Goal: Transaction & Acquisition: Purchase product/service

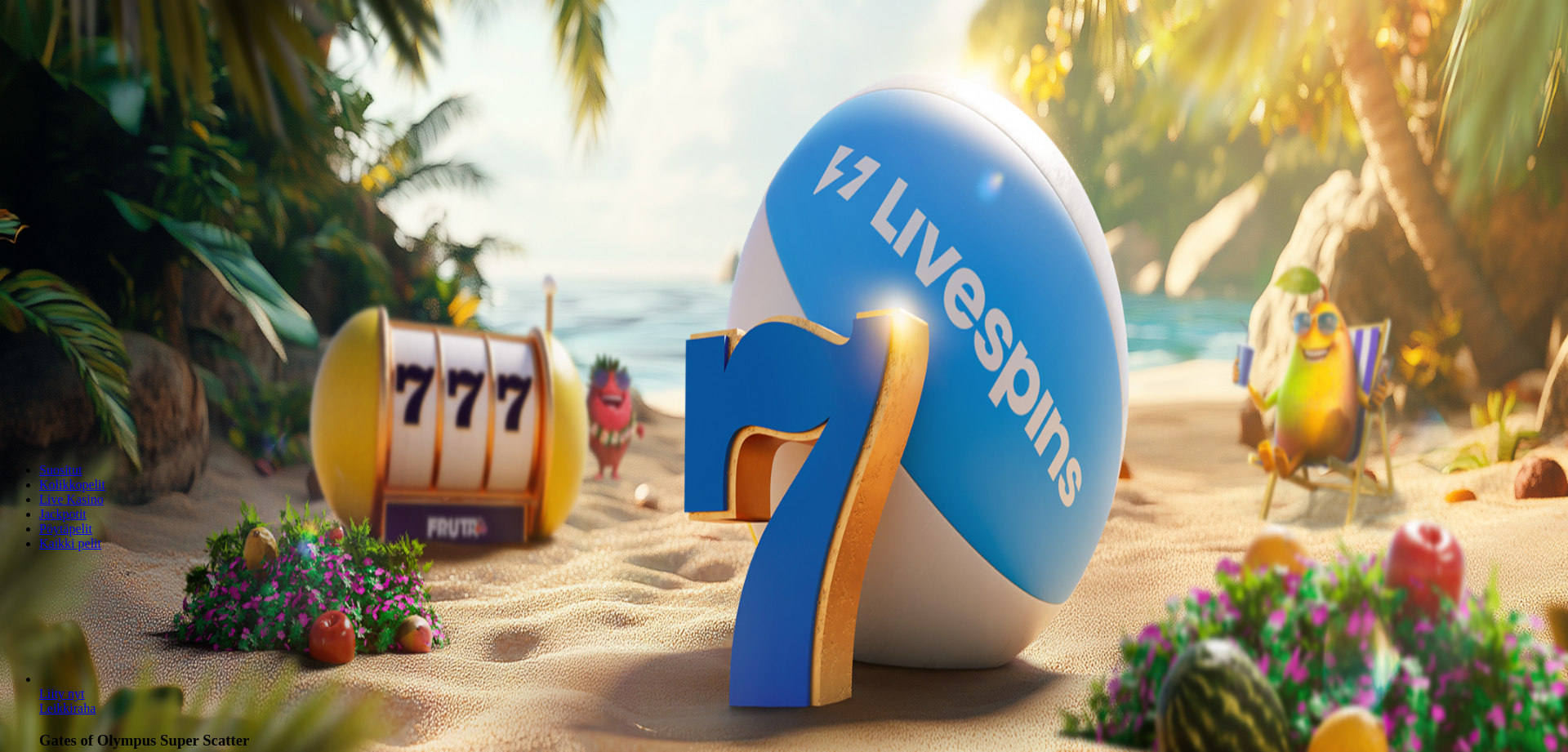
click at [98, 66] on span "Kirjaudu" at bounding box center [113, 58] width 40 height 12
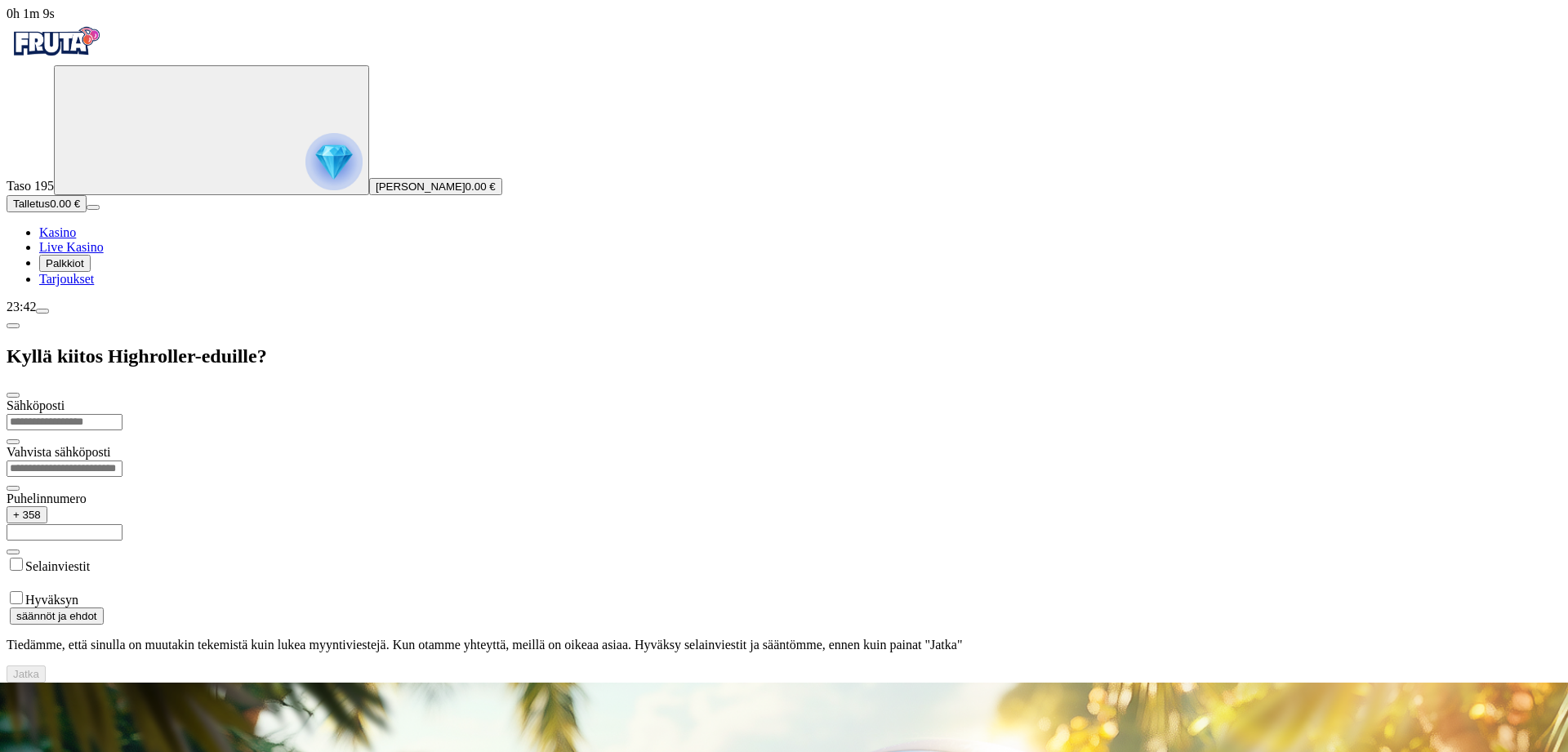
click at [71, 240] on span "Kasino" at bounding box center [57, 232] width 36 height 14
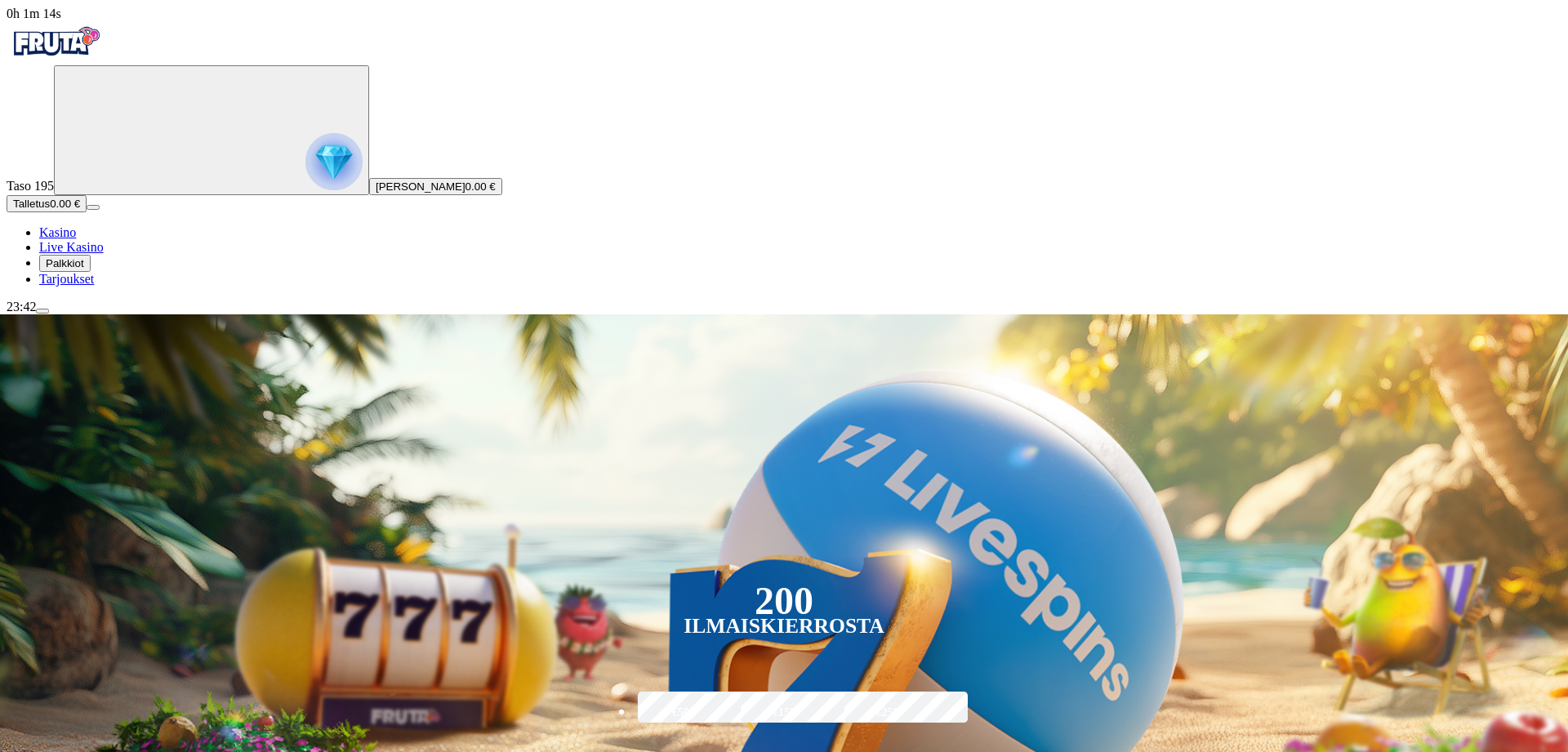
click at [43, 311] on span "menu icon" at bounding box center [43, 311] width 0 height 0
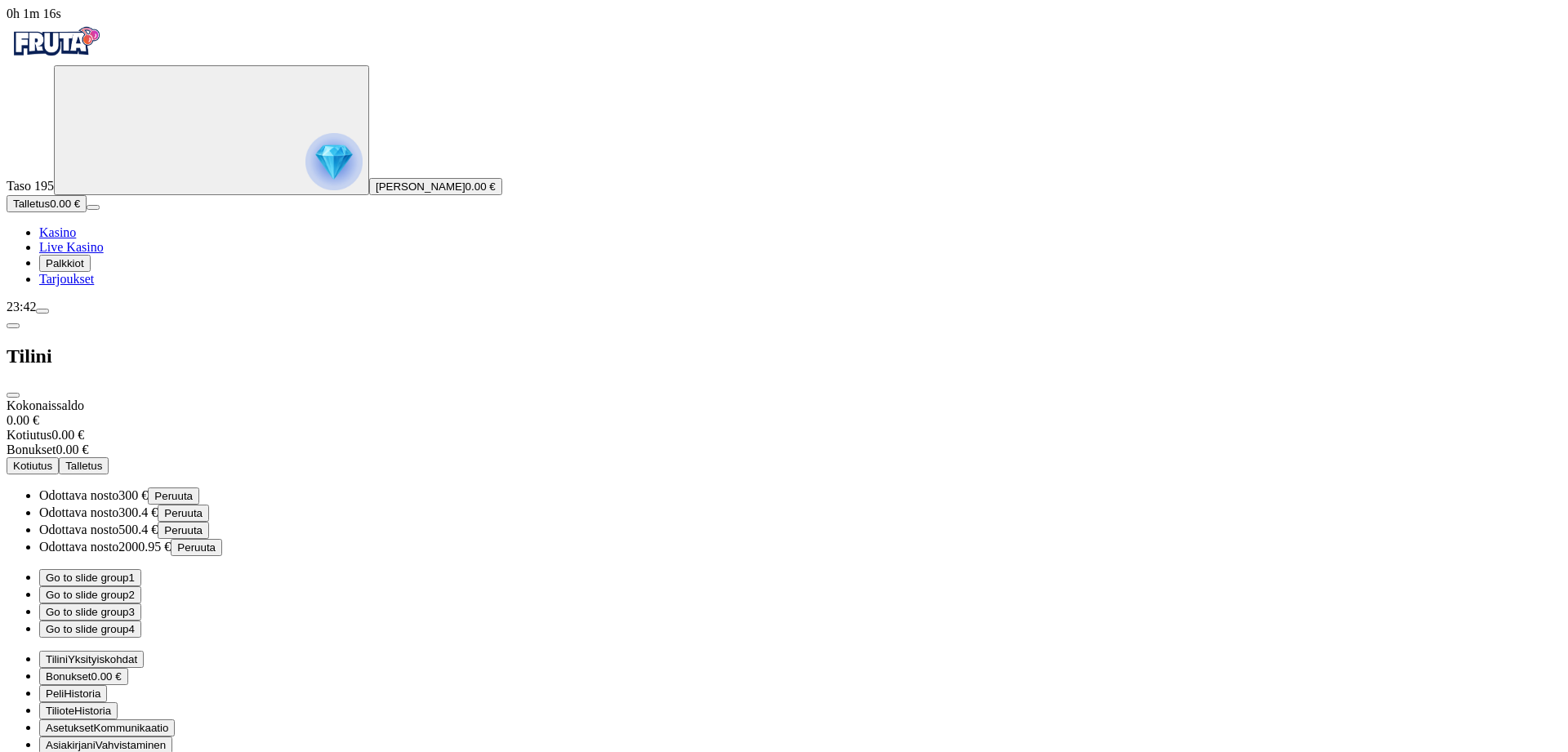
click at [141, 586] on button "Go to slide group 2" at bounding box center [90, 594] width 102 height 17
click at [141, 603] on button "Go to slide group 3" at bounding box center [90, 612] width 102 height 17
click at [141, 621] on button "Go to slide group 4" at bounding box center [90, 629] width 102 height 17
click at [141, 570] on button "Go to slide group 1" at bounding box center [90, 578] width 102 height 17
click at [141, 586] on button "Go to slide group 2" at bounding box center [90, 594] width 102 height 17
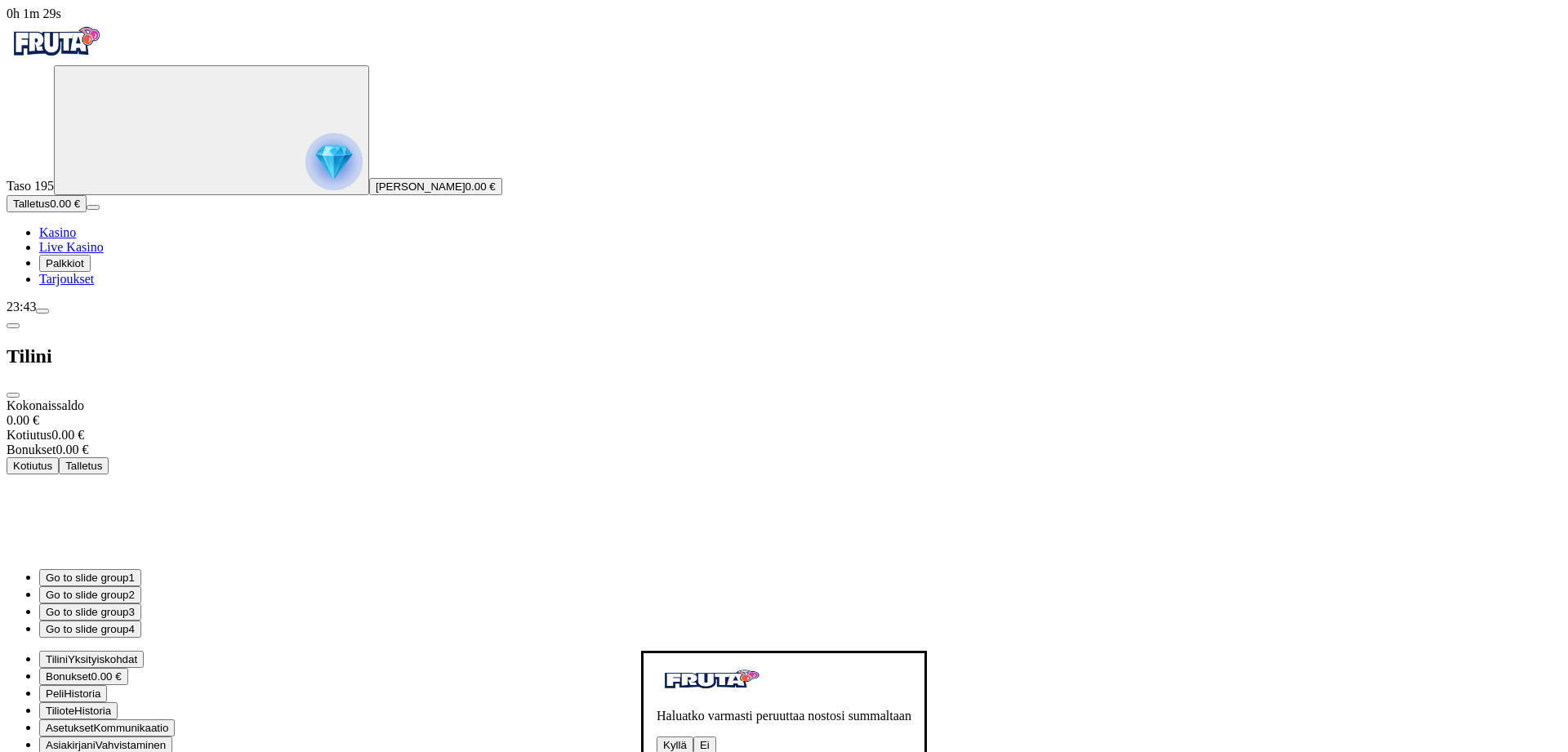
click at [656, 737] on button "Kyllä" at bounding box center [675, 745] width 36 height 17
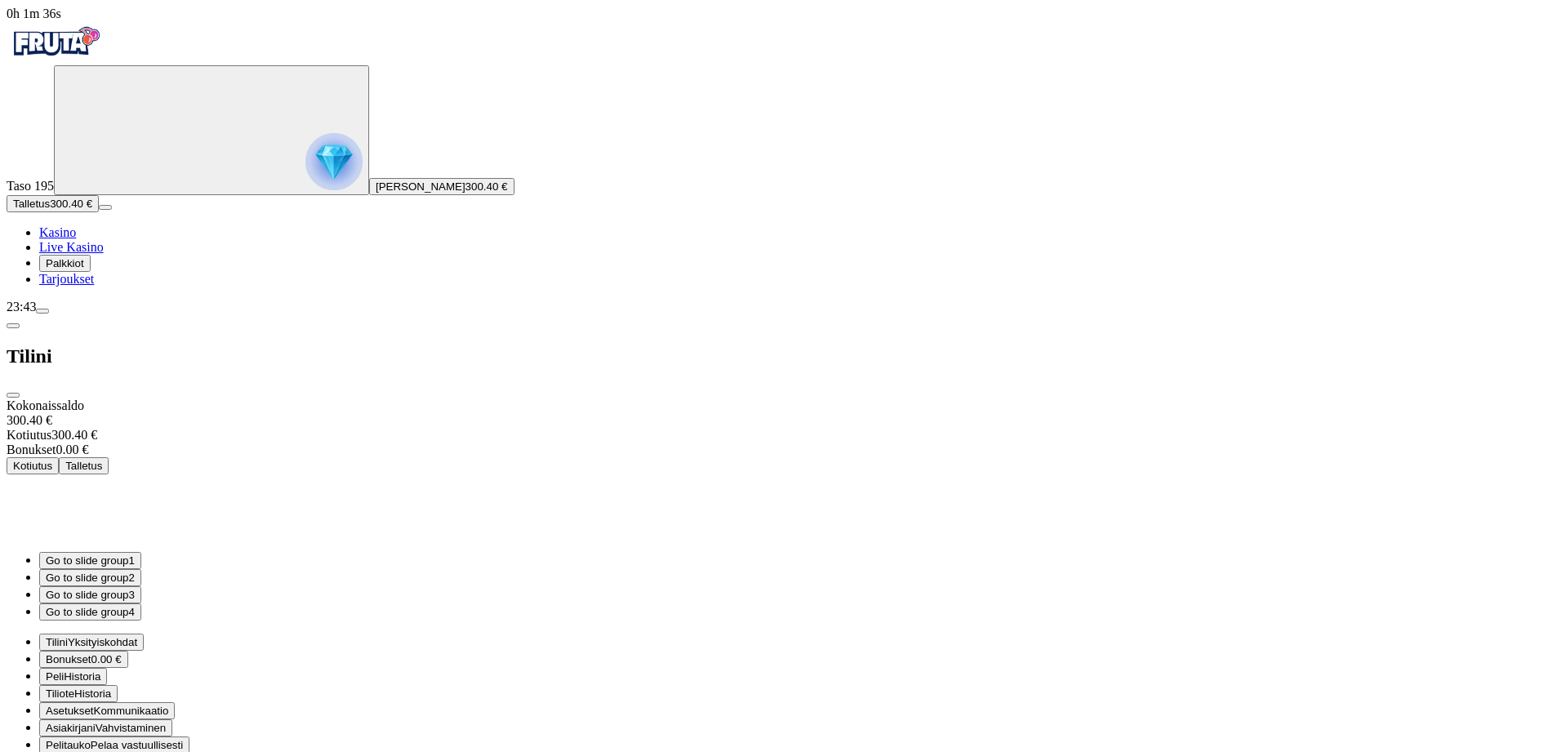
click at [13, 396] on span "close icon" at bounding box center [13, 396] width 0 height 0
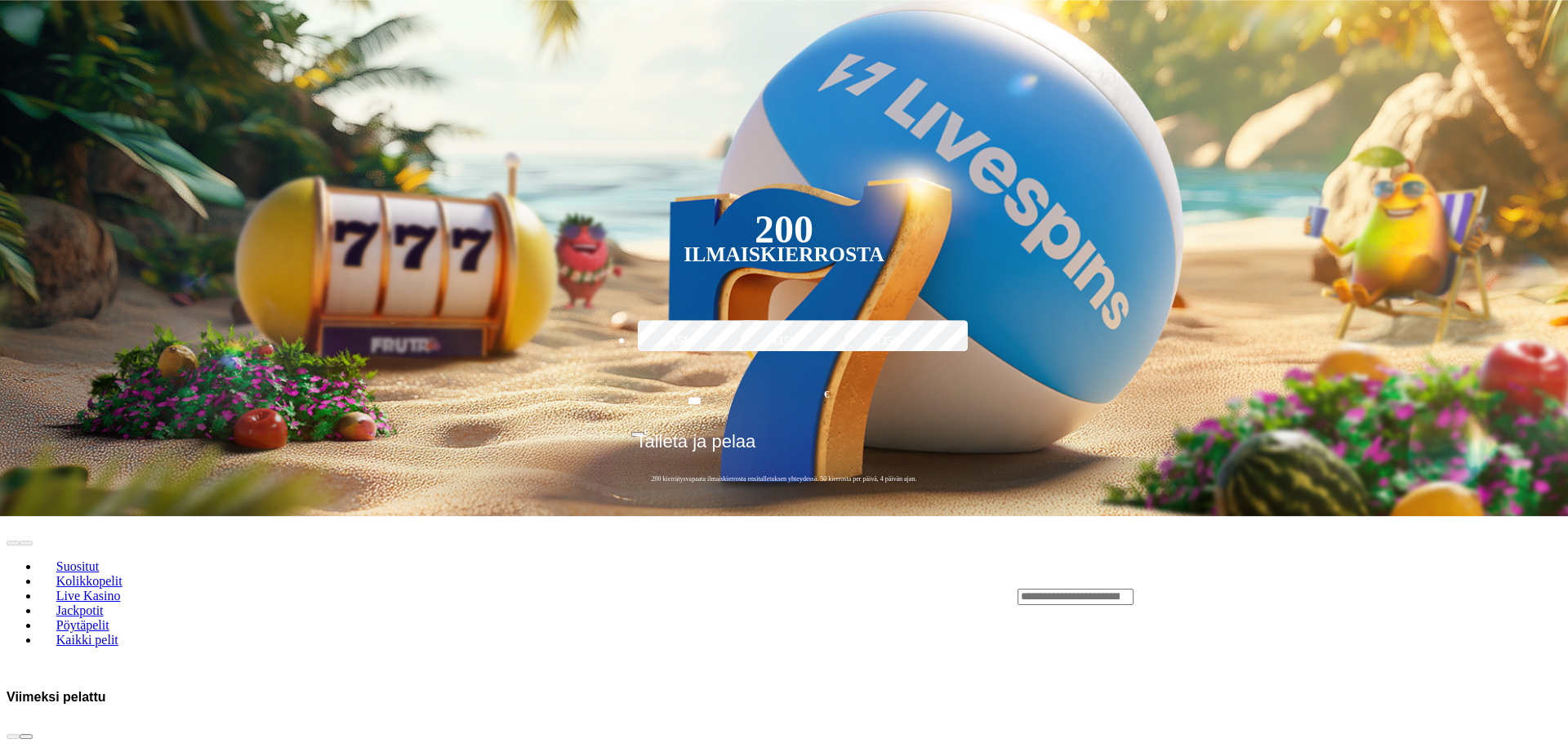
scroll to position [500, 0]
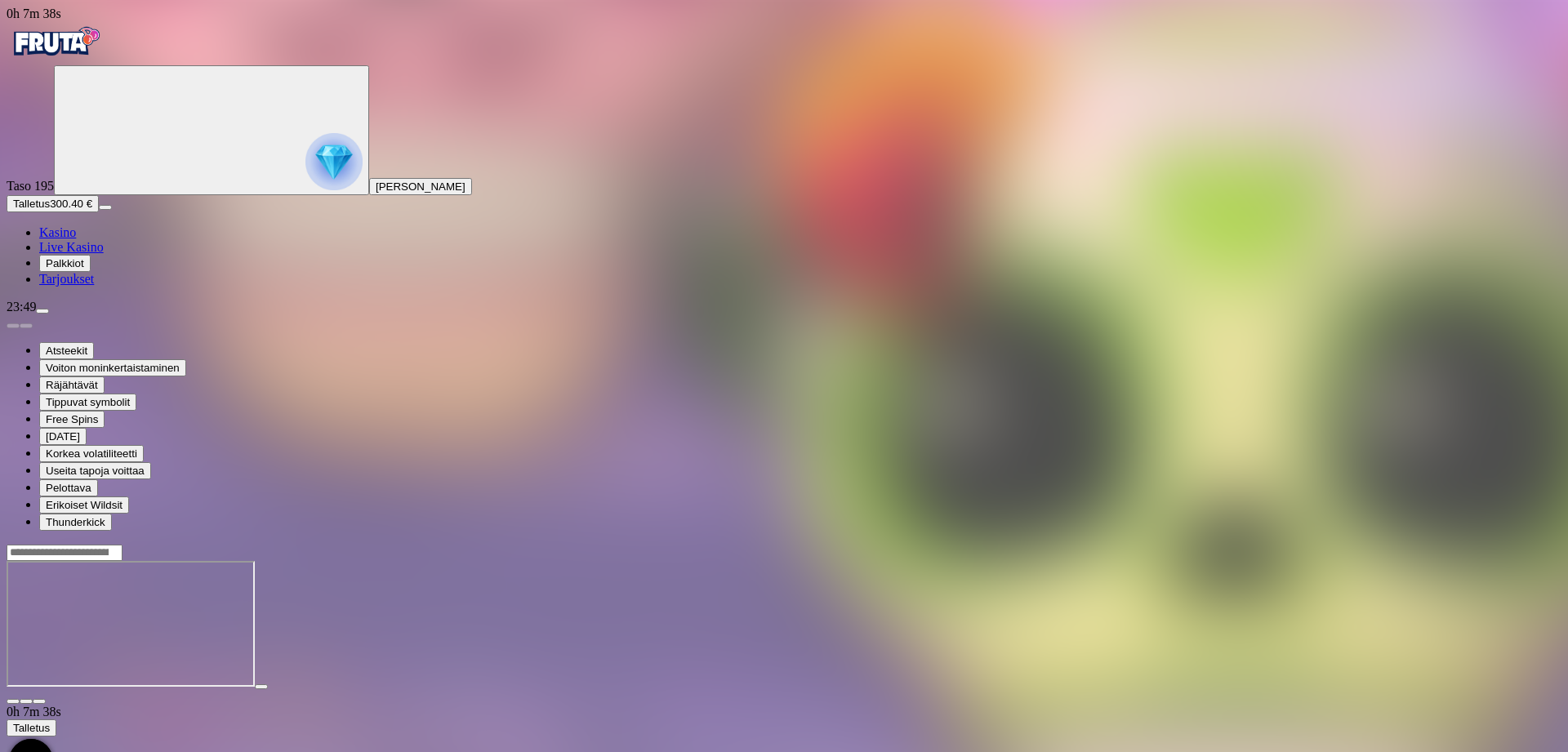
click at [13, 702] on span "close icon" at bounding box center [13, 702] width 0 height 0
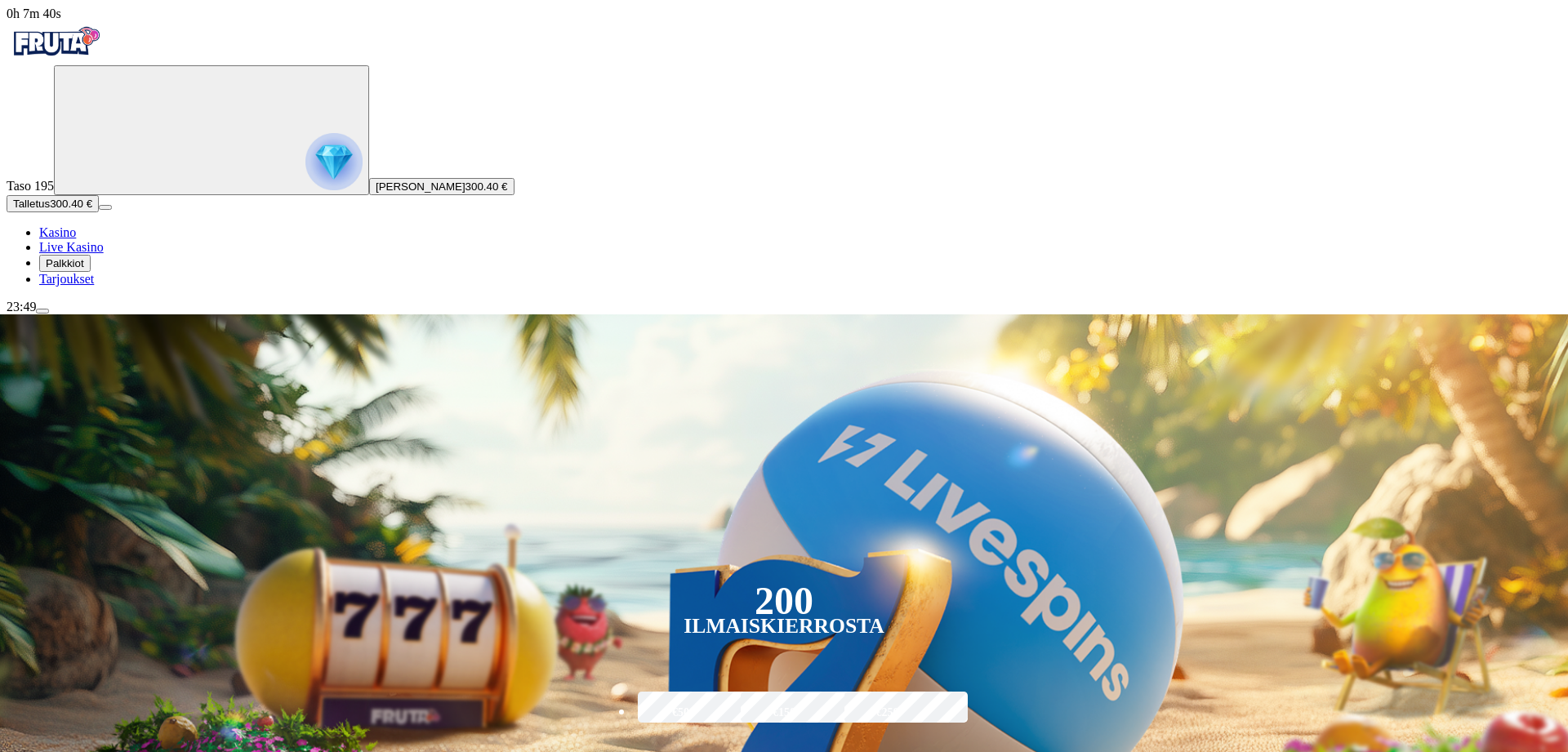
click at [43, 311] on span "menu icon" at bounding box center [43, 311] width 0 height 0
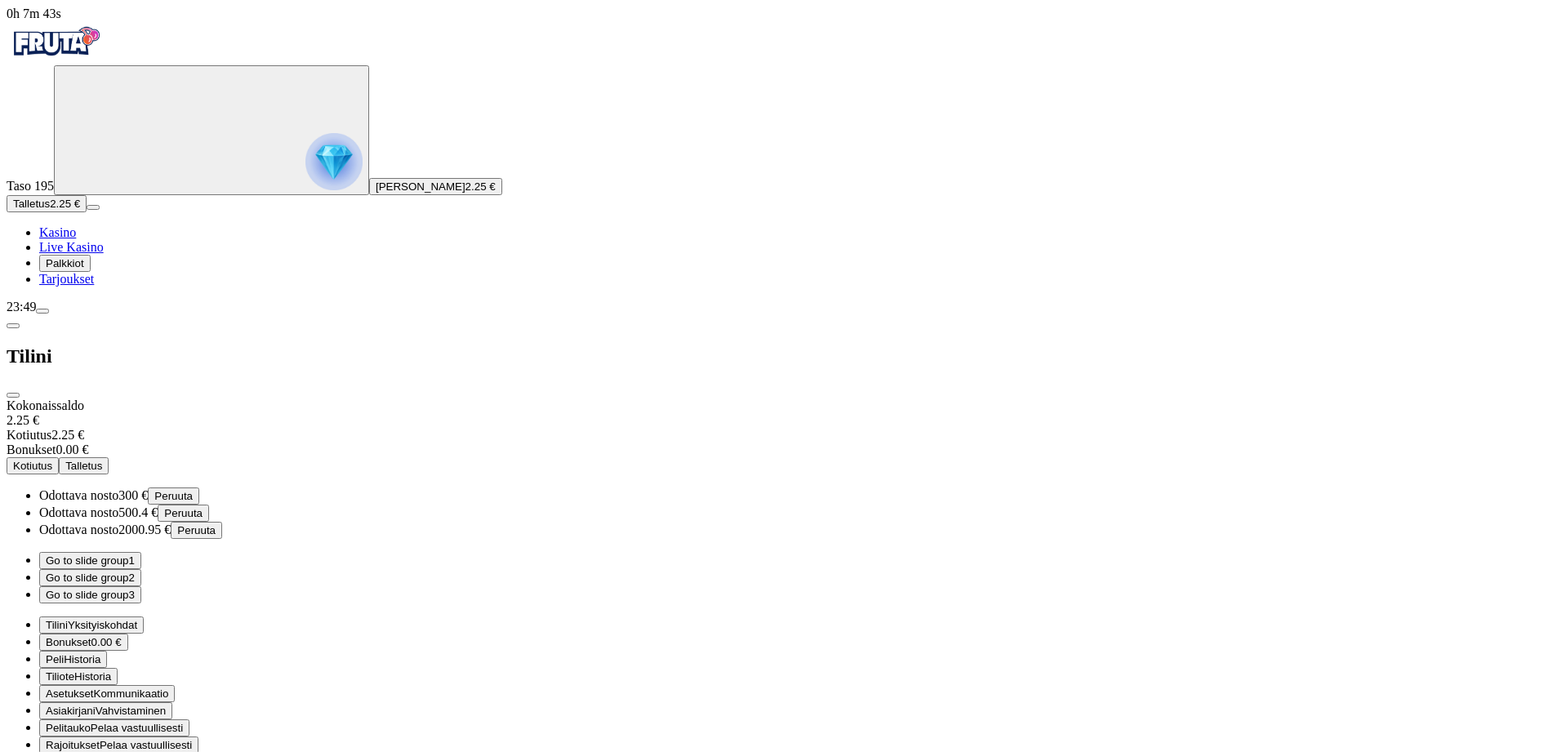
click at [200, 488] on button "Peruuta" at bounding box center [173, 496] width 51 height 17
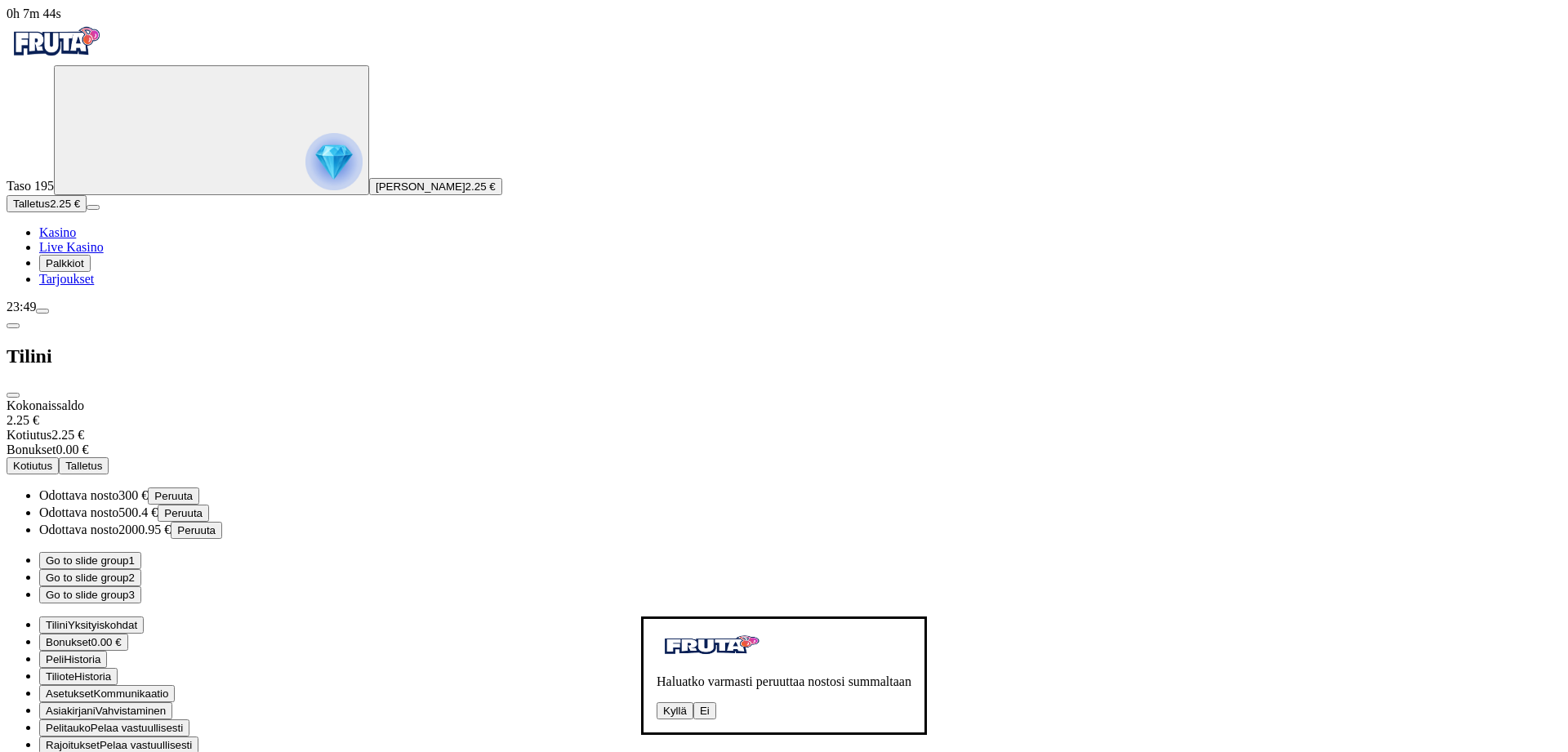
click at [656, 703] on button "Kyllä" at bounding box center [675, 711] width 36 height 17
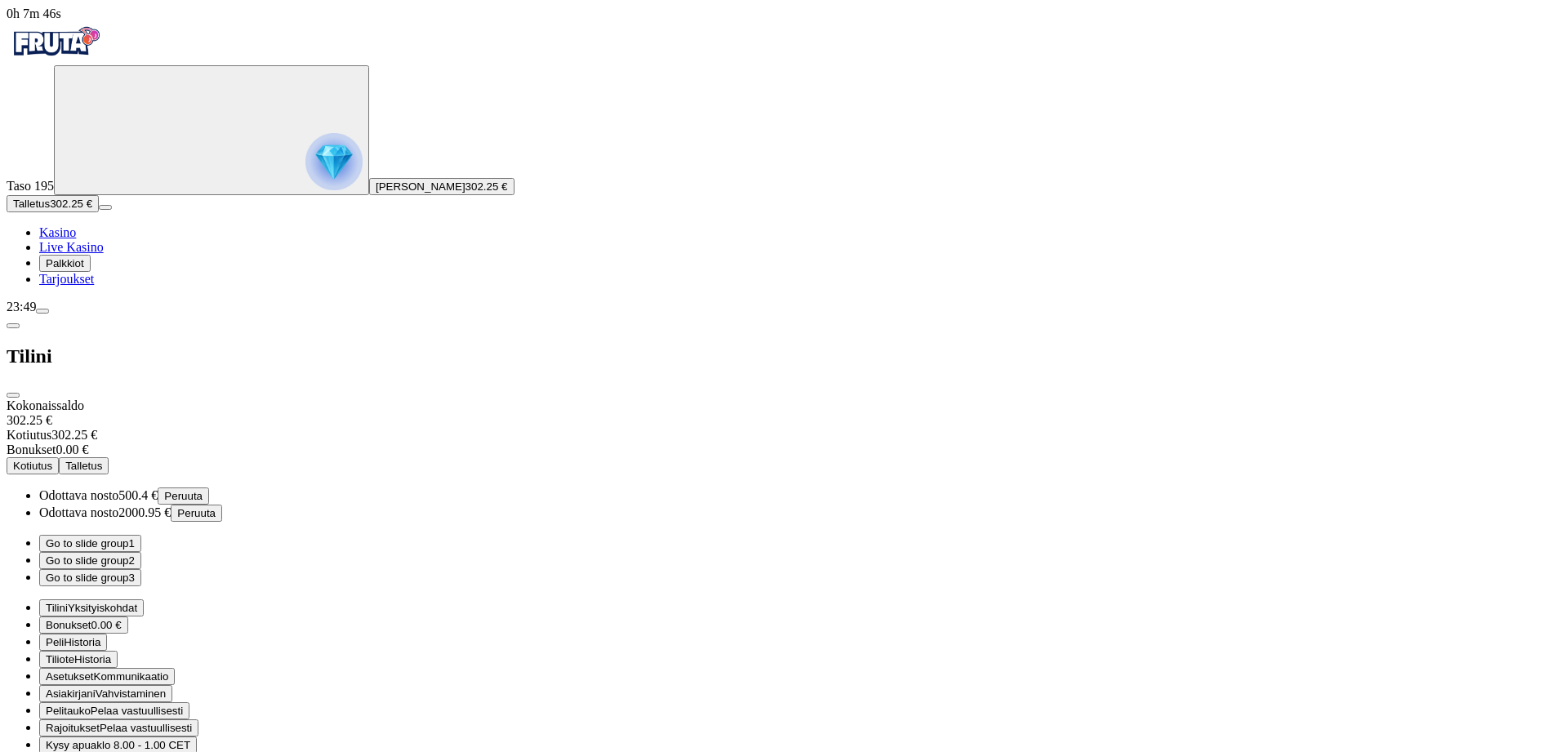
click at [13, 396] on span "close icon" at bounding box center [13, 396] width 0 height 0
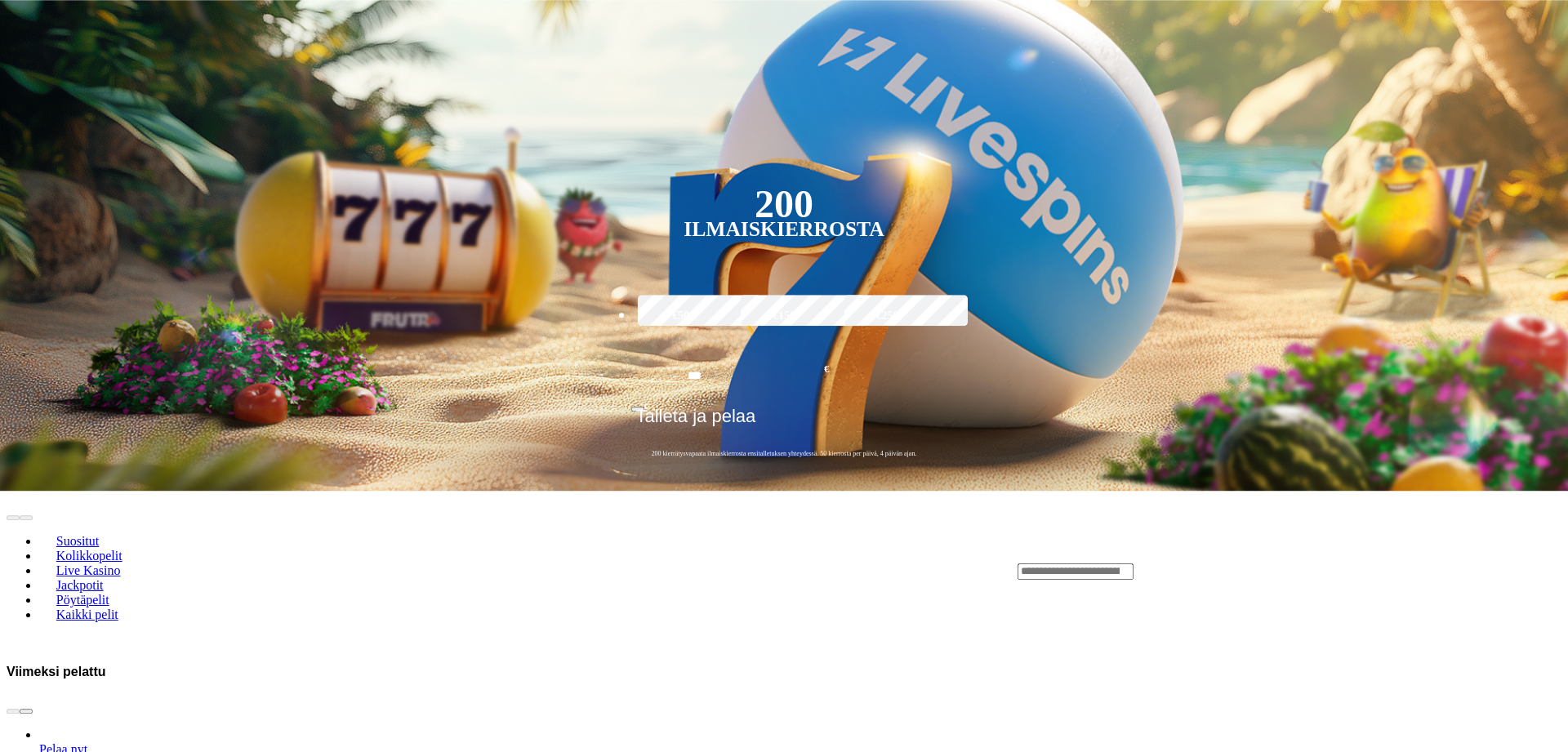
scroll to position [334, 0]
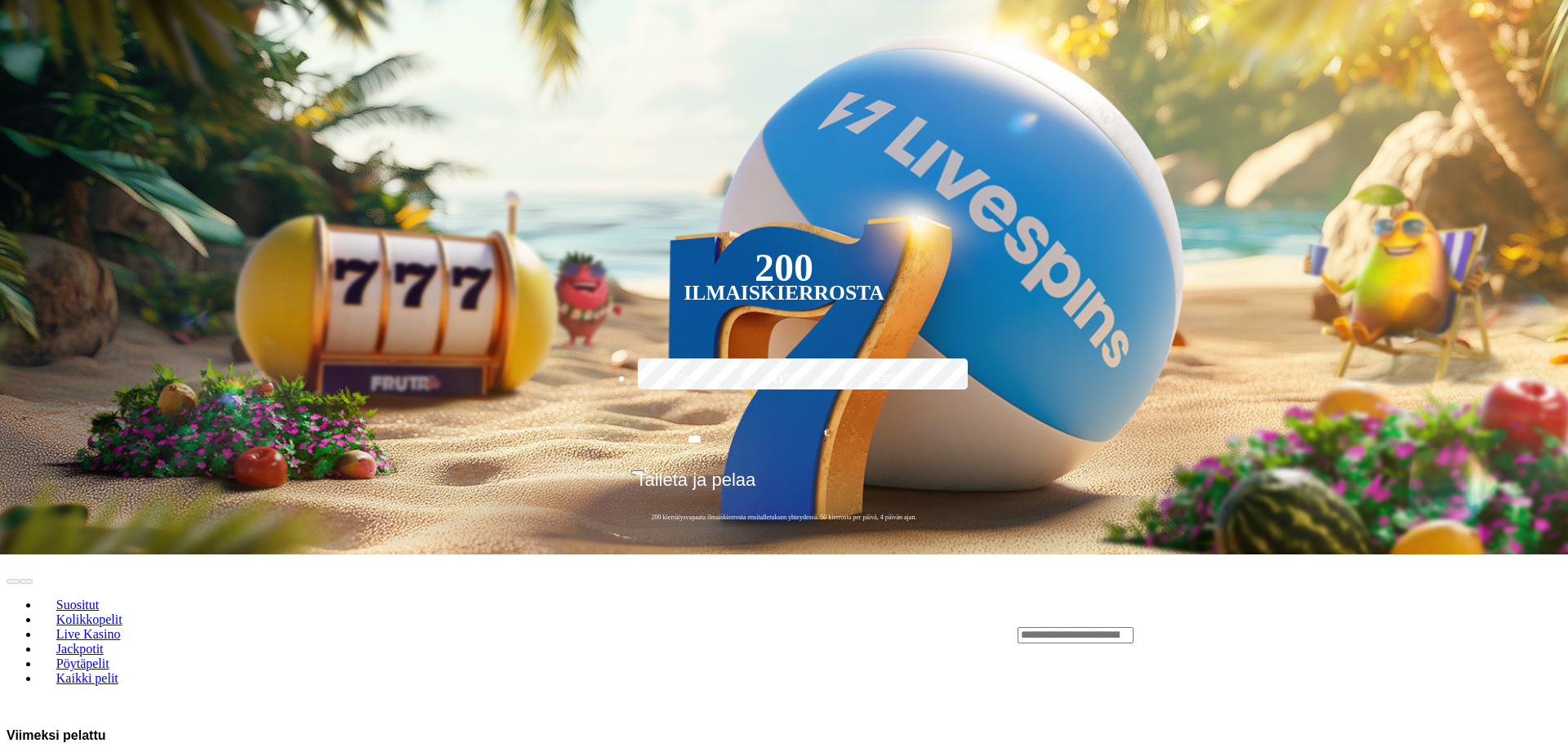
click at [1134, 627] on input "Search" at bounding box center [1075, 635] width 116 height 16
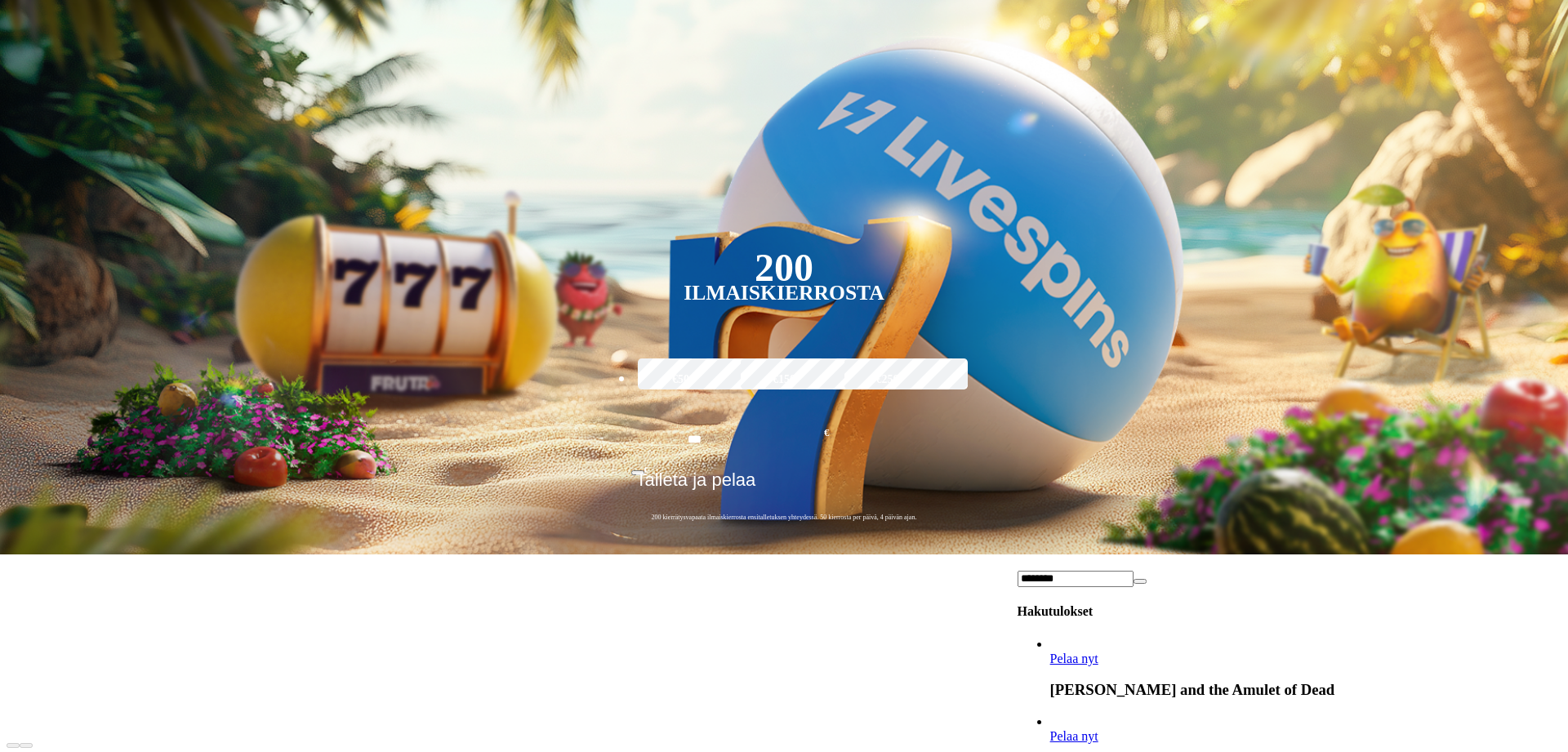
type input "********"
click at [1099, 729] on link "Pelaa nyt" at bounding box center [1074, 736] width 48 height 14
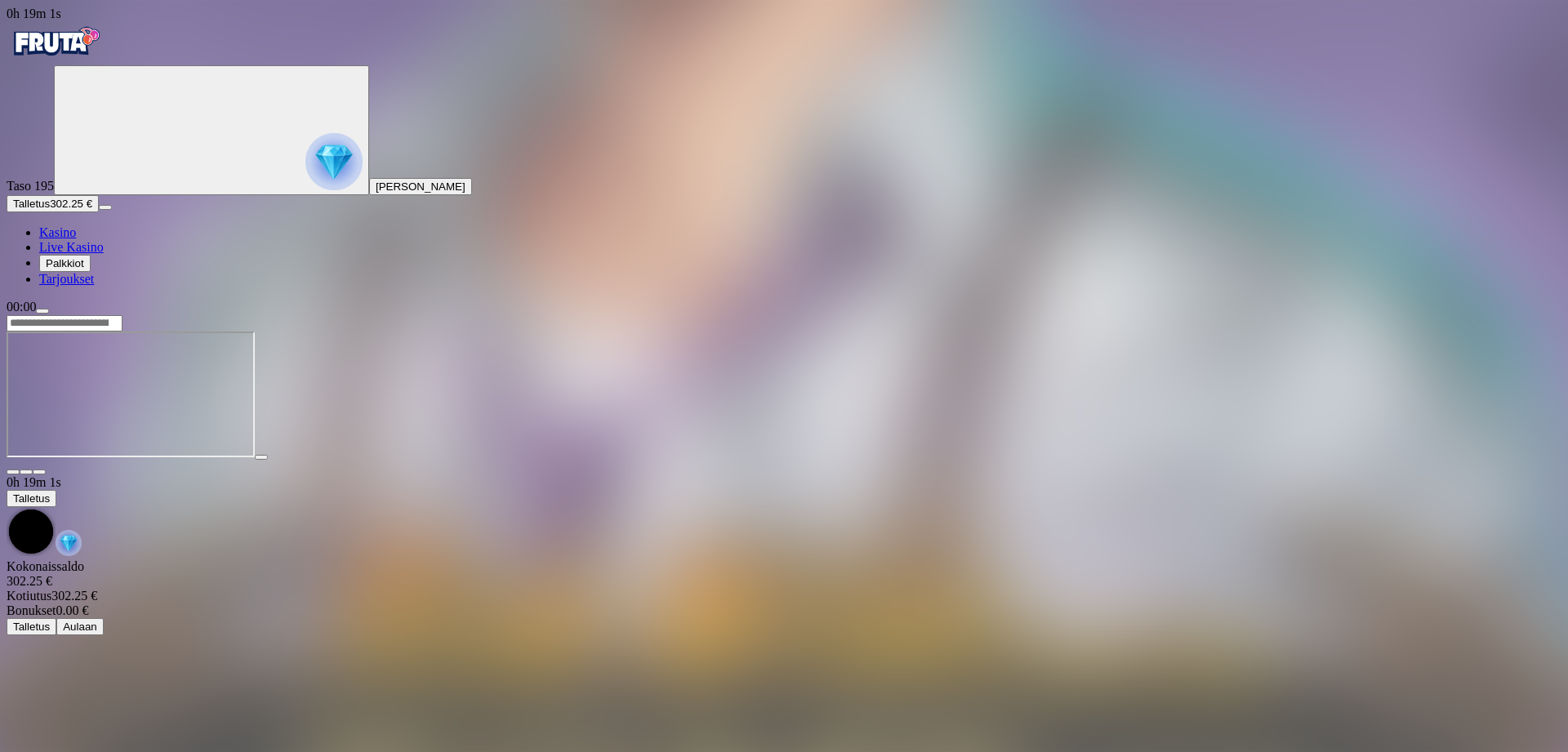
click at [13, 472] on span "close icon" at bounding box center [13, 472] width 0 height 0
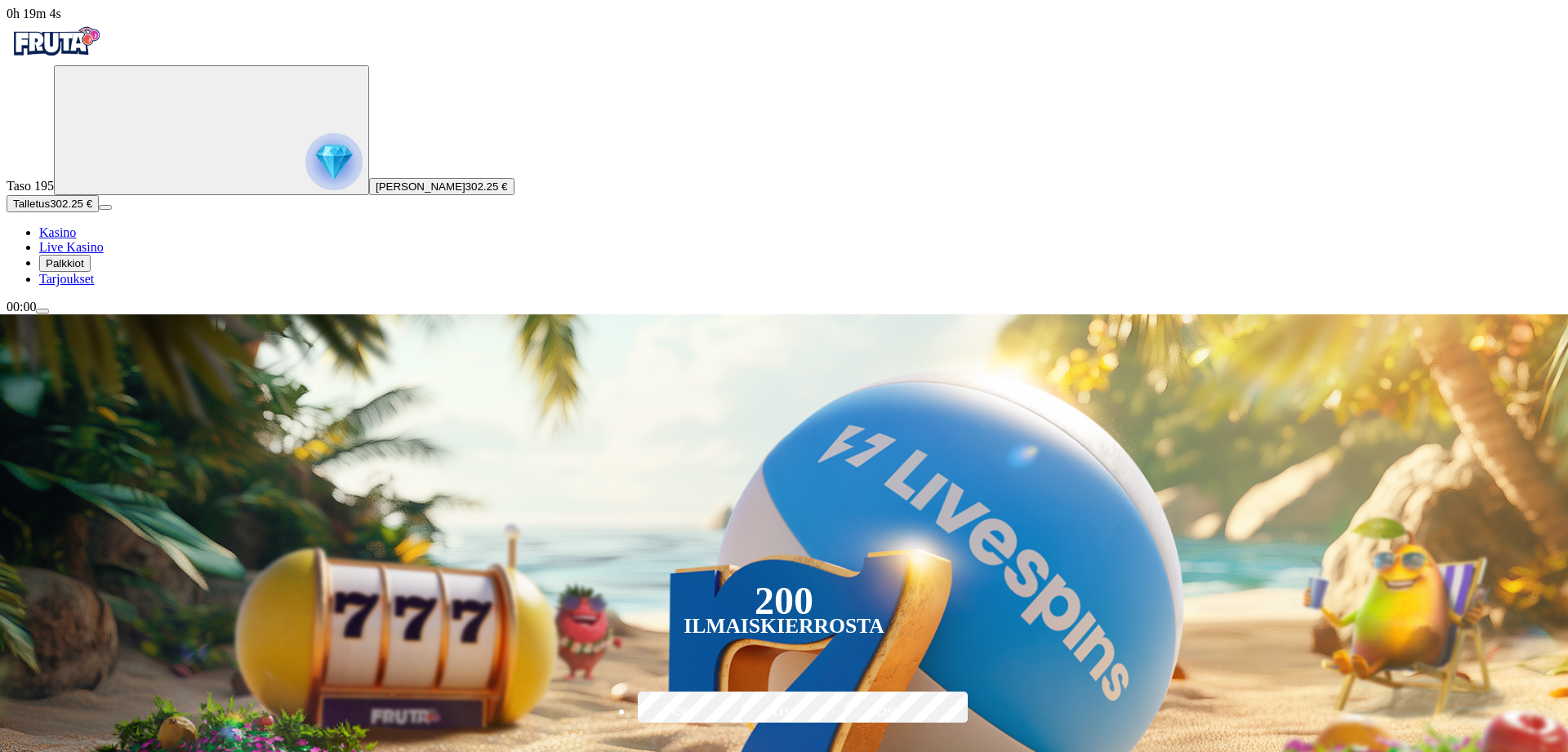
click at [43, 311] on span "menu icon" at bounding box center [43, 311] width 0 height 0
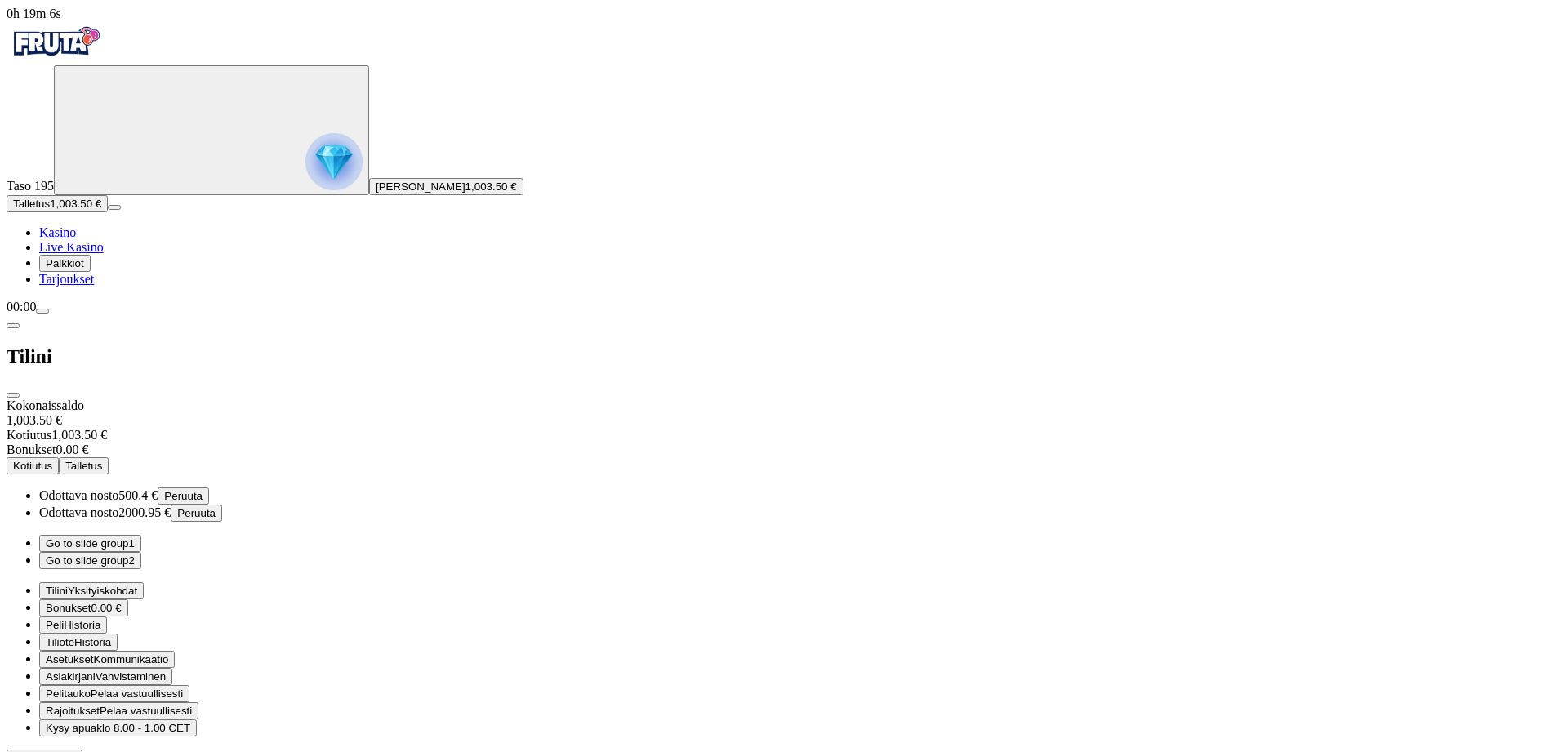
click at [141, 552] on button "Go to slide group 2" at bounding box center [90, 561] width 102 height 17
click at [141, 535] on button "Go to slide group 1" at bounding box center [90, 543] width 102 height 17
click at [59, 458] on button "Kotiutus" at bounding box center [32, 466] width 52 height 17
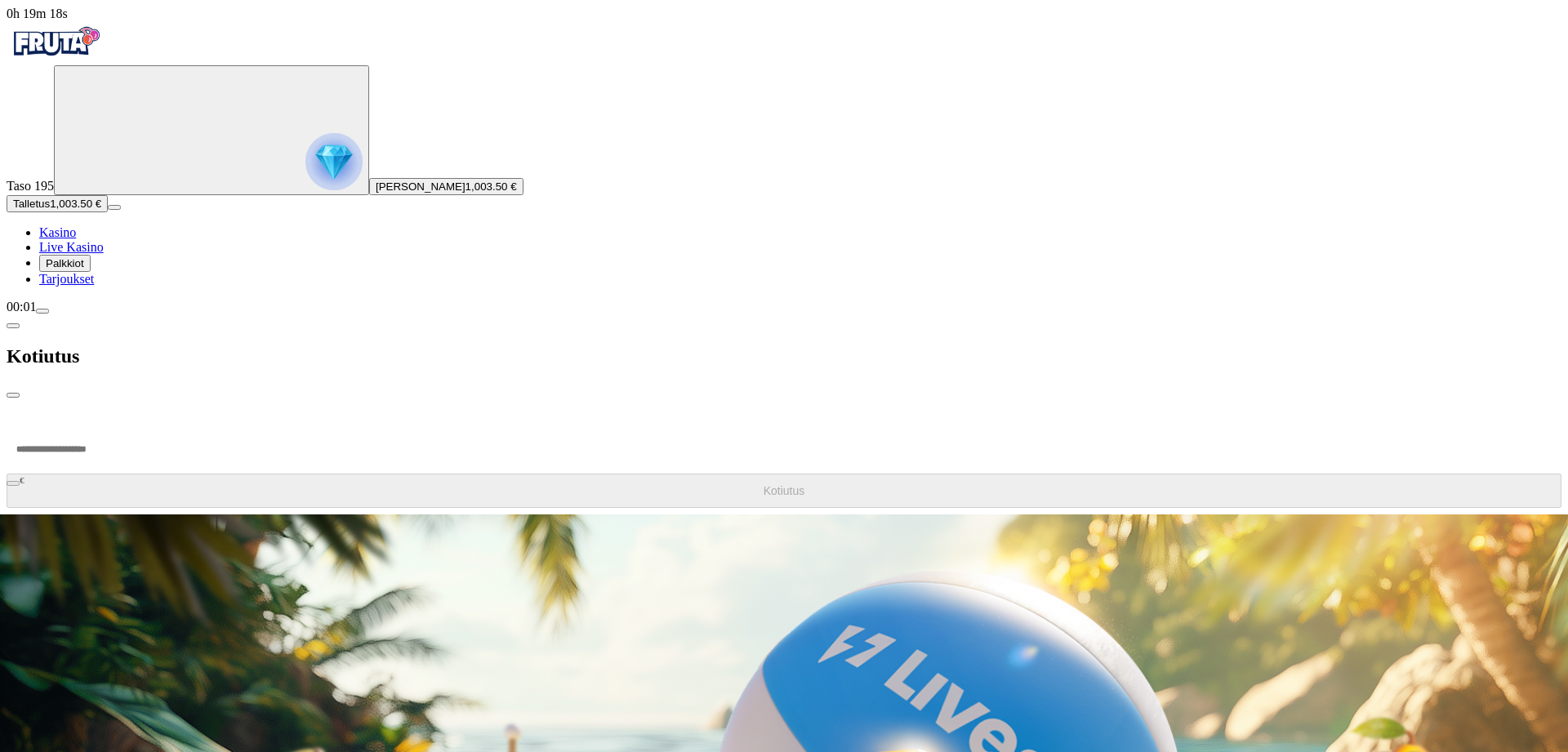
click at [117, 425] on input "number" at bounding box center [61, 449] width 110 height 49
type input "******"
click at [349, 474] on button "Kotiutus" at bounding box center [784, 491] width 1555 height 35
click at [13, 326] on span "chevron-left icon" at bounding box center [13, 326] width 0 height 0
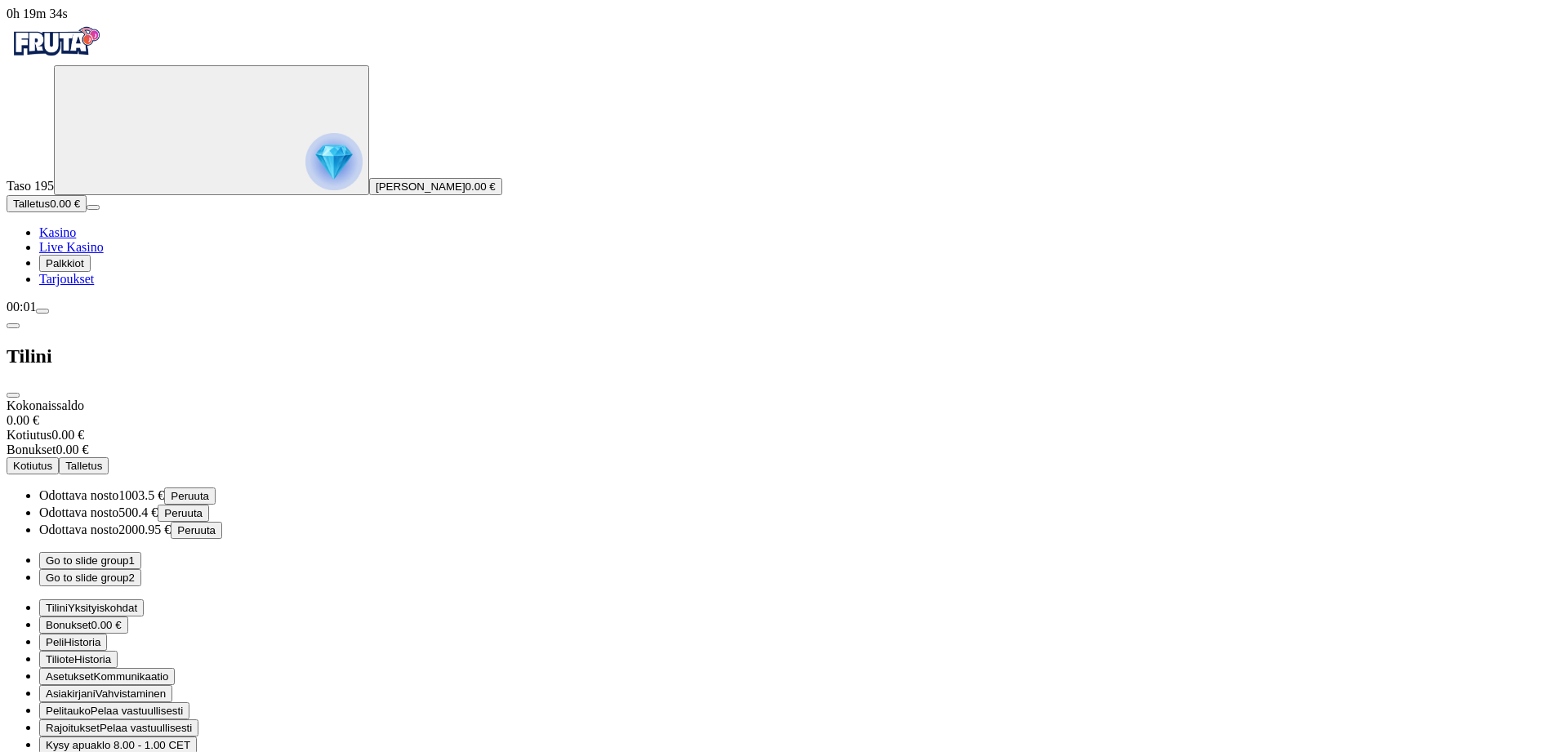
click at [13, 396] on span "close icon" at bounding box center [13, 396] width 0 height 0
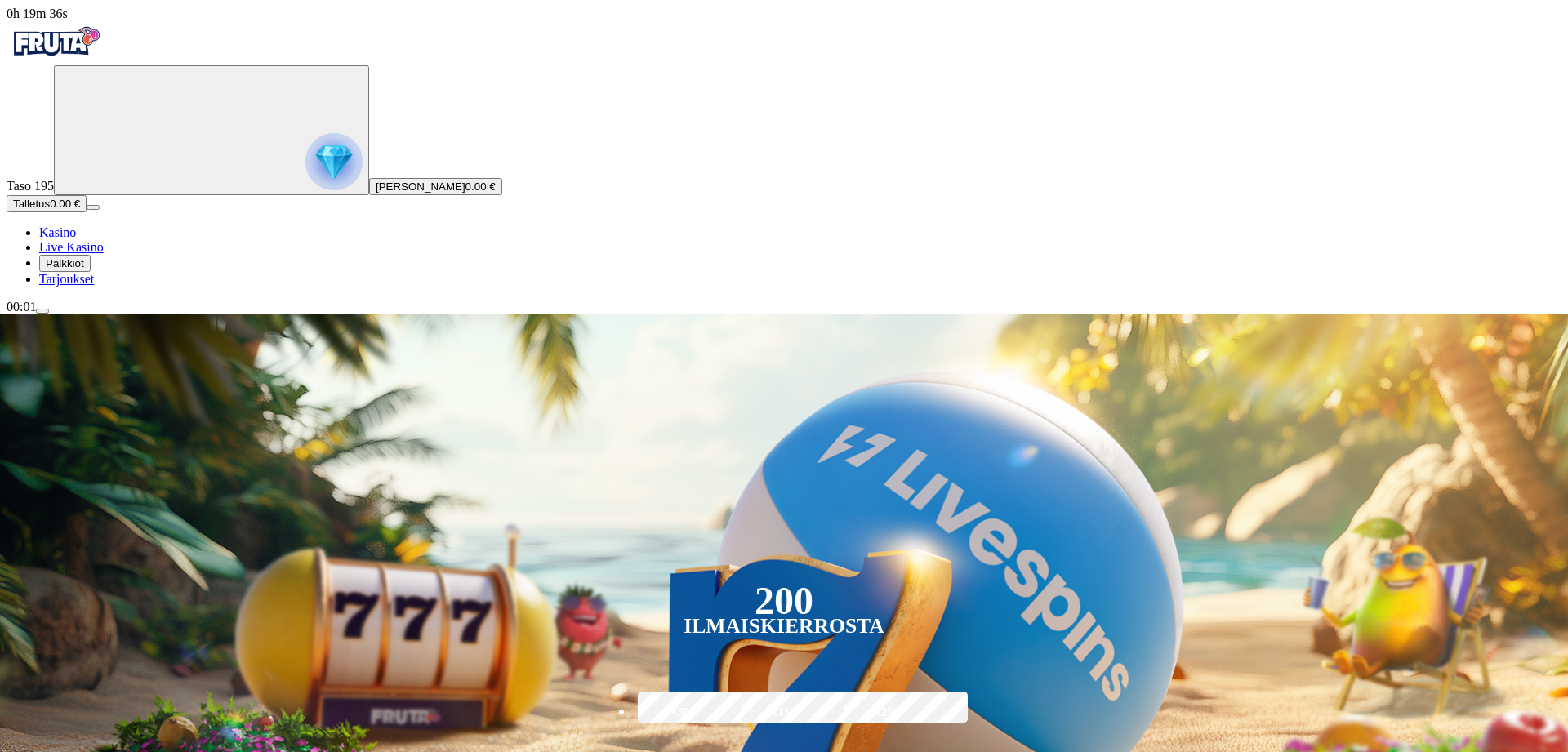
click at [43, 311] on span "menu icon" at bounding box center [43, 311] width 0 height 0
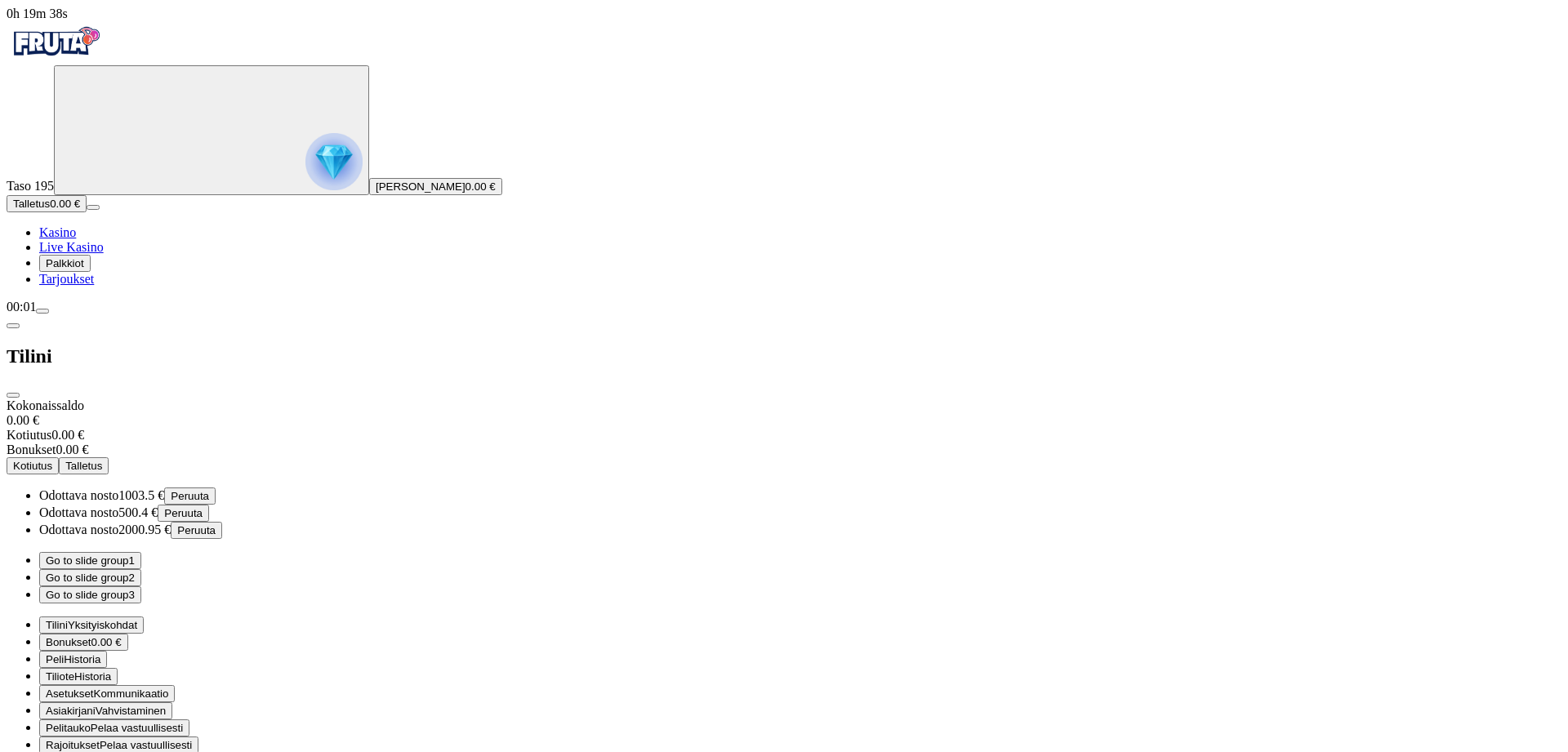
click at [141, 570] on button "Go to slide group 2" at bounding box center [90, 578] width 102 height 17
click at [141, 586] on button "Go to slide group 3" at bounding box center [90, 594] width 102 height 17
click at [329, 552] on ul "Go to slide group 1 Go to slide group 2 Go to slide group 3" at bounding box center [784, 578] width 1555 height 51
click at [141, 570] on button "Go to slide group 2" at bounding box center [90, 578] width 102 height 17
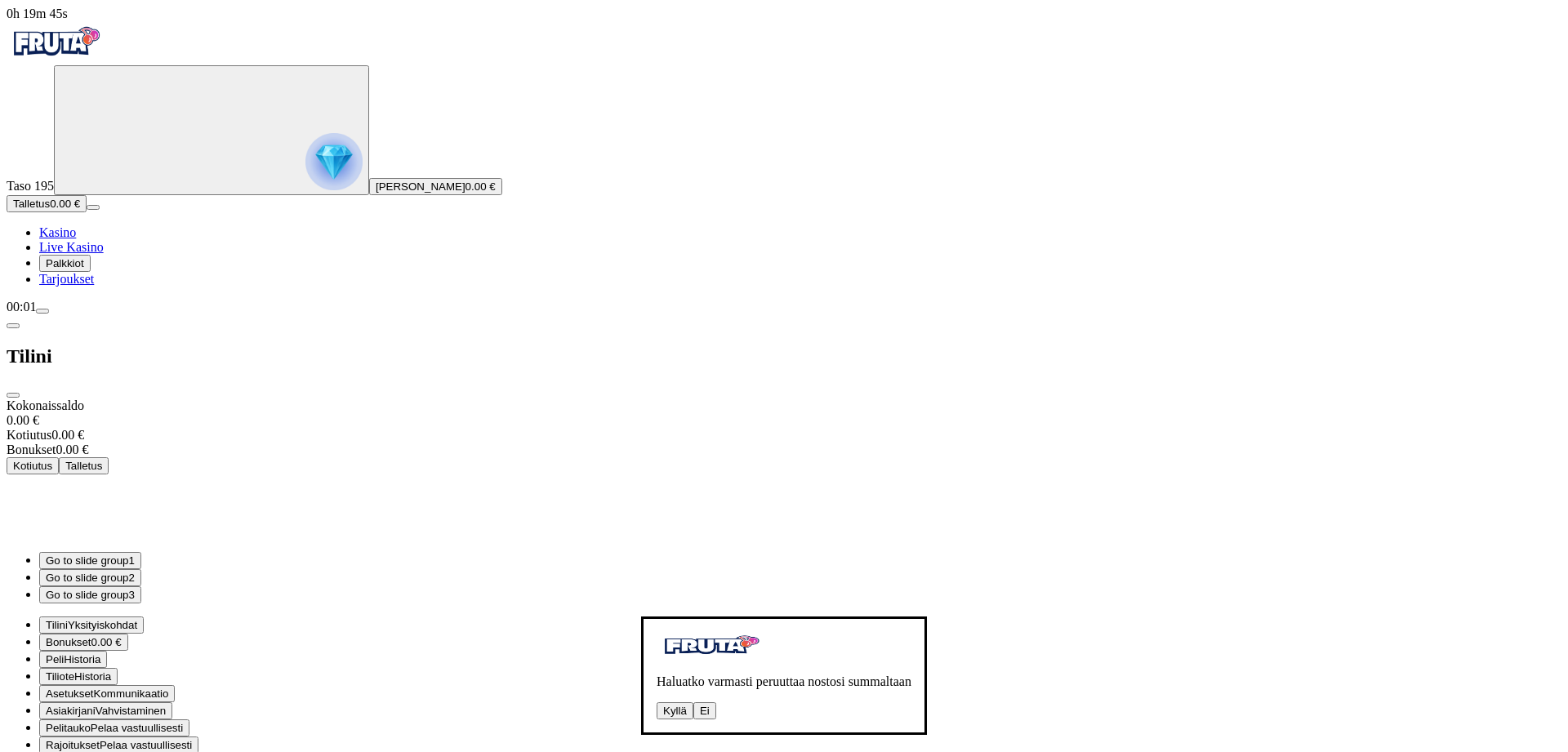
click at [656, 703] on button "Kyllä" at bounding box center [675, 711] width 36 height 17
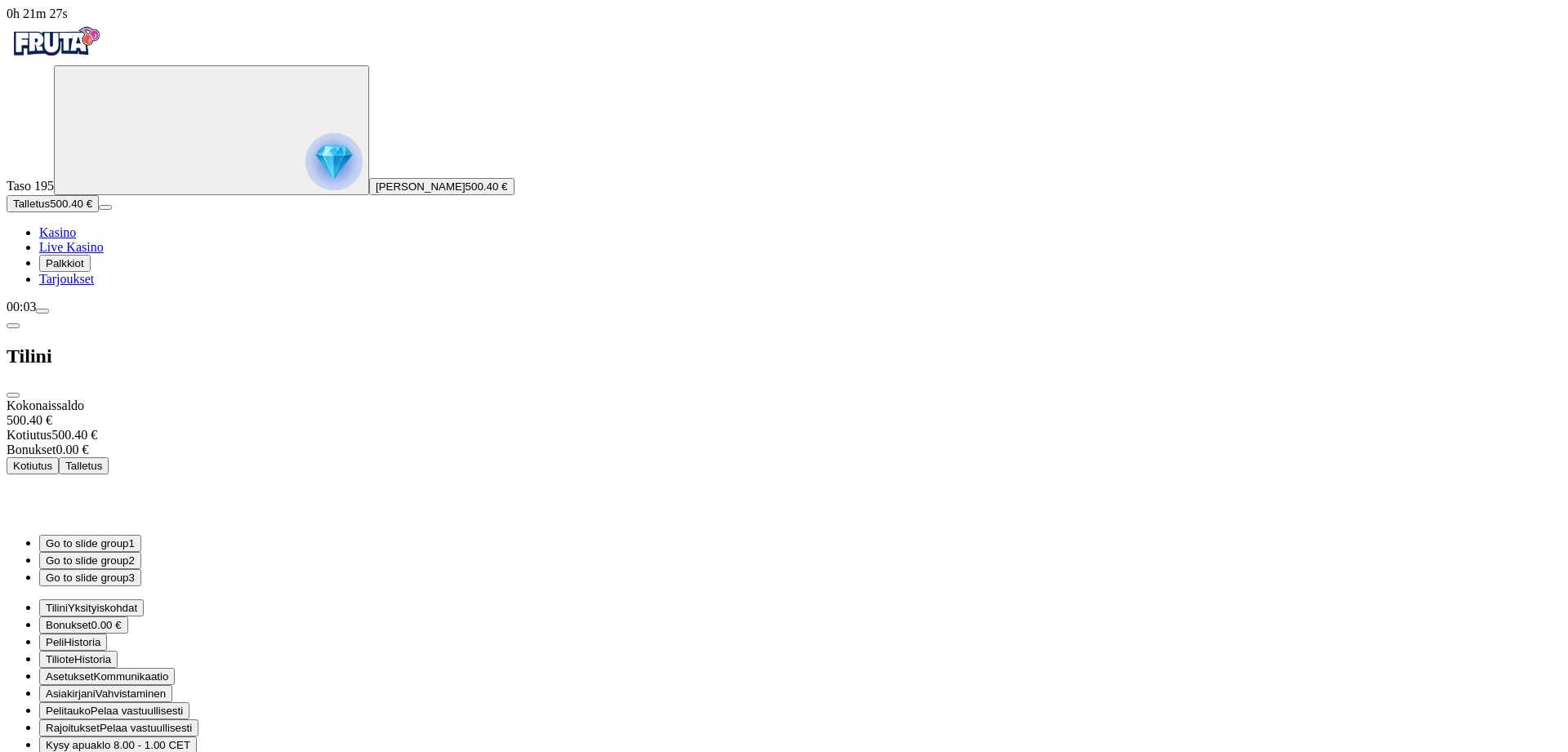
click at [13, 396] on span "close icon" at bounding box center [13, 396] width 0 height 0
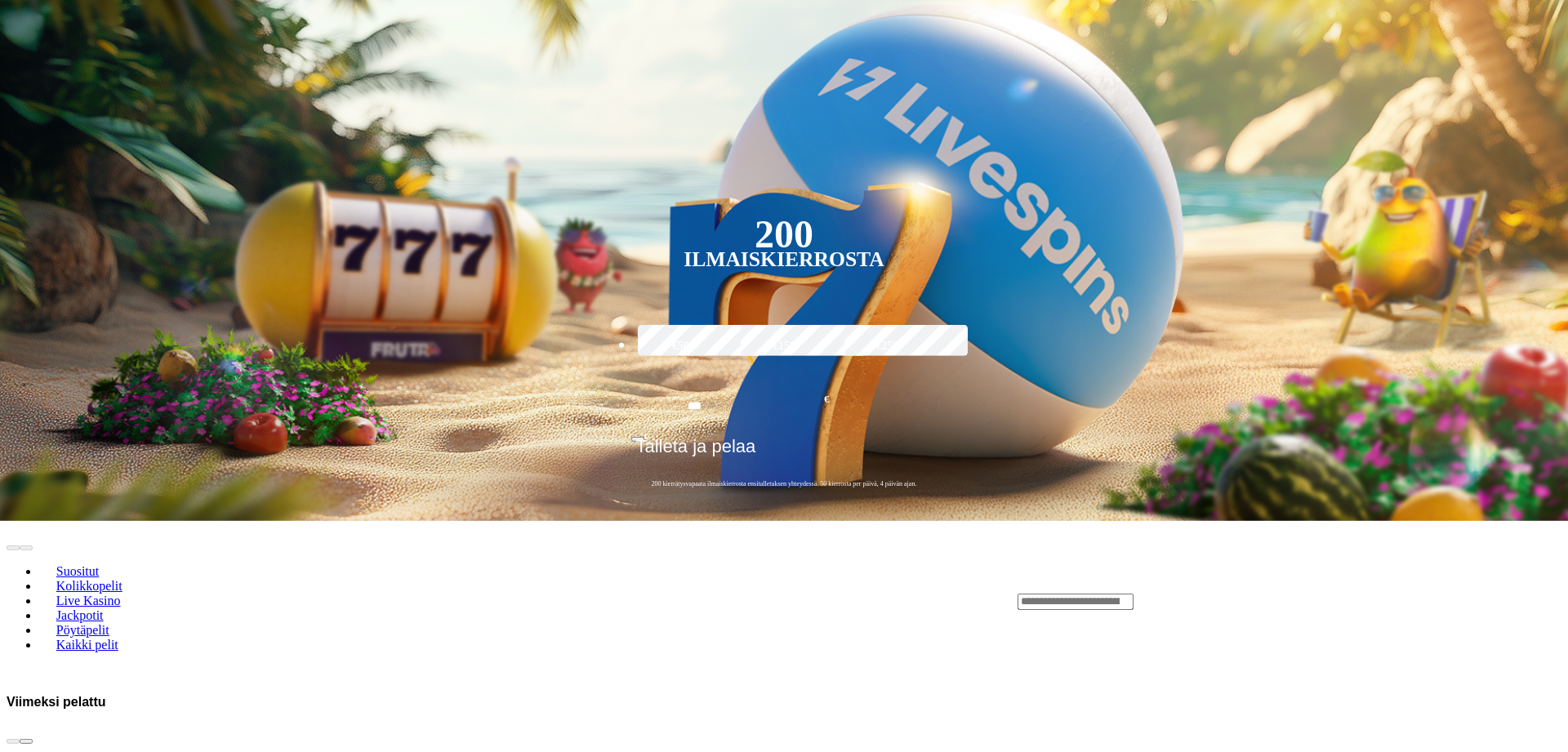
scroll to position [250, 0]
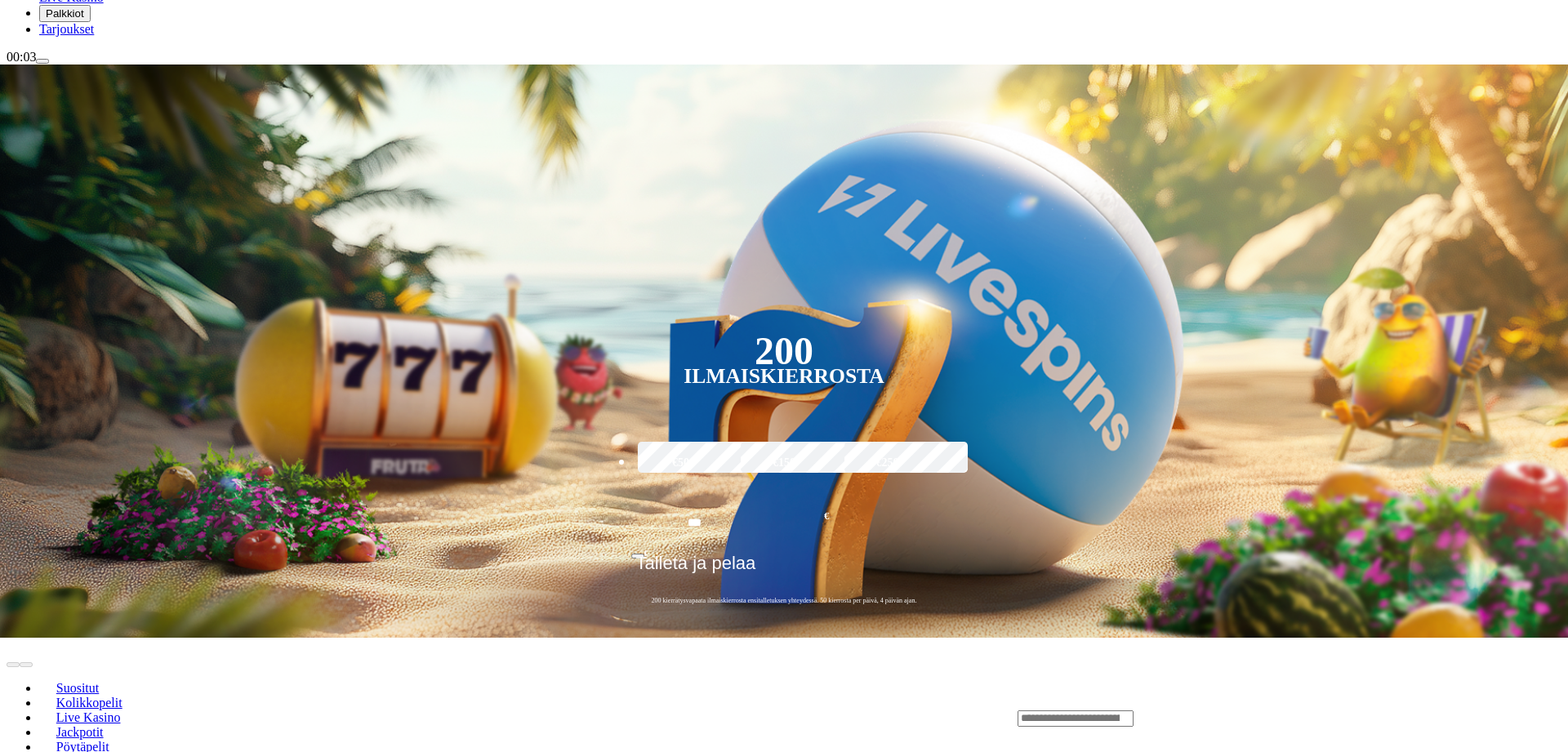
click at [1134, 711] on input "Search" at bounding box center [1075, 719] width 116 height 16
type input "*****"
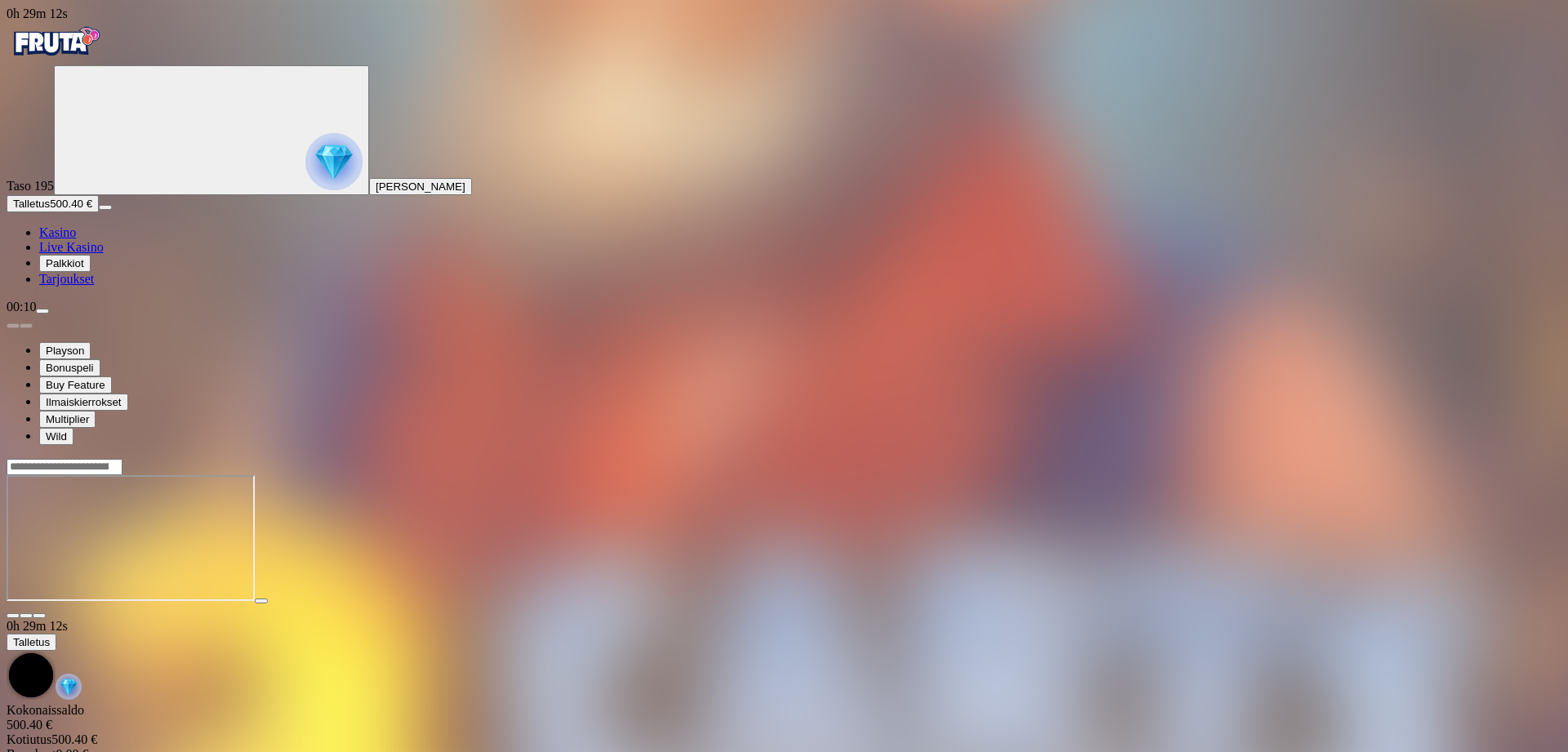
click at [13, 616] on span "close icon" at bounding box center [13, 616] width 0 height 0
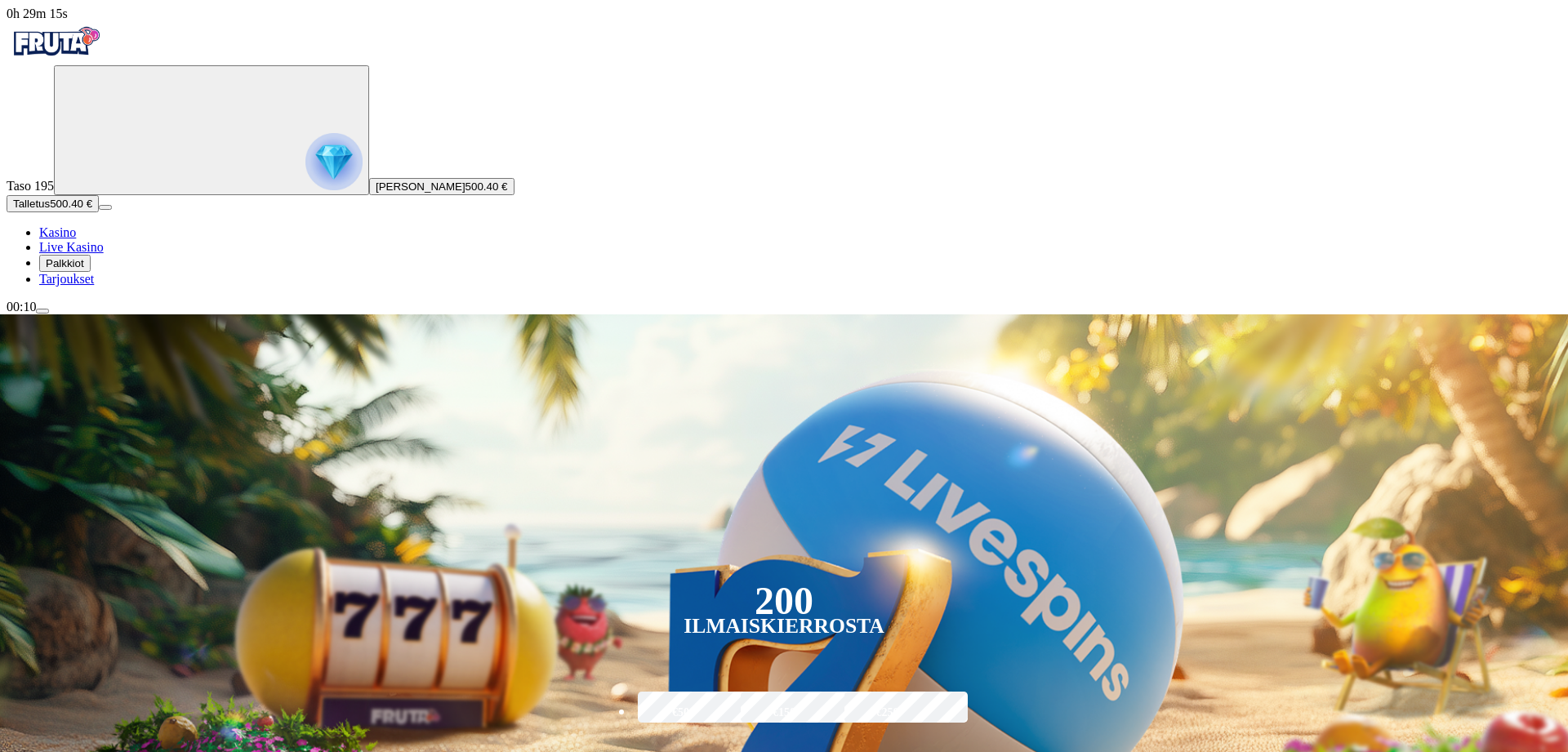
click at [43, 311] on span "menu icon" at bounding box center [43, 311] width 0 height 0
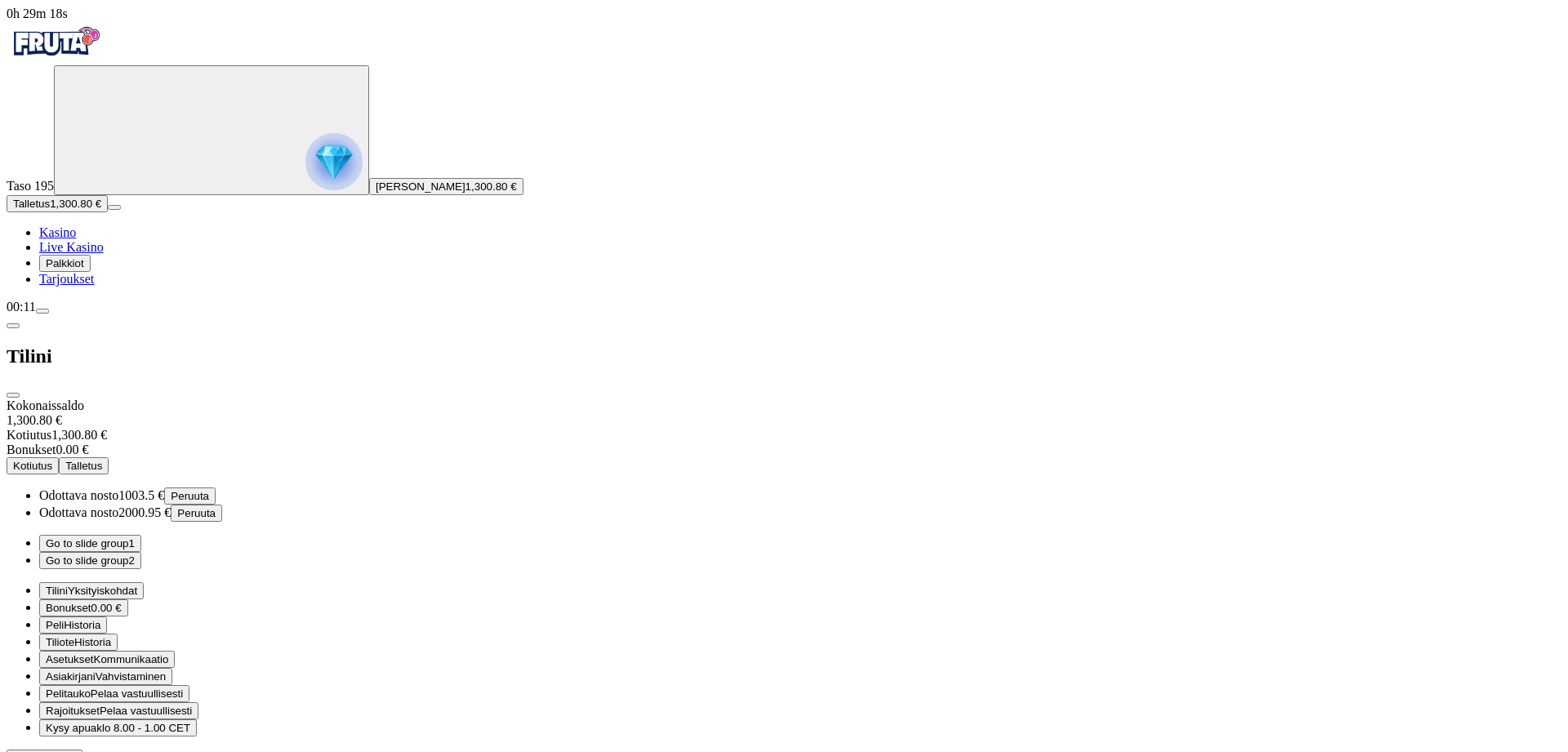
click at [141, 552] on button "Go to slide group 2" at bounding box center [90, 561] width 102 height 17
click at [141, 535] on button "Go to slide group 1" at bounding box center [90, 543] width 102 height 17
click at [52, 459] on span "Kotiutus" at bounding box center [32, 465] width 39 height 12
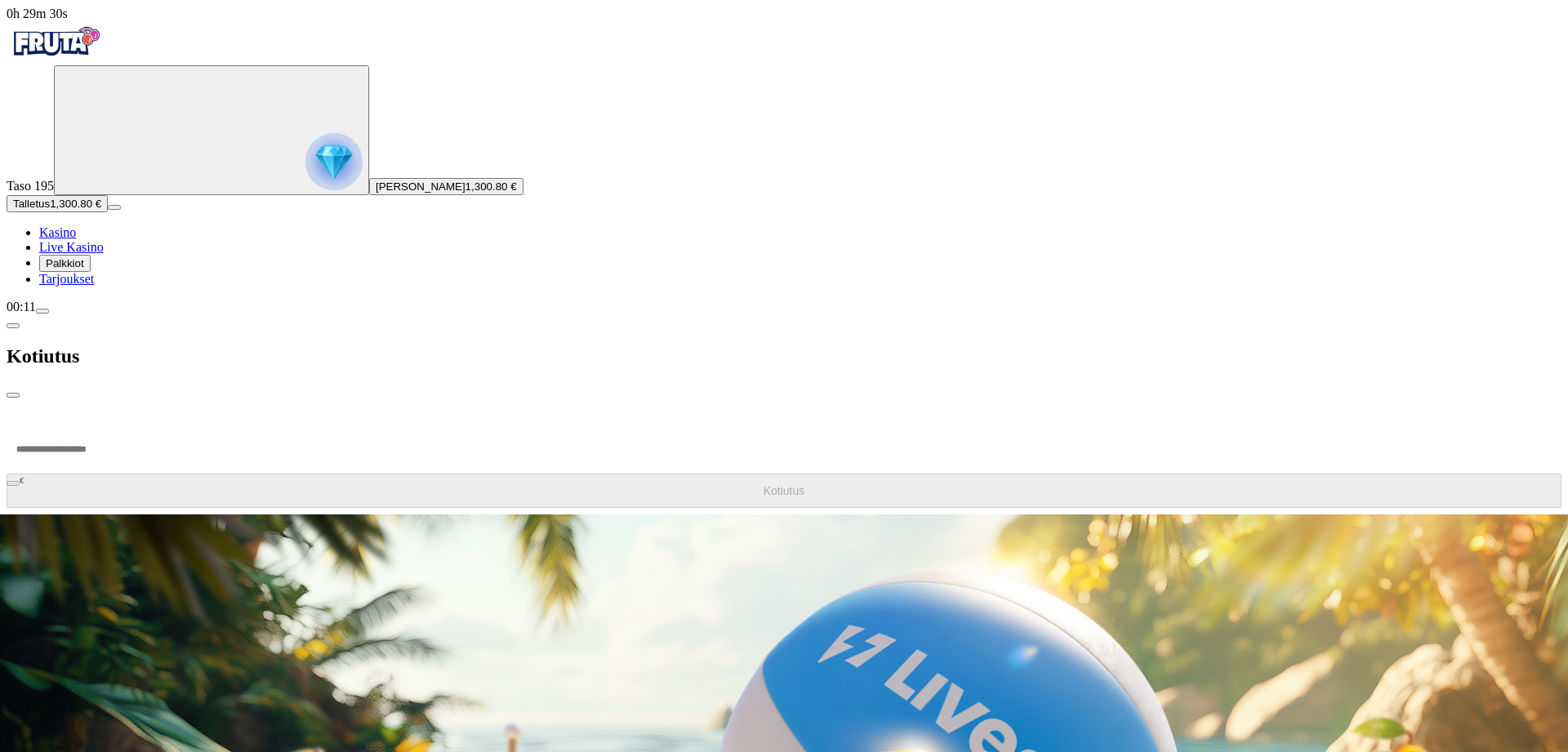
click at [117, 425] on input "number" at bounding box center [61, 449] width 110 height 49
type input "******"
click at [339, 474] on button "Kotiutus" at bounding box center [784, 491] width 1555 height 35
click at [13, 326] on span "chevron-left icon" at bounding box center [13, 326] width 0 height 0
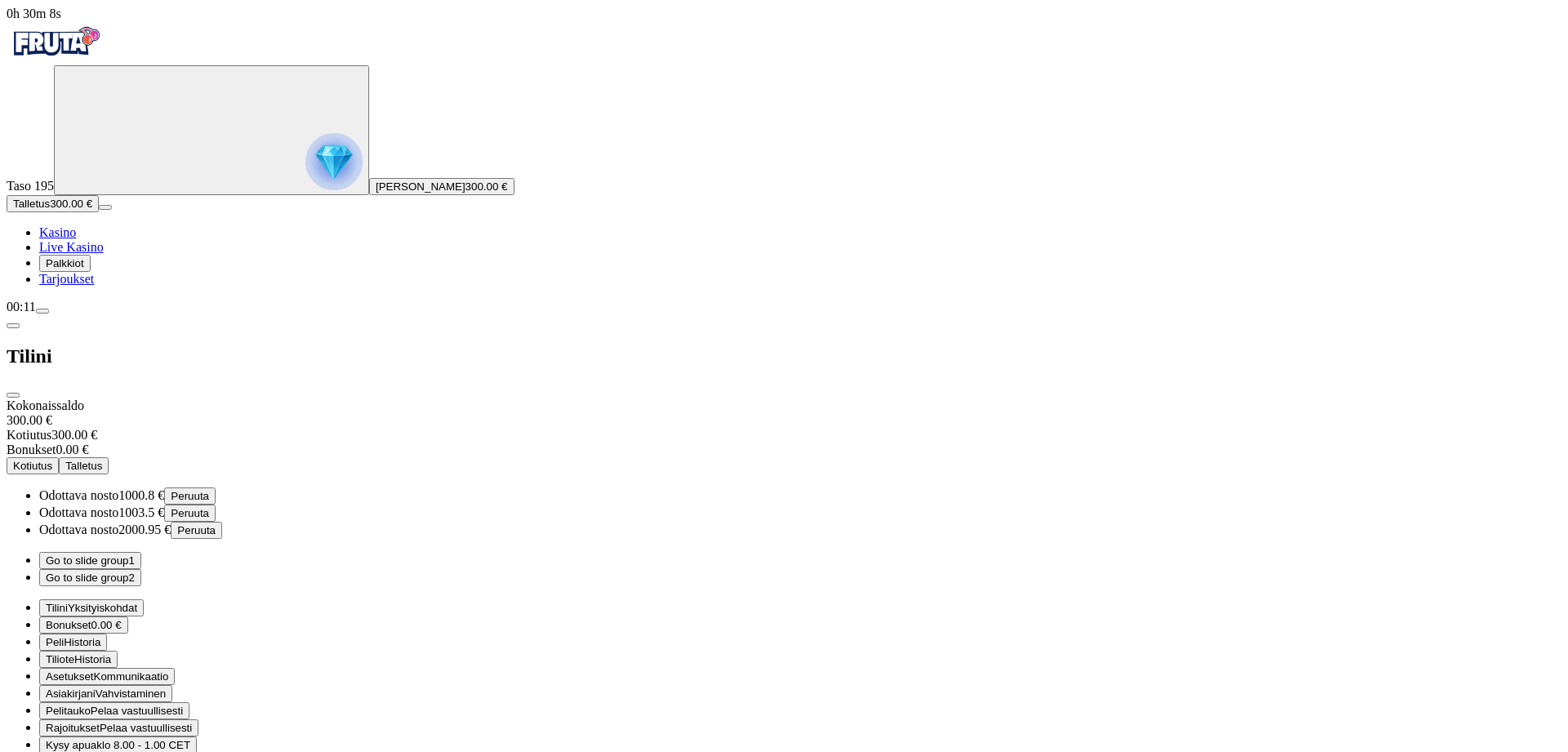
click at [13, 396] on span "close icon" at bounding box center [13, 396] width 0 height 0
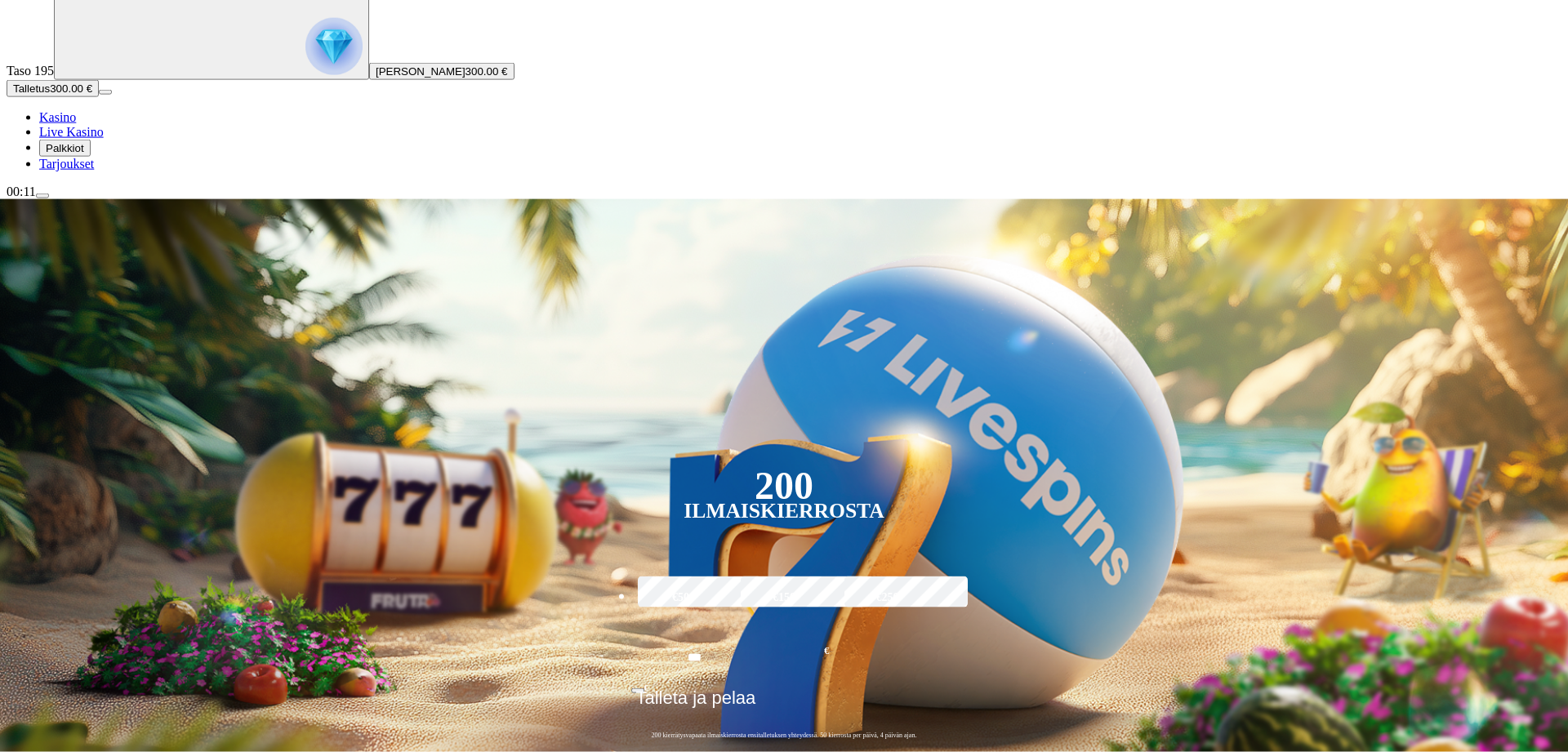
scroll to position [250, 0]
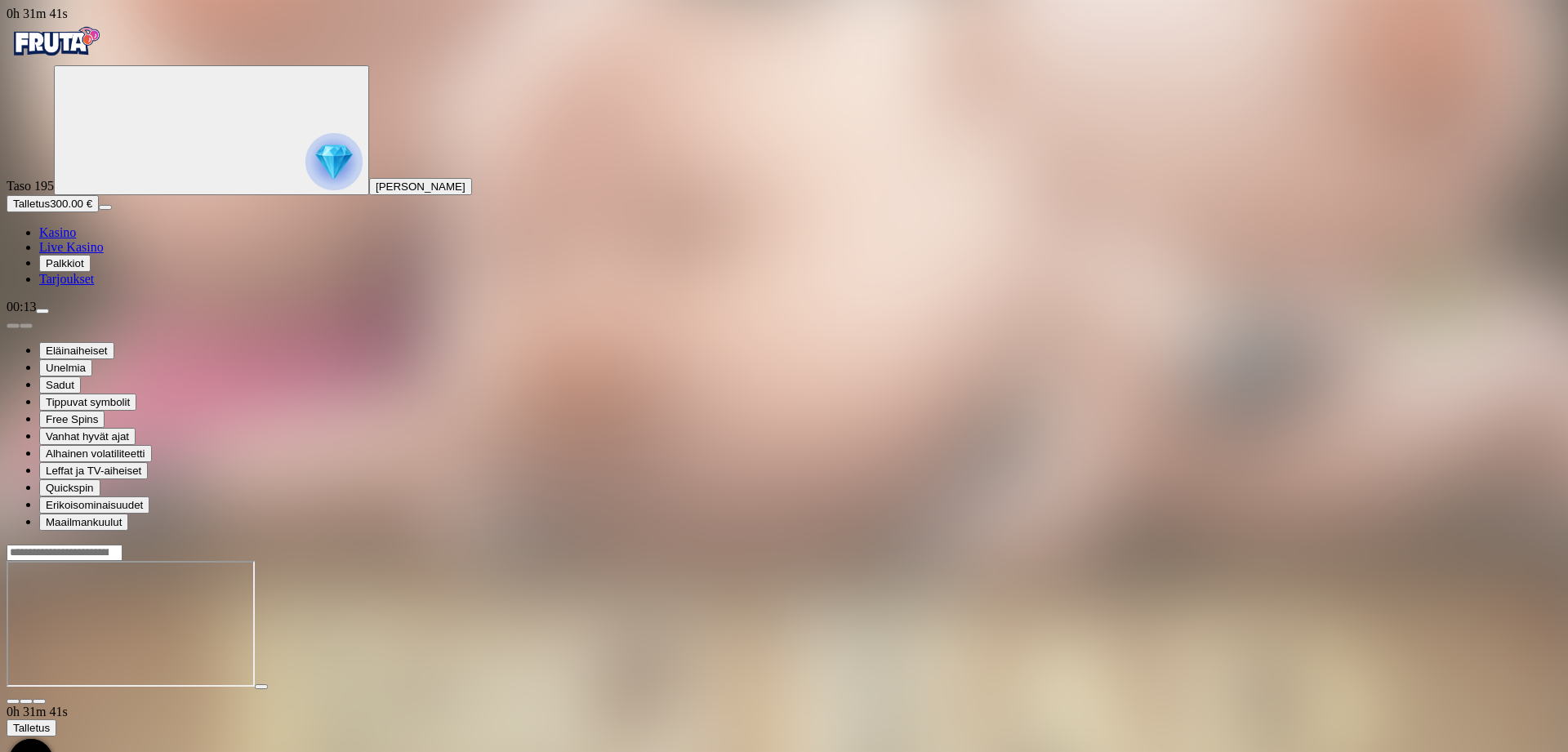
click at [13, 702] on span "close icon" at bounding box center [13, 702] width 0 height 0
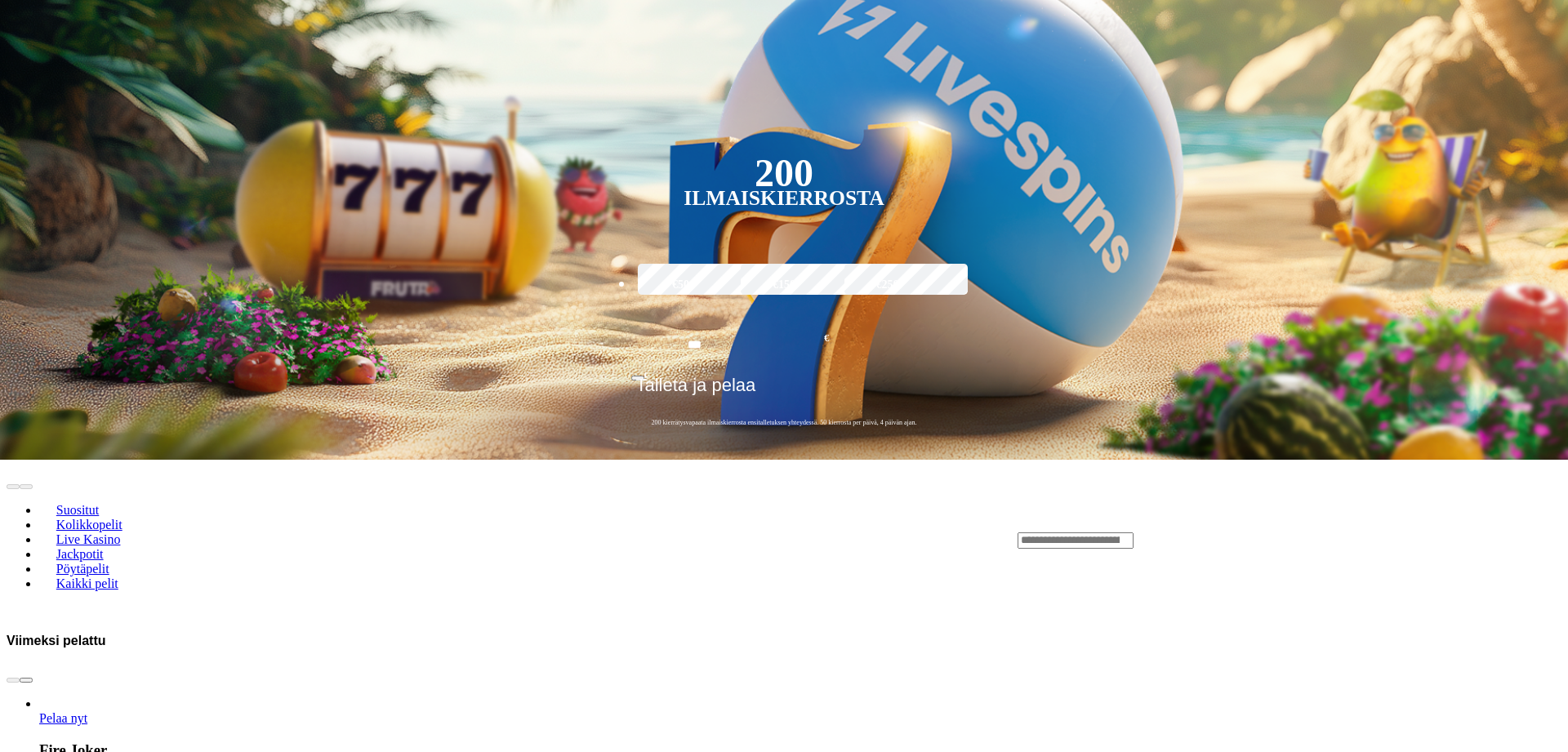
scroll to position [500, 0]
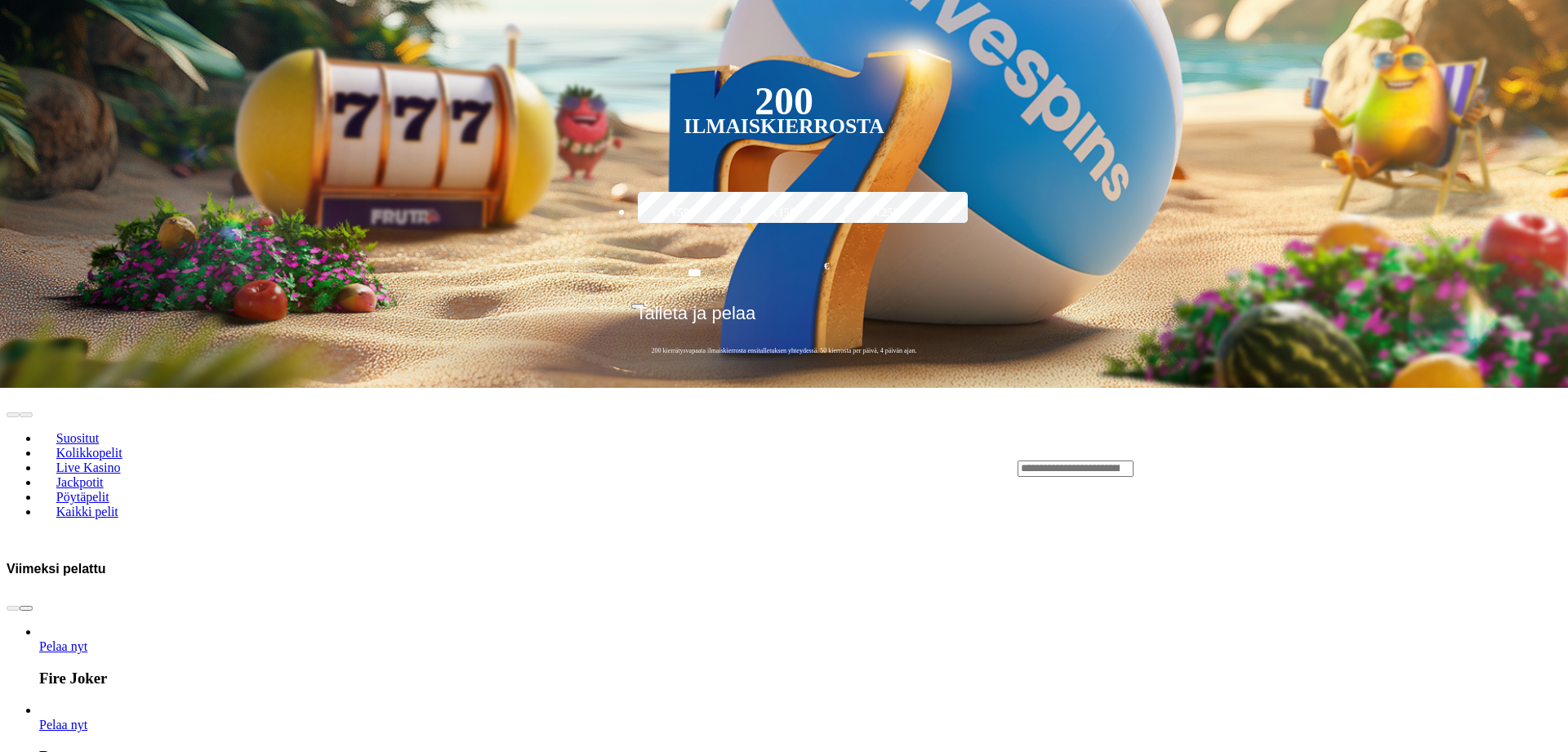
click at [26, 609] on span "chevron-right icon" at bounding box center [26, 609] width 0 height 0
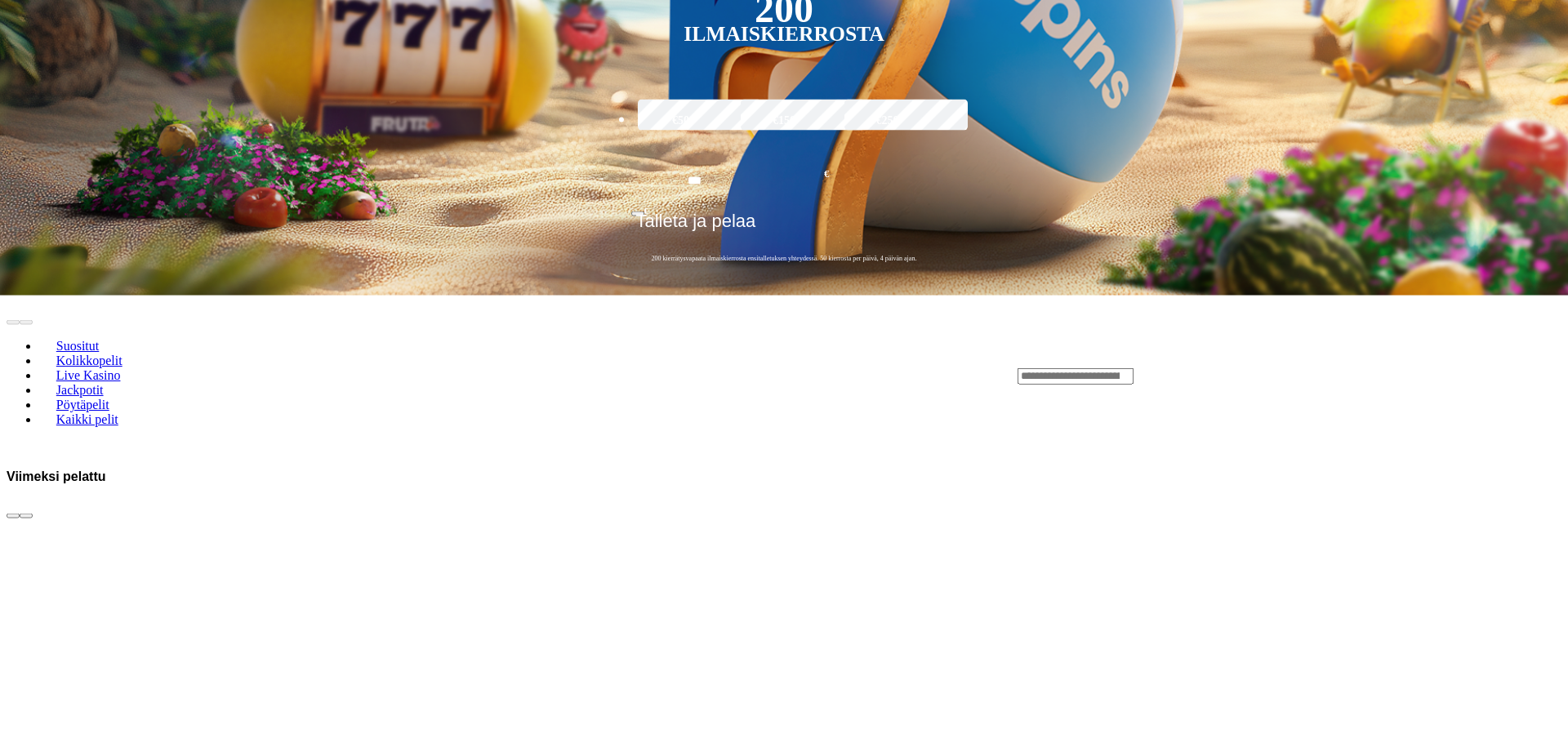
scroll to position [666, 0]
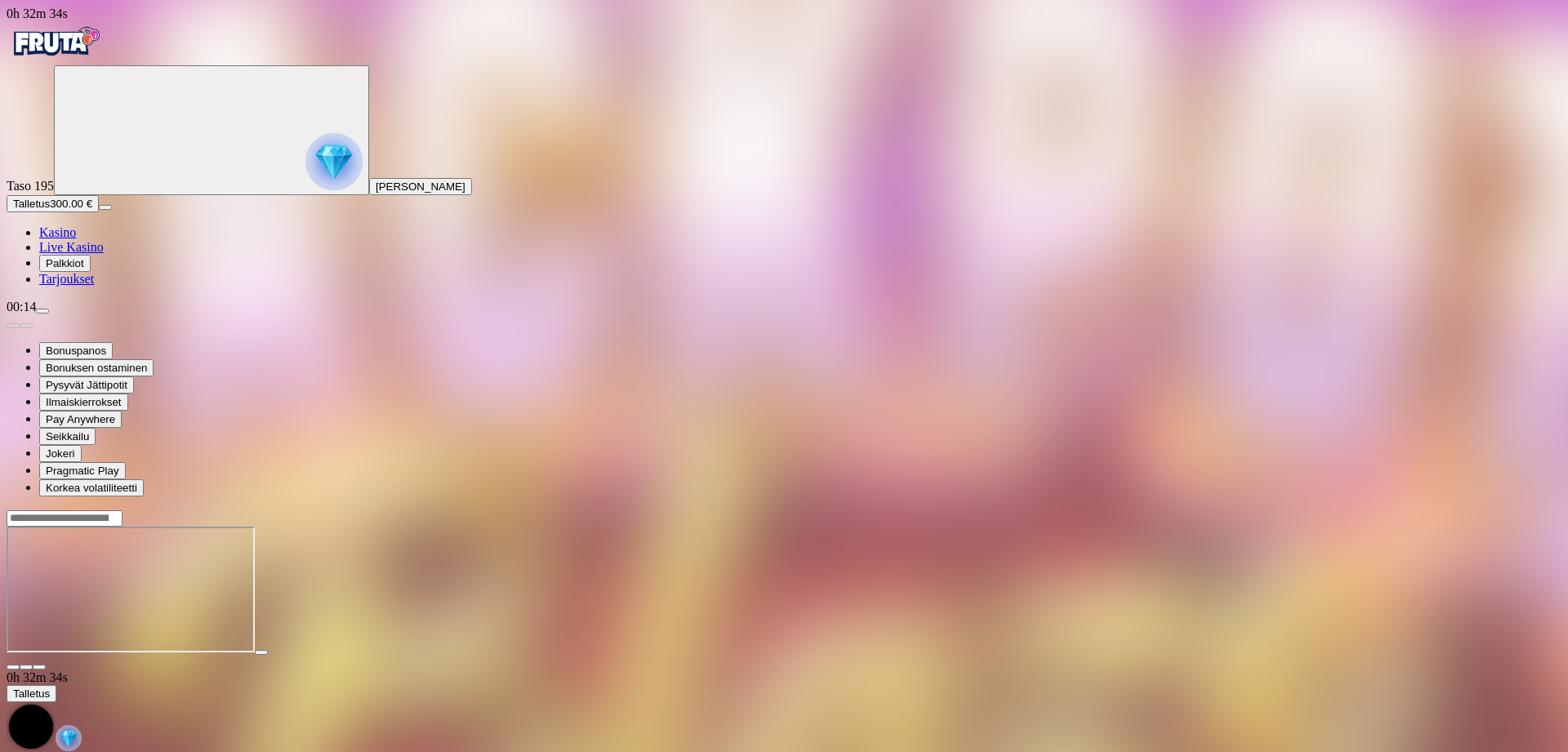
click at [13, 667] on span "close icon" at bounding box center [13, 667] width 0 height 0
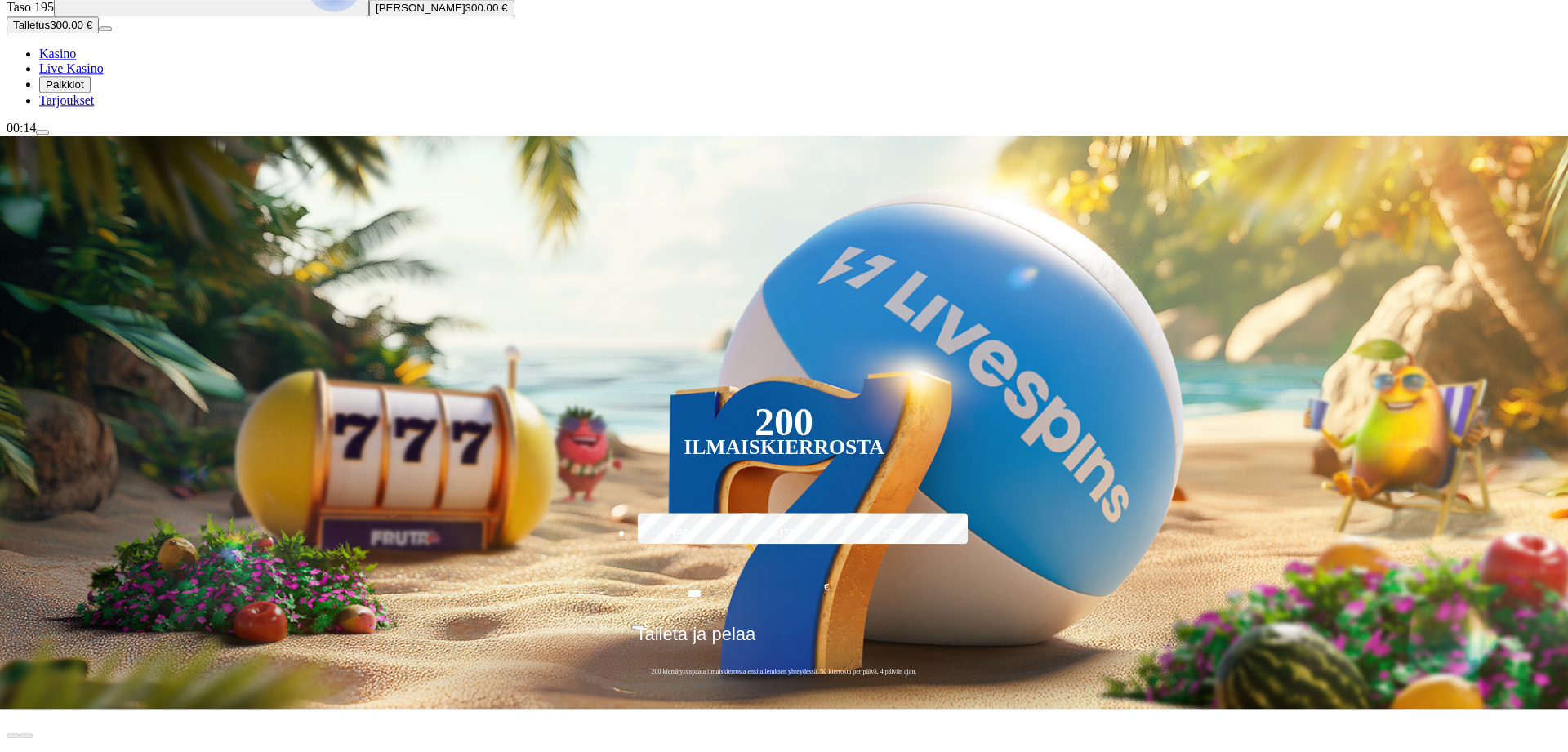
scroll to position [250, 0]
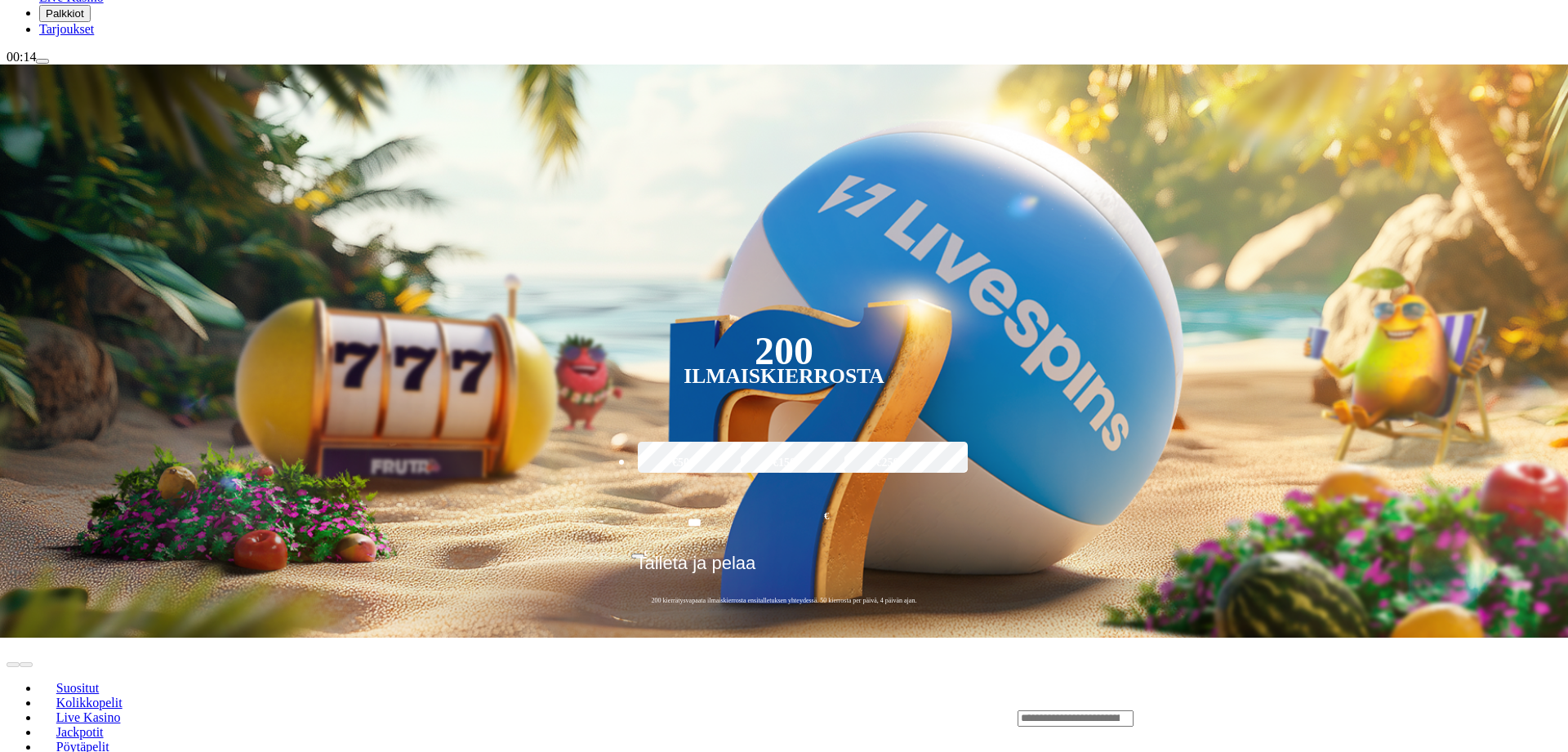
click at [1134, 711] on input "Search" at bounding box center [1075, 719] width 116 height 16
type input "****"
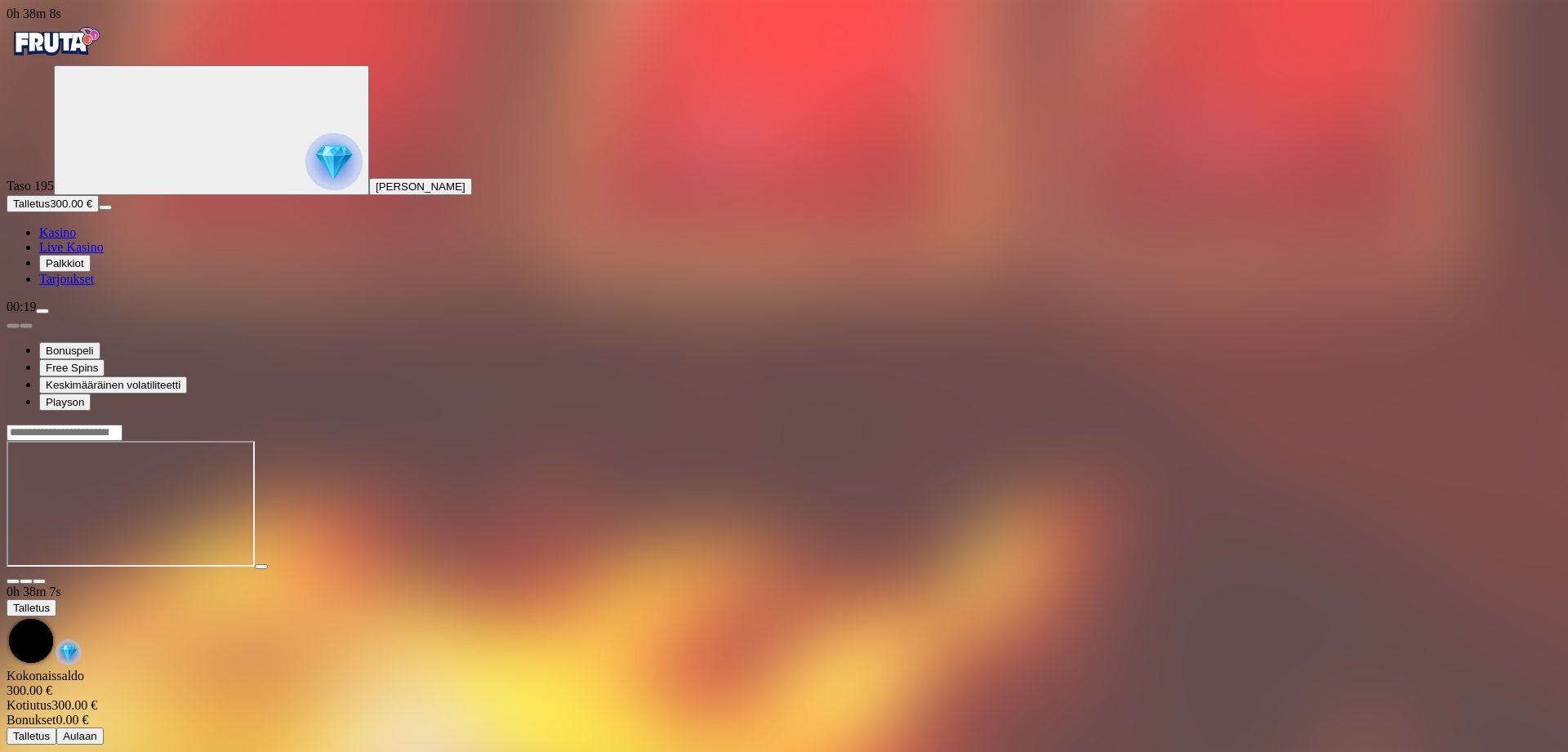
click at [13, 582] on span "close icon" at bounding box center [13, 582] width 0 height 0
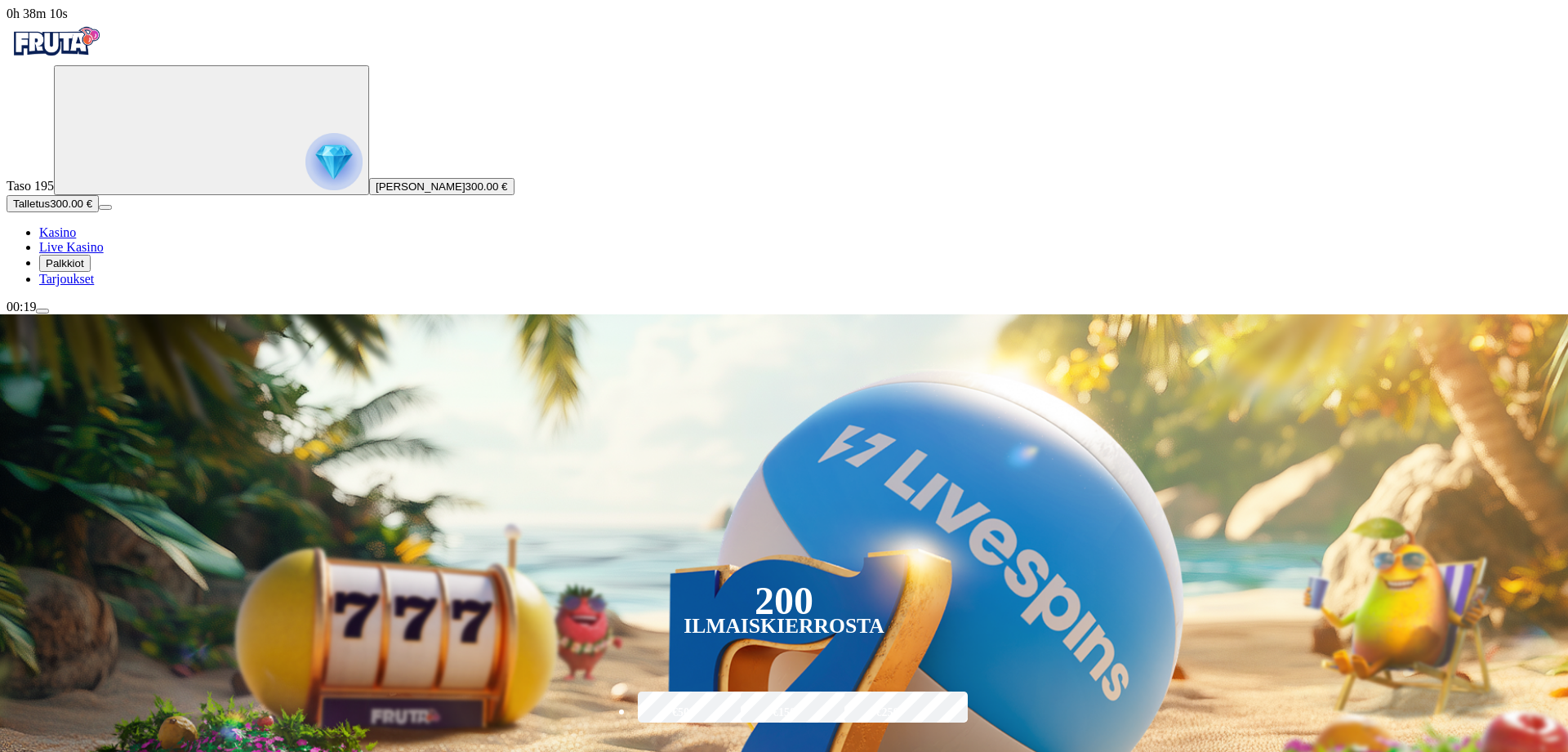
click at [43, 311] on span "menu icon" at bounding box center [43, 311] width 0 height 0
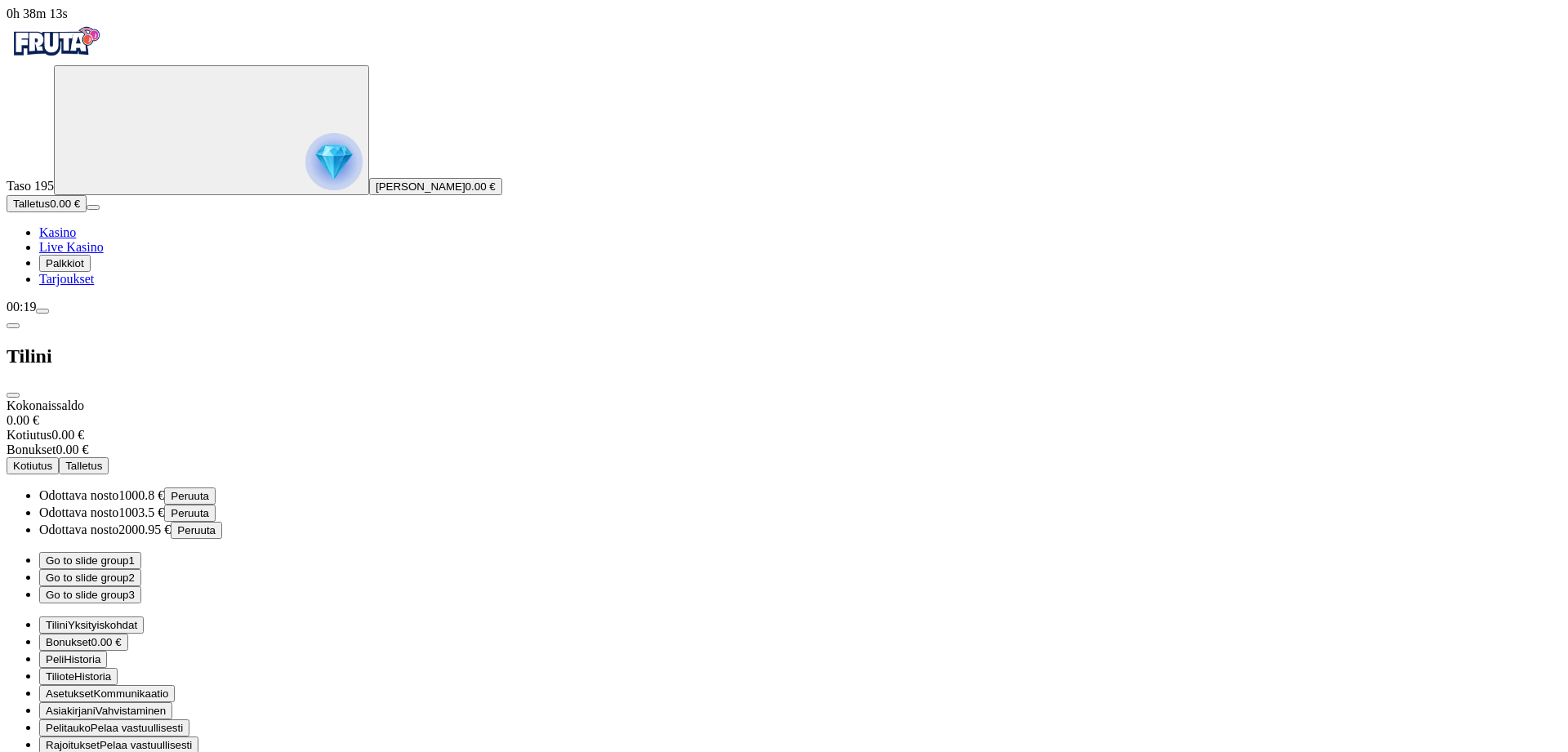
click at [141, 570] on button "Go to slide group 2" at bounding box center [90, 578] width 102 height 17
click at [141, 586] on button "Go to slide group 3" at bounding box center [90, 594] width 102 height 17
click at [141, 570] on button "Go to slide group 2" at bounding box center [90, 578] width 102 height 17
click at [141, 552] on button "Go to slide group 1" at bounding box center [90, 561] width 102 height 17
click at [141, 570] on button "Go to slide group 2" at bounding box center [90, 578] width 102 height 17
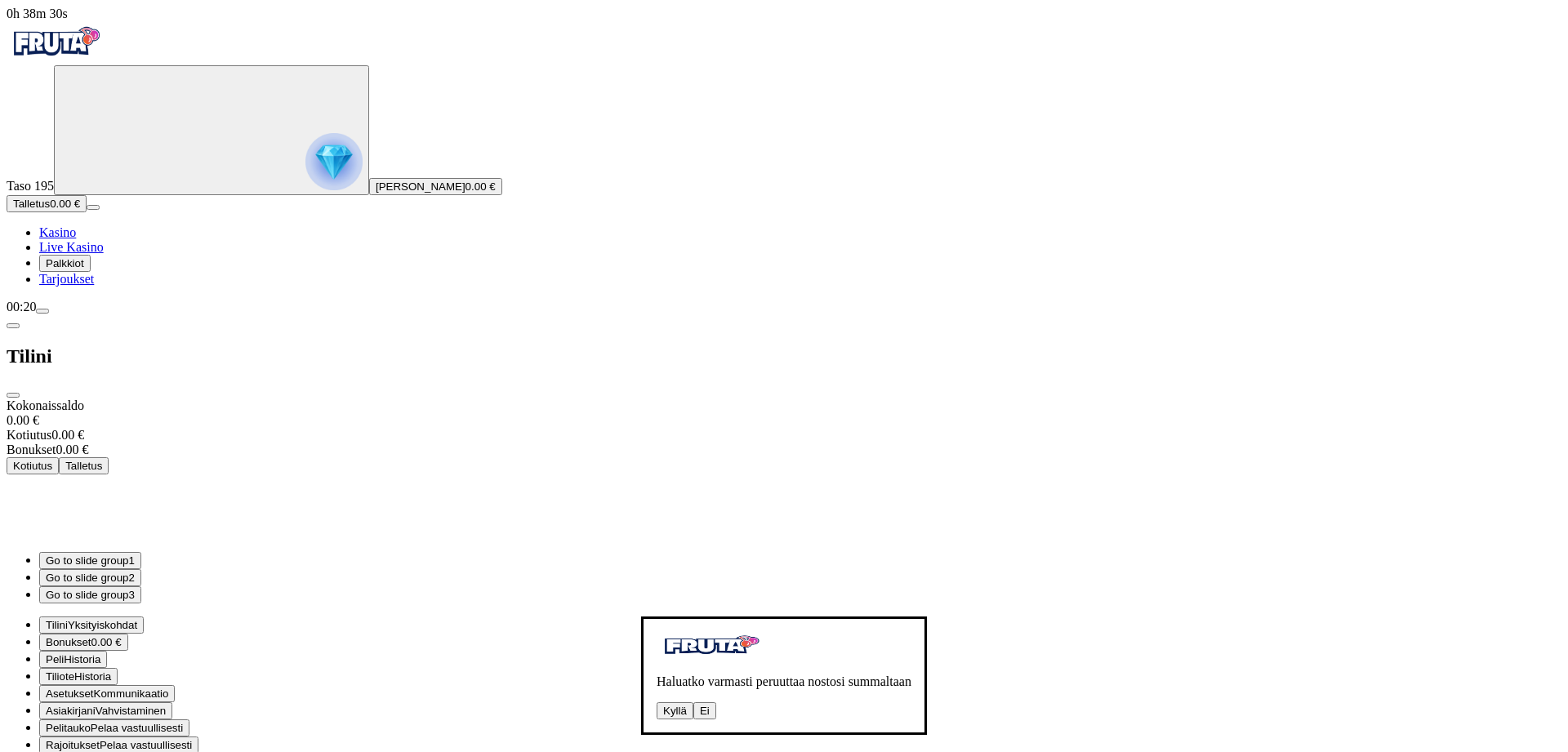
click at [656, 703] on button "Kyllä" at bounding box center [675, 711] width 36 height 17
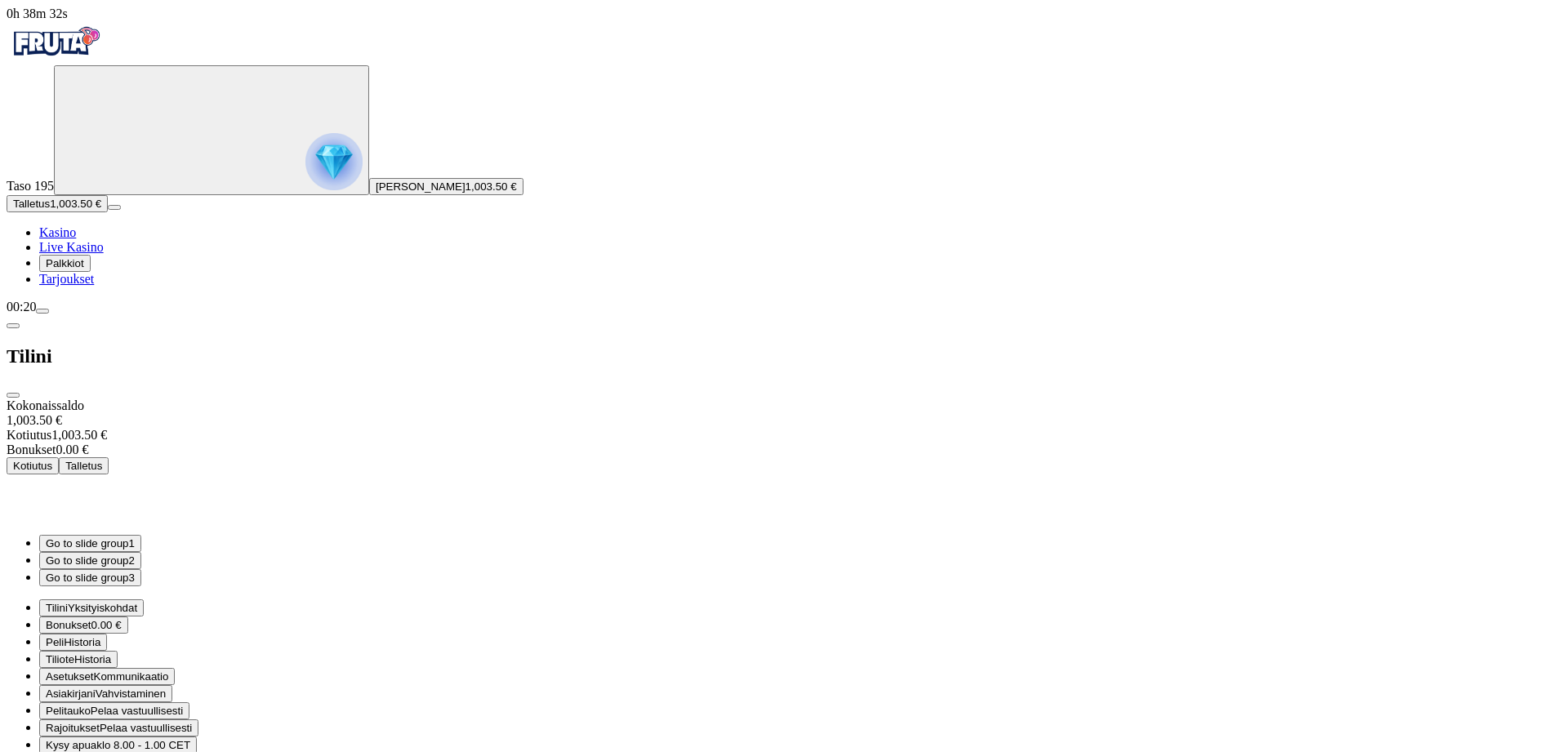
click at [13, 396] on span "close icon" at bounding box center [13, 396] width 0 height 0
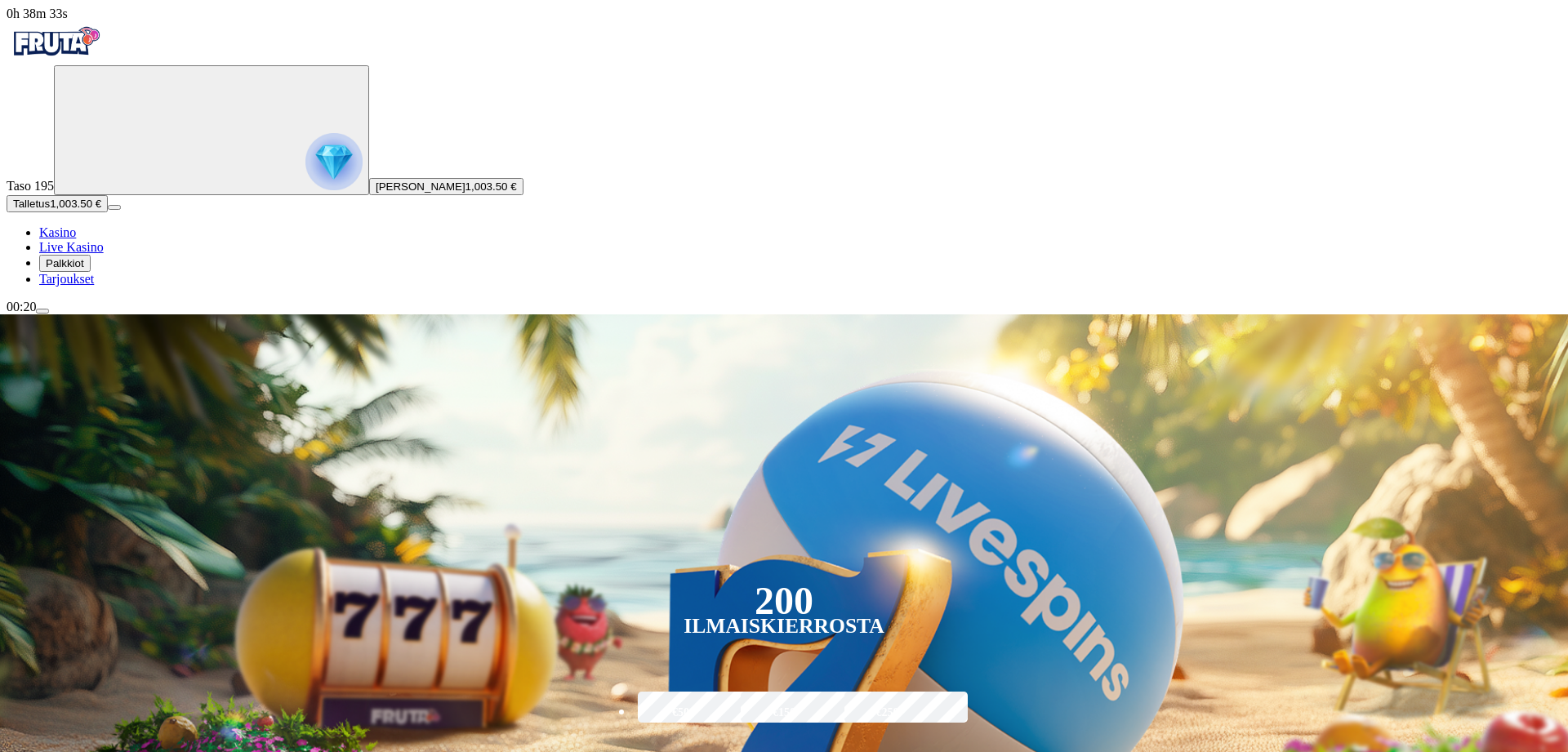
scroll to position [250, 0]
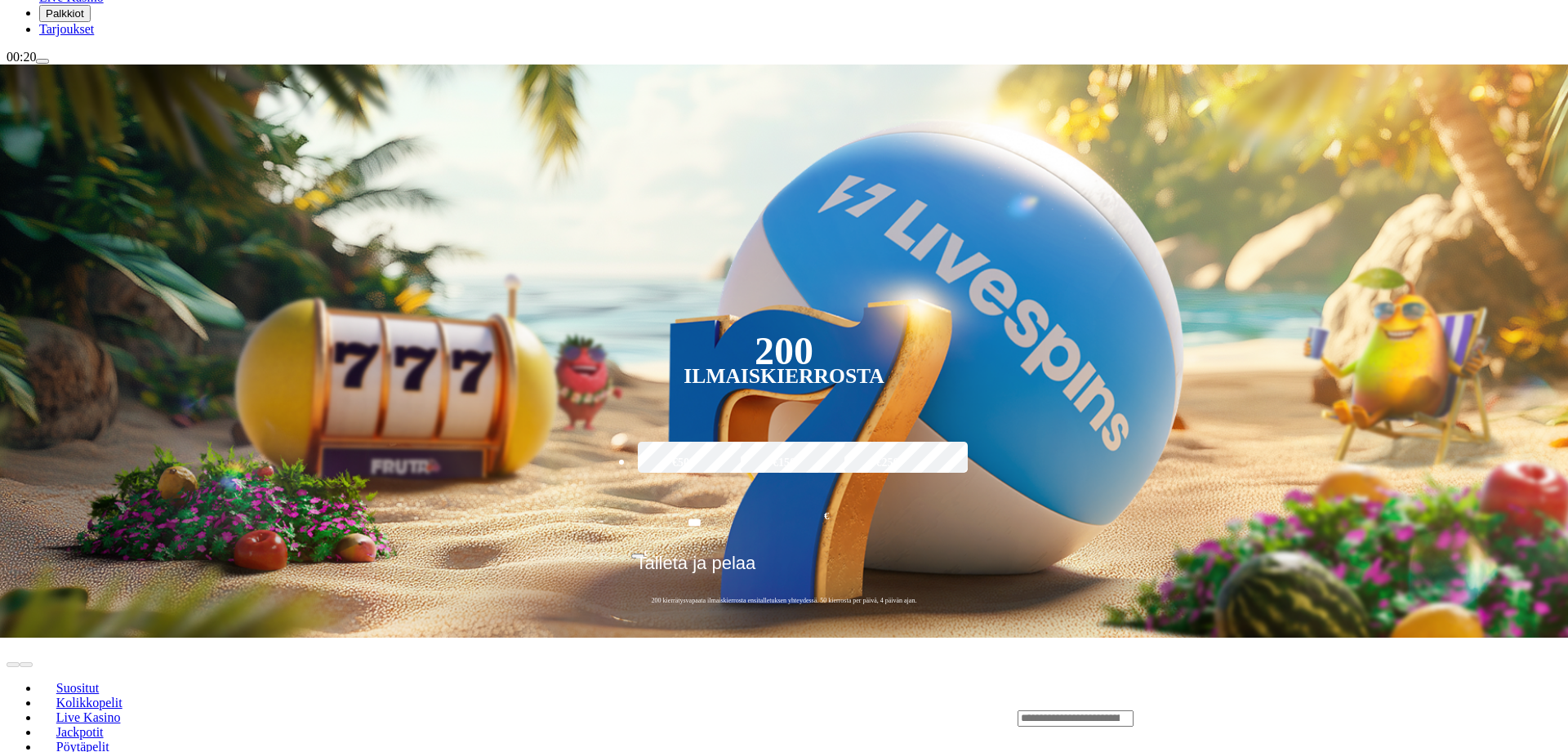
click at [1134, 711] on input "Search" at bounding box center [1075, 719] width 116 height 16
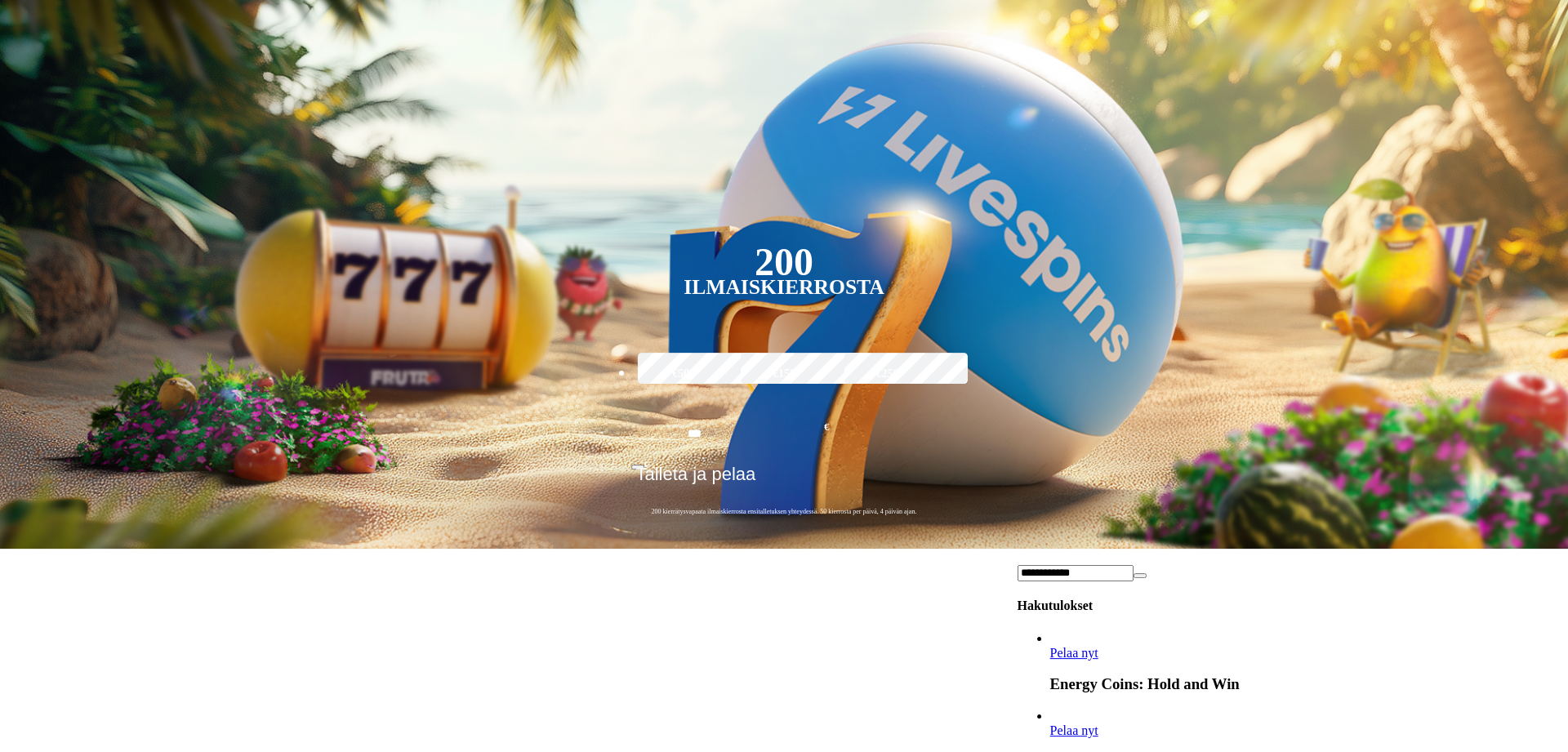
scroll to position [417, 0]
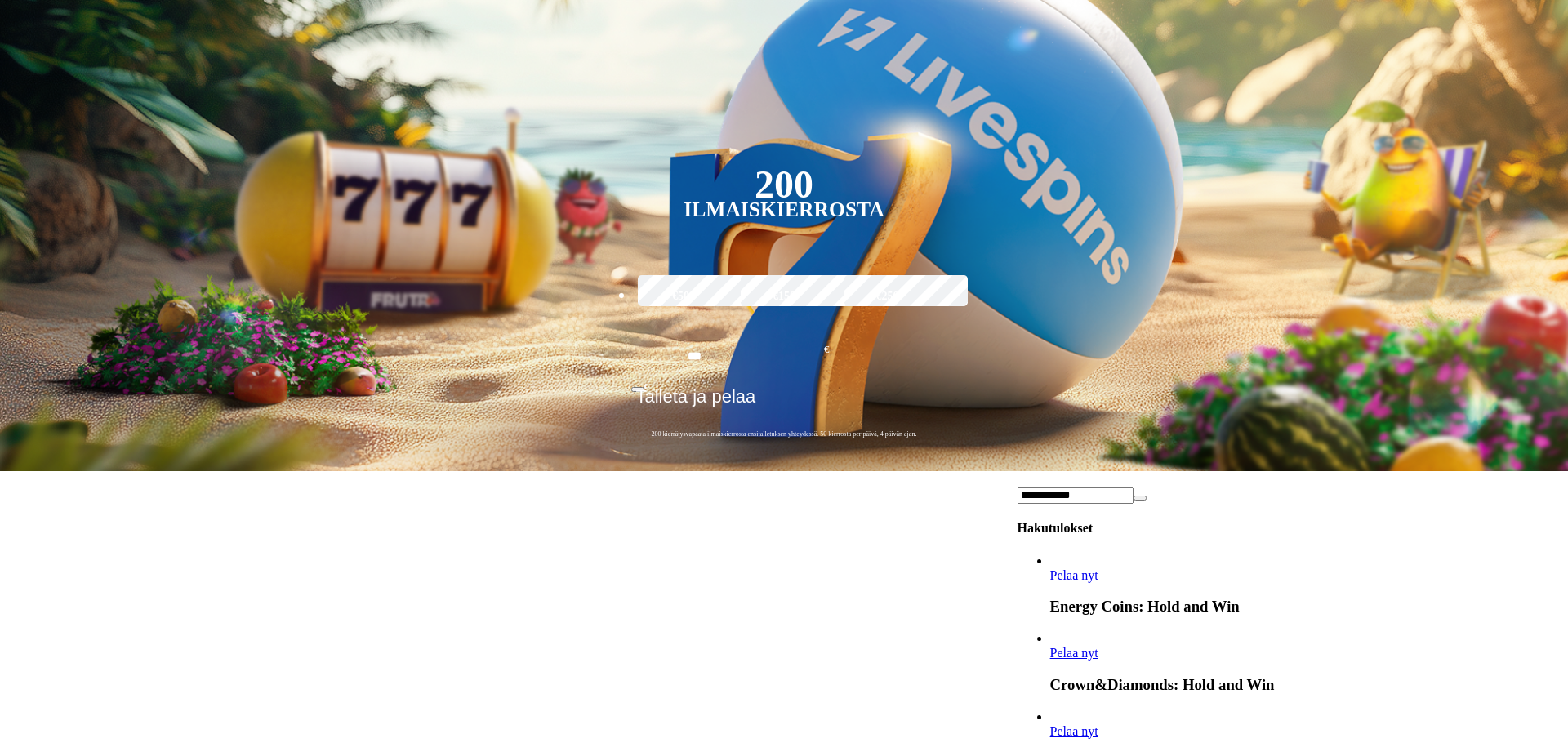
type input "**********"
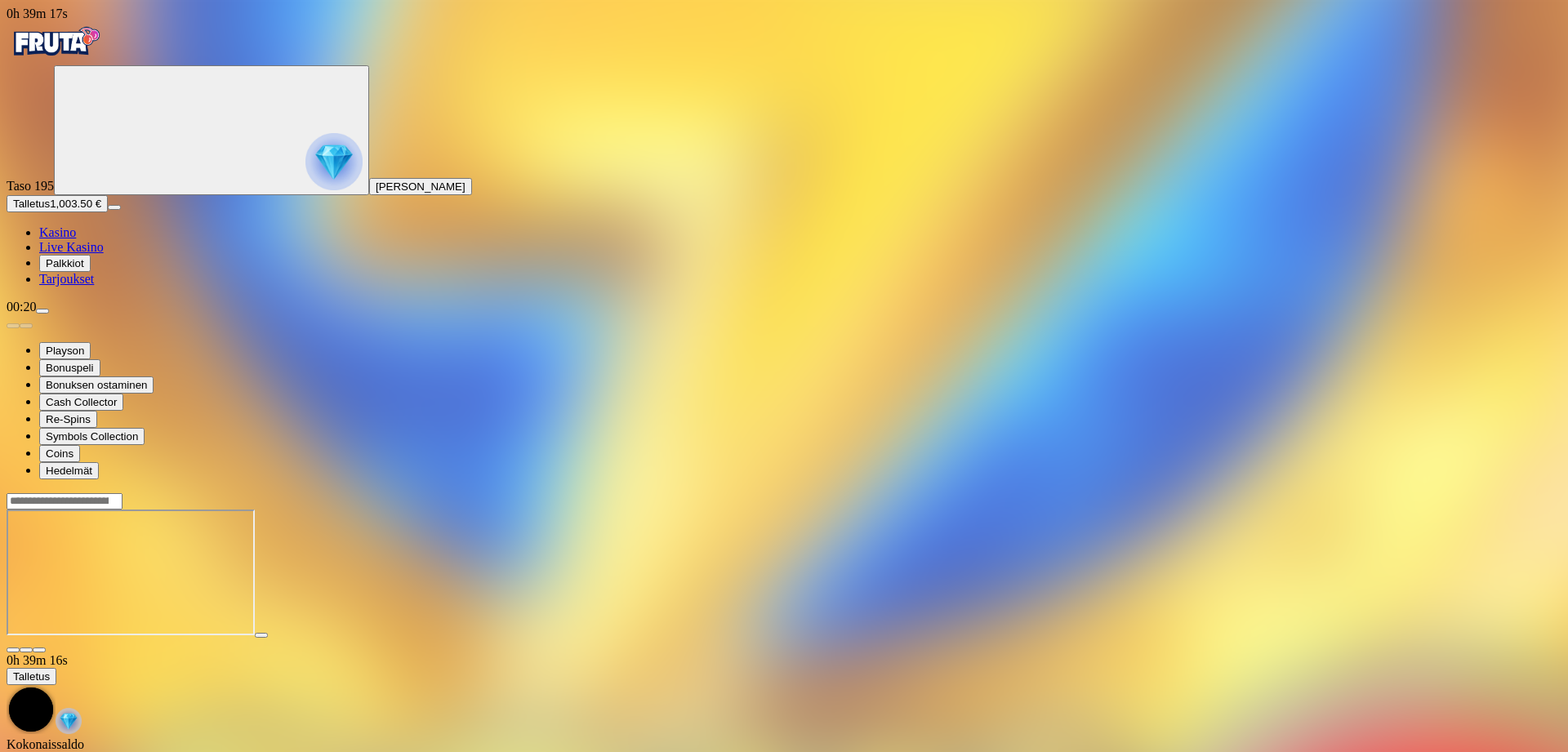
click at [13, 650] on span "close icon" at bounding box center [13, 650] width 0 height 0
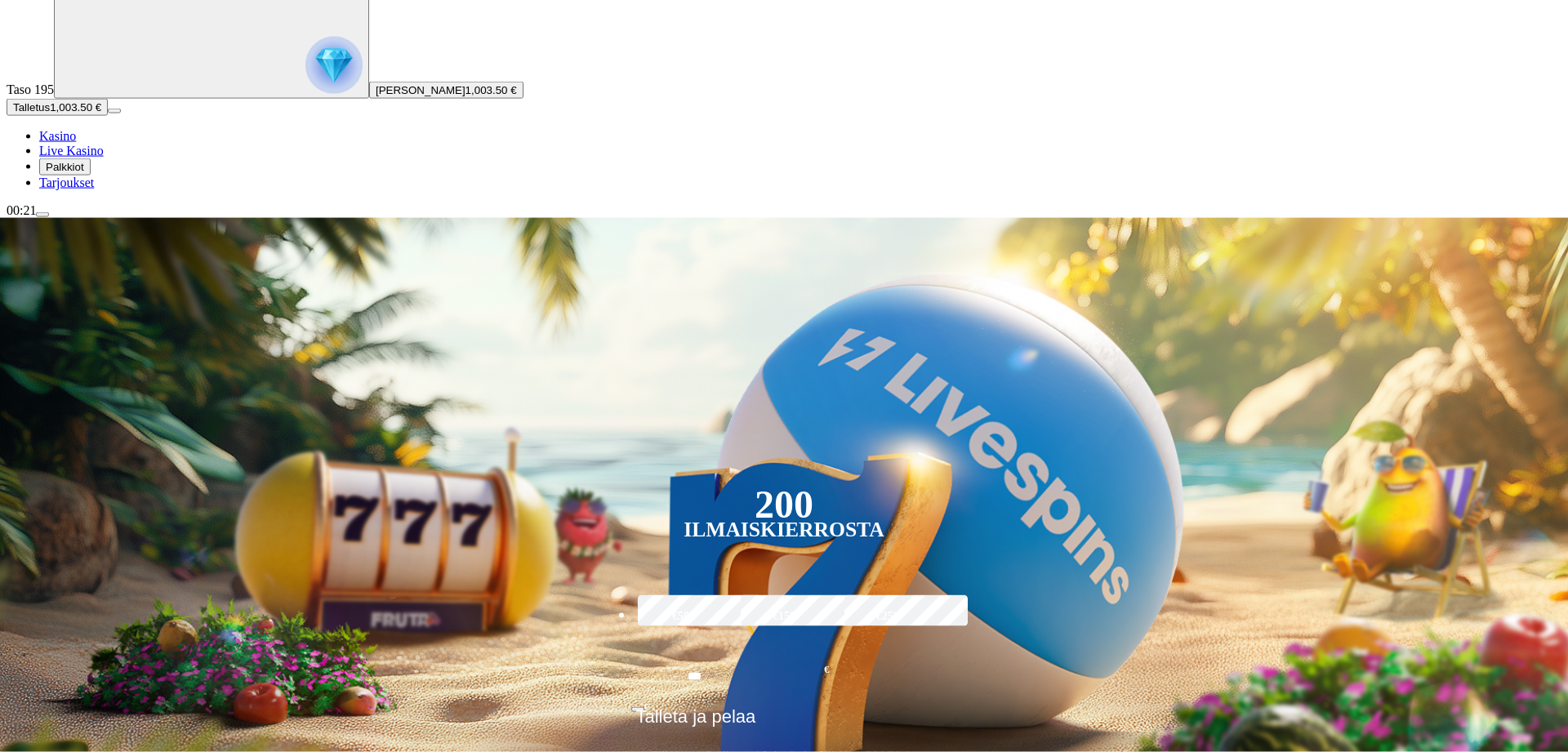
scroll to position [167, 0]
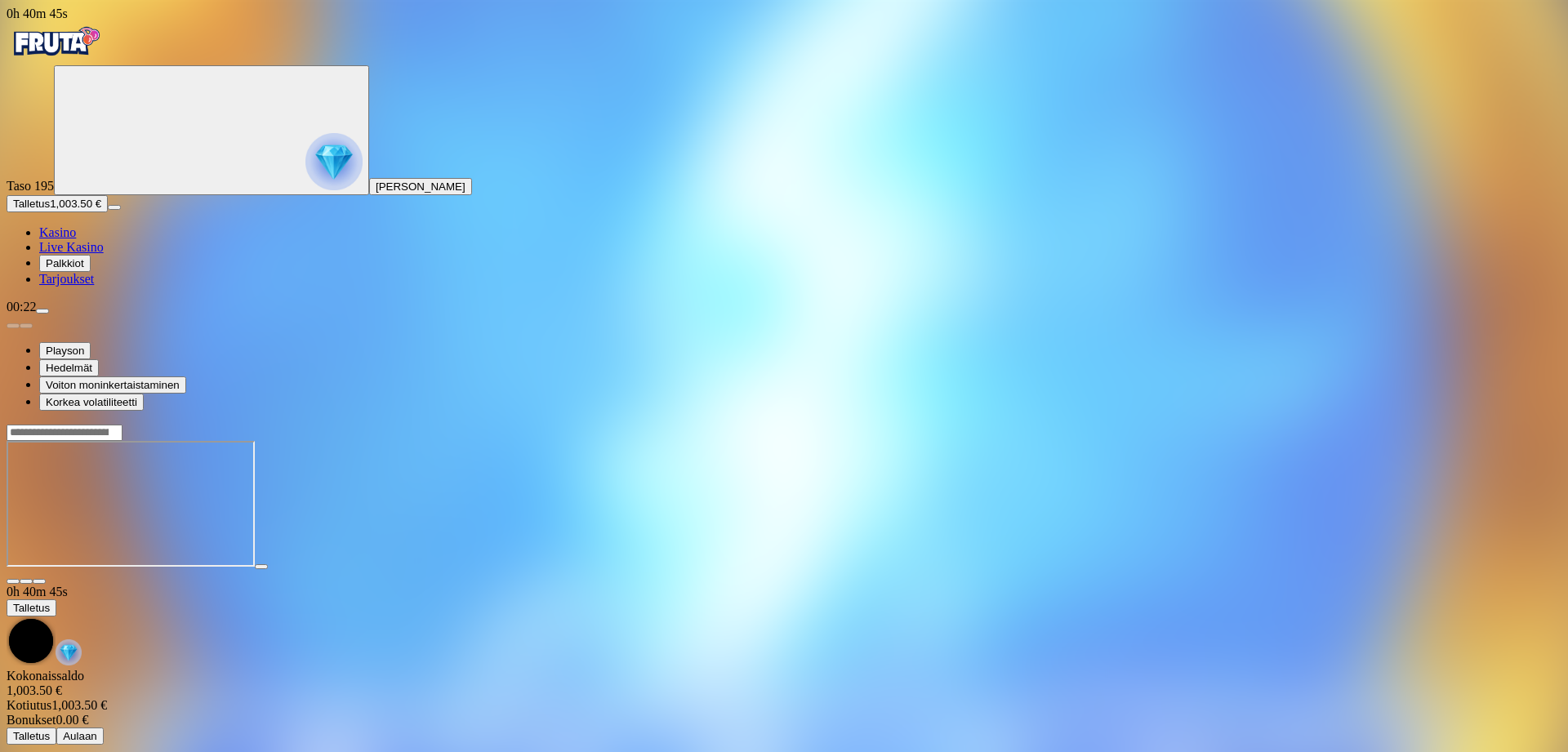
click at [13, 582] on span "close icon" at bounding box center [13, 582] width 0 height 0
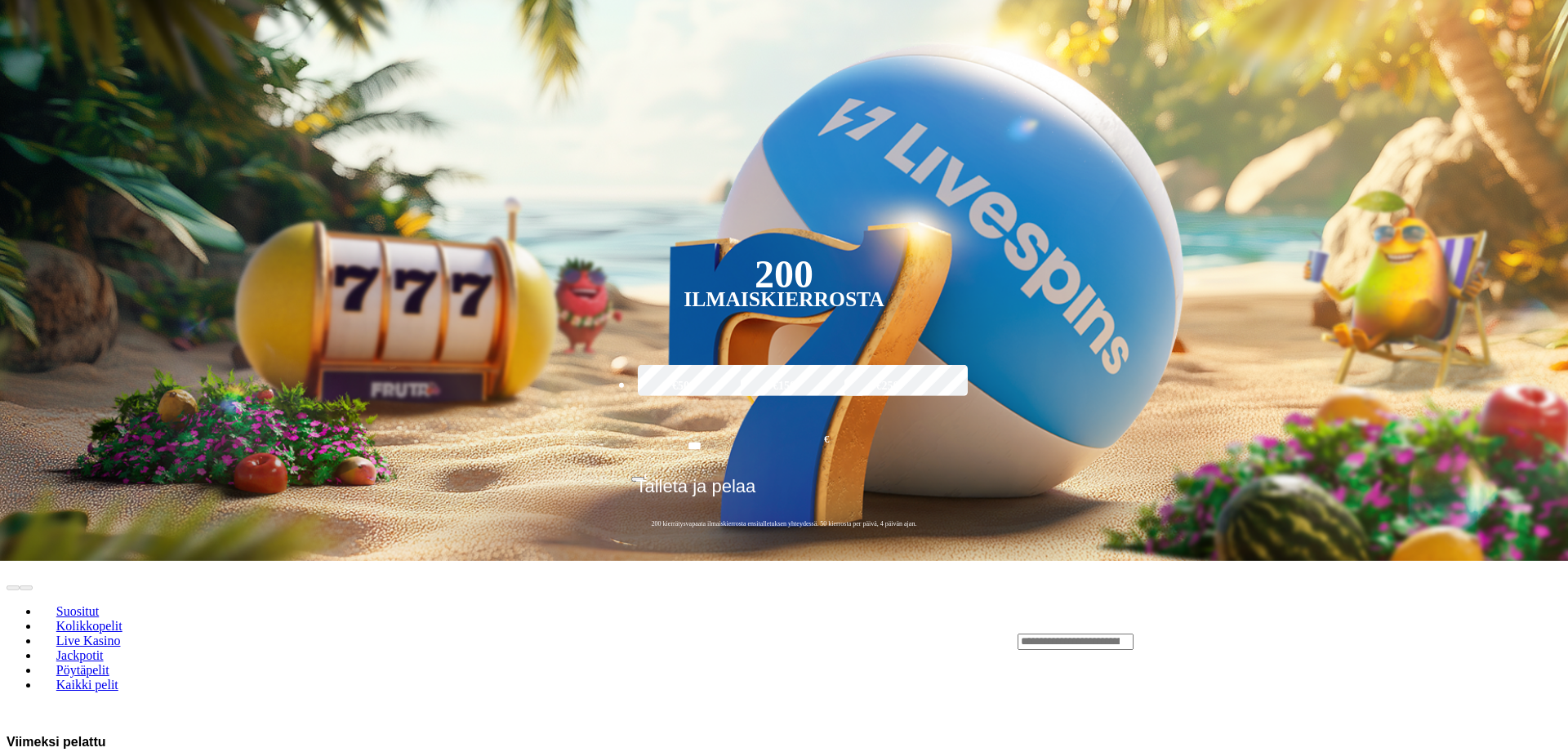
scroll to position [417, 0]
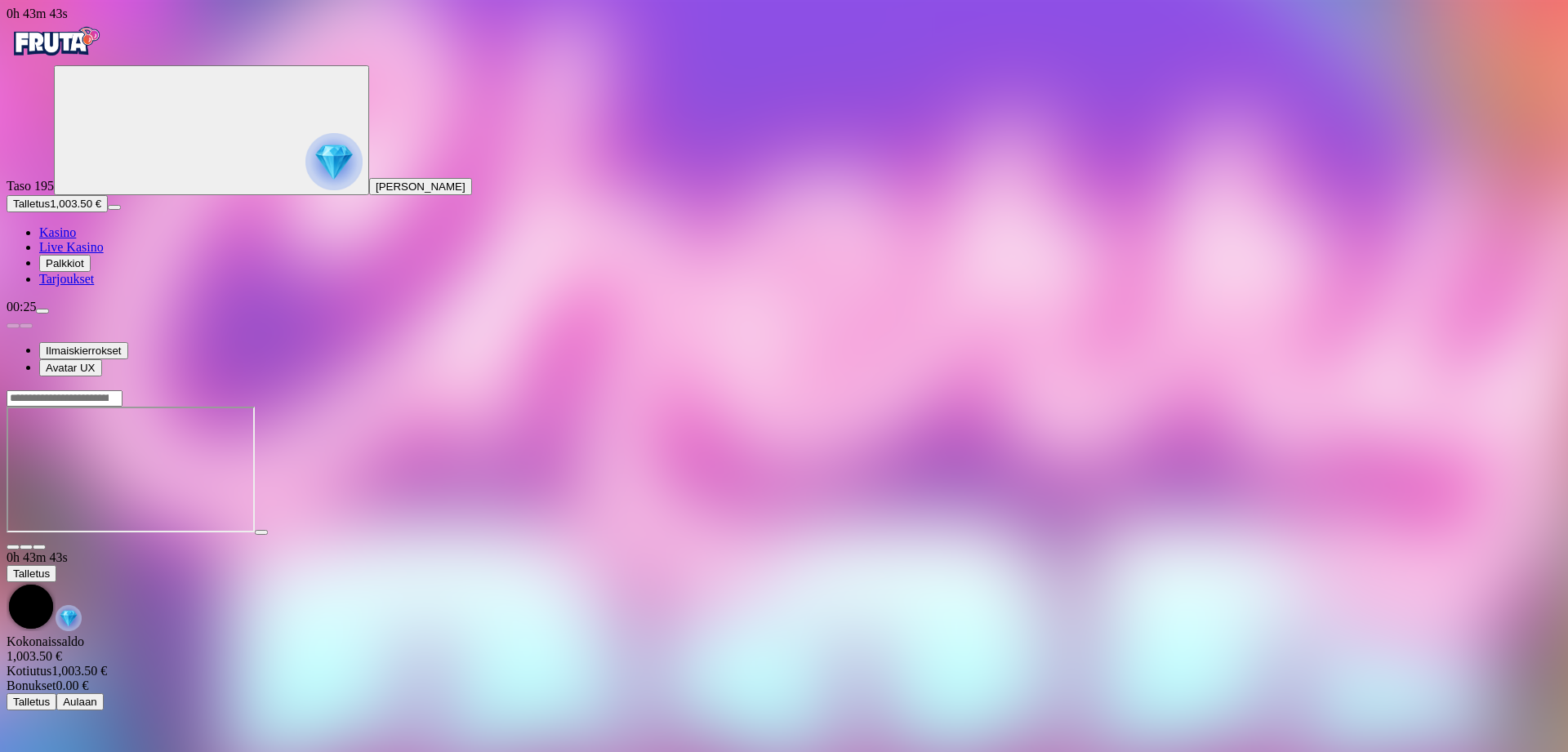
click at [13, 547] on span "close icon" at bounding box center [13, 547] width 0 height 0
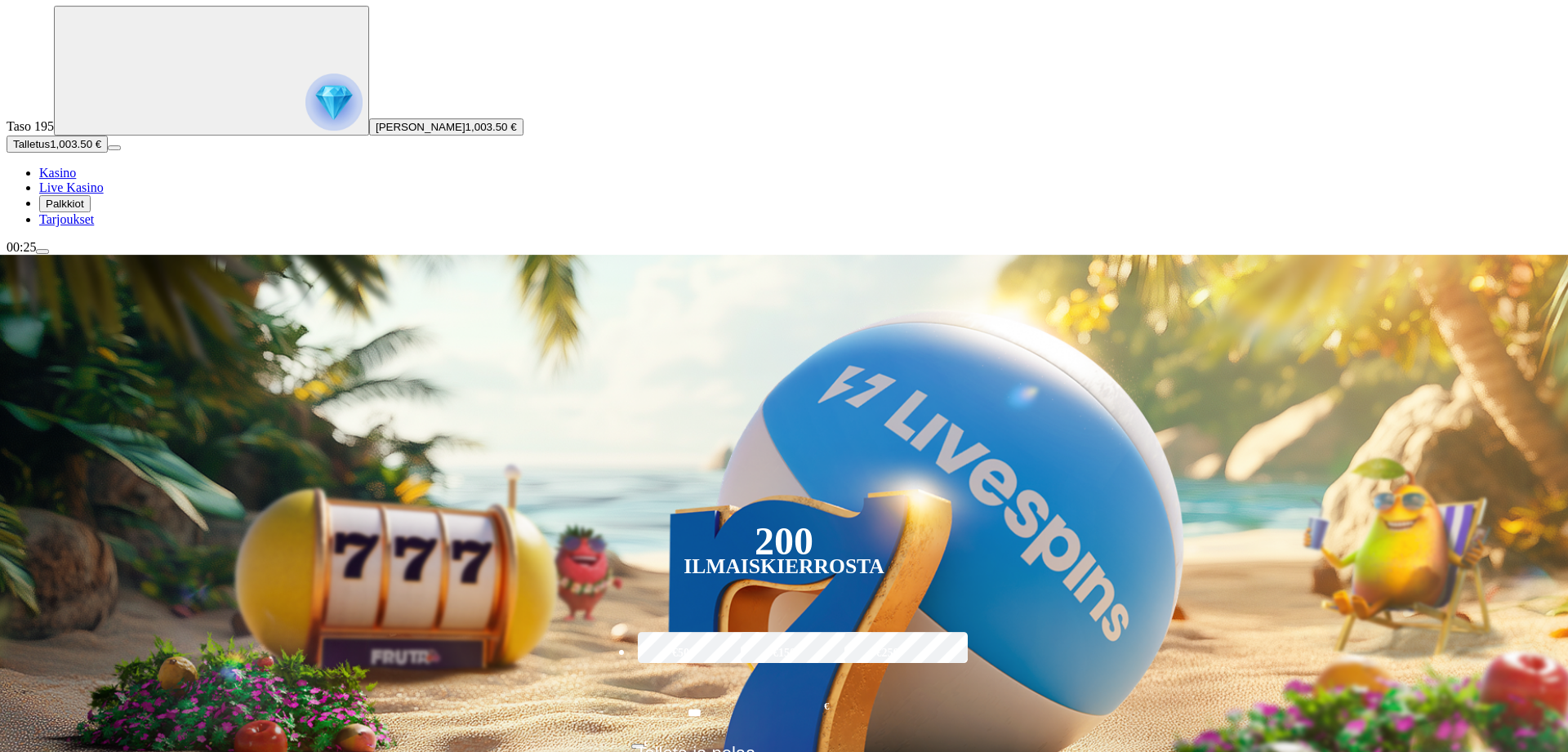
scroll to position [250, 0]
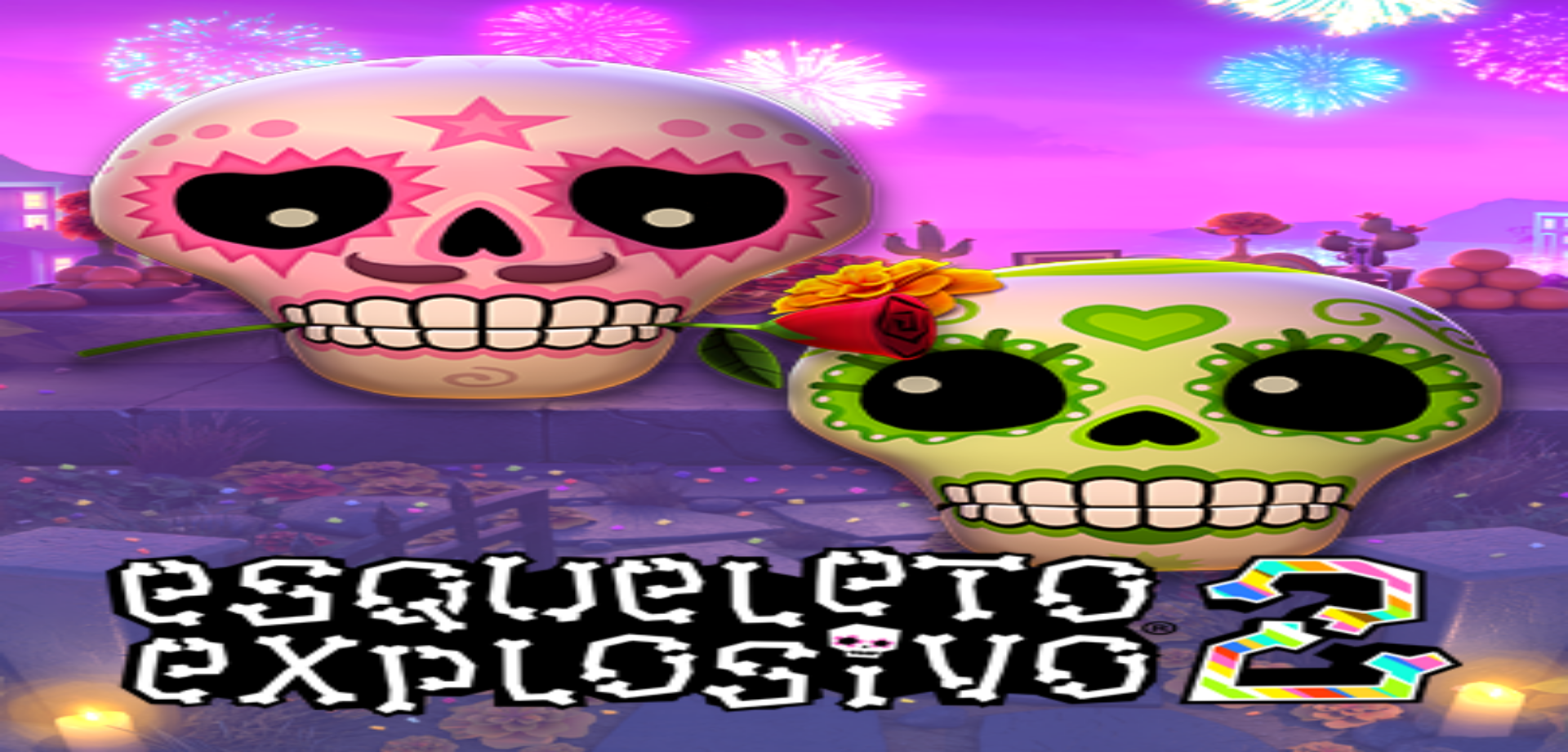
click at [13, 702] on span "close icon" at bounding box center [13, 702] width 0 height 0
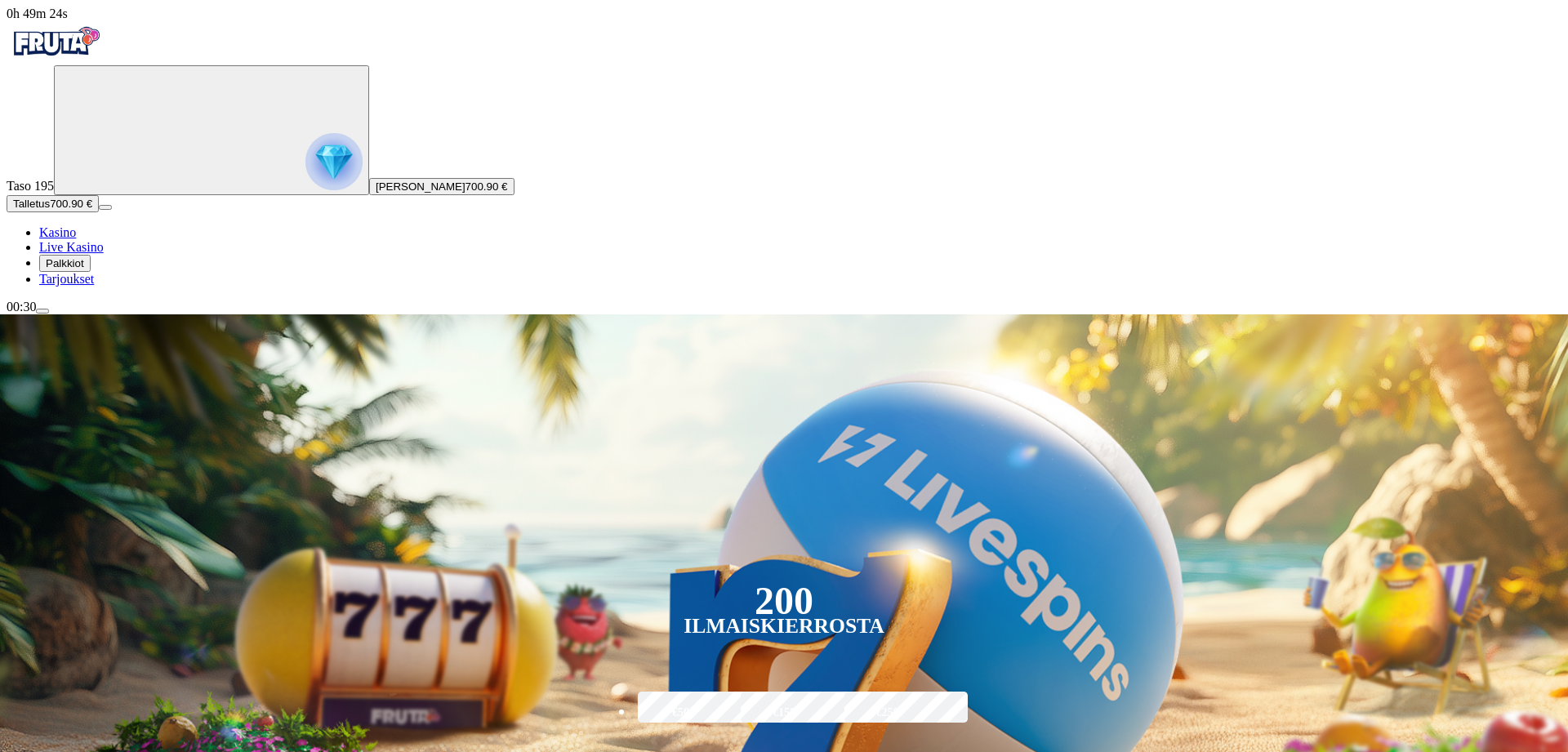
type input "*****"
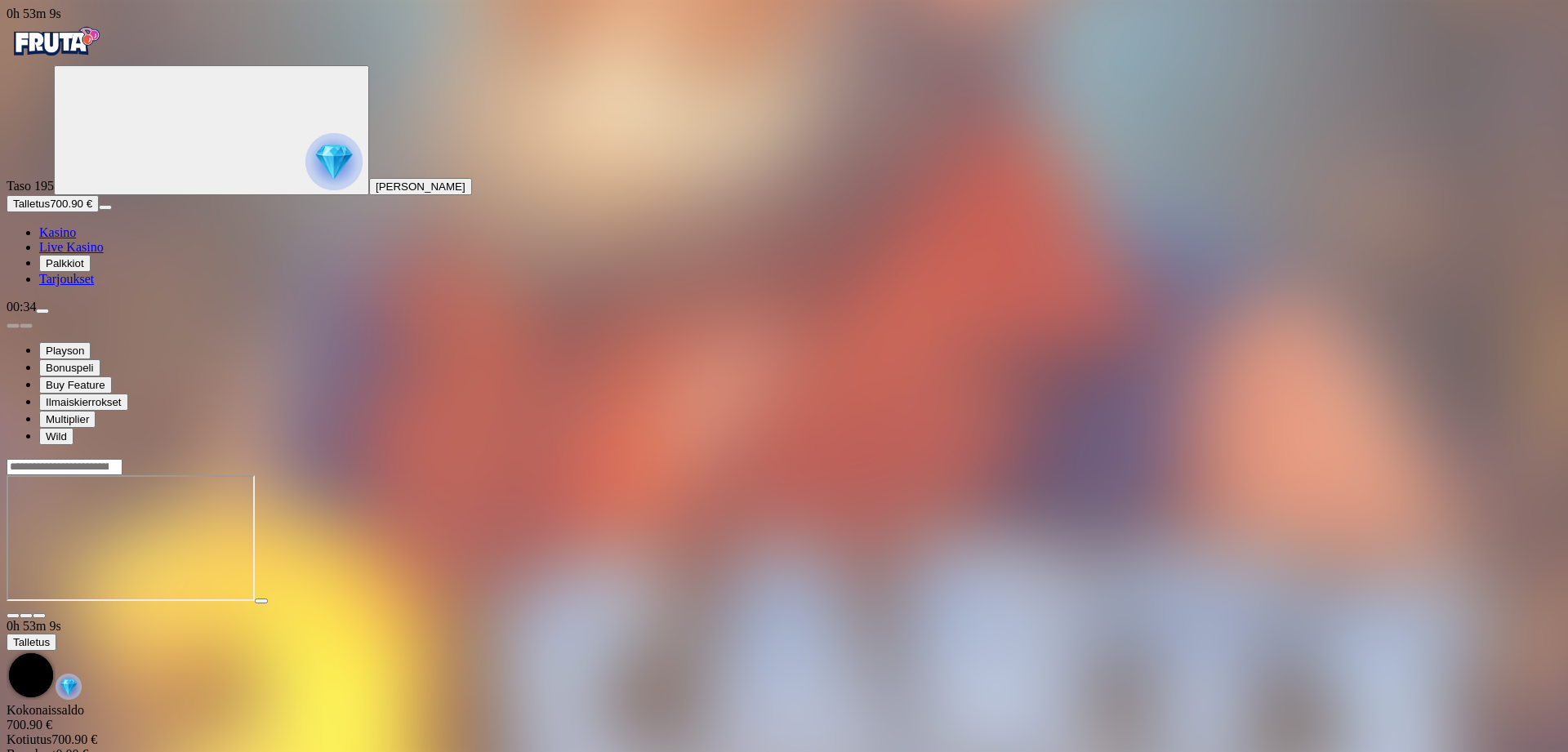
click at [13, 616] on span "close icon" at bounding box center [13, 616] width 0 height 0
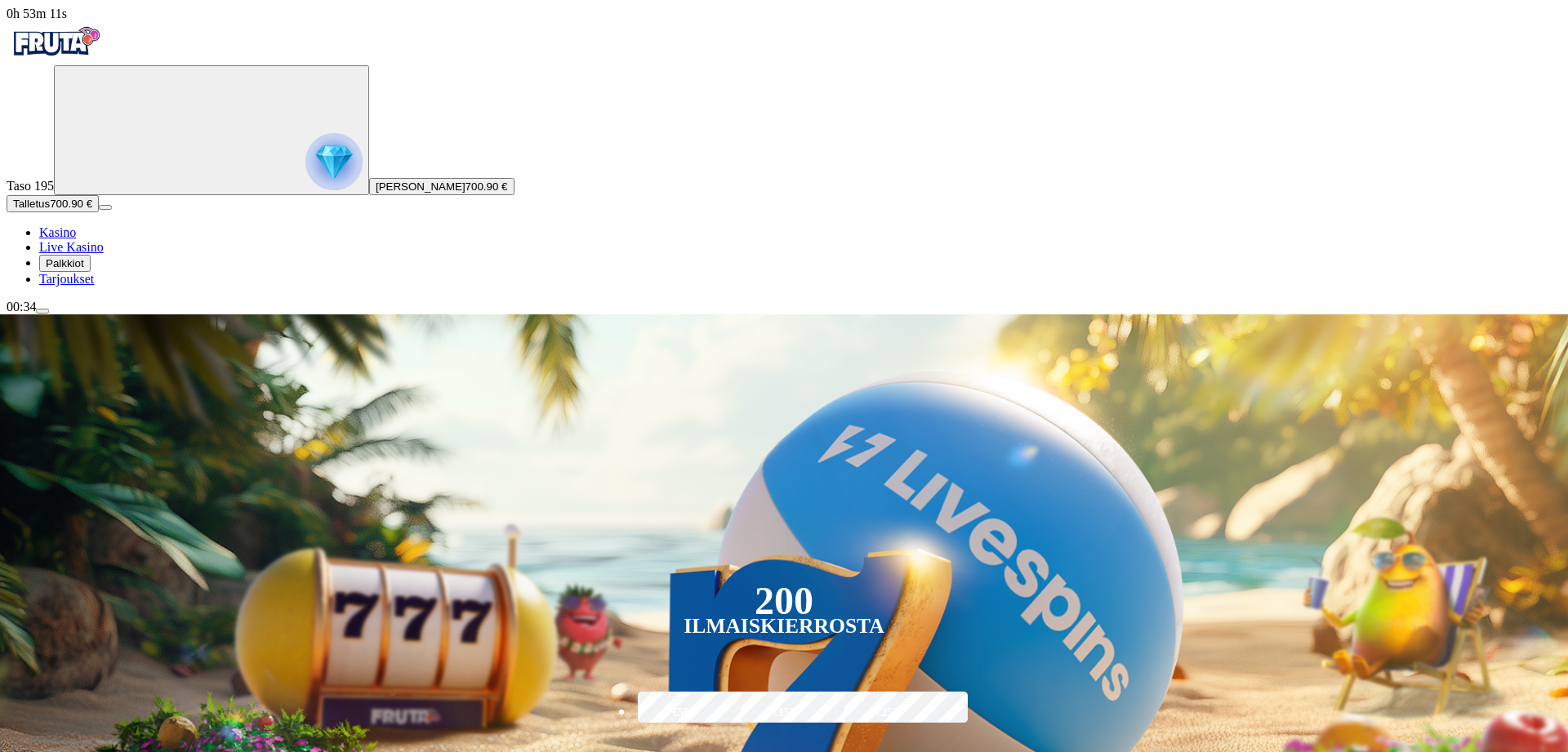
click at [43, 311] on span "menu icon" at bounding box center [43, 311] width 0 height 0
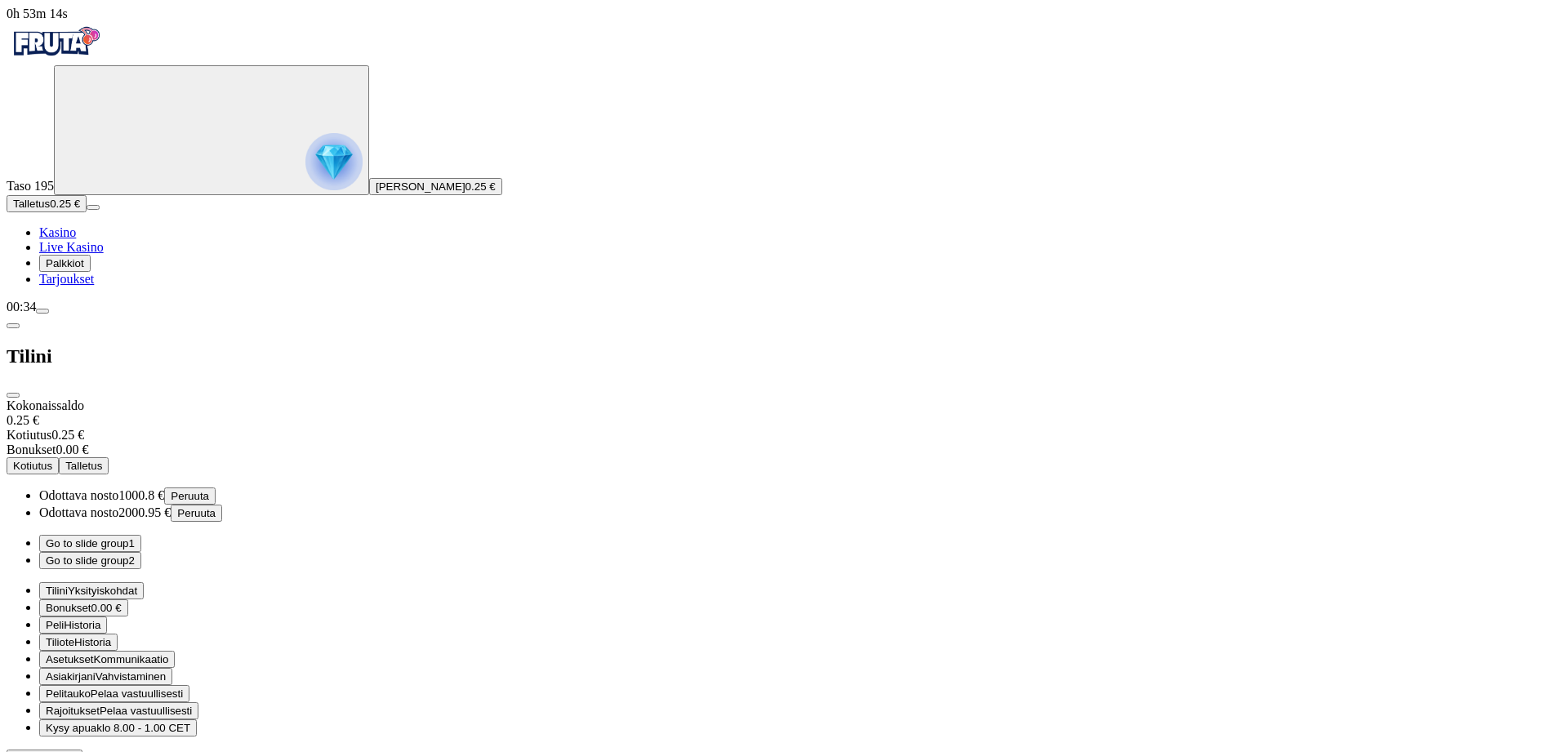
click at [141, 552] on button "Go to slide group 2" at bounding box center [90, 561] width 102 height 17
click at [141, 535] on button "Go to slide group 1" at bounding box center [90, 543] width 102 height 17
click at [209, 490] on span "Peruuta" at bounding box center [190, 496] width 38 height 12
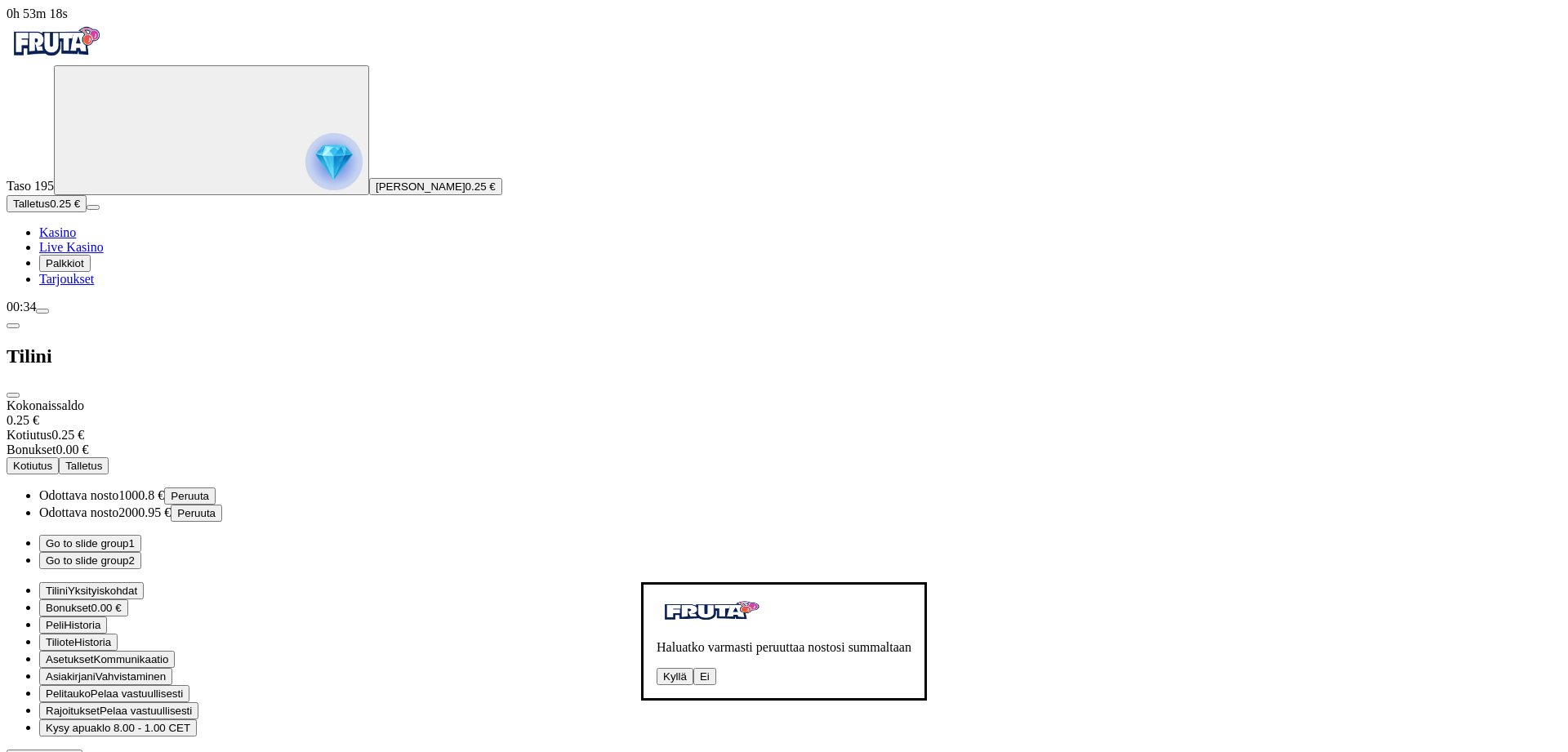
click at [656, 668] on button "Kyllä" at bounding box center [675, 676] width 36 height 17
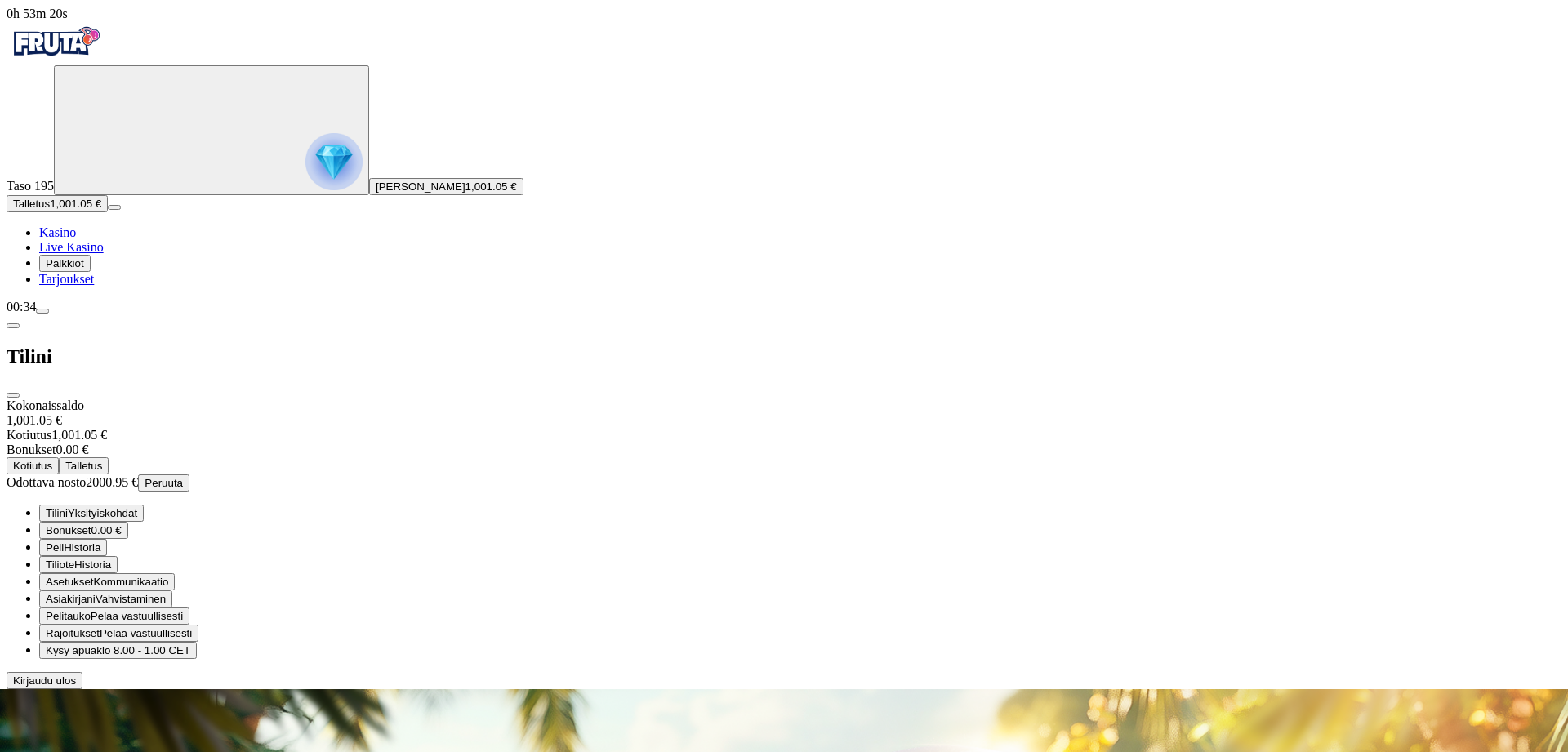
click at [13, 396] on span "close icon" at bounding box center [13, 396] width 0 height 0
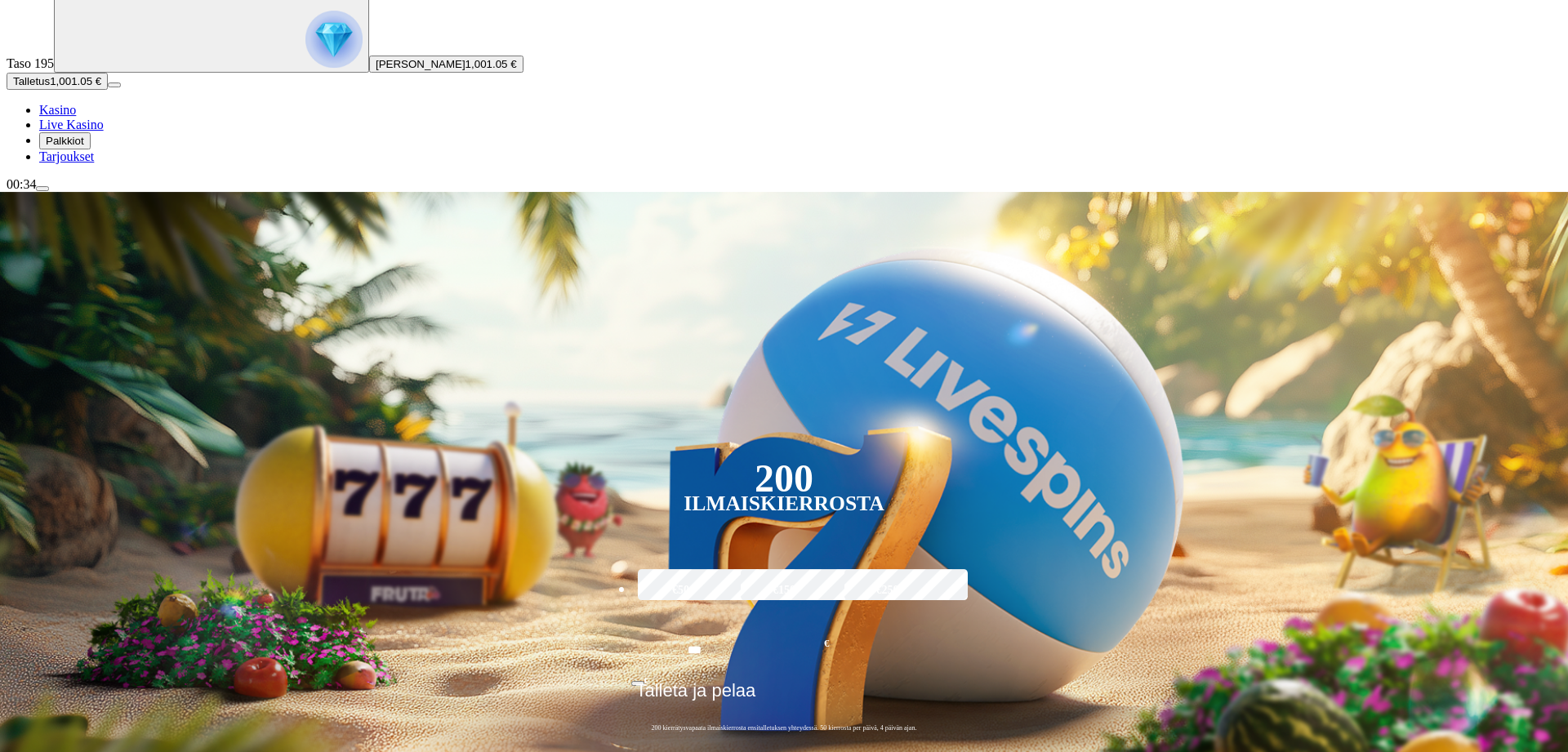
scroll to position [250, 0]
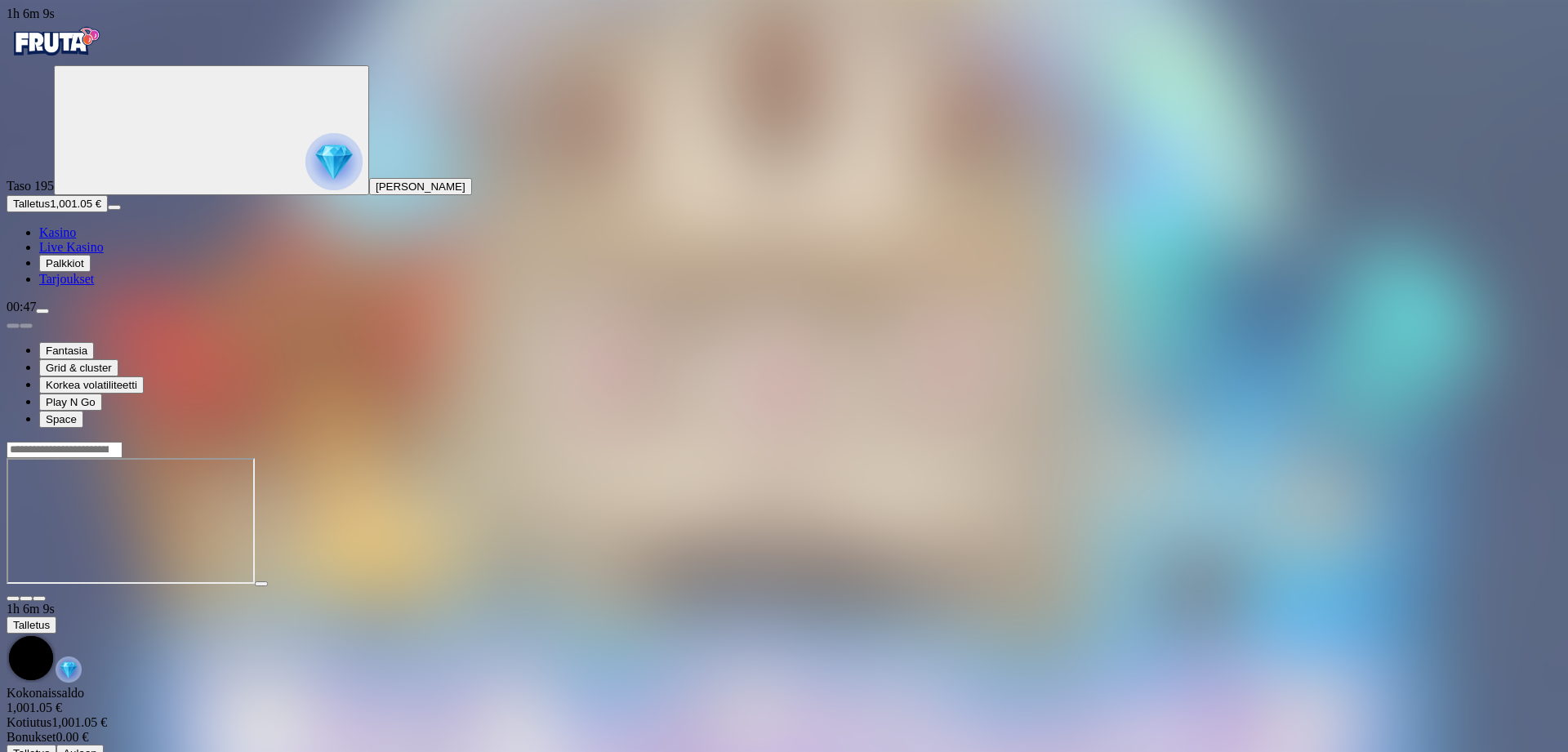
click at [13, 599] on span "close icon" at bounding box center [13, 599] width 0 height 0
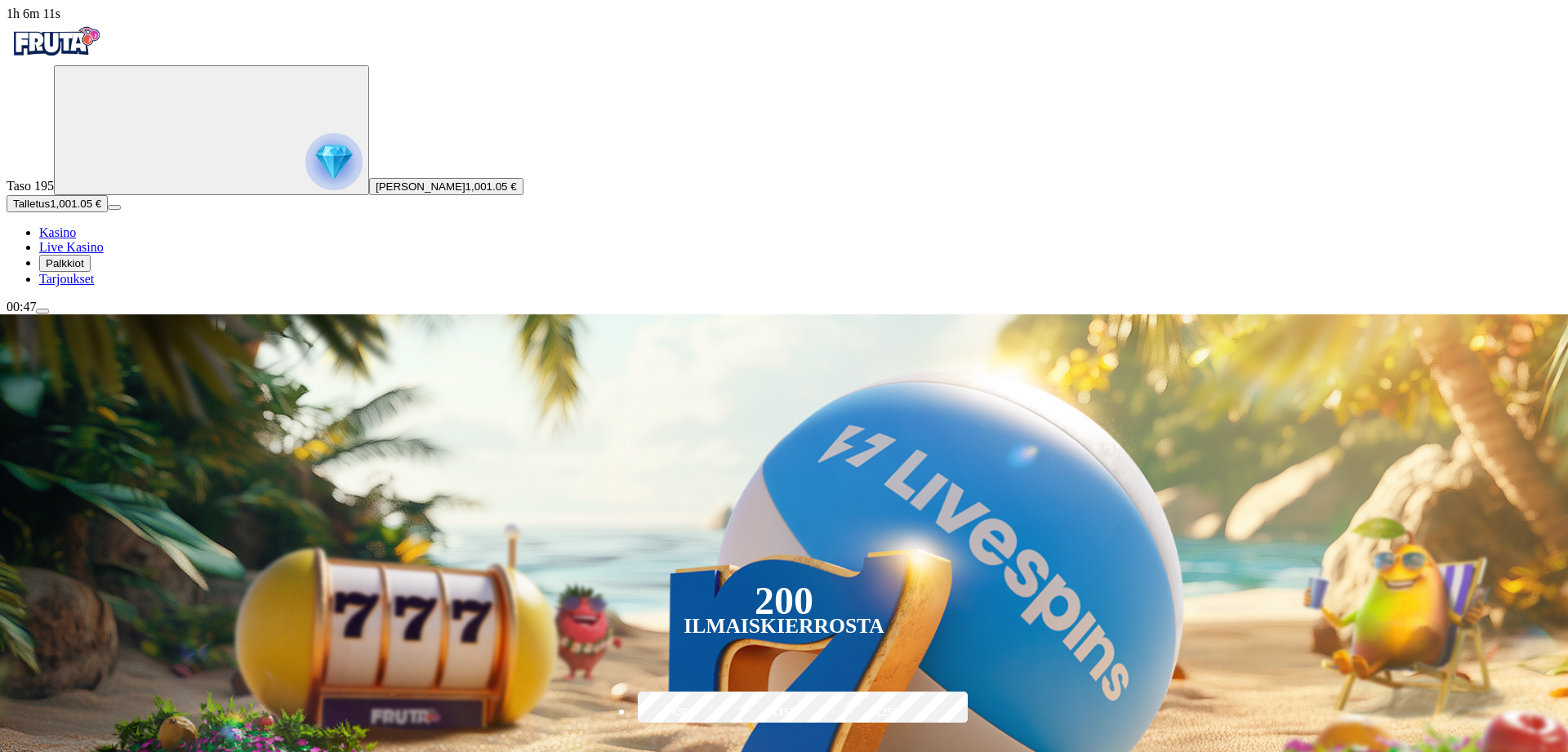
click at [43, 311] on span "menu icon" at bounding box center [43, 311] width 0 height 0
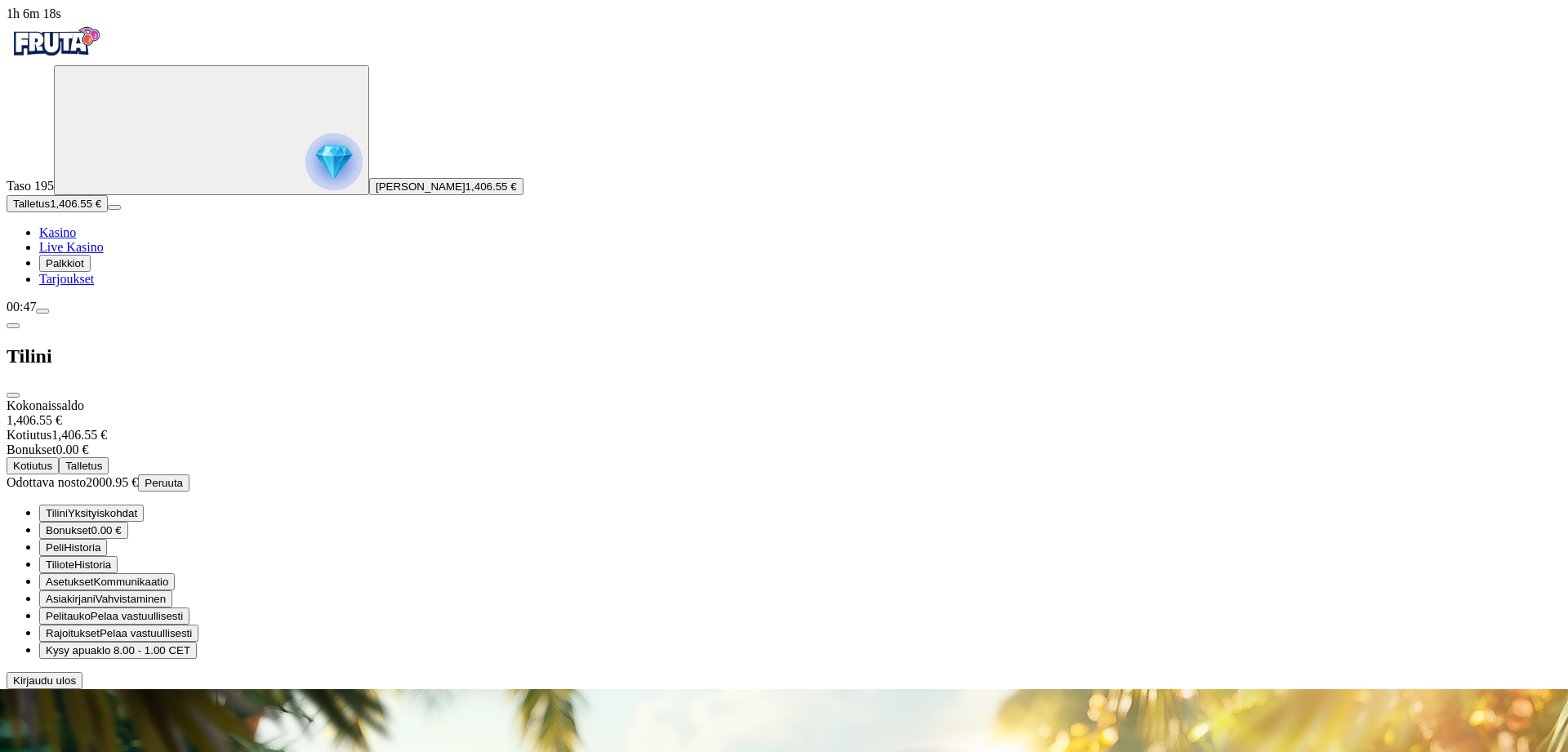
click at [52, 459] on span "Kotiutus" at bounding box center [32, 465] width 39 height 12
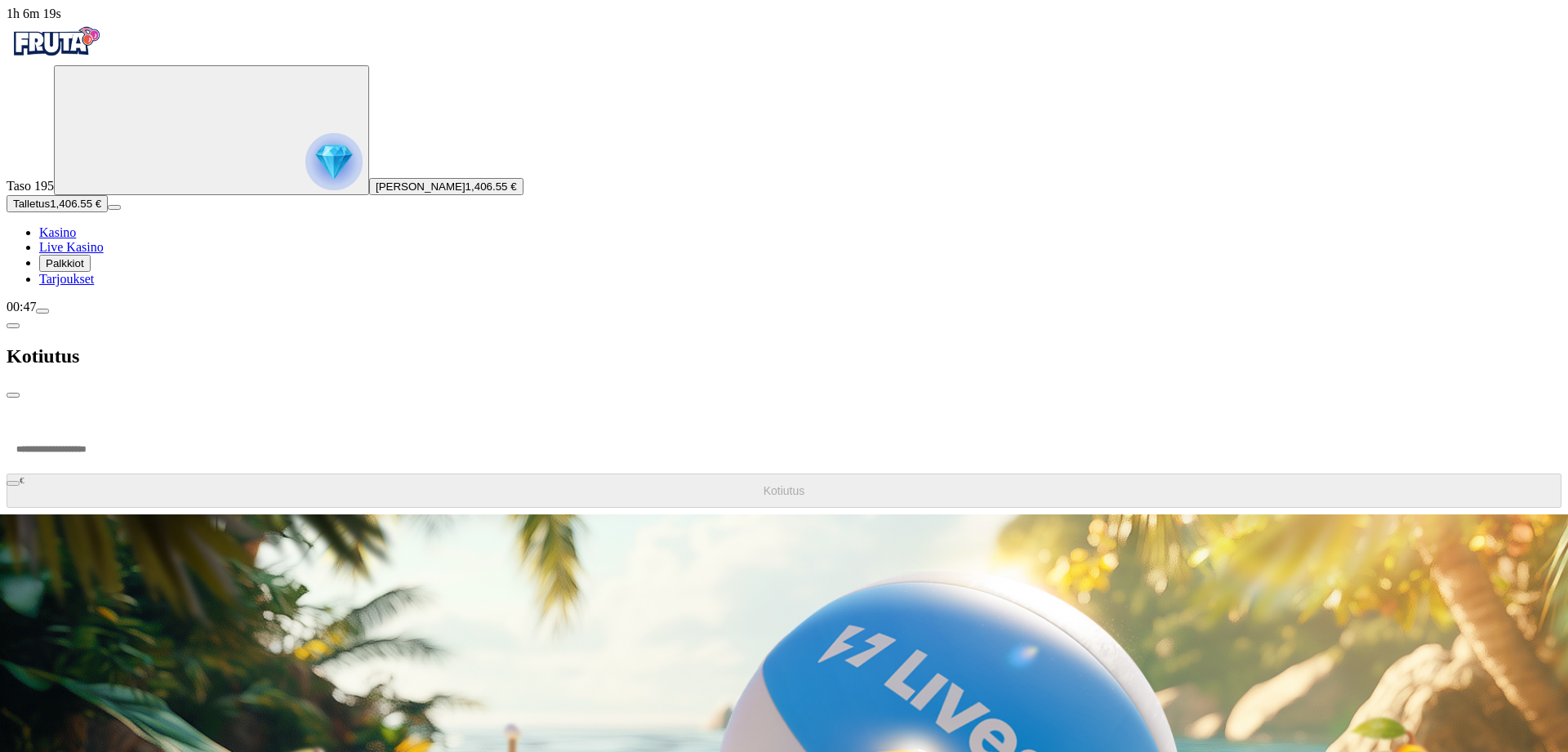
click at [117, 425] on input "number" at bounding box center [61, 449] width 110 height 49
type input "*******"
click at [340, 474] on button "Kotiutus" at bounding box center [784, 491] width 1555 height 35
click at [13, 326] on span "chevron-left icon" at bounding box center [13, 326] width 0 height 0
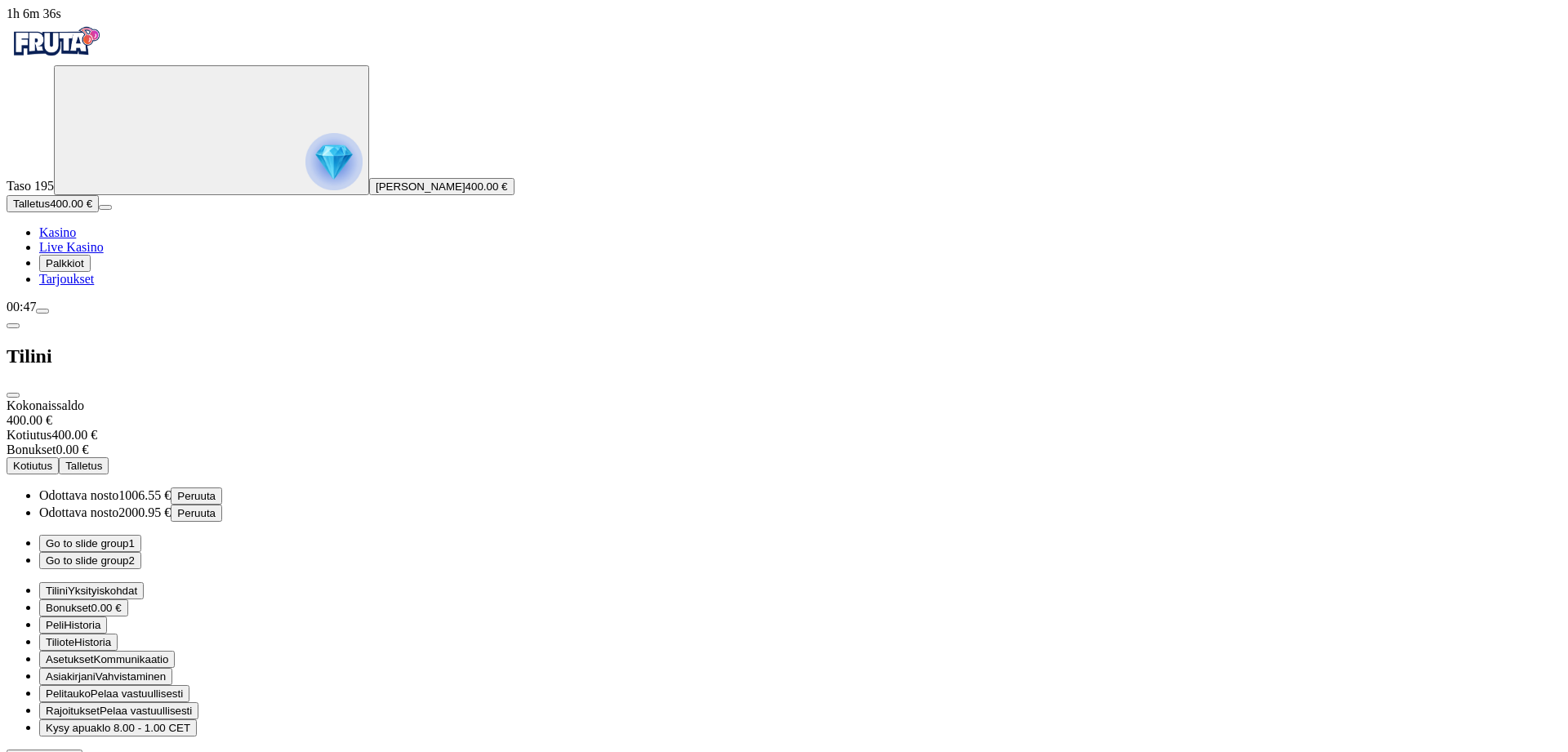
click at [13, 396] on span "close icon" at bounding box center [13, 396] width 0 height 0
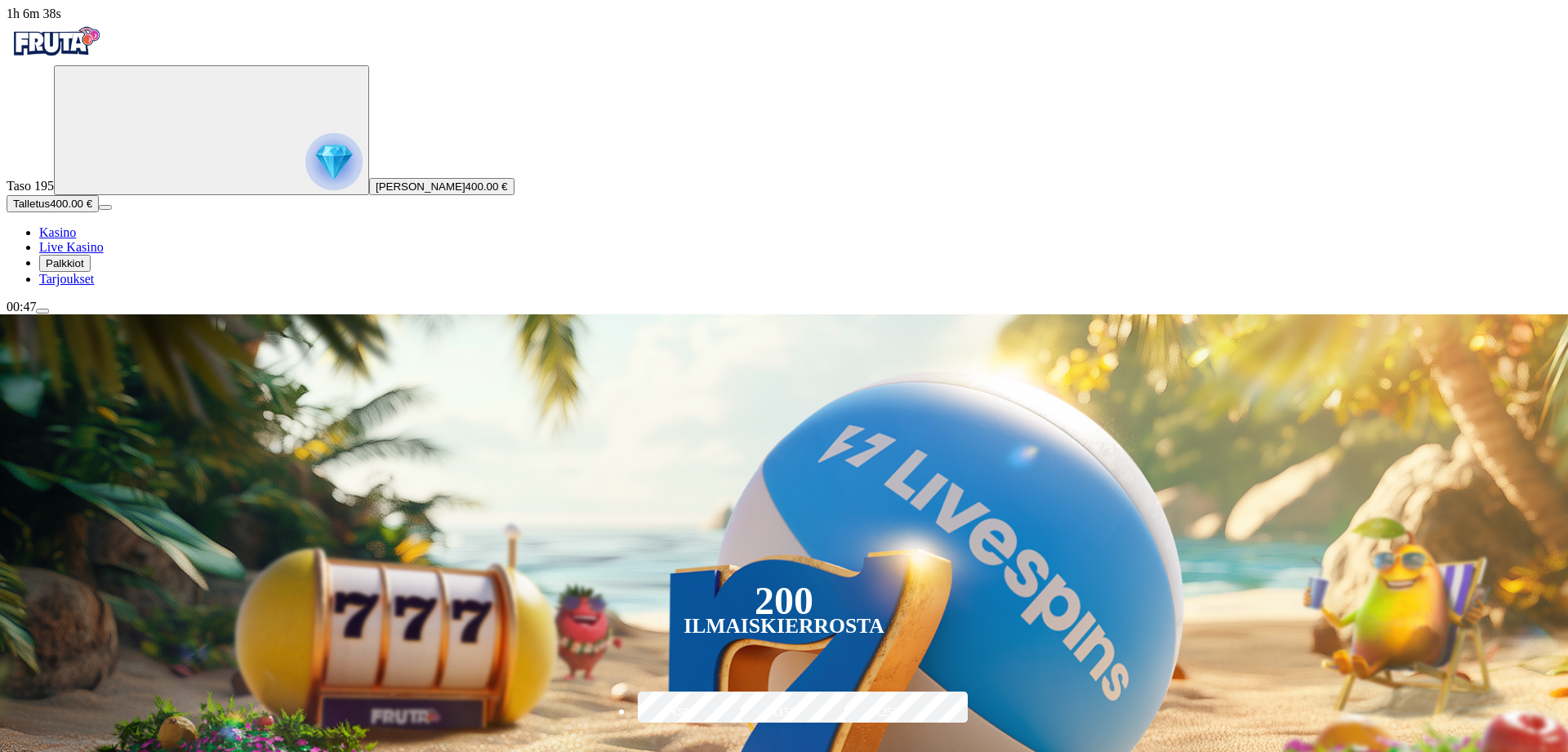
scroll to position [334, 0]
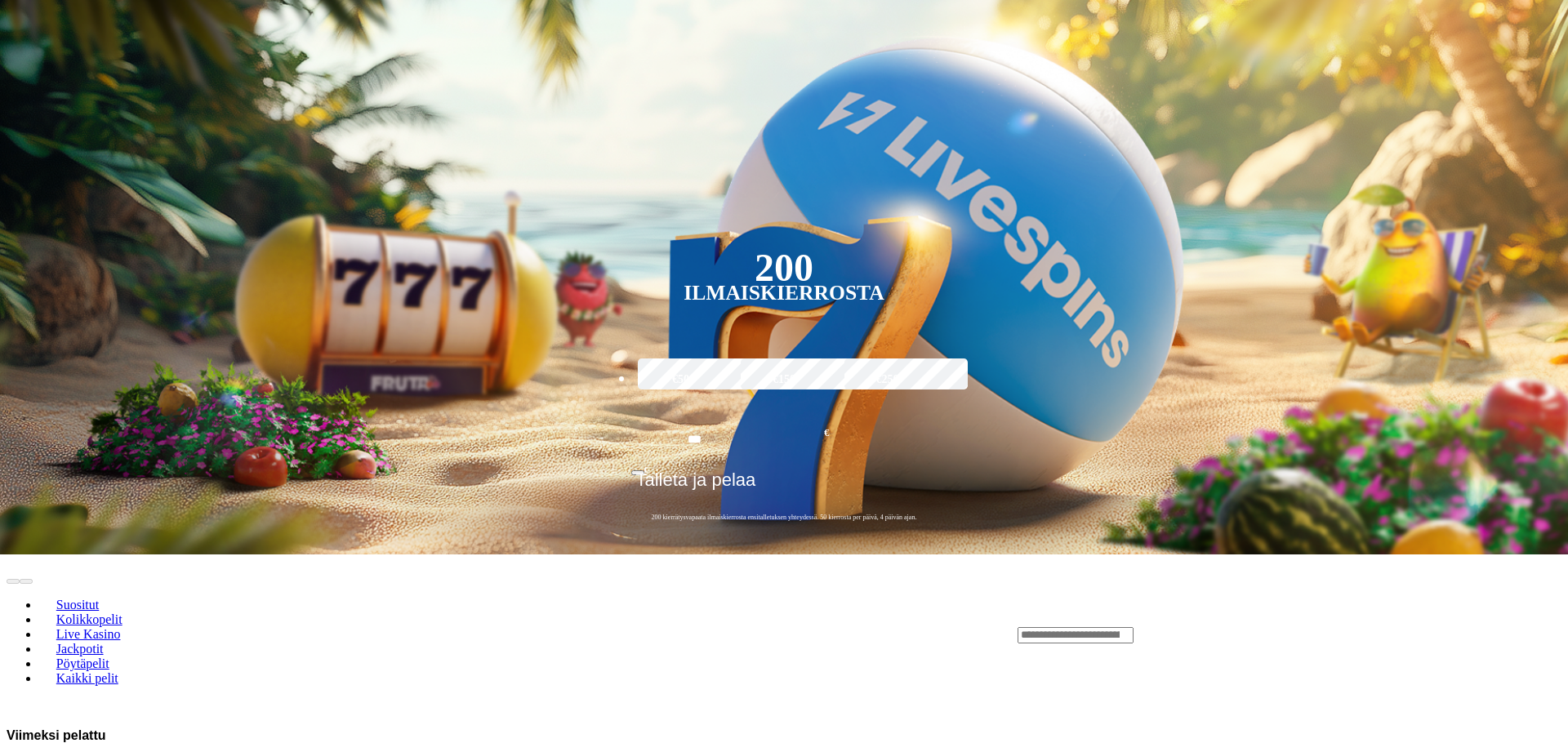
click at [1270, 626] on div "Lobby" at bounding box center [1289, 634] width 544 height 17
click at [1134, 627] on input "Search" at bounding box center [1075, 635] width 116 height 16
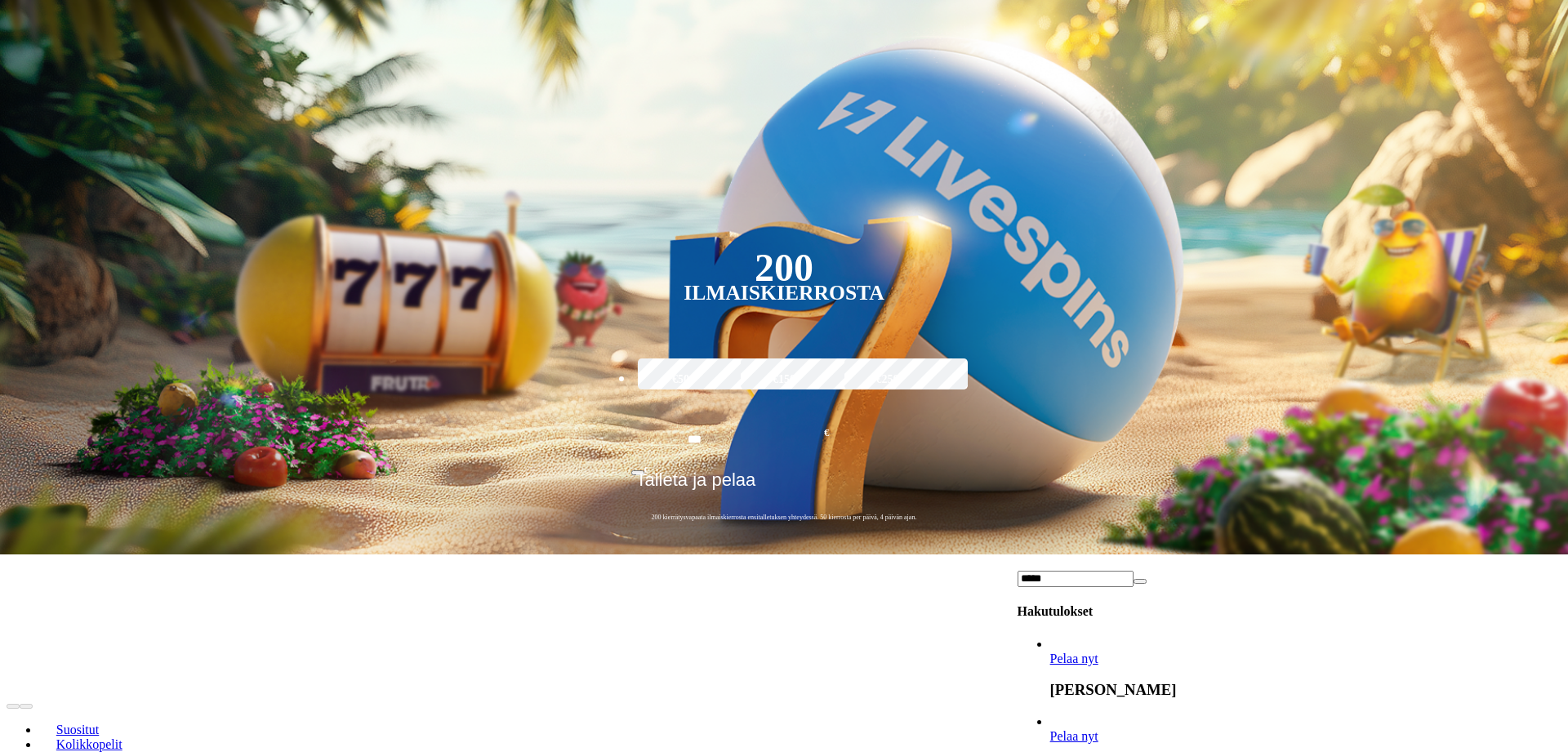
type input "*****"
click at [1099, 729] on span "Pelaa nyt" at bounding box center [1074, 736] width 48 height 14
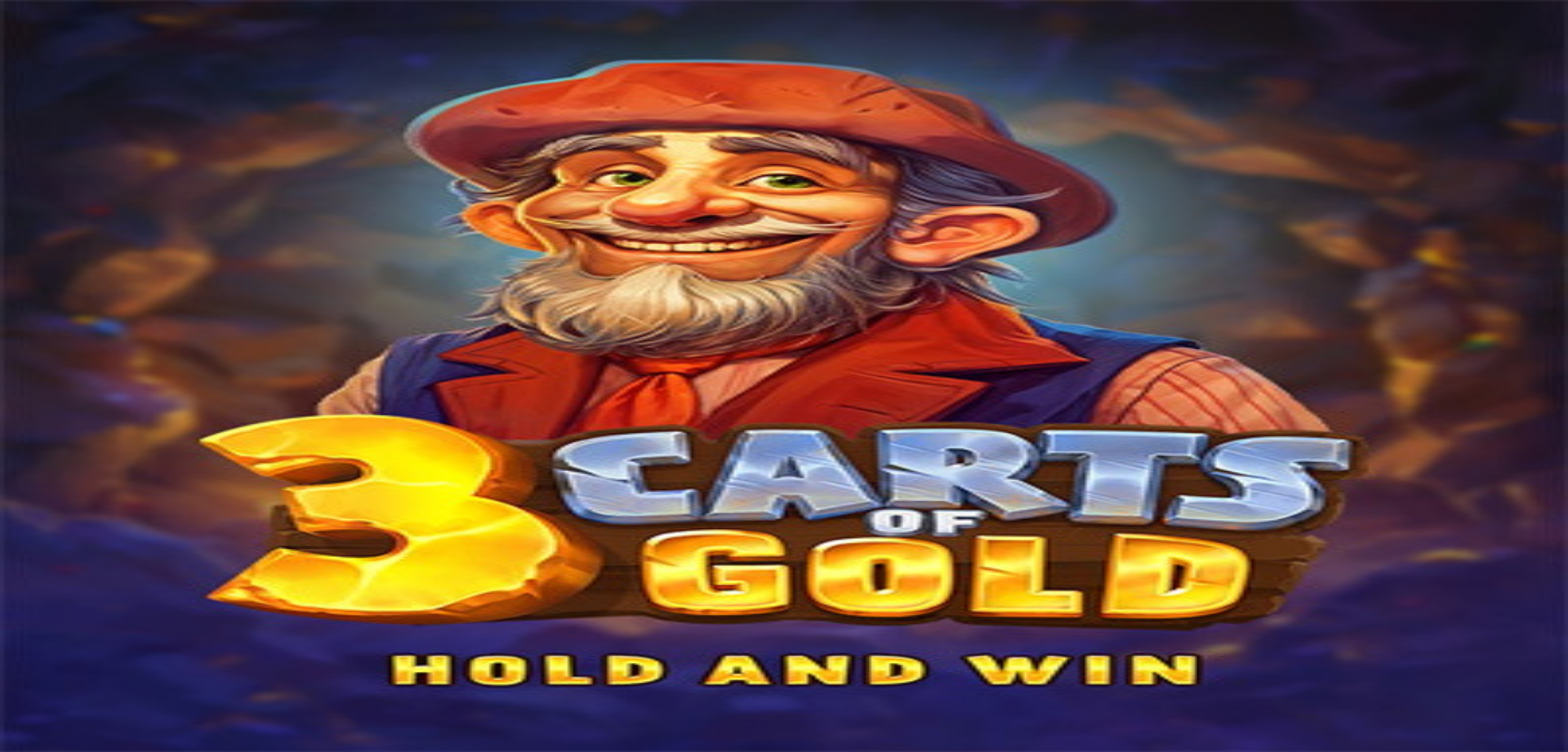
click at [13, 561] on span "close icon" at bounding box center [13, 561] width 0 height 0
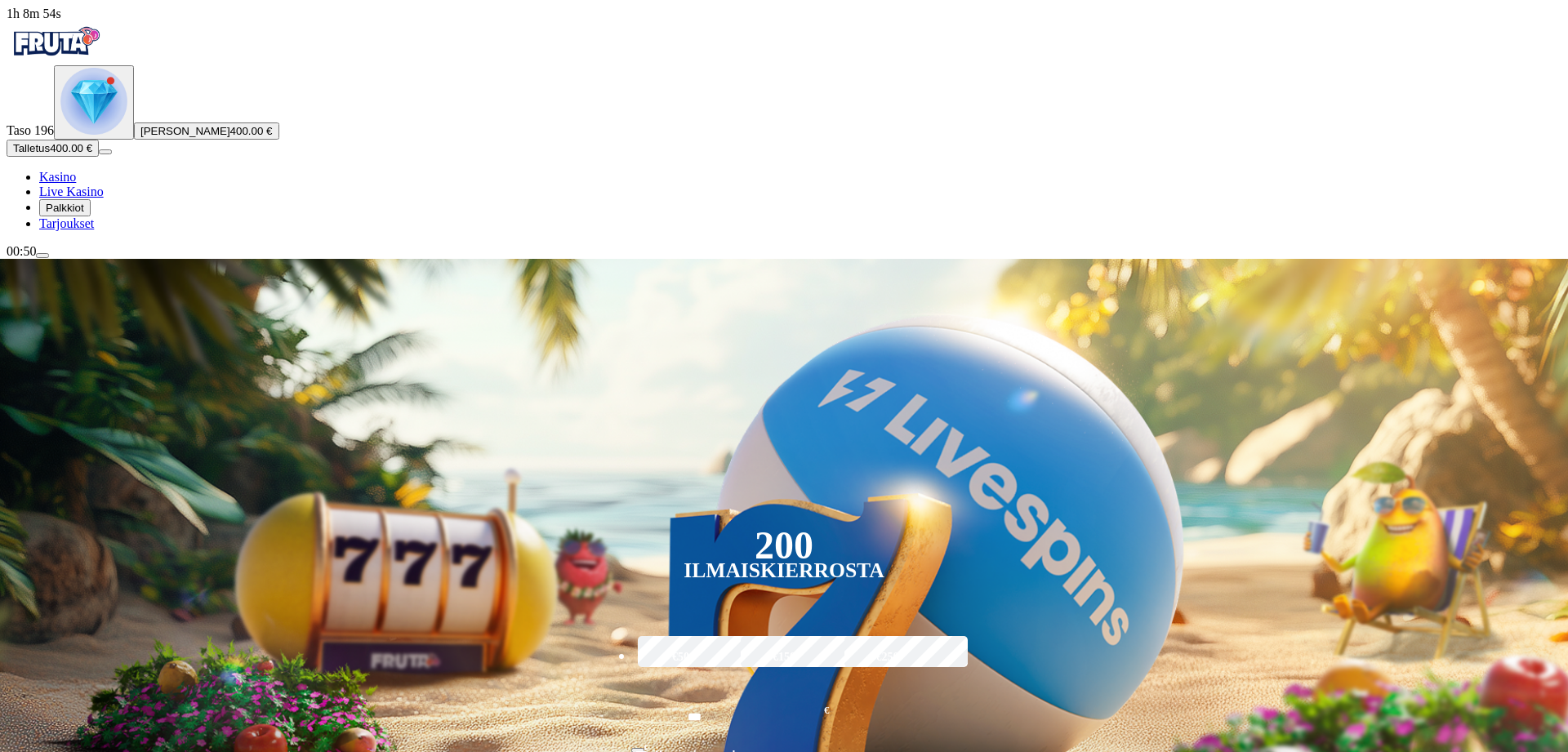
click at [43, 255] on span "menu icon" at bounding box center [43, 255] width 0 height 0
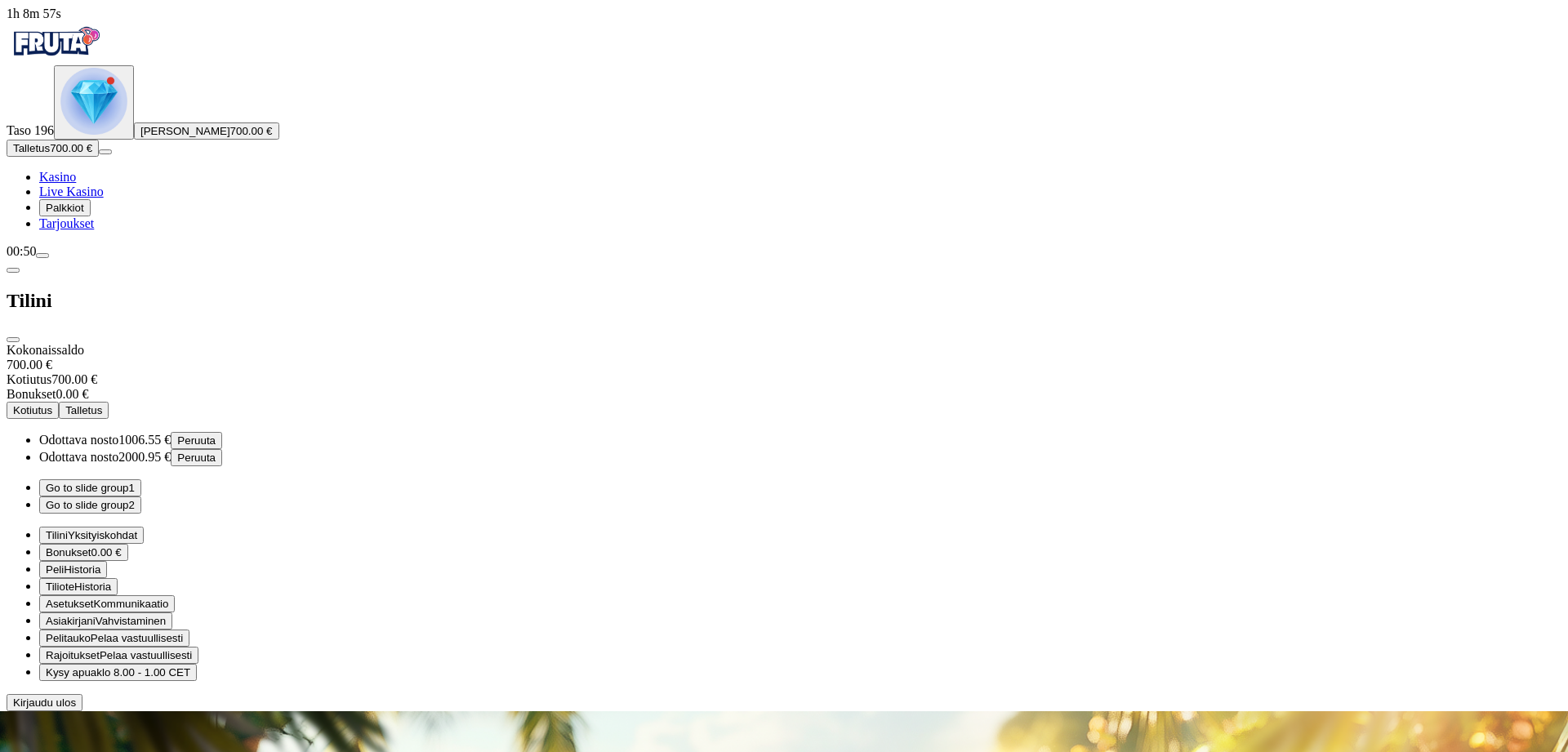
click at [52, 405] on span "Kotiutus" at bounding box center [32, 410] width 39 height 12
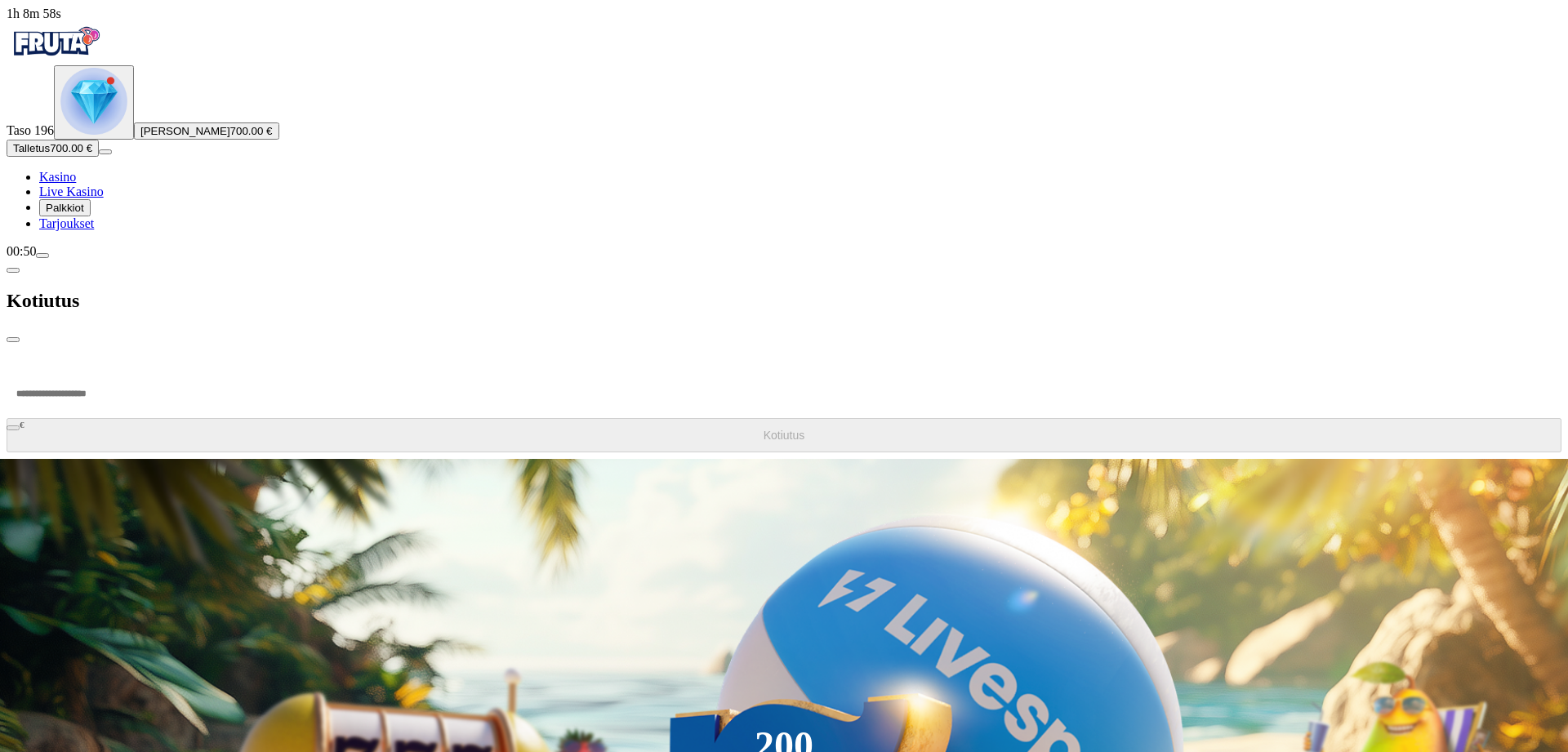
click at [117, 369] on input "number" at bounding box center [61, 394] width 110 height 49
type input "***"
click at [310, 418] on button "Kotiutus" at bounding box center [784, 436] width 1555 height 35
click at [13, 271] on span "chevron-left icon" at bounding box center [13, 271] width 0 height 0
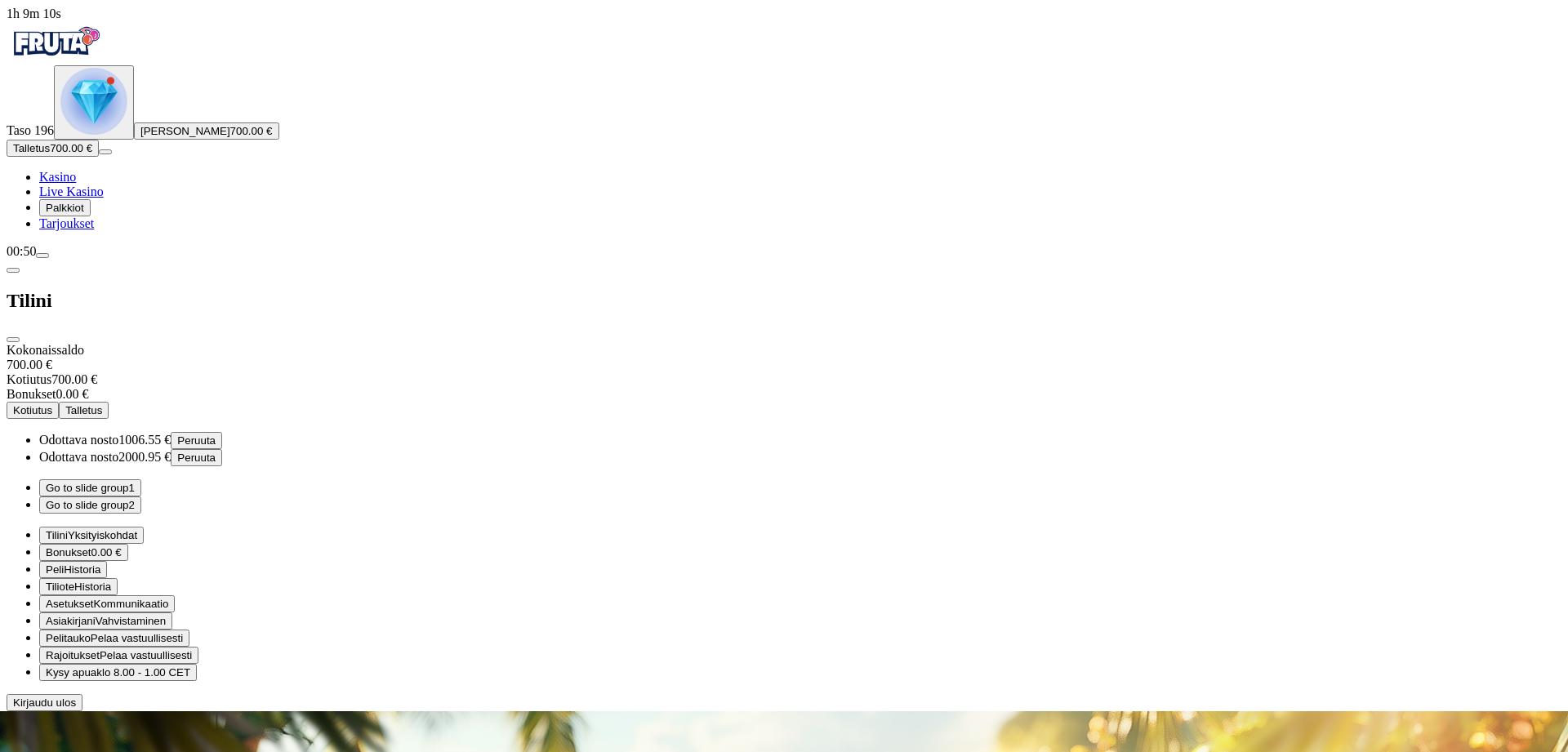
click at [13, 340] on span "close icon" at bounding box center [13, 340] width 0 height 0
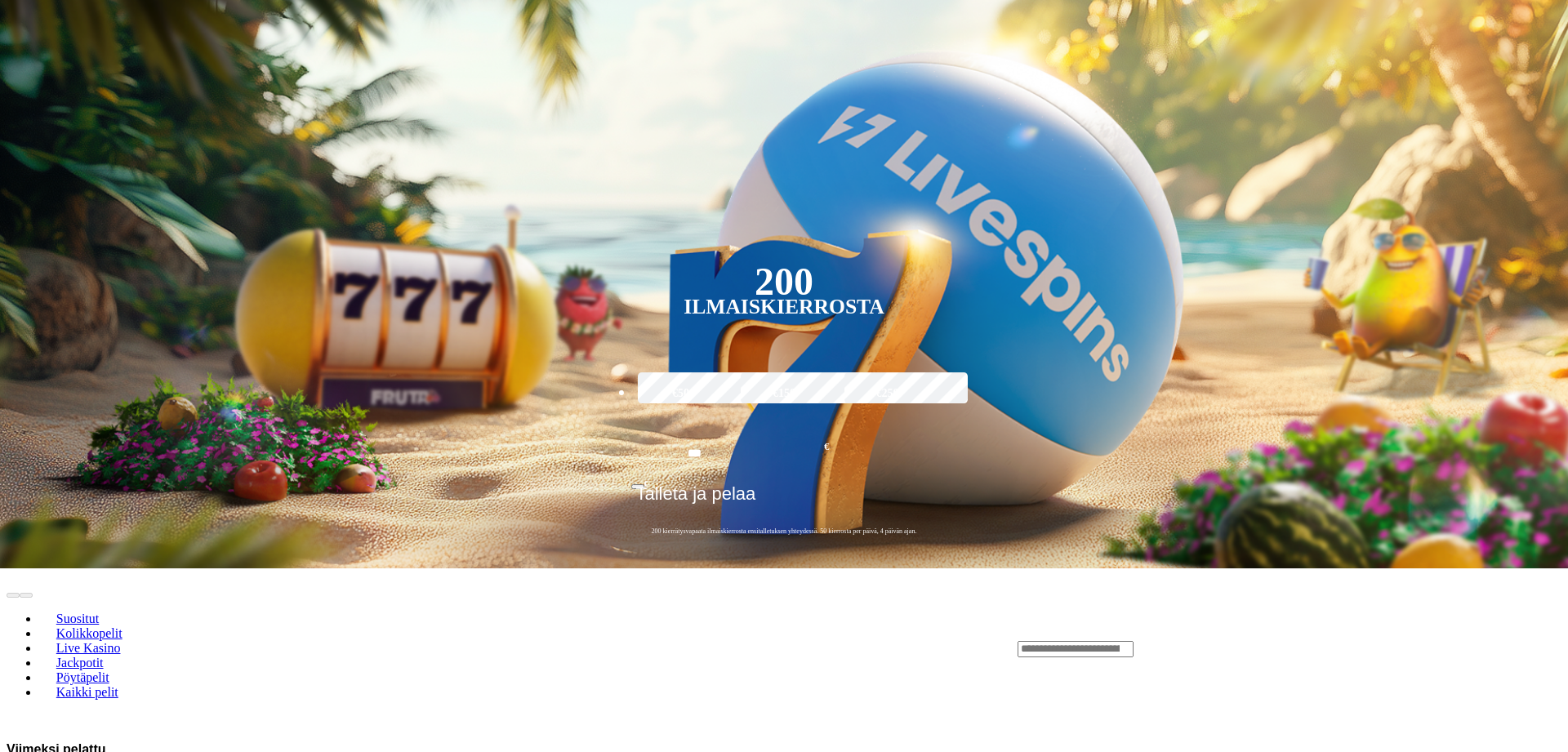
scroll to position [250, 0]
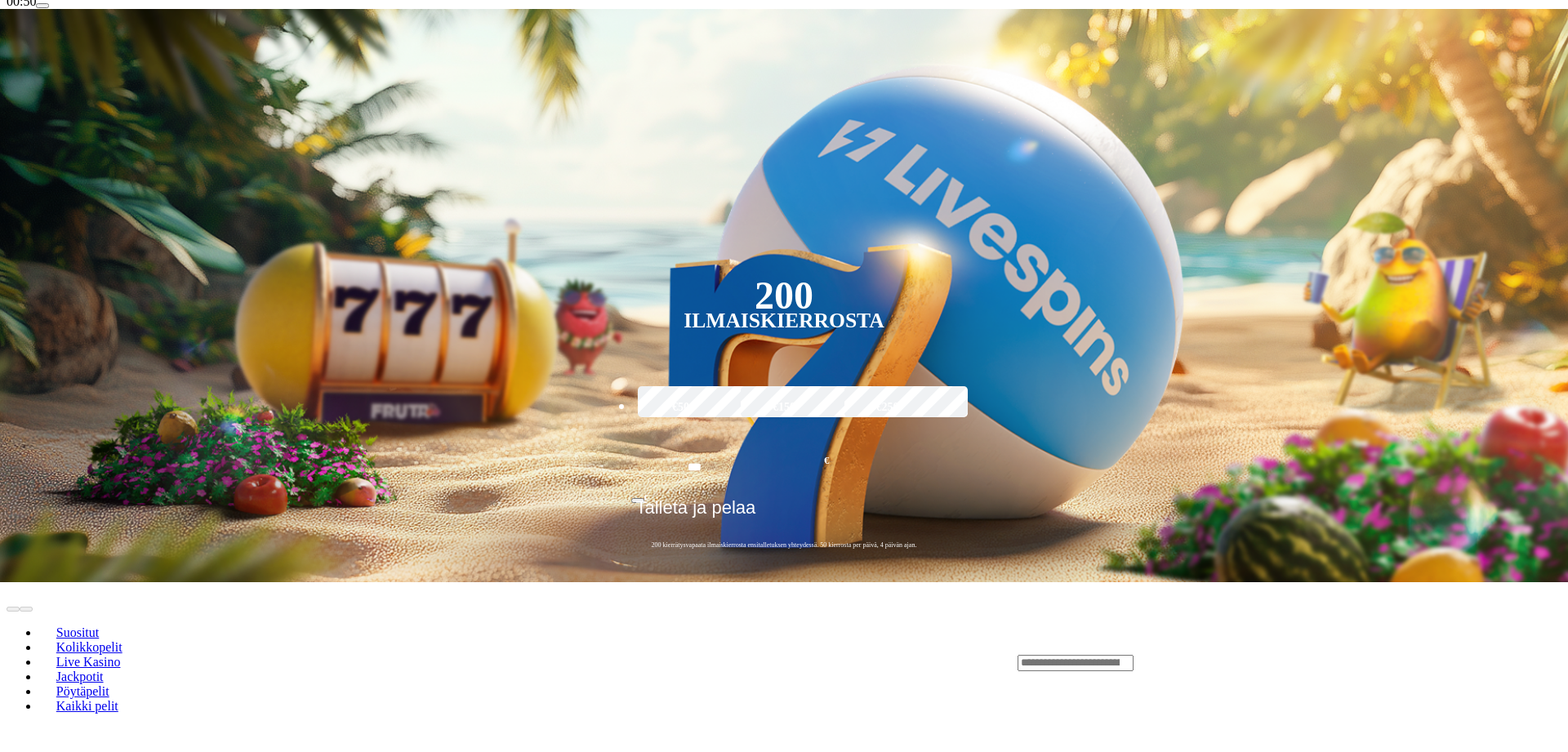
click at [1134, 655] on input "Search" at bounding box center [1075, 664] width 116 height 16
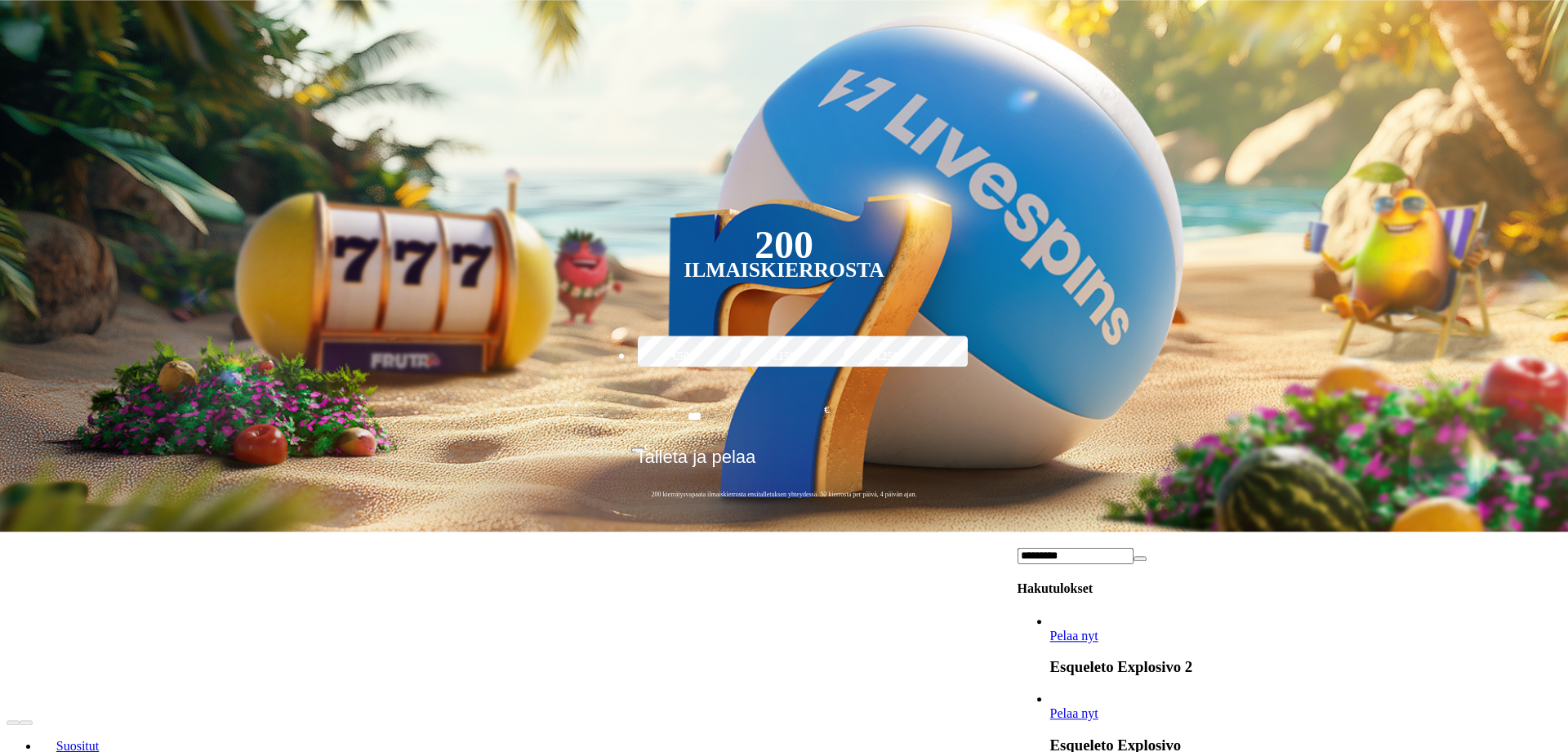
scroll to position [334, 0]
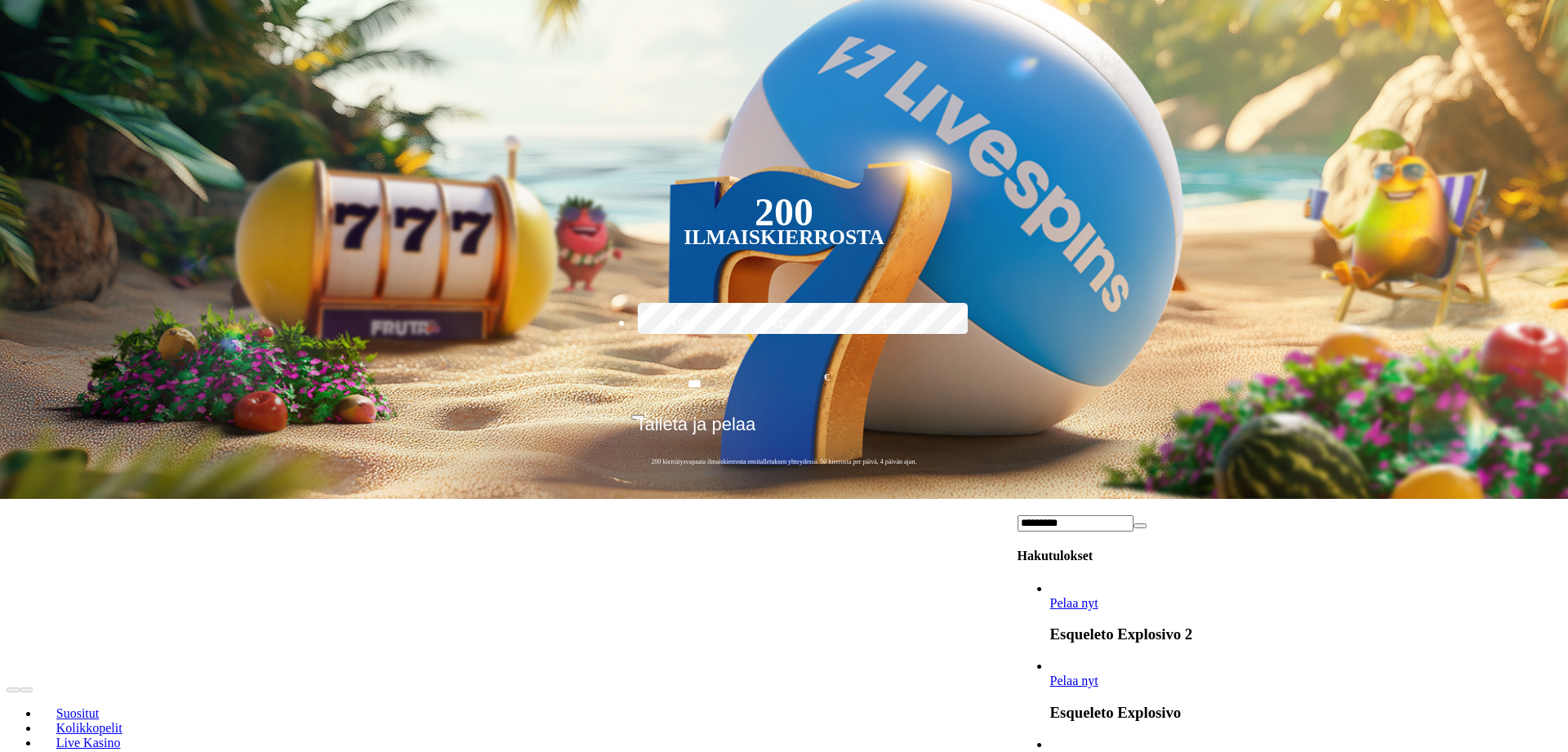
type input "*********"
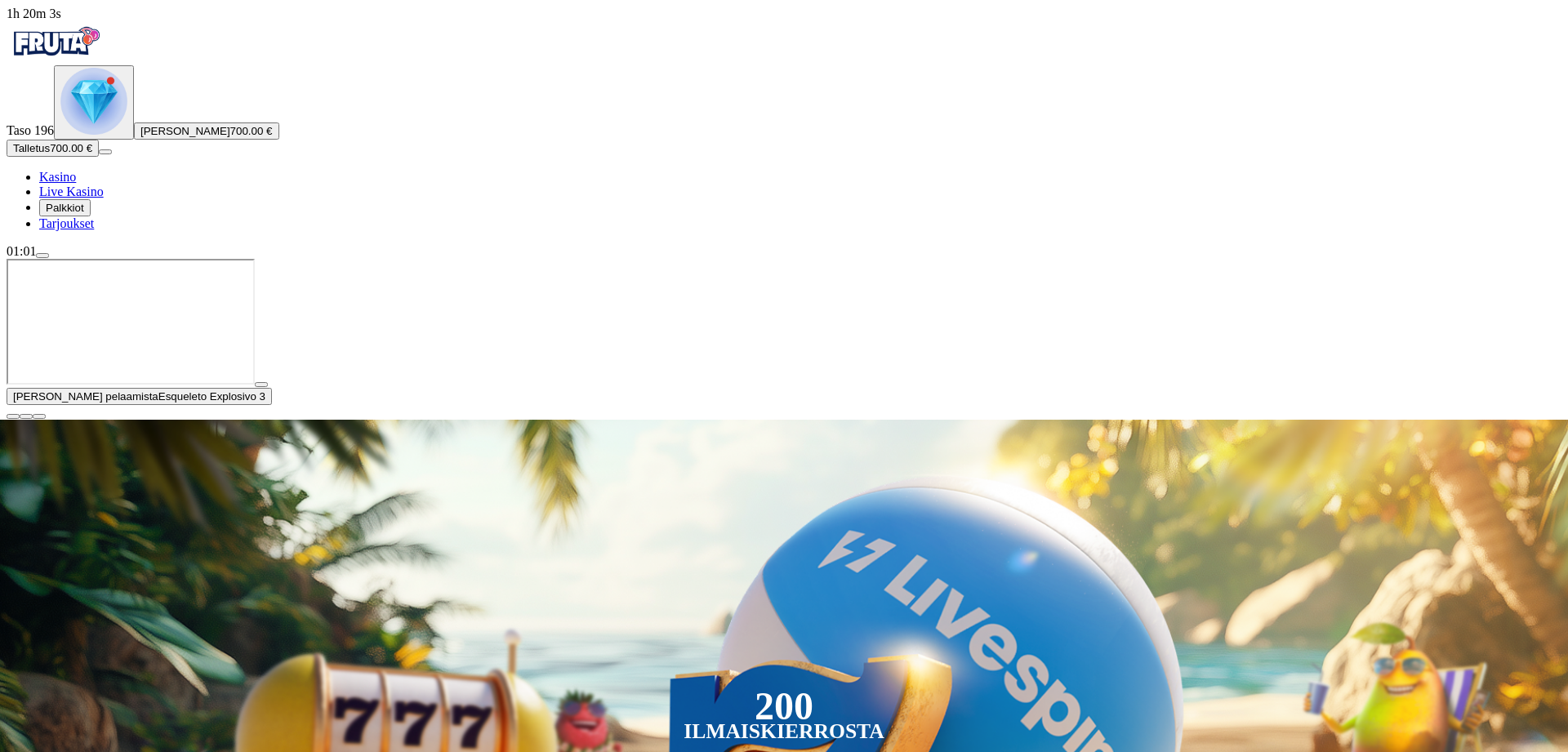
click at [43, 255] on span "menu icon" at bounding box center [43, 255] width 0 height 0
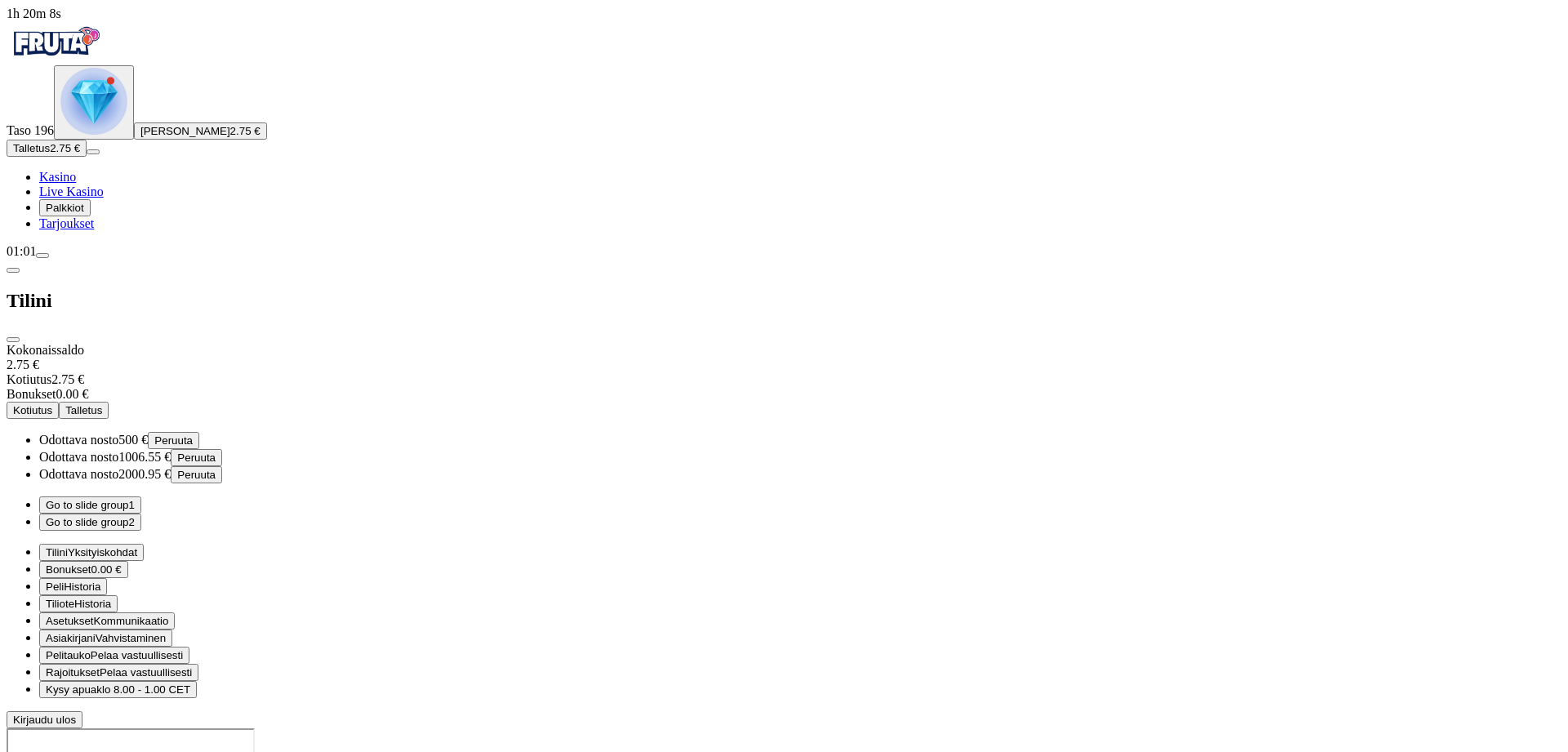
click at [141, 514] on button "Go to slide group 2" at bounding box center [90, 522] width 102 height 17
click at [13, 340] on span "close icon" at bounding box center [13, 340] width 0 height 0
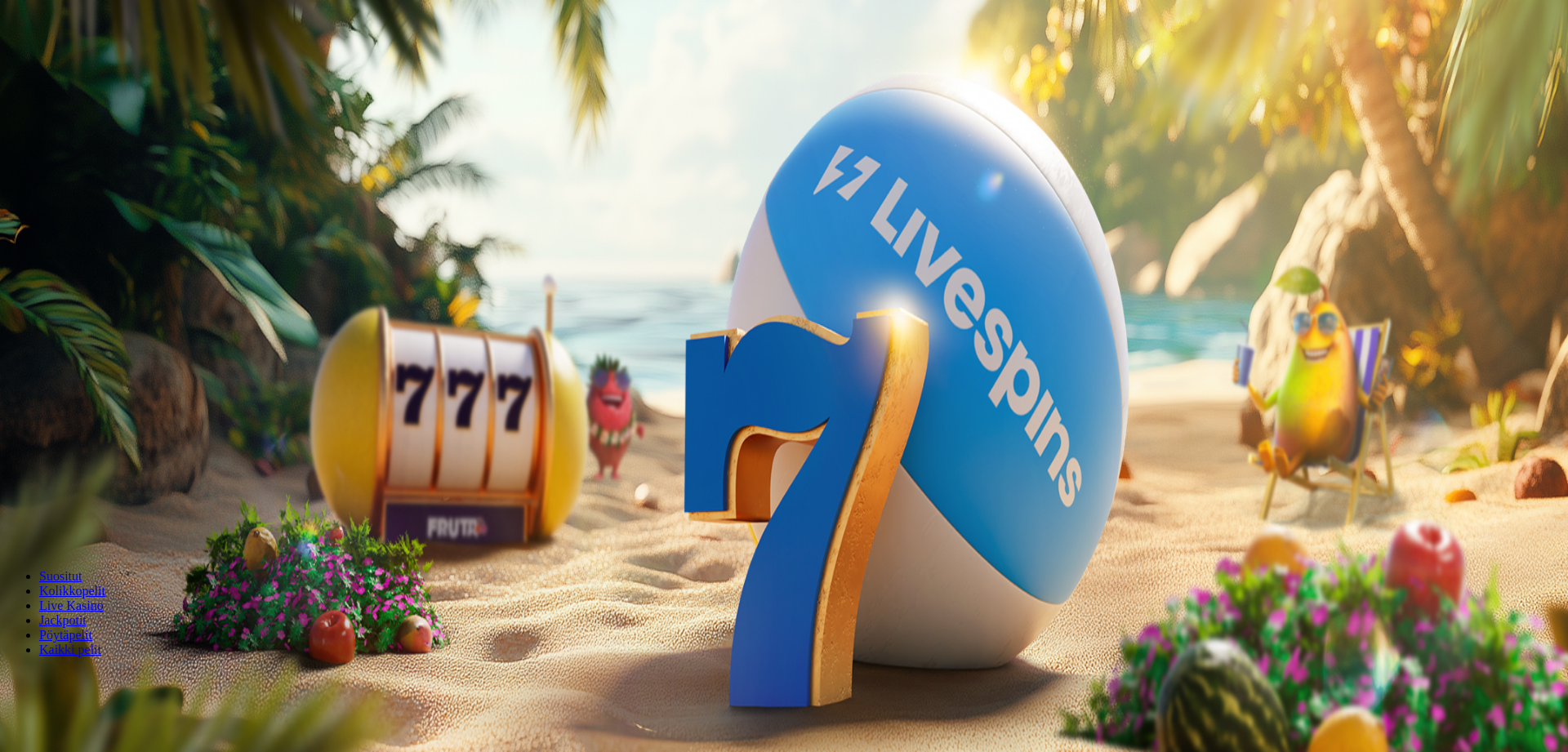
click at [43, 255] on span "menu icon" at bounding box center [43, 255] width 0 height 0
click at [141, 514] on button "Go to slide group 2" at bounding box center [90, 522] width 102 height 17
click at [141, 531] on button "Go to slide group 3" at bounding box center [90, 539] width 102 height 17
click at [95, 135] on img "Primary" at bounding box center [93, 100] width 67 height 67
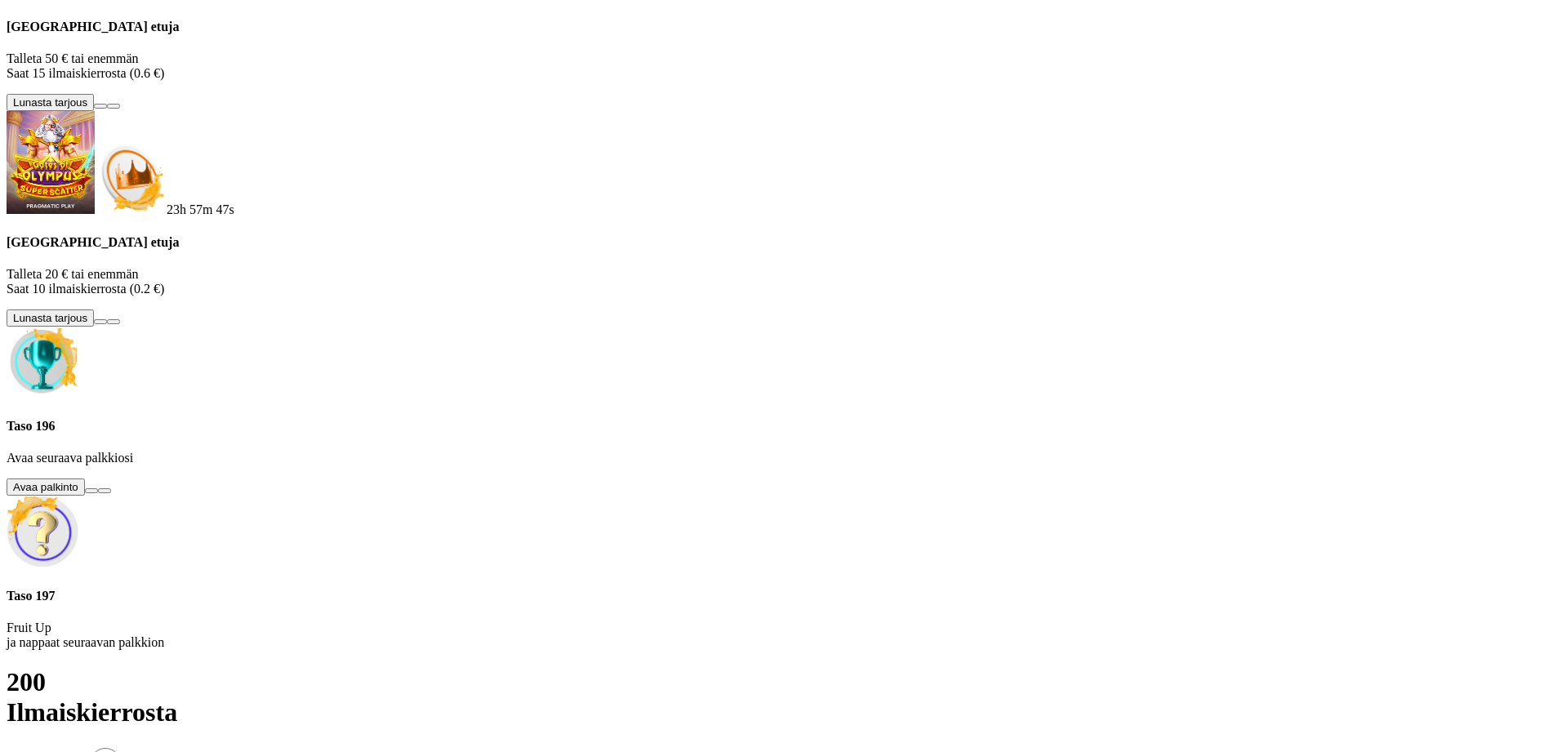
scroll to position [105, 0]
click at [98, 493] on button at bounding box center [91, 490] width 13 height 5
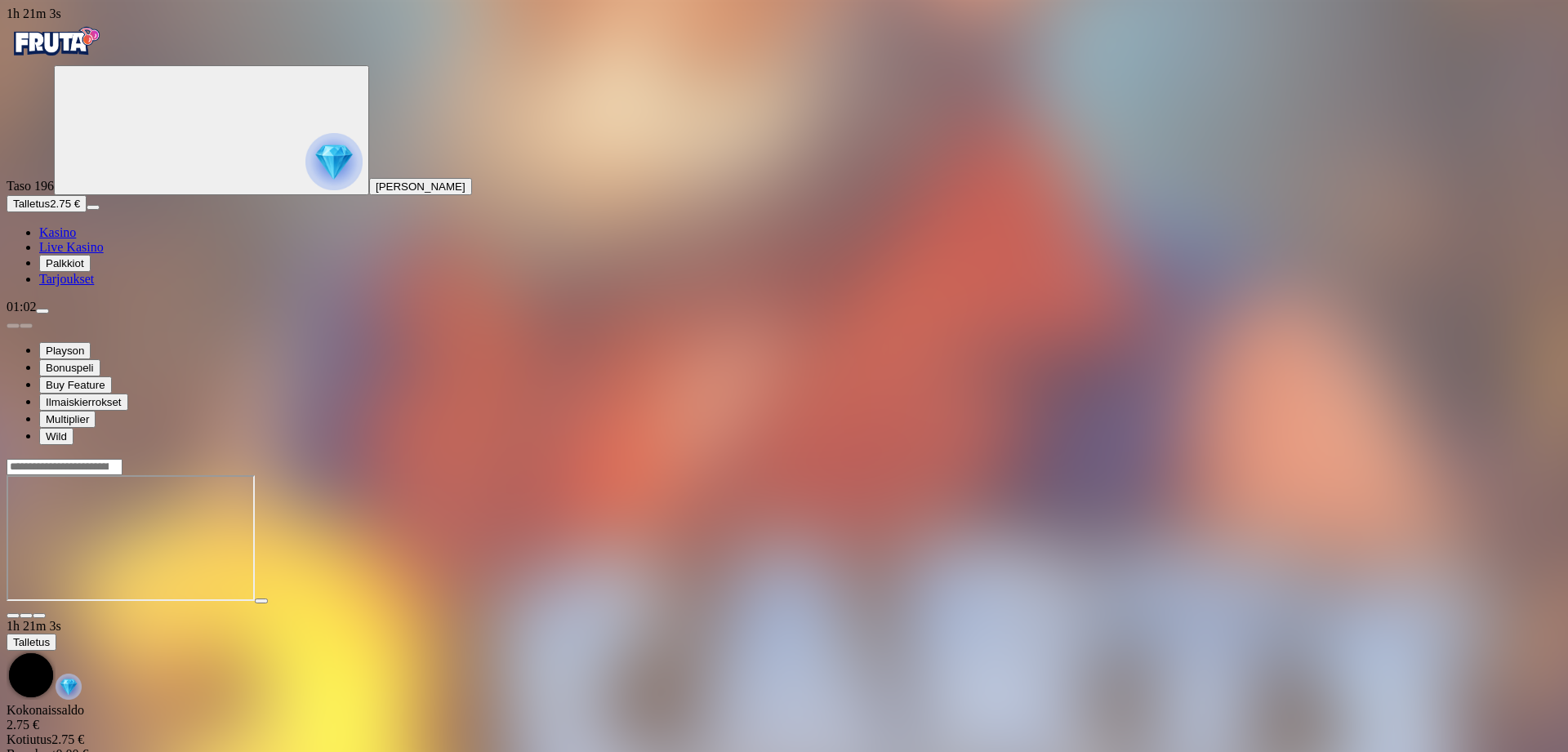
click at [13, 616] on span "close icon" at bounding box center [13, 616] width 0 height 0
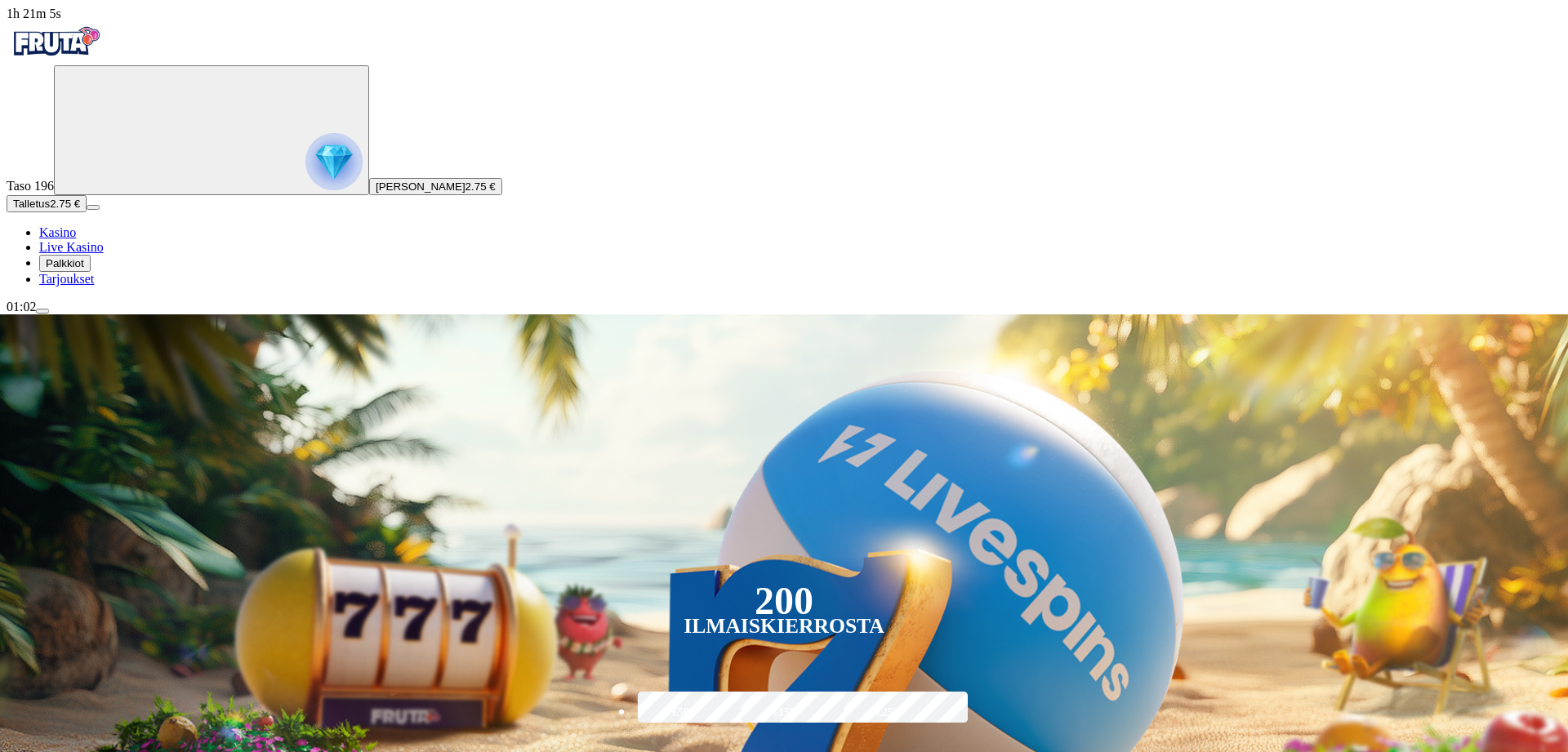
click at [43, 311] on span "menu icon" at bounding box center [43, 311] width 0 height 0
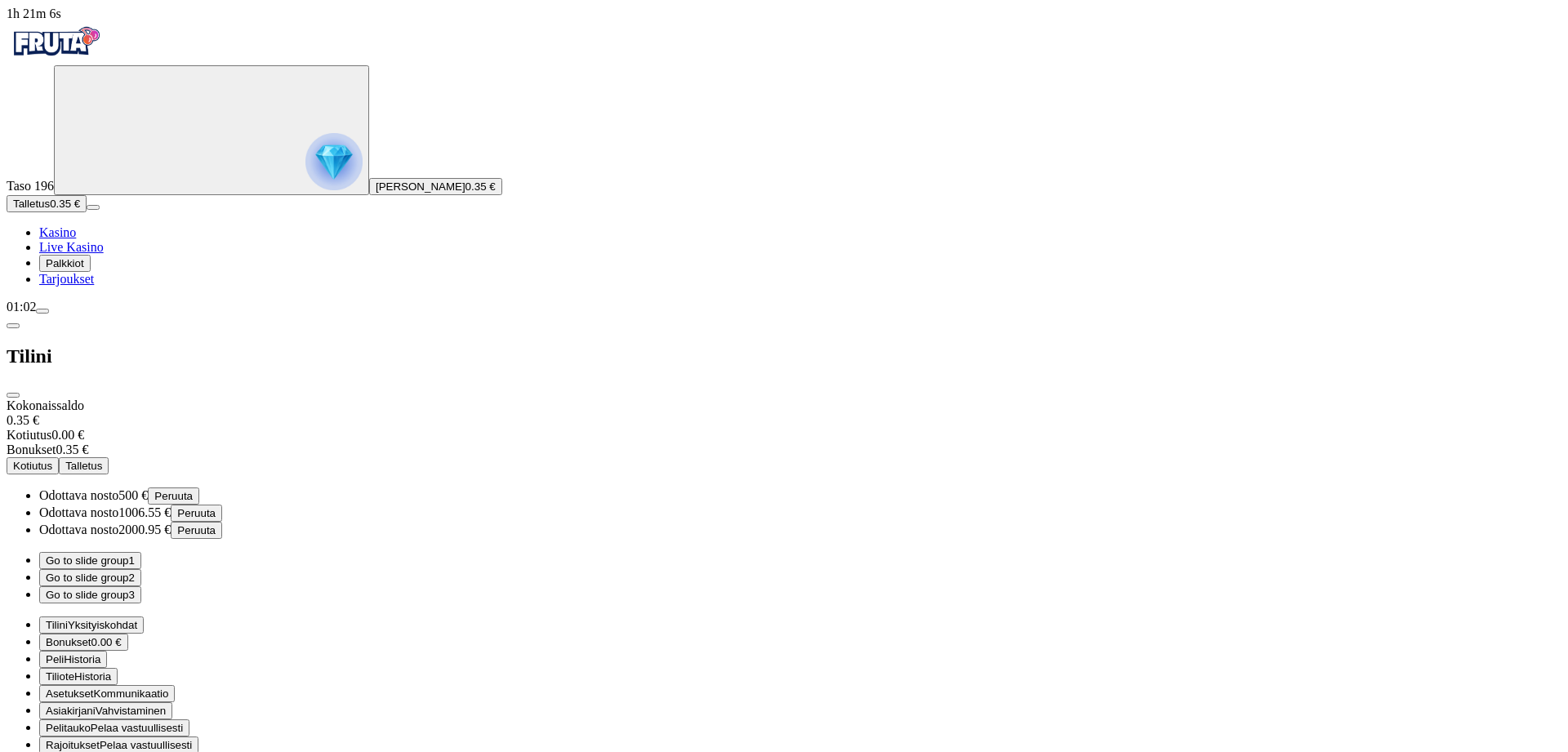
click at [91, 636] on span "Bonukset" at bounding box center [68, 642] width 46 height 12
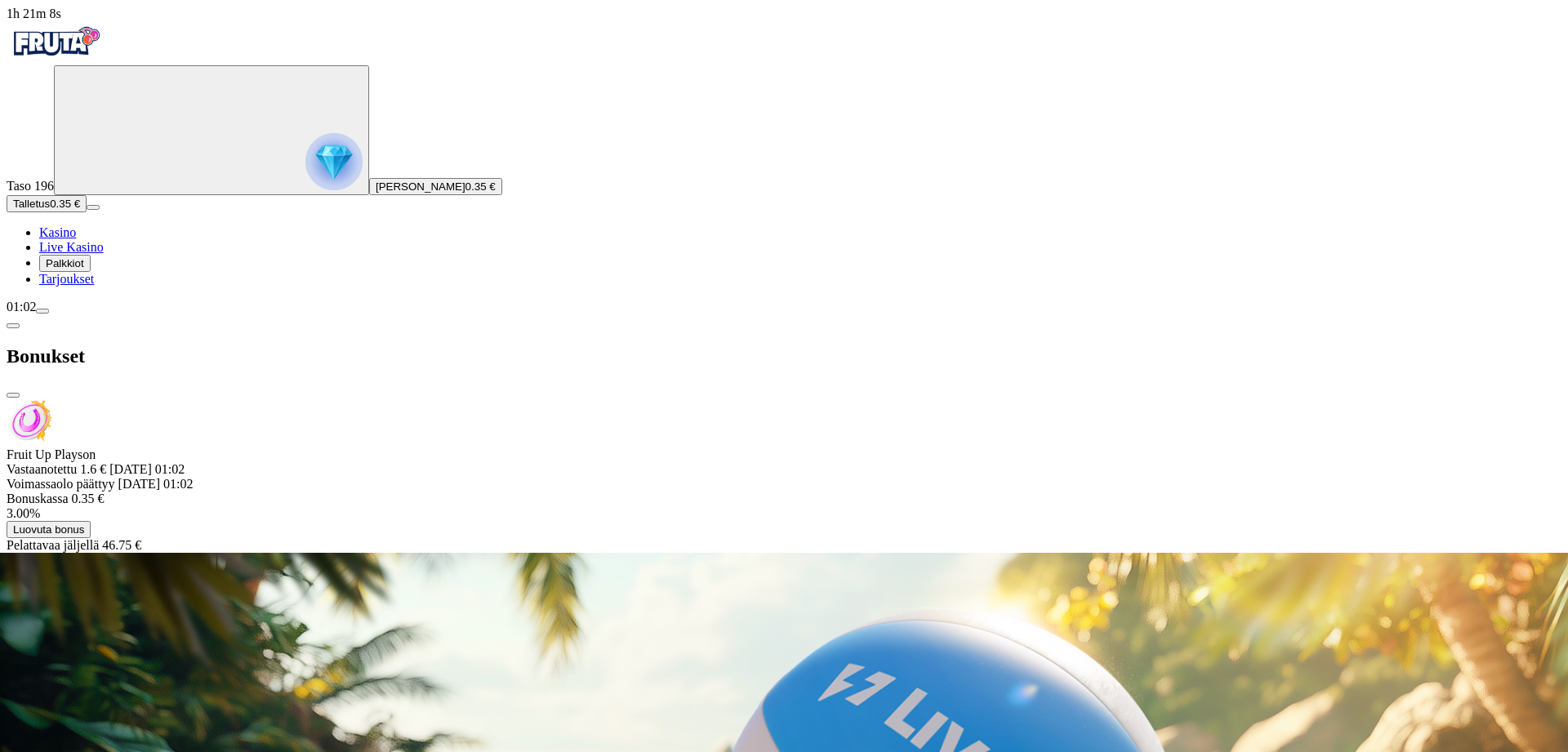
click at [84, 523] on span "Luovuta bonus" at bounding box center [48, 529] width 71 height 12
click at [512, 639] on button "Luovuta bonus" at bounding box center [554, 647] width 84 height 17
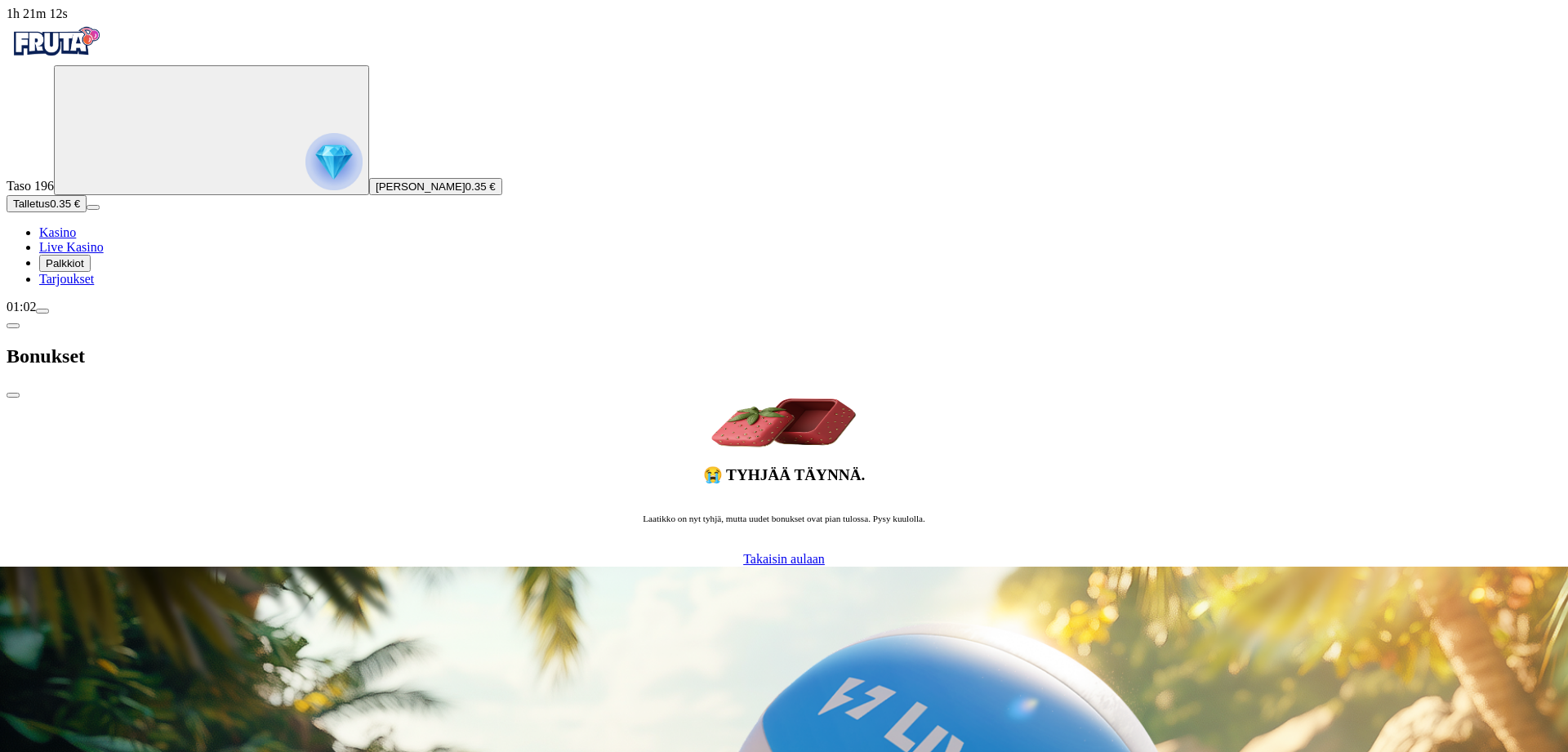
click at [743, 552] on link "Takaisin aulaan" at bounding box center [784, 560] width 82 height 15
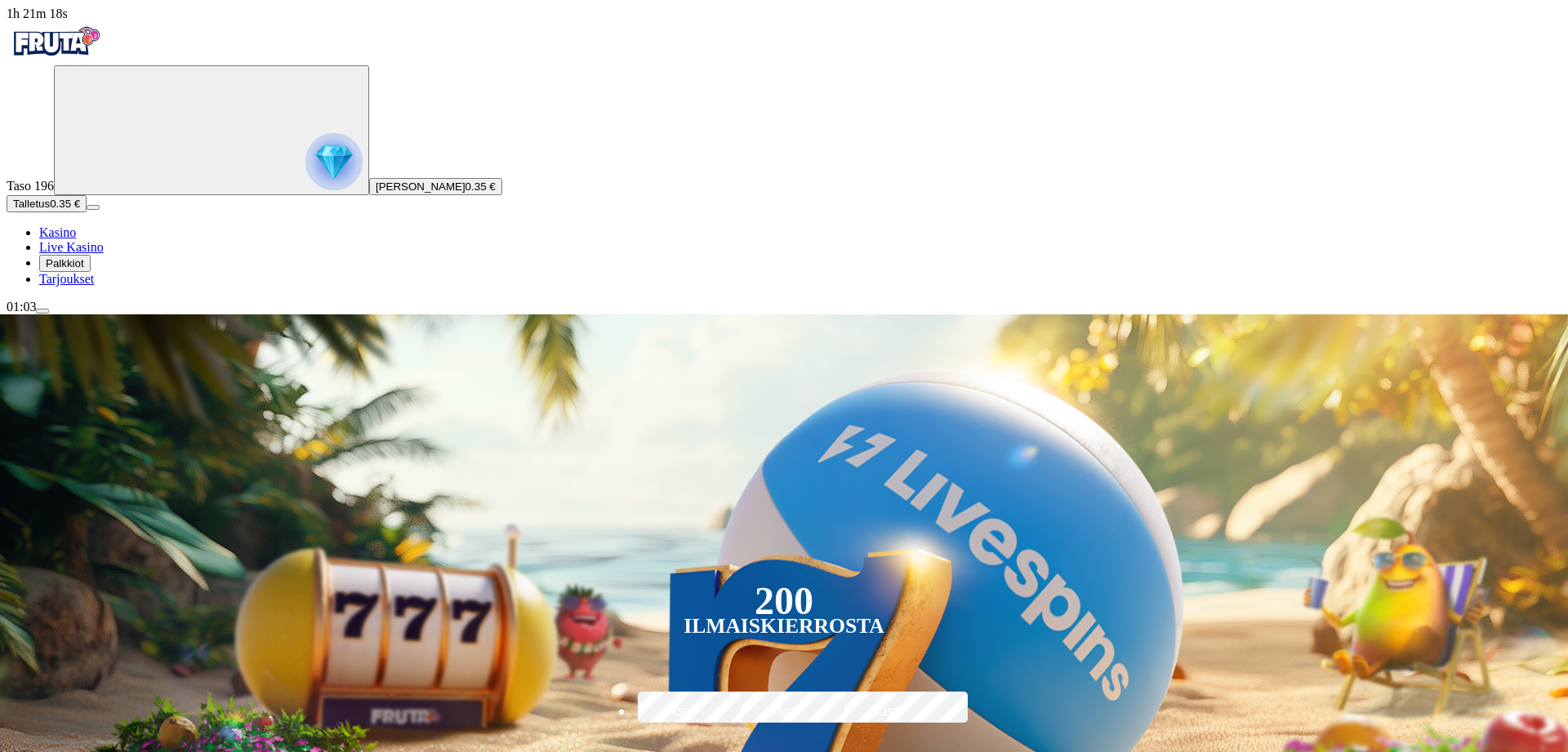
click at [43, 311] on span "menu icon" at bounding box center [43, 311] width 0 height 0
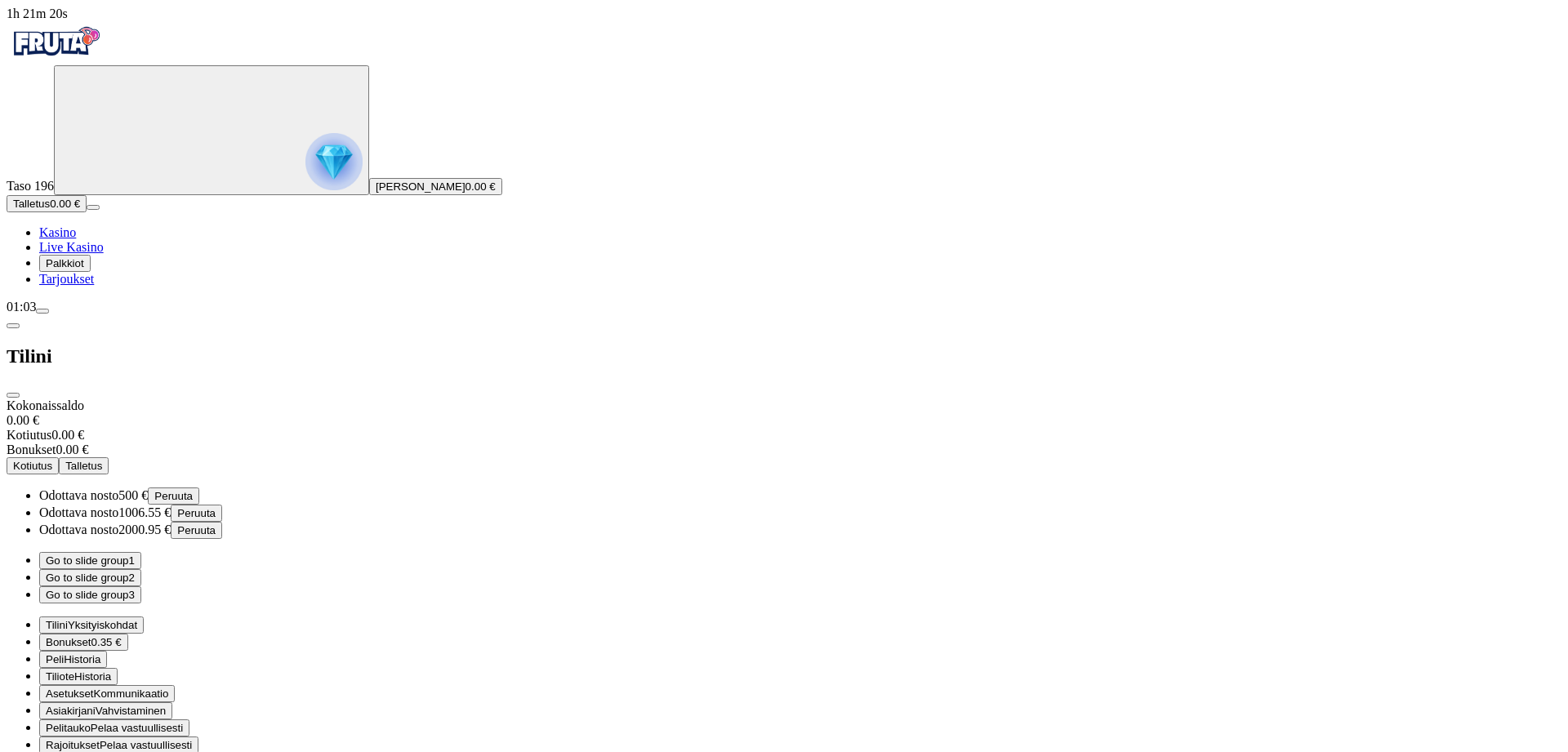
click at [200, 488] on button "Peruuta" at bounding box center [173, 496] width 51 height 17
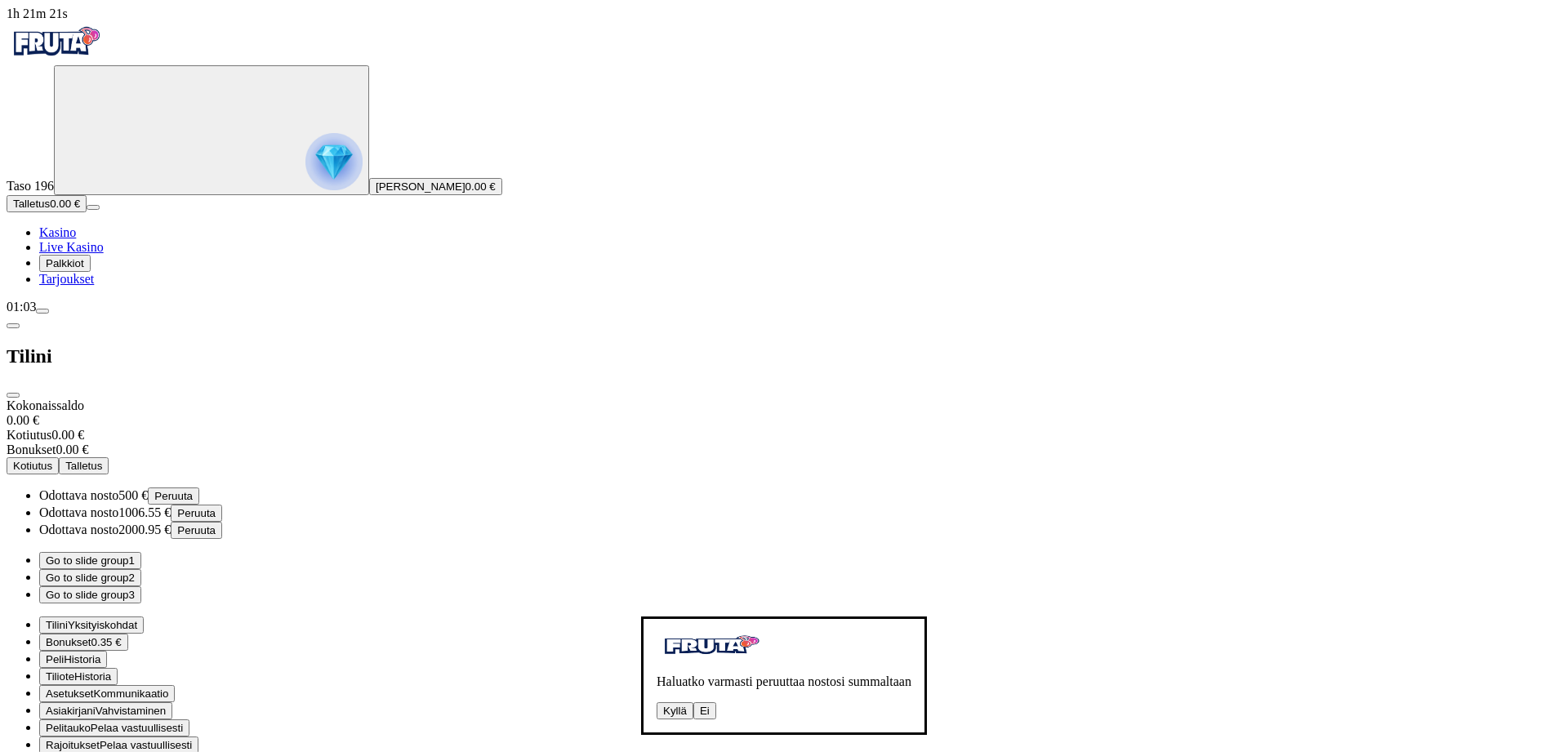
click at [656, 703] on button "Kyllä" at bounding box center [675, 711] width 36 height 17
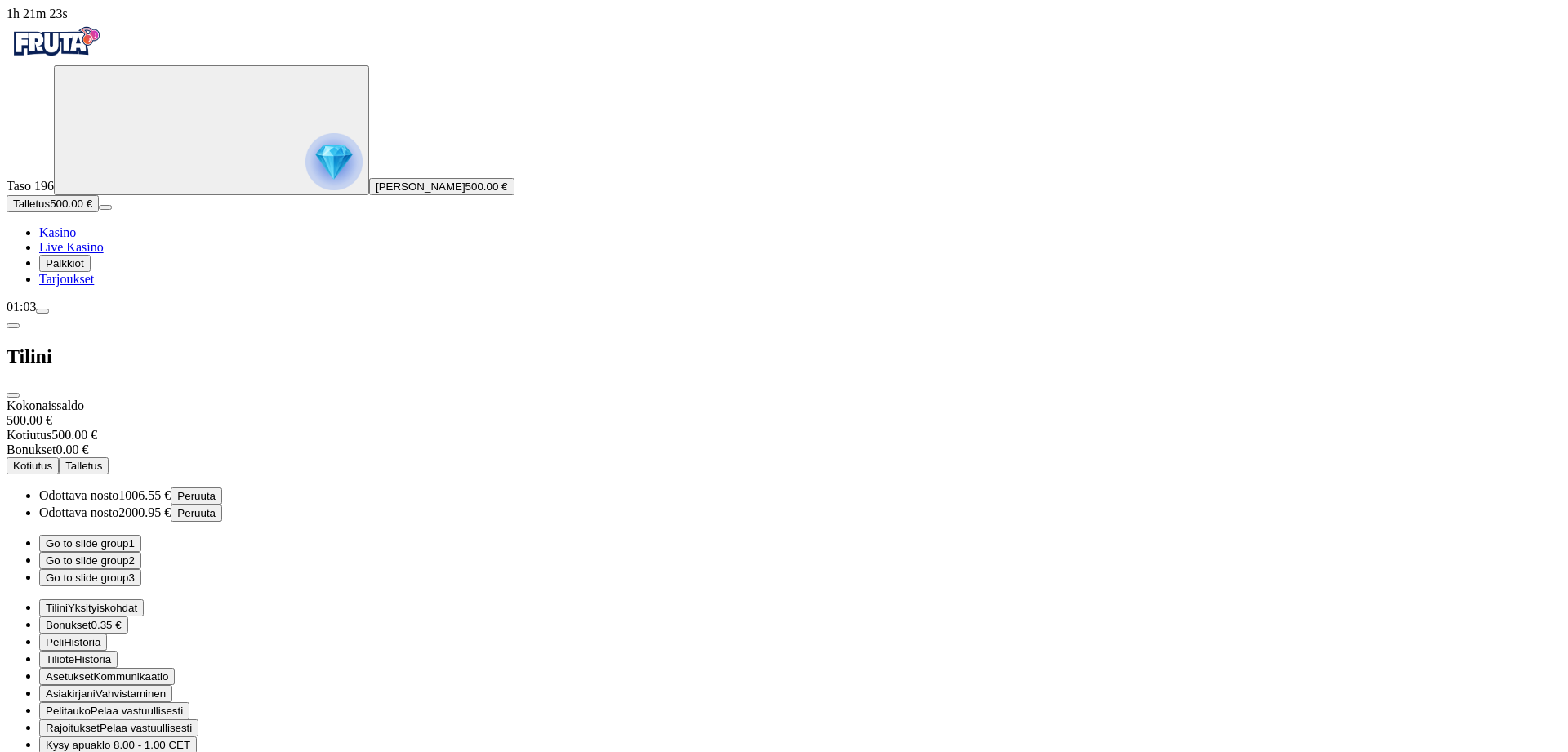
click at [13, 396] on span "close icon" at bounding box center [13, 396] width 0 height 0
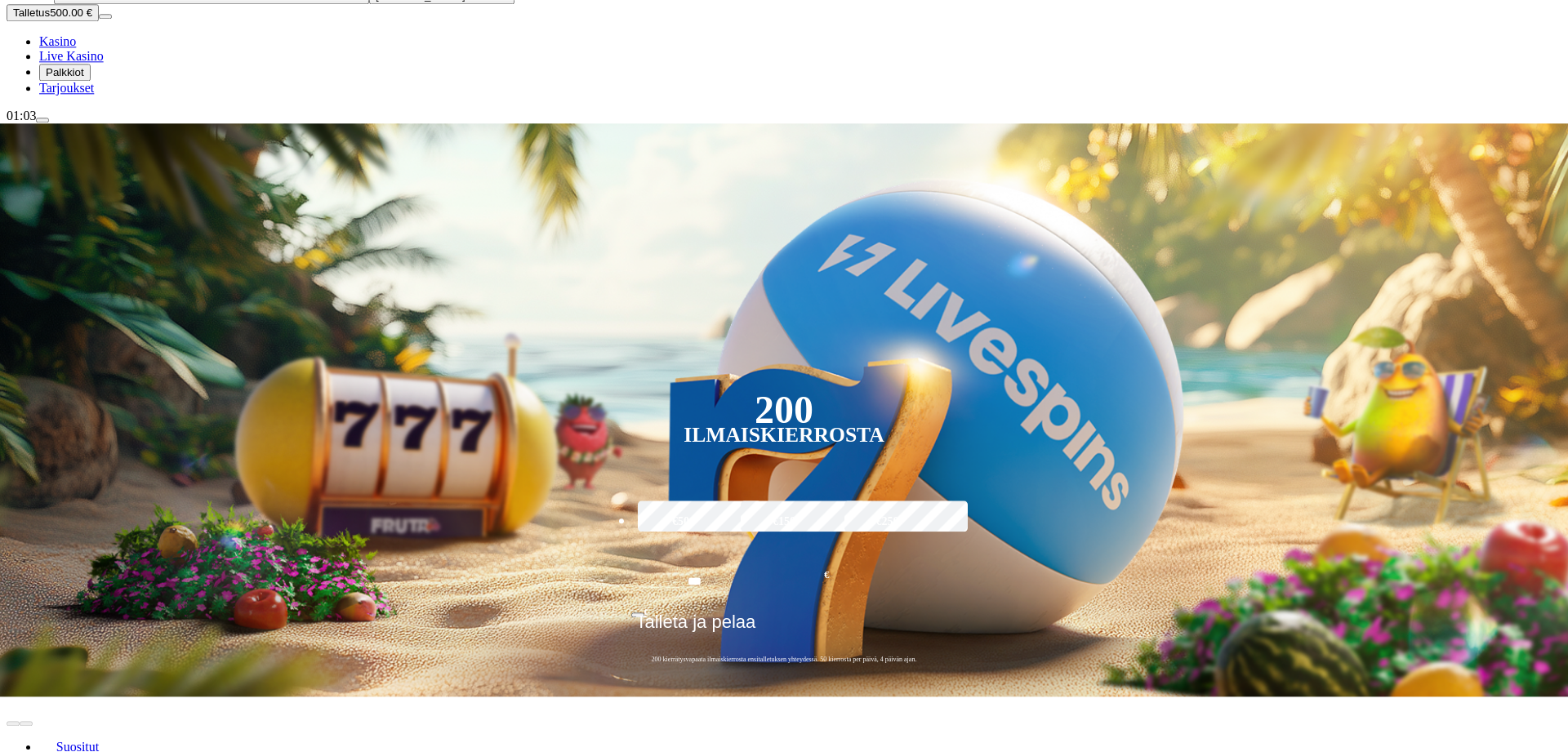
scroll to position [250, 0]
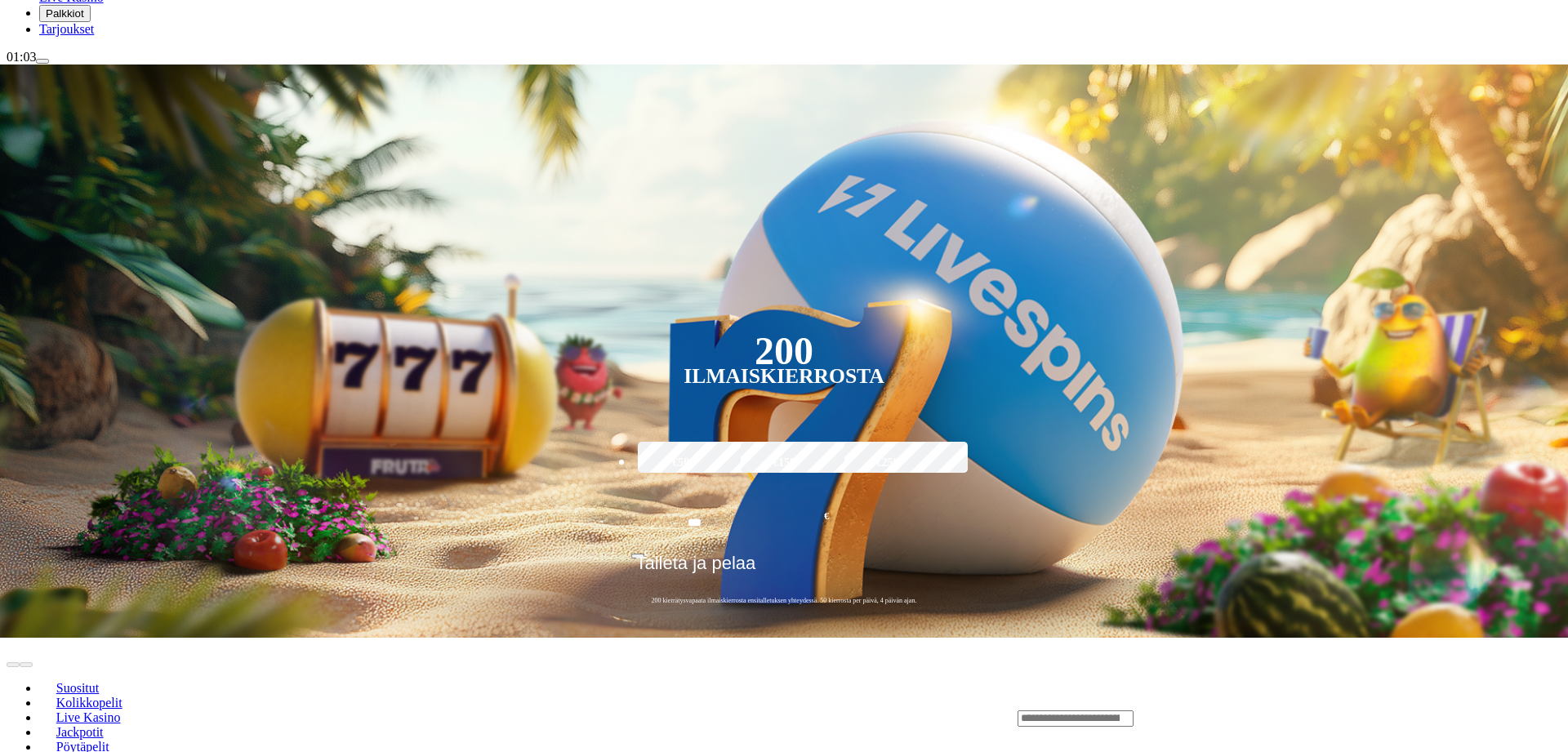
click at [1134, 711] on input "Search" at bounding box center [1075, 719] width 116 height 16
type input "*****"
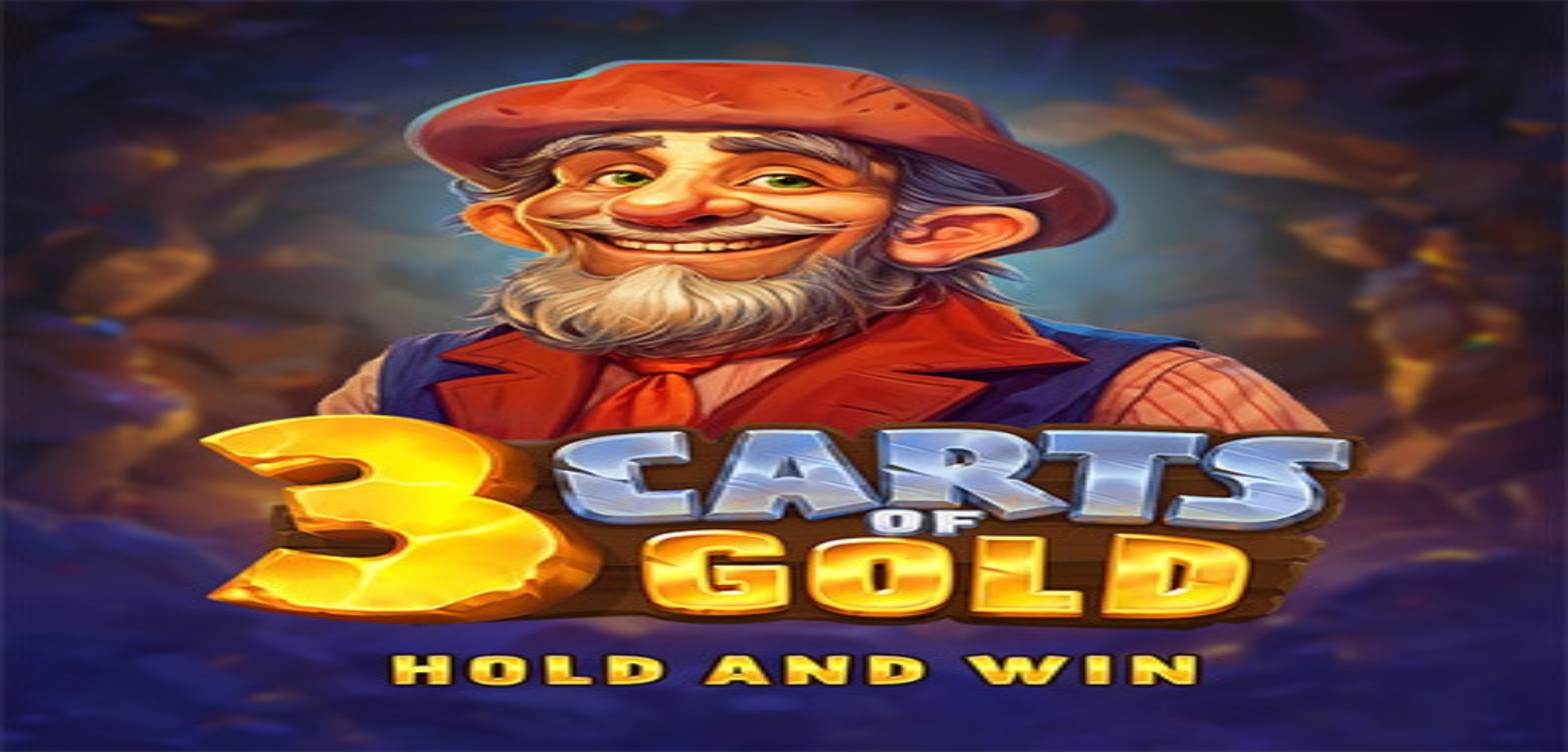
click at [13, 616] on span "close icon" at bounding box center [13, 616] width 0 height 0
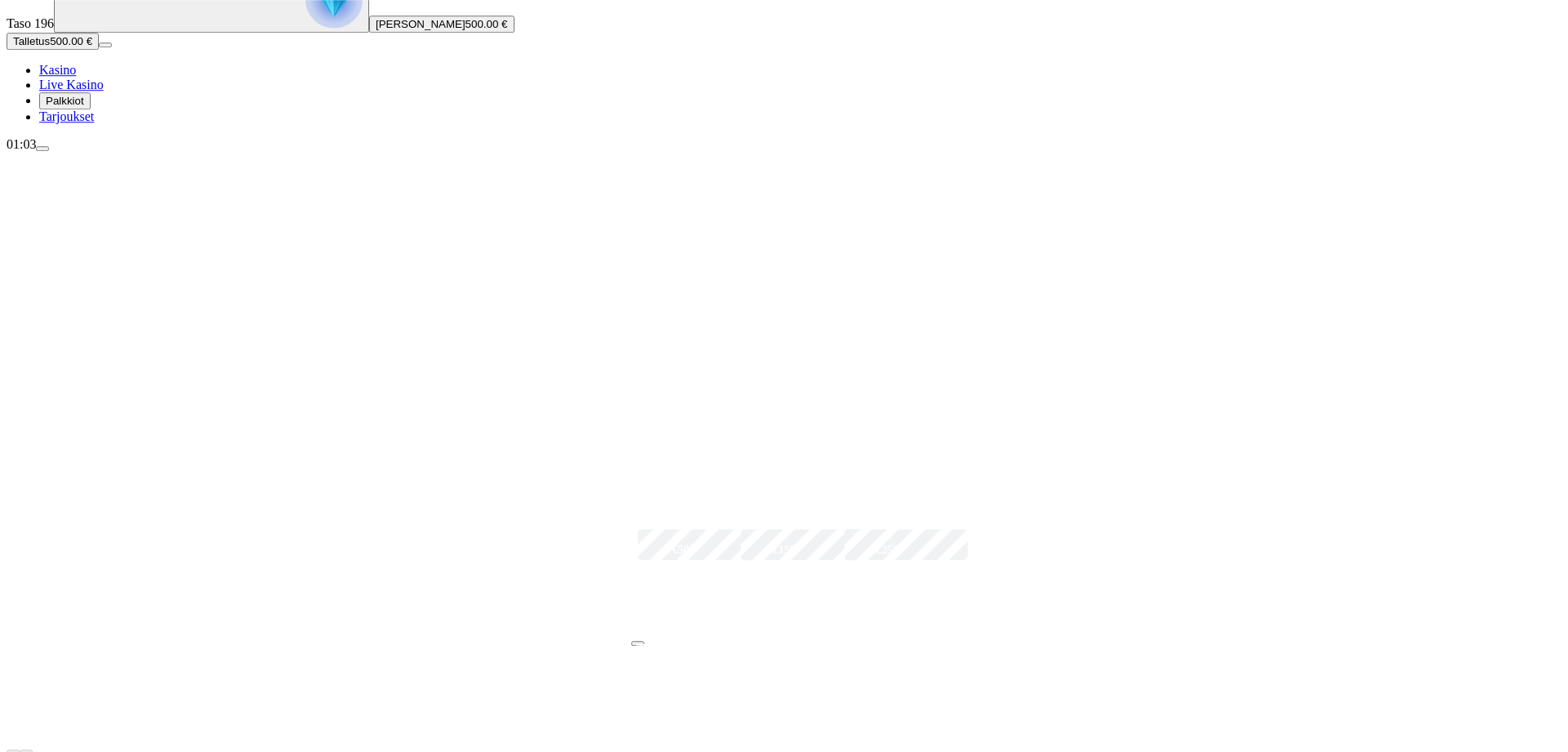
scroll to position [167, 0]
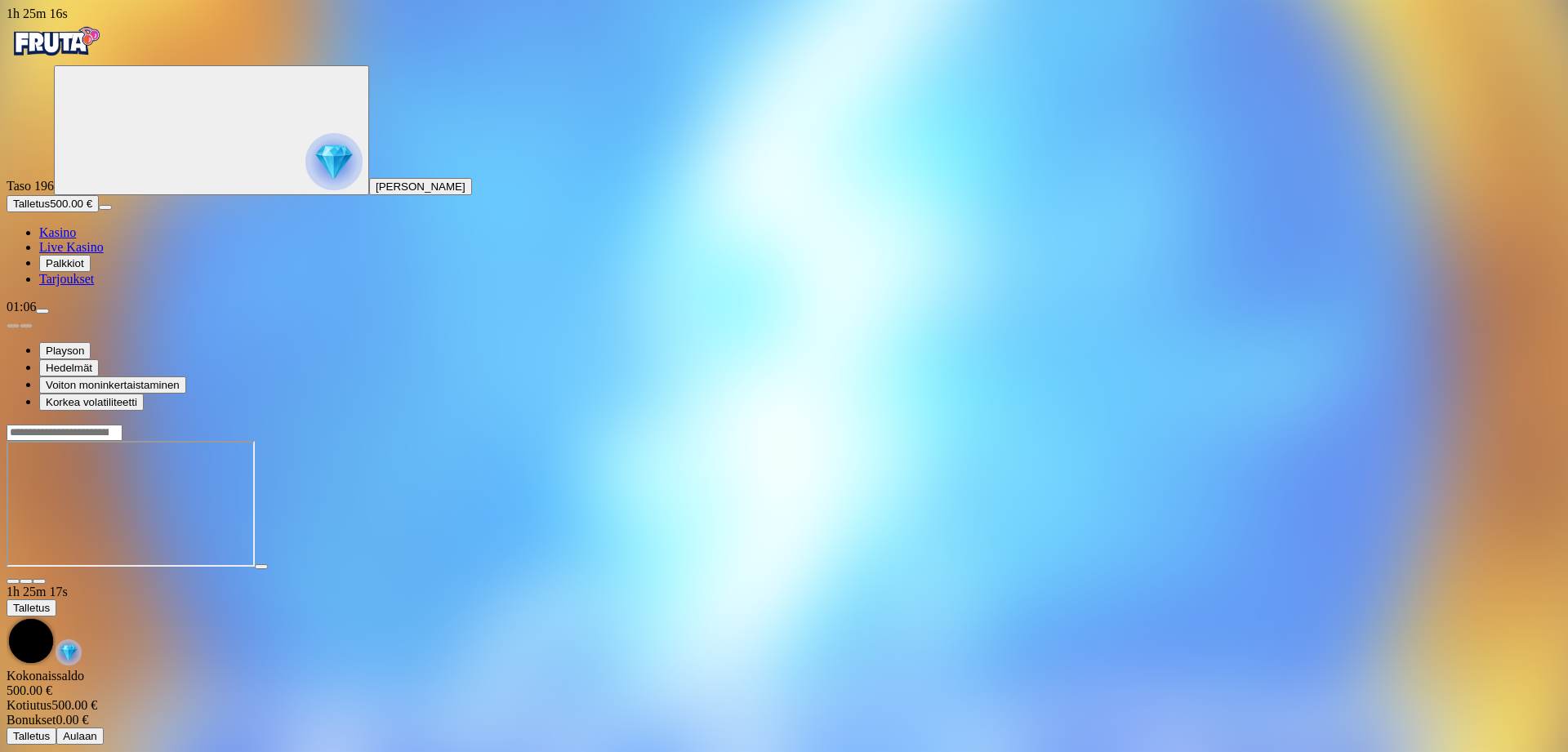
click at [13, 582] on span "close icon" at bounding box center [13, 582] width 0 height 0
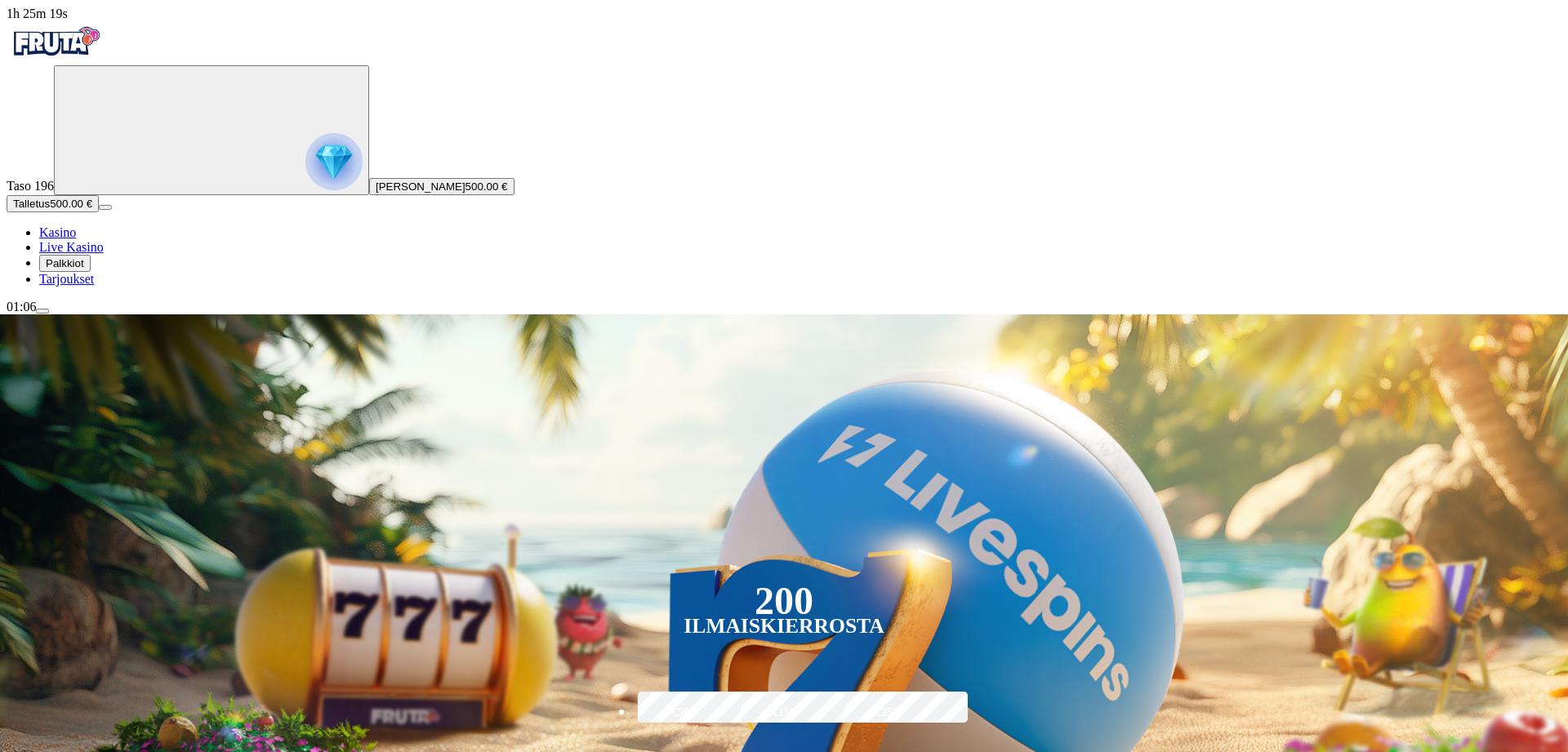
click at [43, 311] on span "menu icon" at bounding box center [43, 311] width 0 height 0
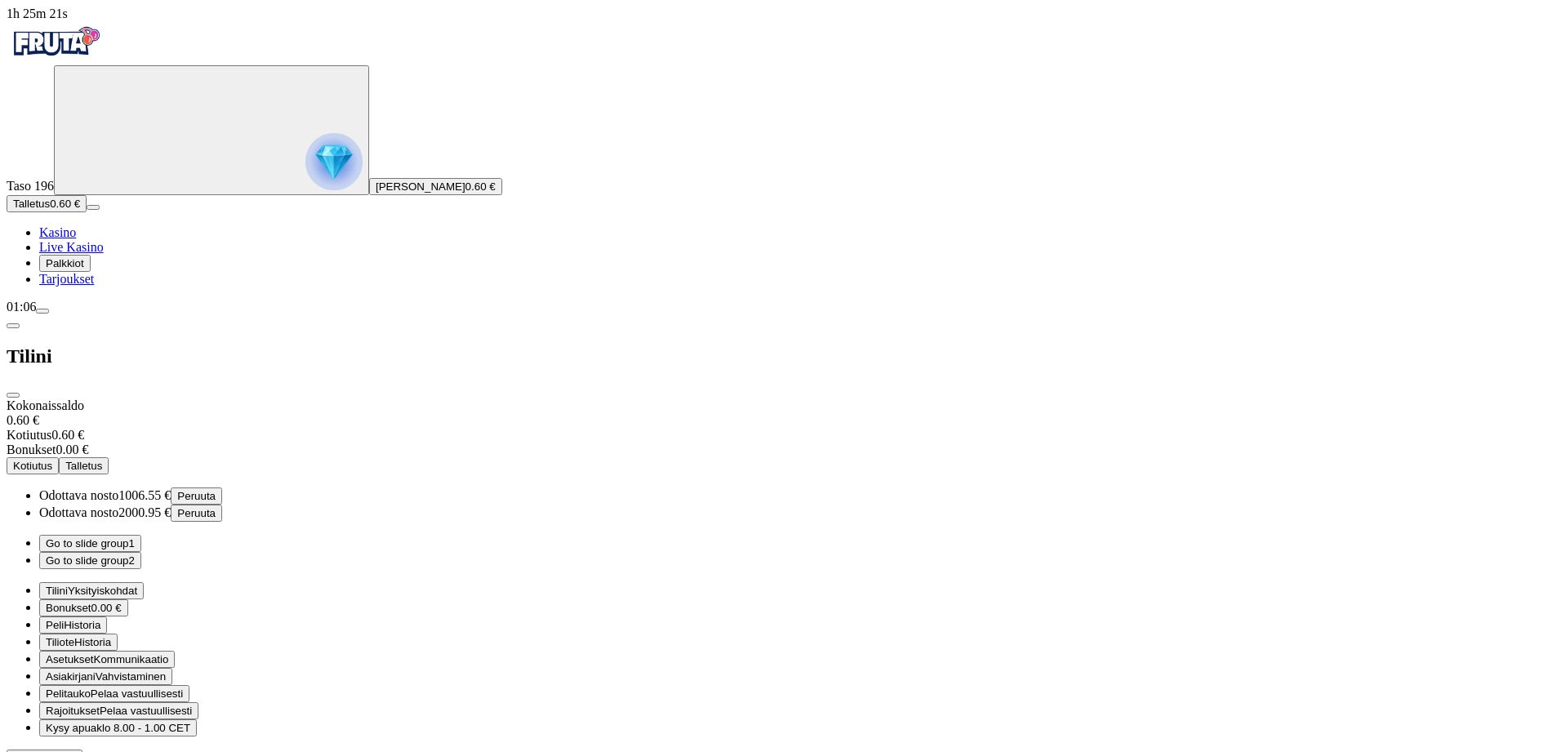
click at [216, 490] on span "Peruuta" at bounding box center [196, 496] width 38 height 12
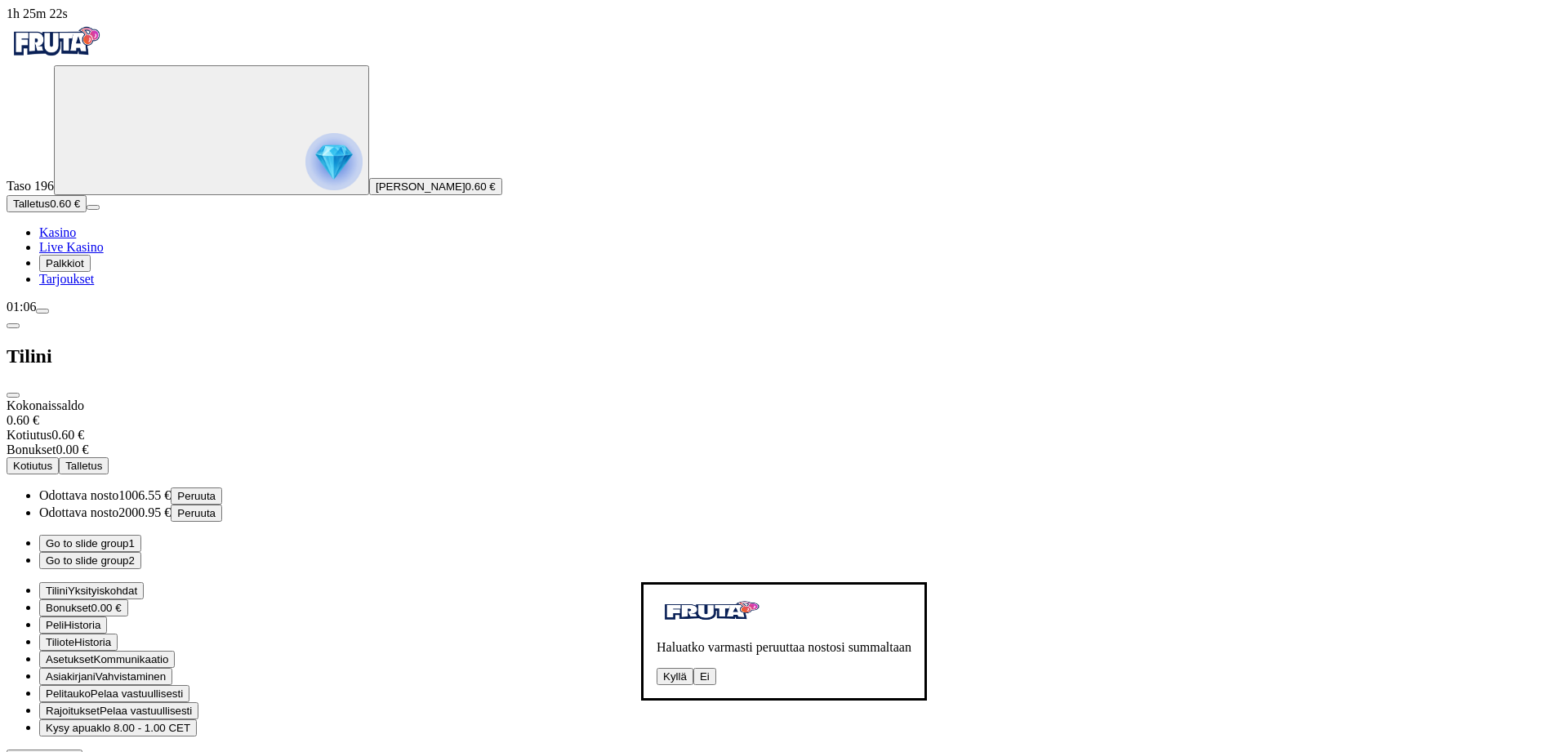
click at [656, 668] on button "Kyllä" at bounding box center [675, 676] width 36 height 17
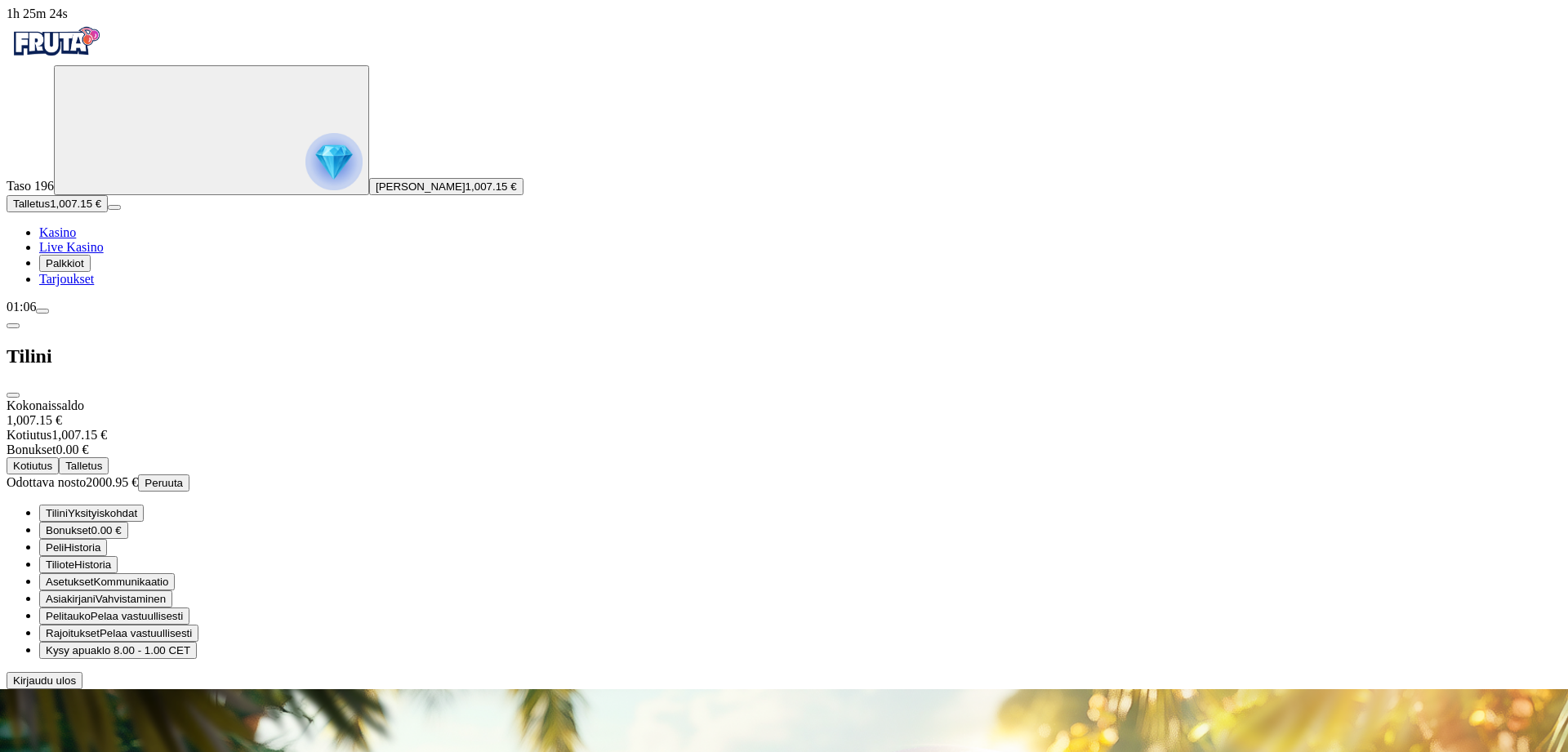
click at [13, 396] on span "close icon" at bounding box center [13, 396] width 0 height 0
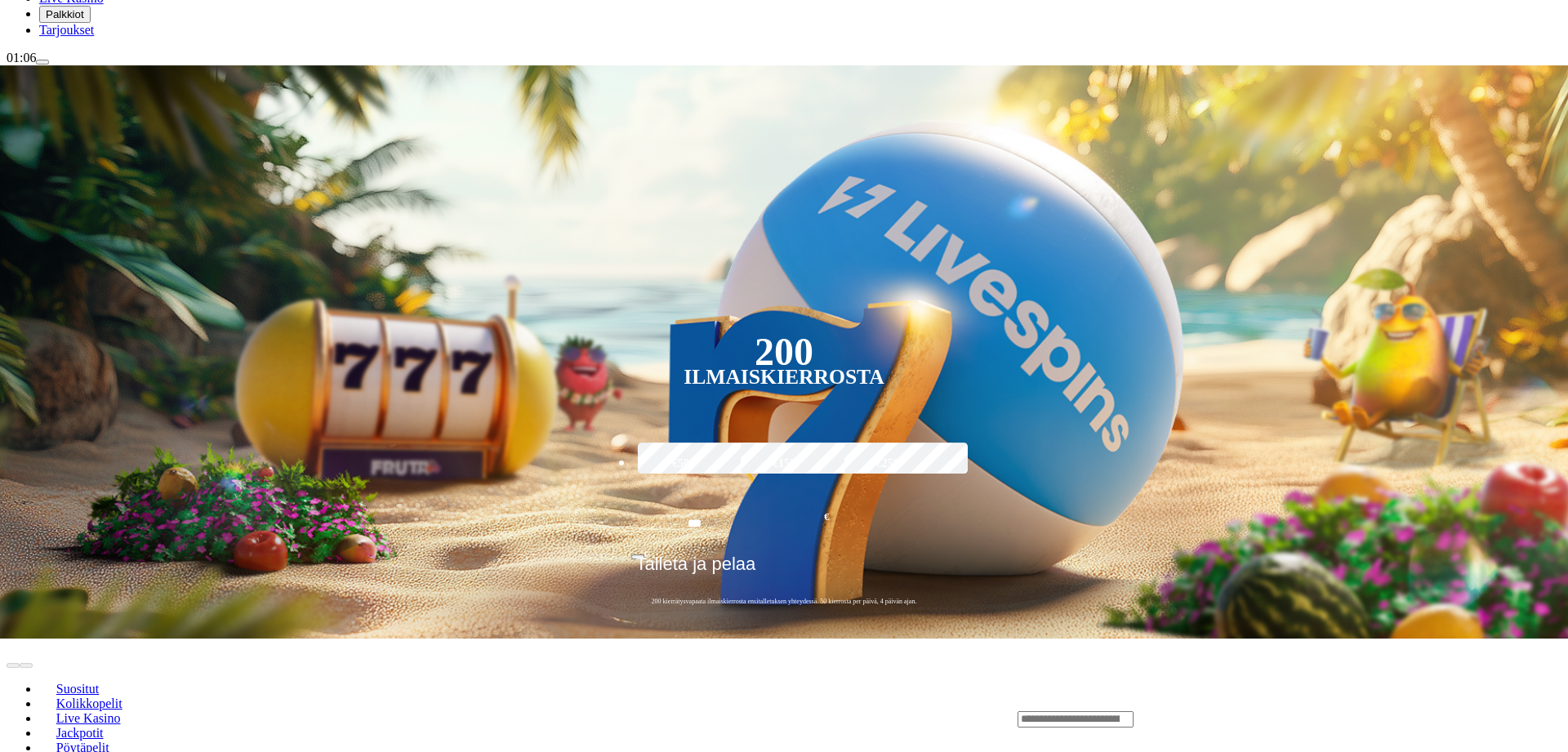
scroll to position [334, 0]
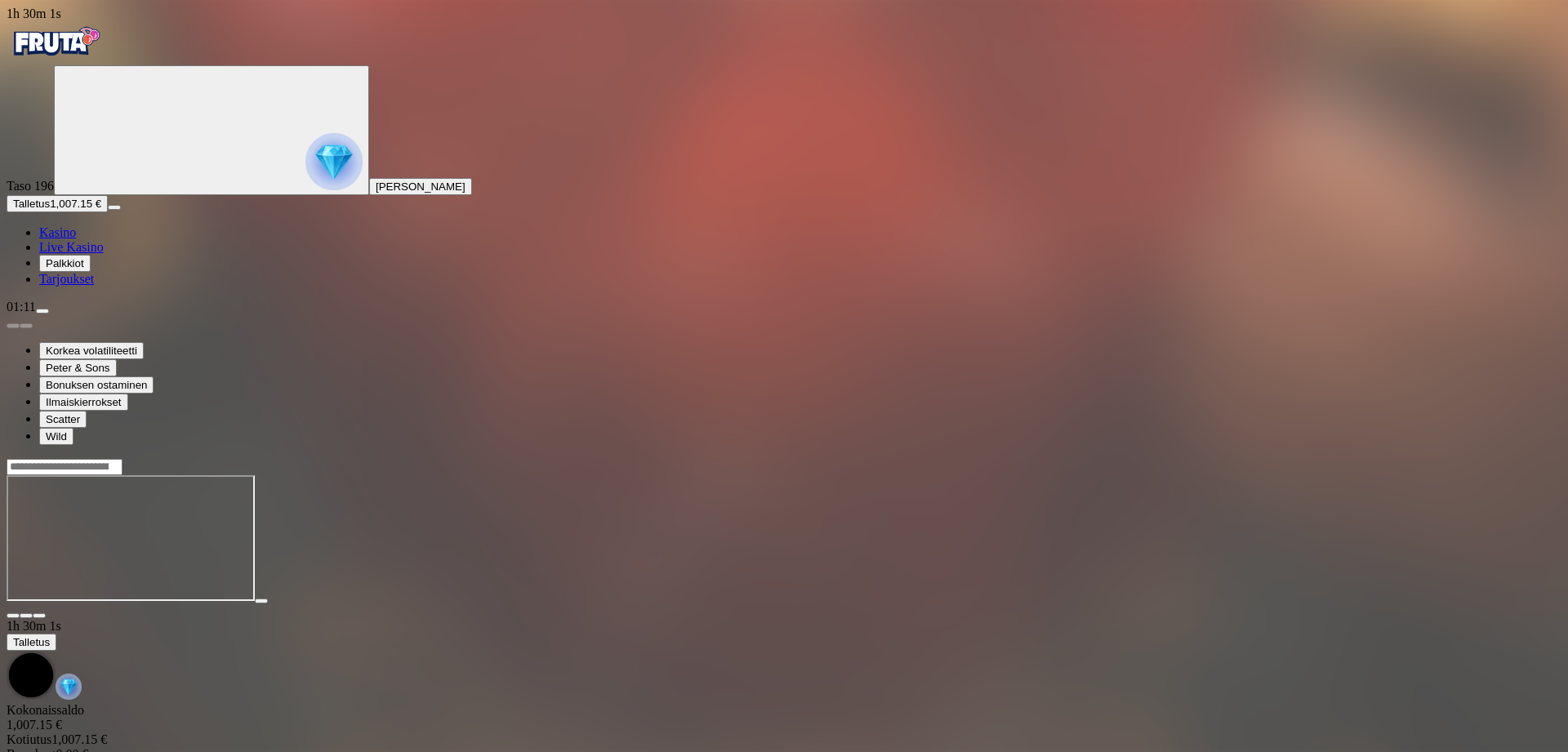
click at [13, 616] on span "close icon" at bounding box center [13, 616] width 0 height 0
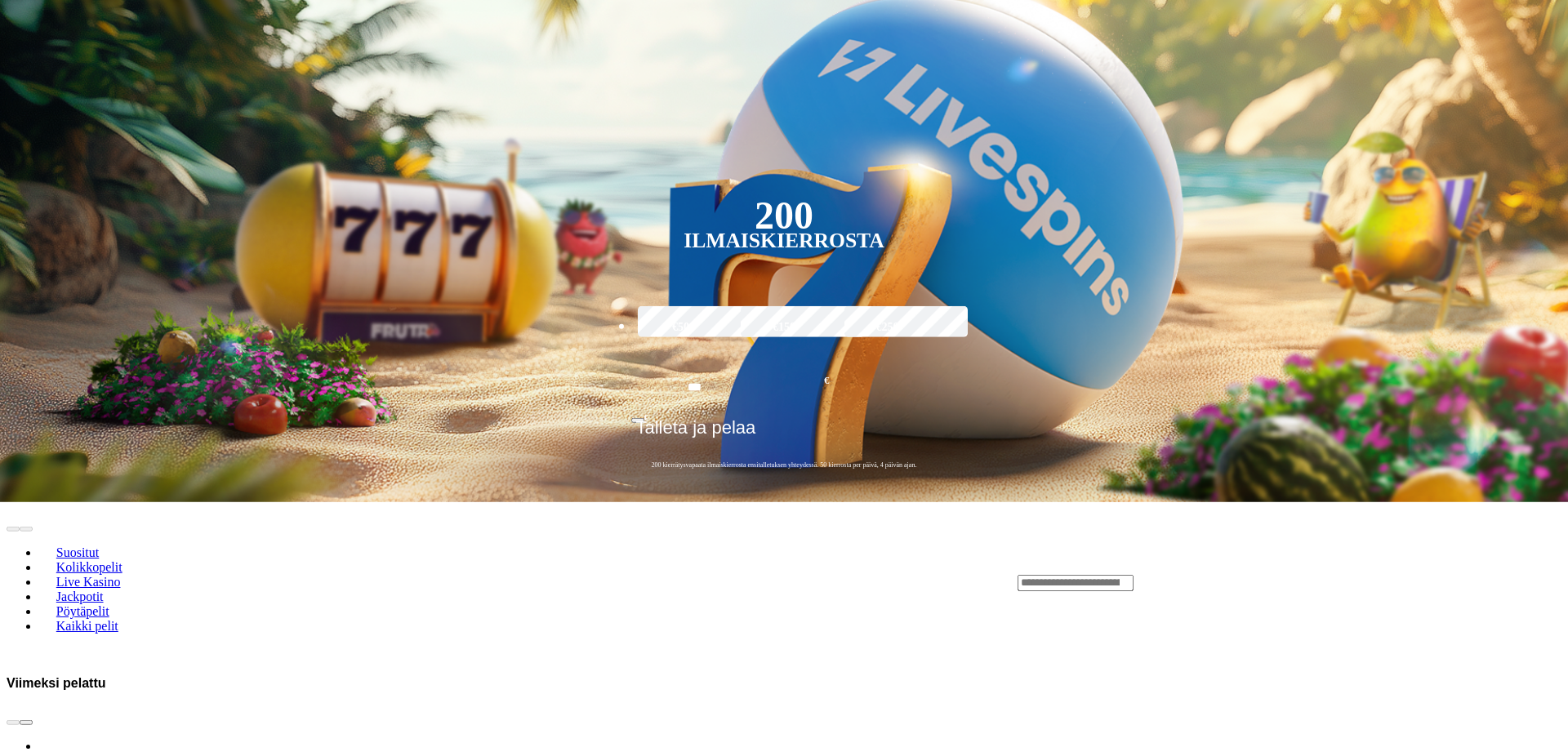
scroll to position [417, 0]
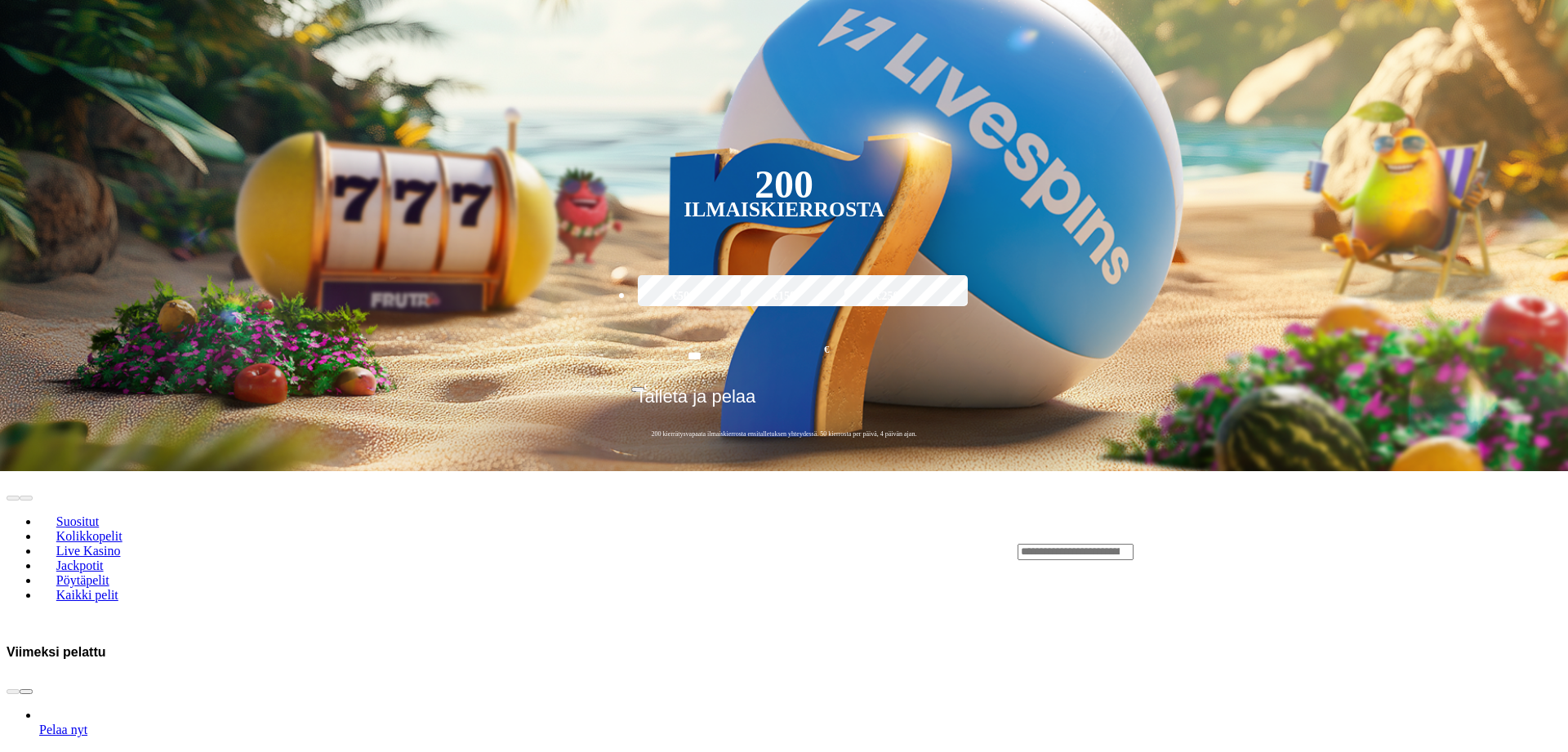
click at [1134, 544] on input "Search" at bounding box center [1075, 552] width 116 height 16
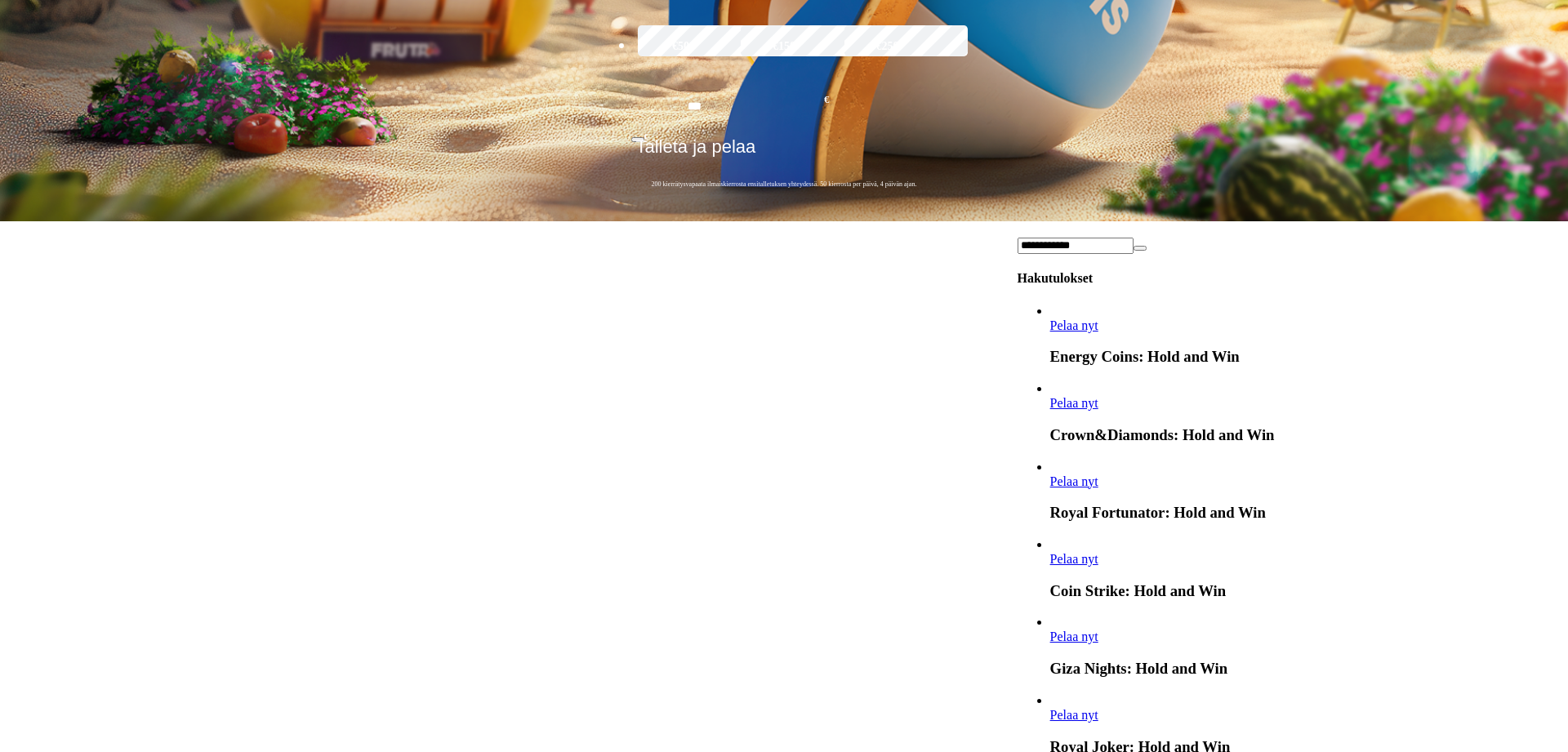
scroll to position [1840, 0]
type input "**********"
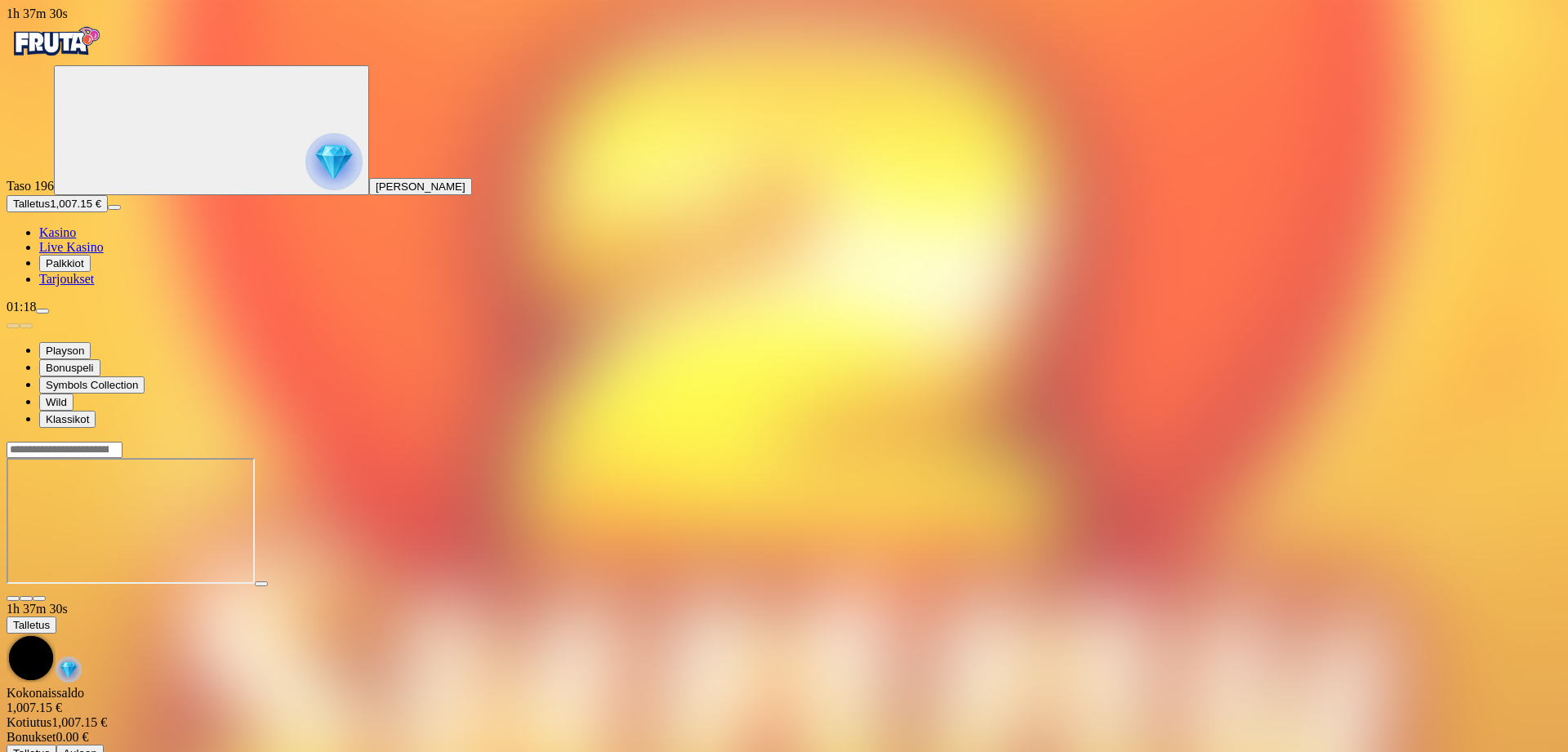
click at [13, 599] on span "close icon" at bounding box center [13, 599] width 0 height 0
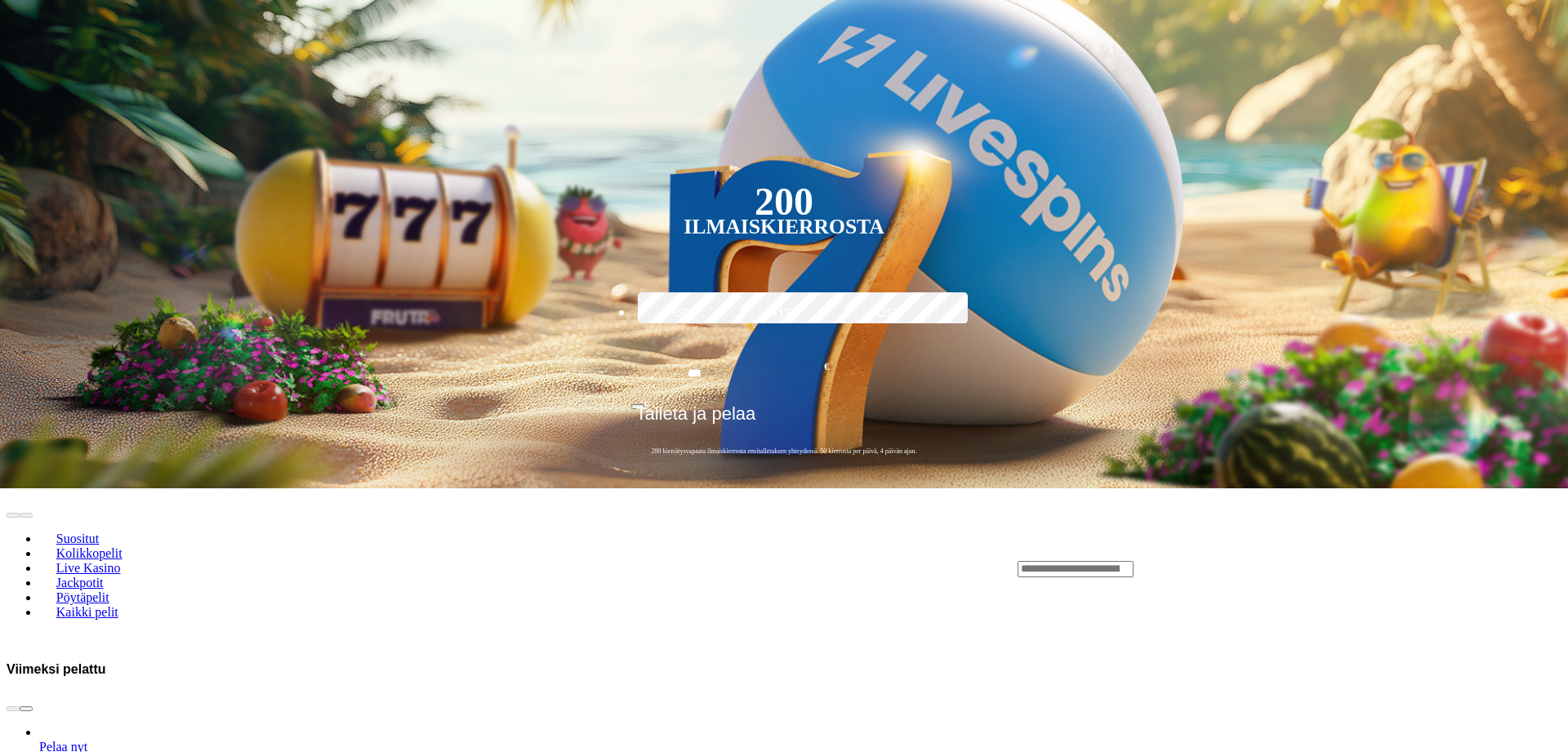
scroll to position [417, 0]
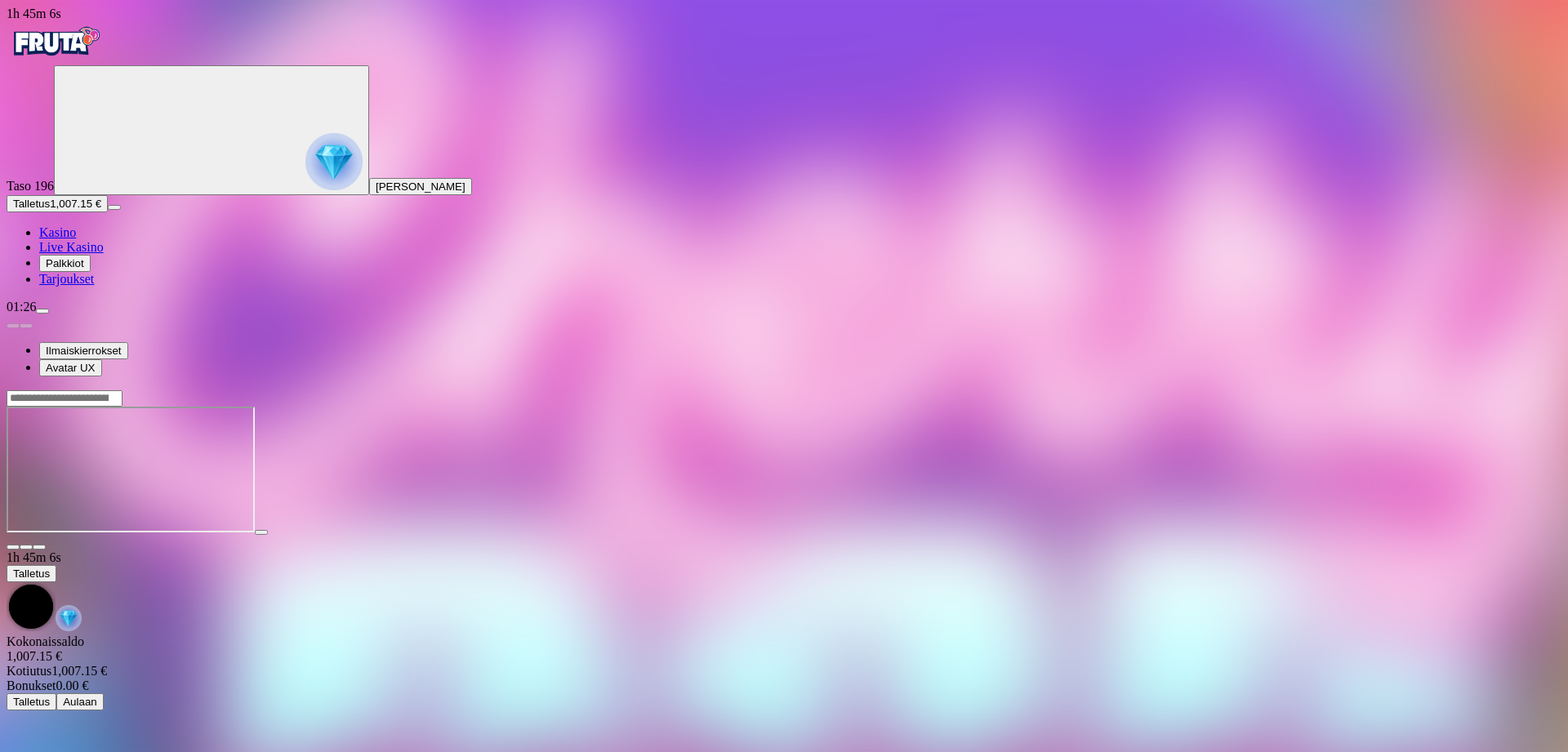
click at [13, 547] on span "close icon" at bounding box center [13, 547] width 0 height 0
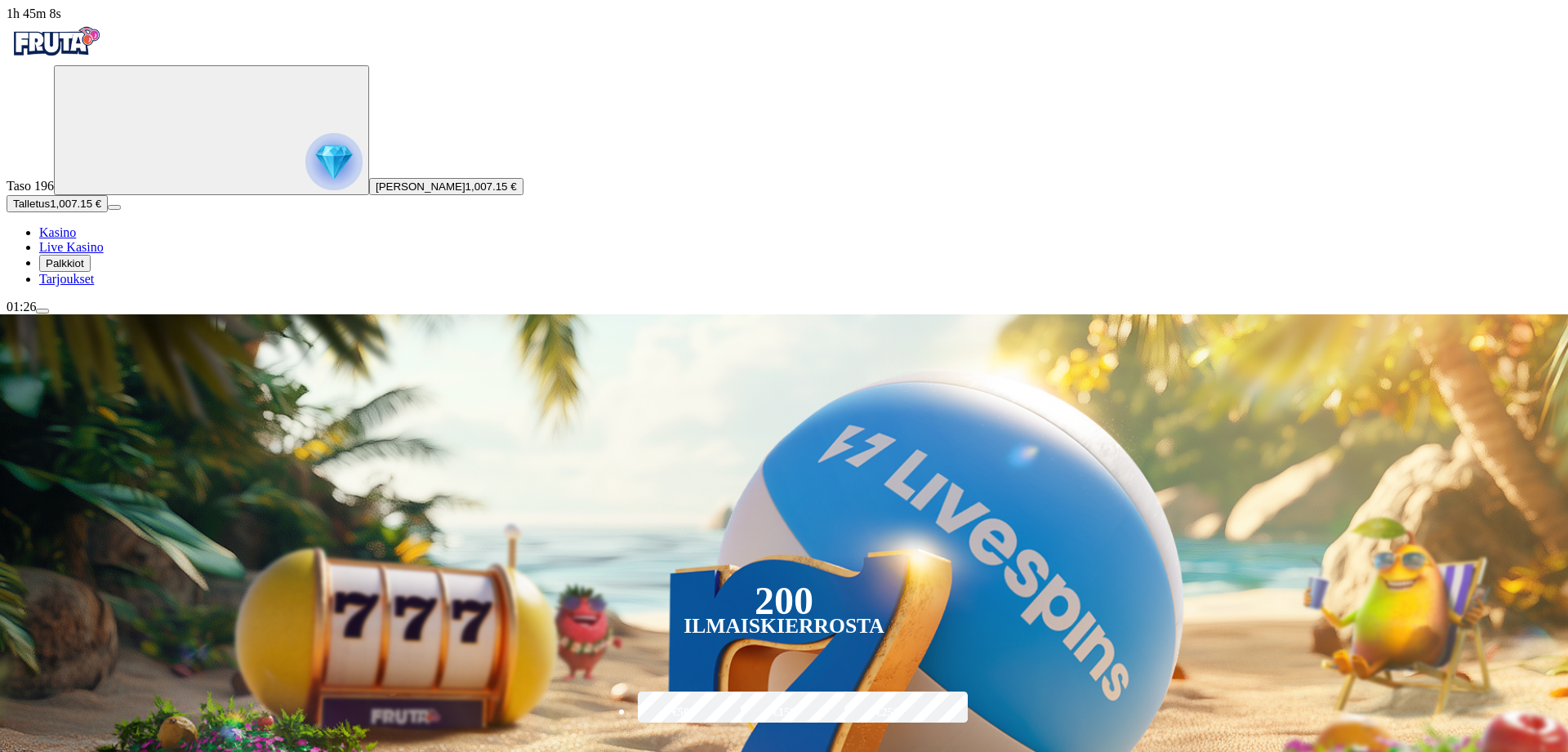
click at [43, 311] on span "menu icon" at bounding box center [43, 311] width 0 height 0
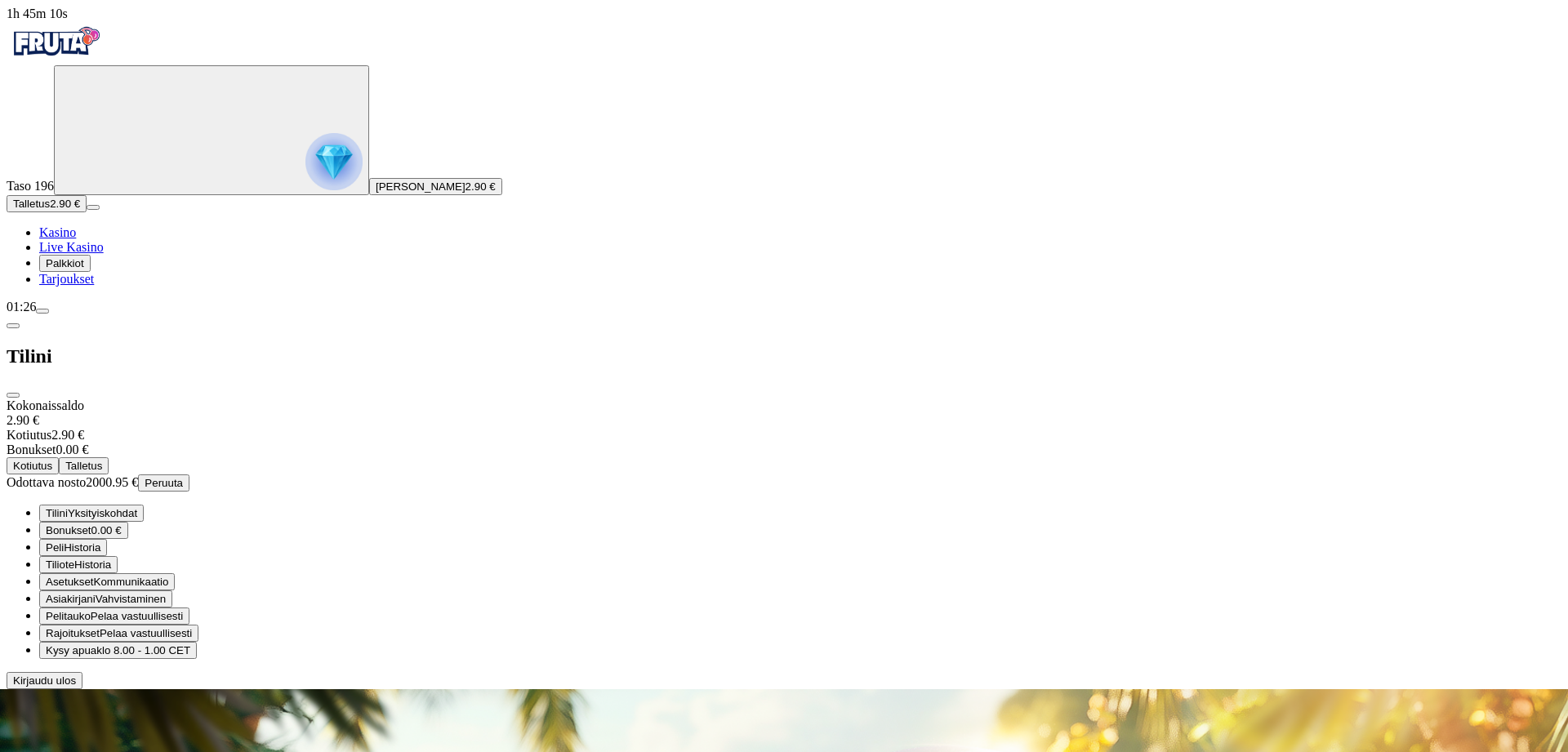
click at [183, 477] on span "Peruuta" at bounding box center [164, 482] width 38 height 12
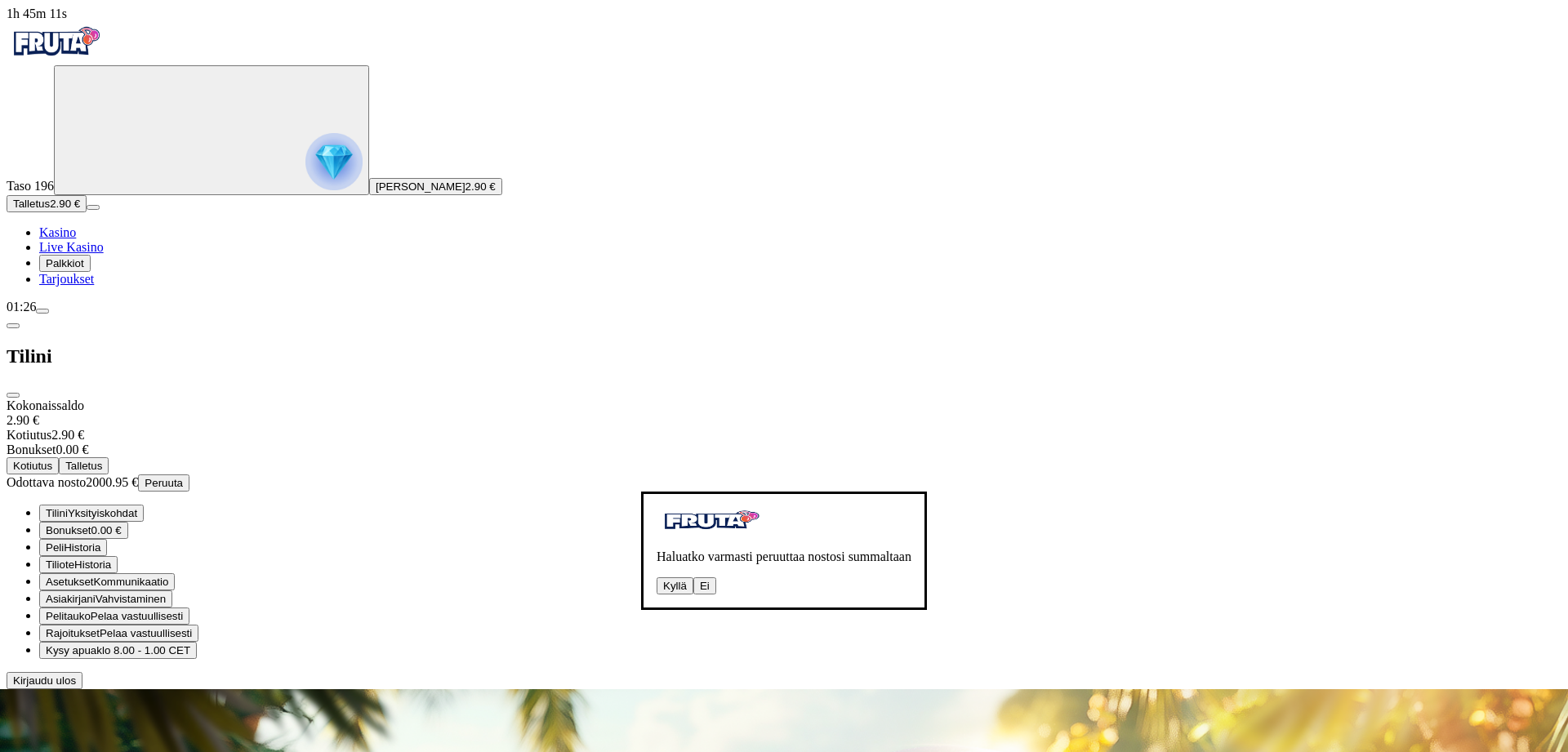
click at [656, 577] on button "Kyllä" at bounding box center [675, 585] width 36 height 17
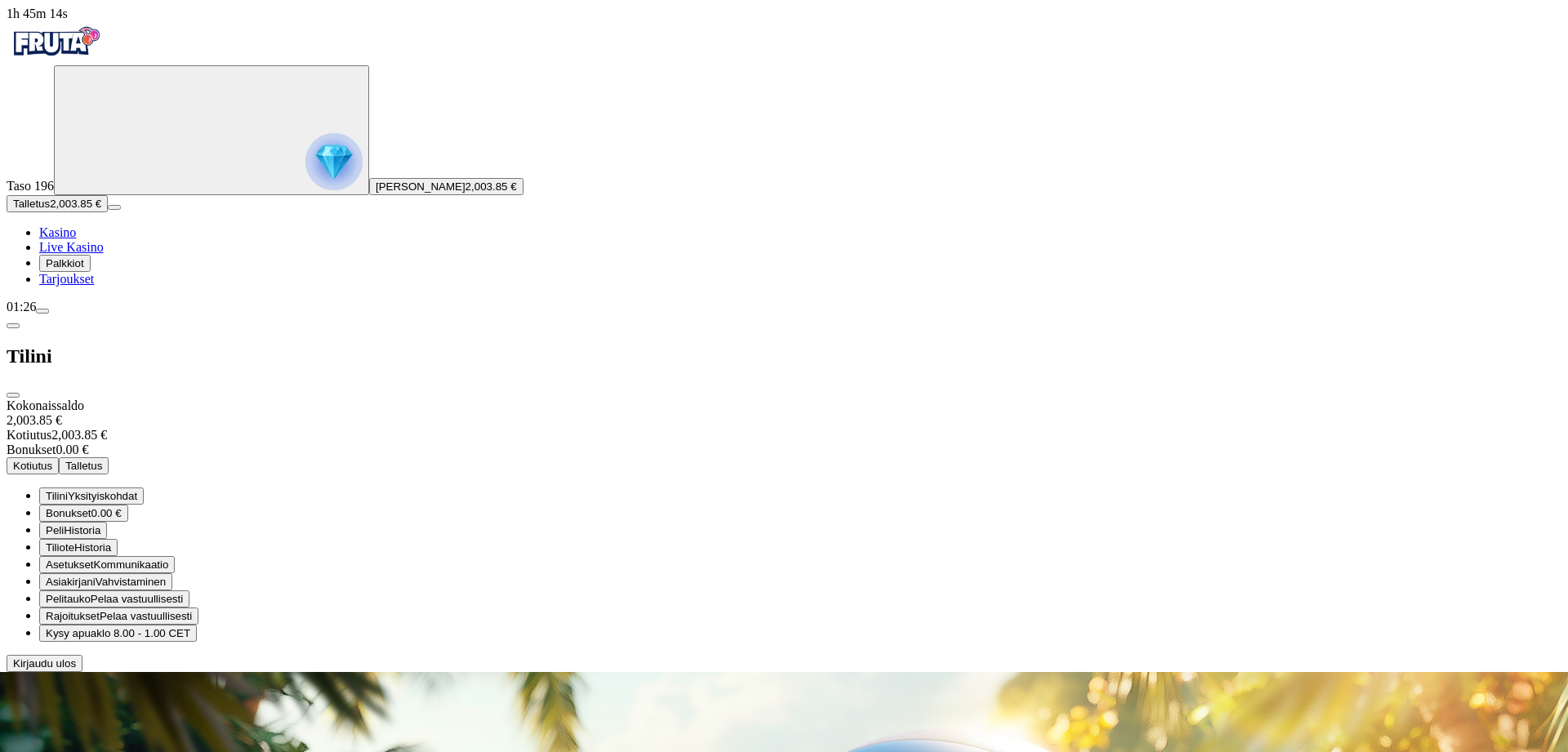
click at [13, 396] on span "close icon" at bounding box center [13, 396] width 0 height 0
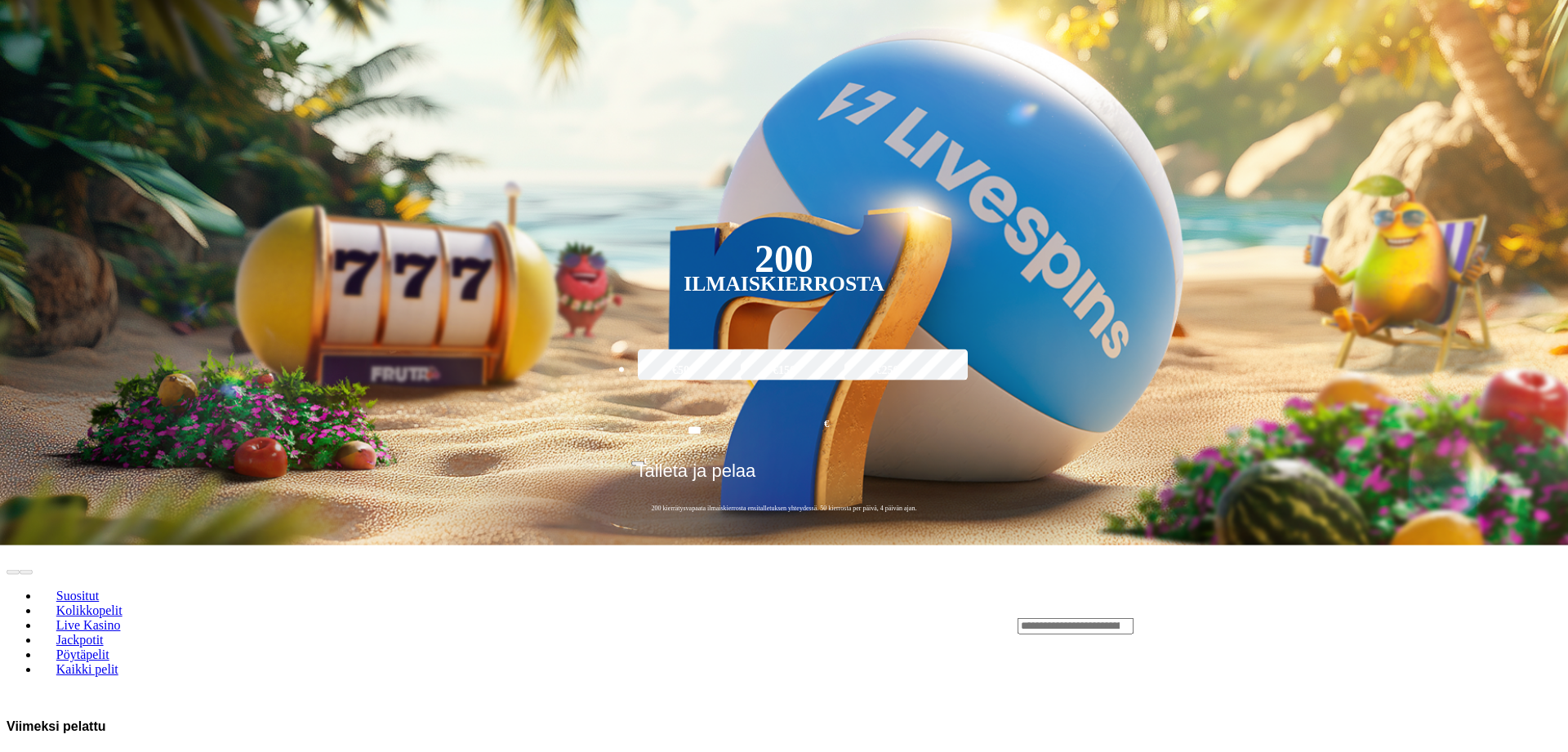
scroll to position [417, 0]
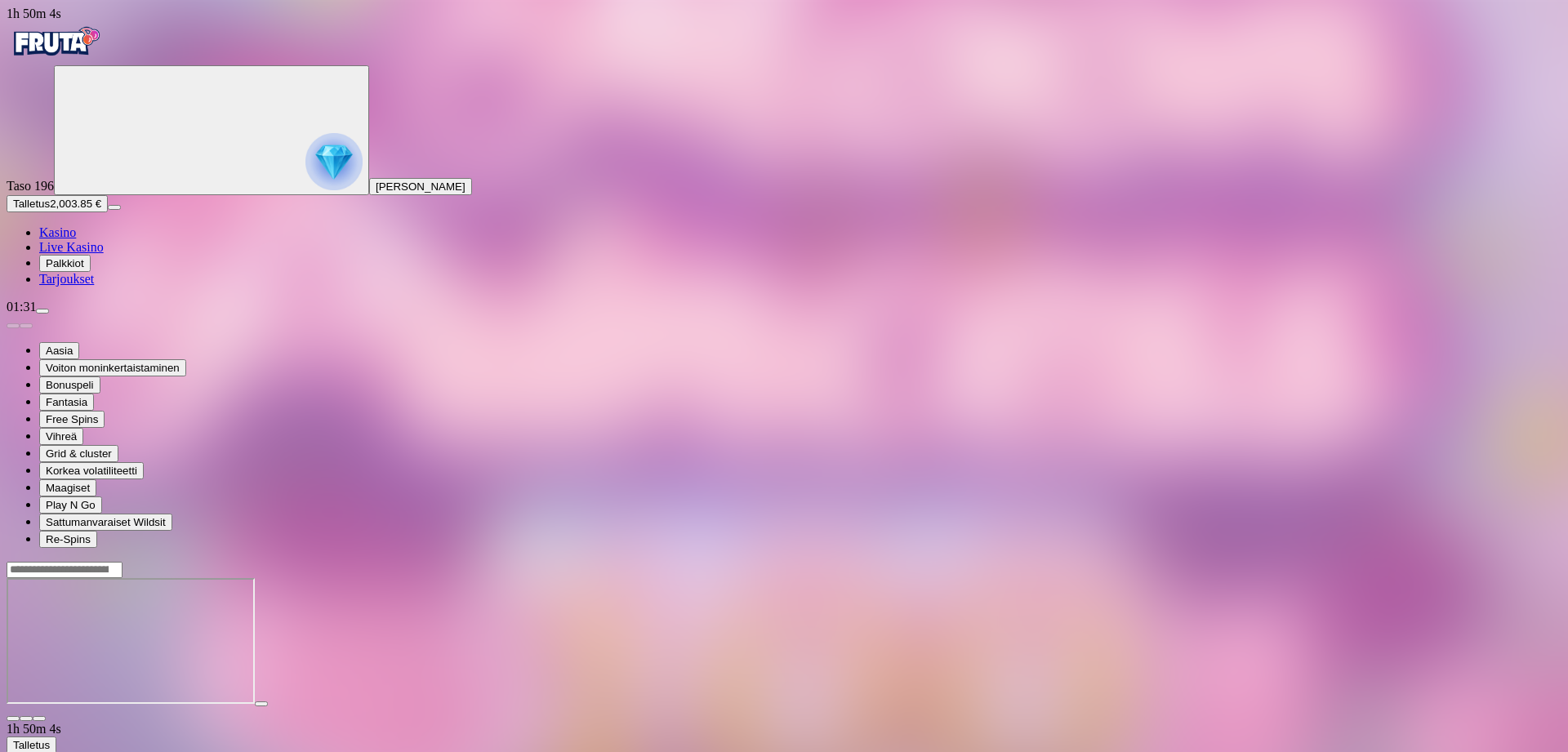
click at [13, 718] on span "close icon" at bounding box center [13, 718] width 0 height 0
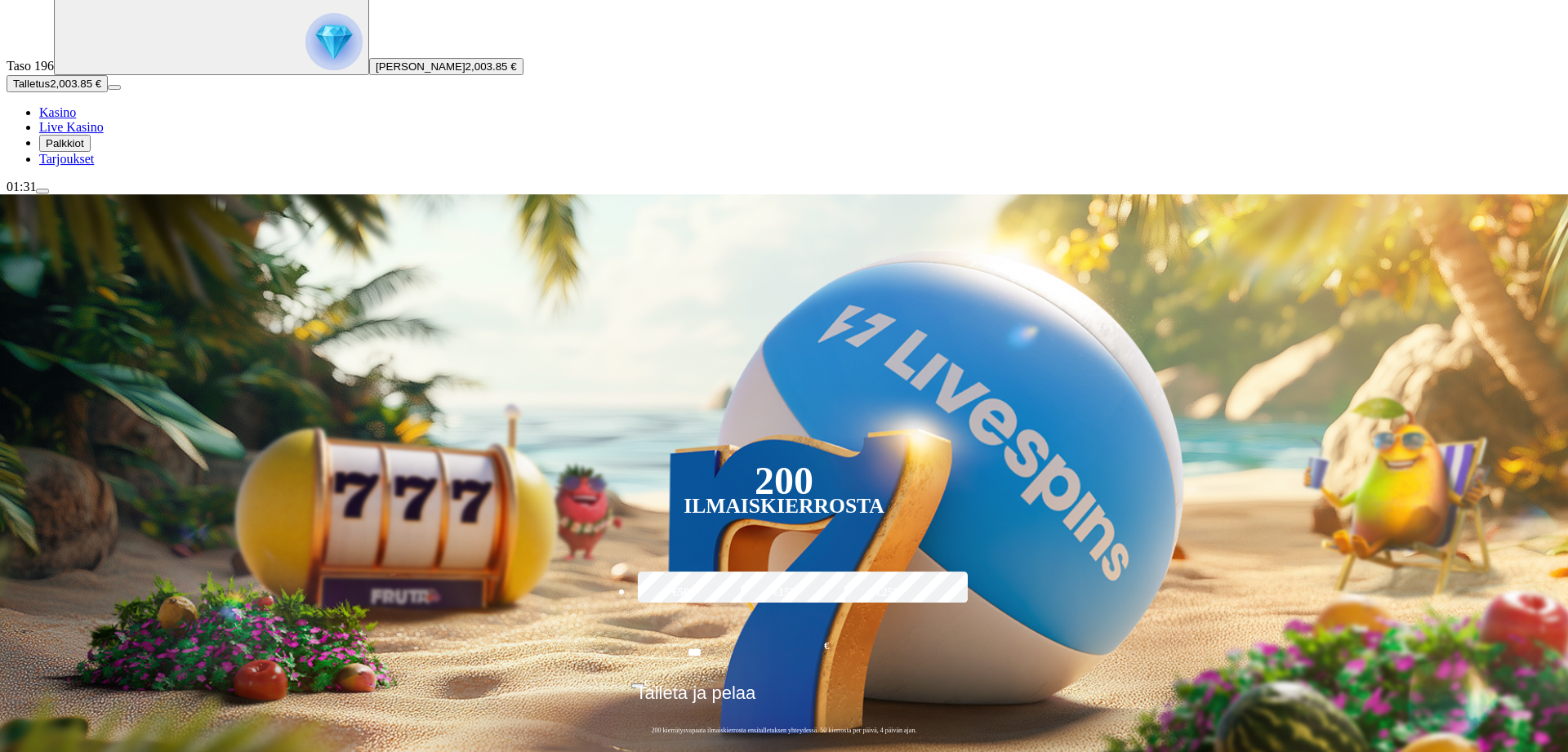
scroll to position [250, 0]
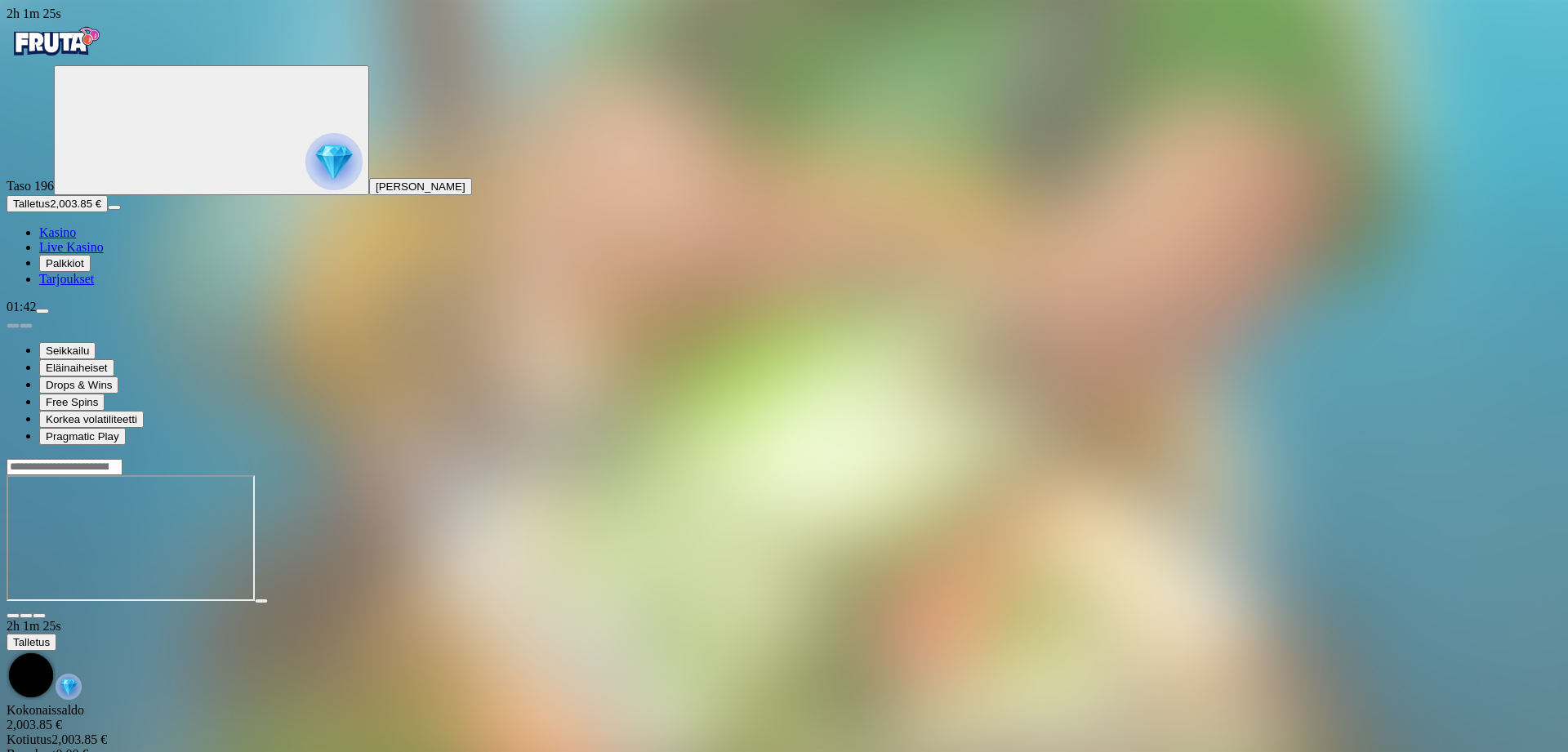
click at [13, 616] on span "close icon" at bounding box center [13, 616] width 0 height 0
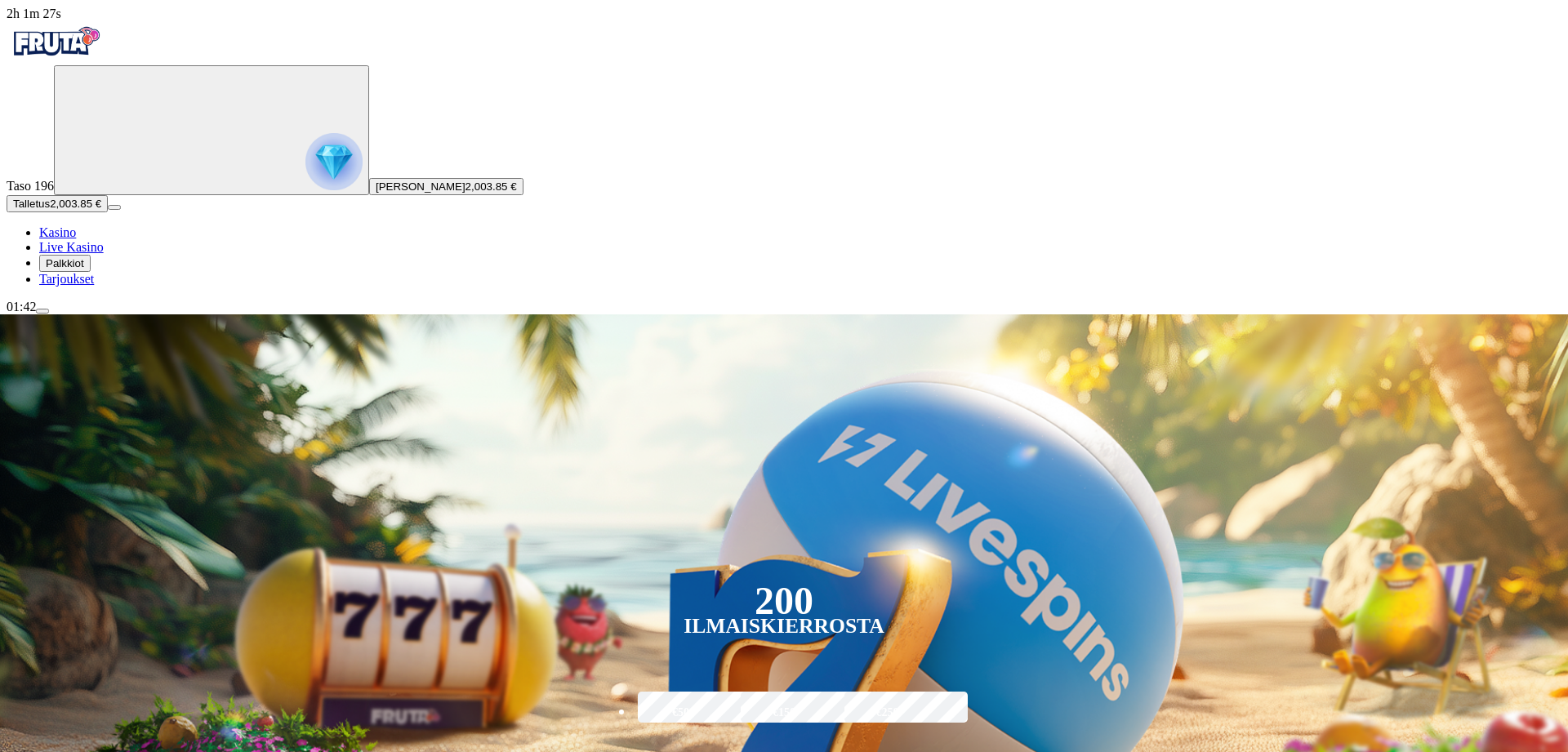
type input "*****"
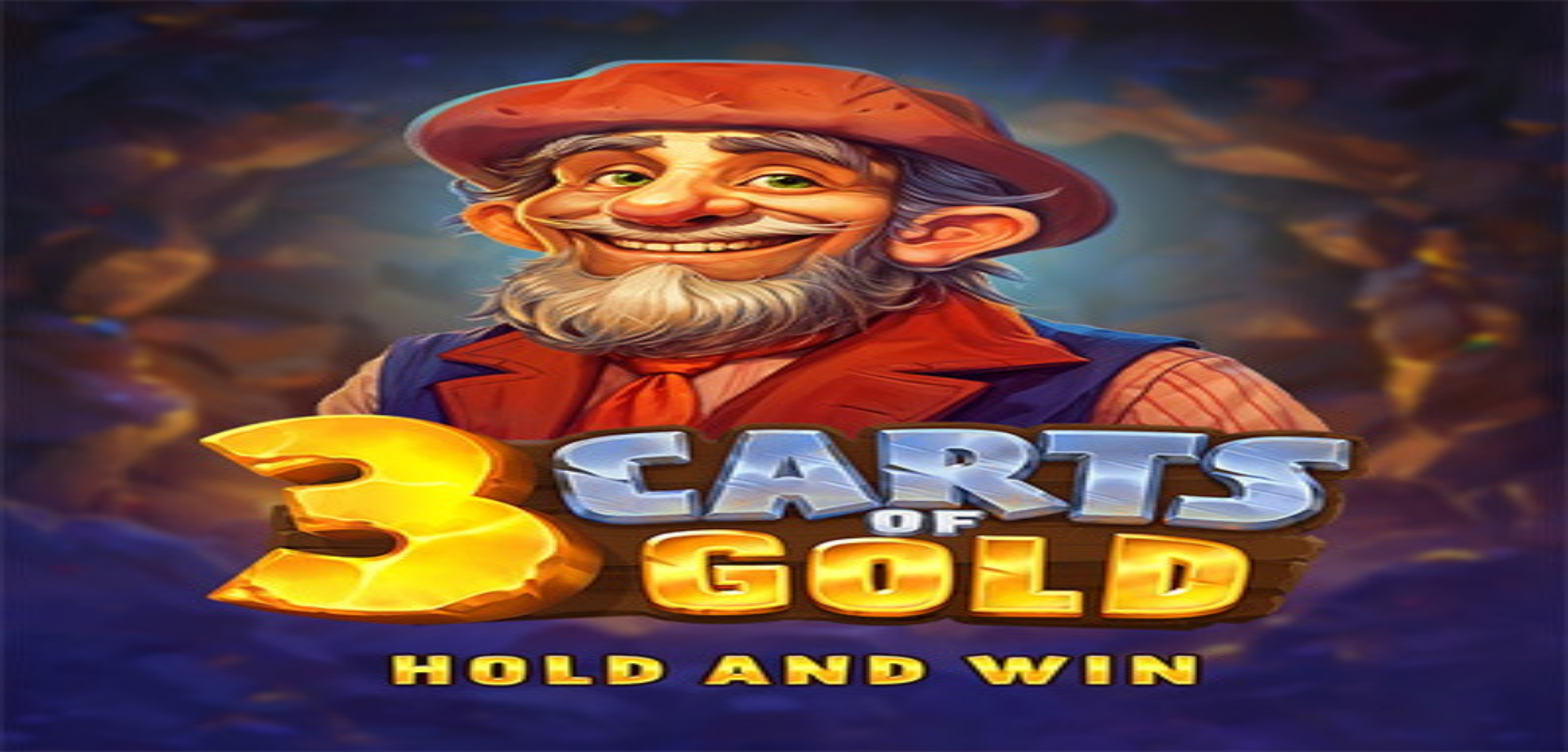
click at [13, 616] on span "close icon" at bounding box center [13, 616] width 0 height 0
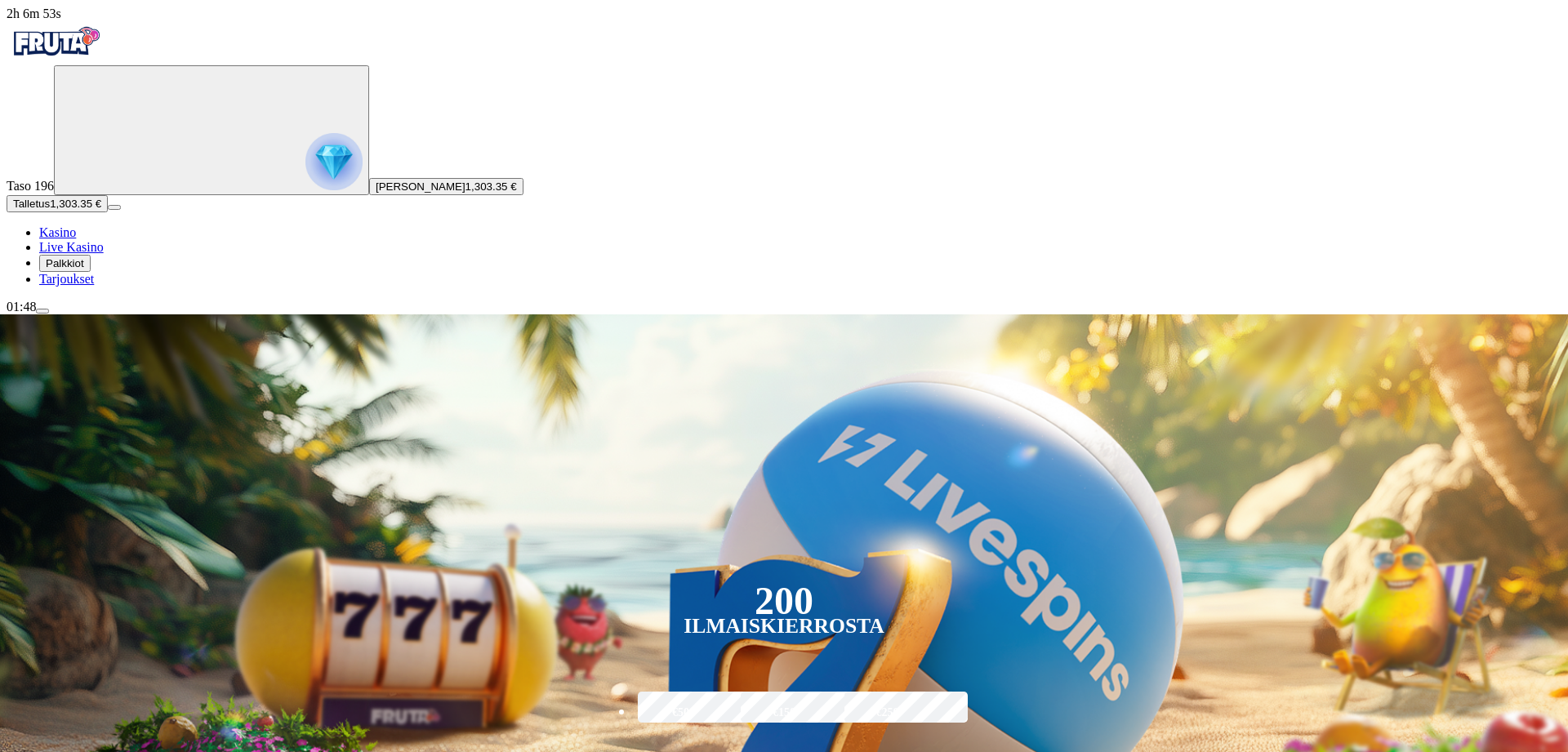
click at [43, 311] on span "menu icon" at bounding box center [43, 311] width 0 height 0
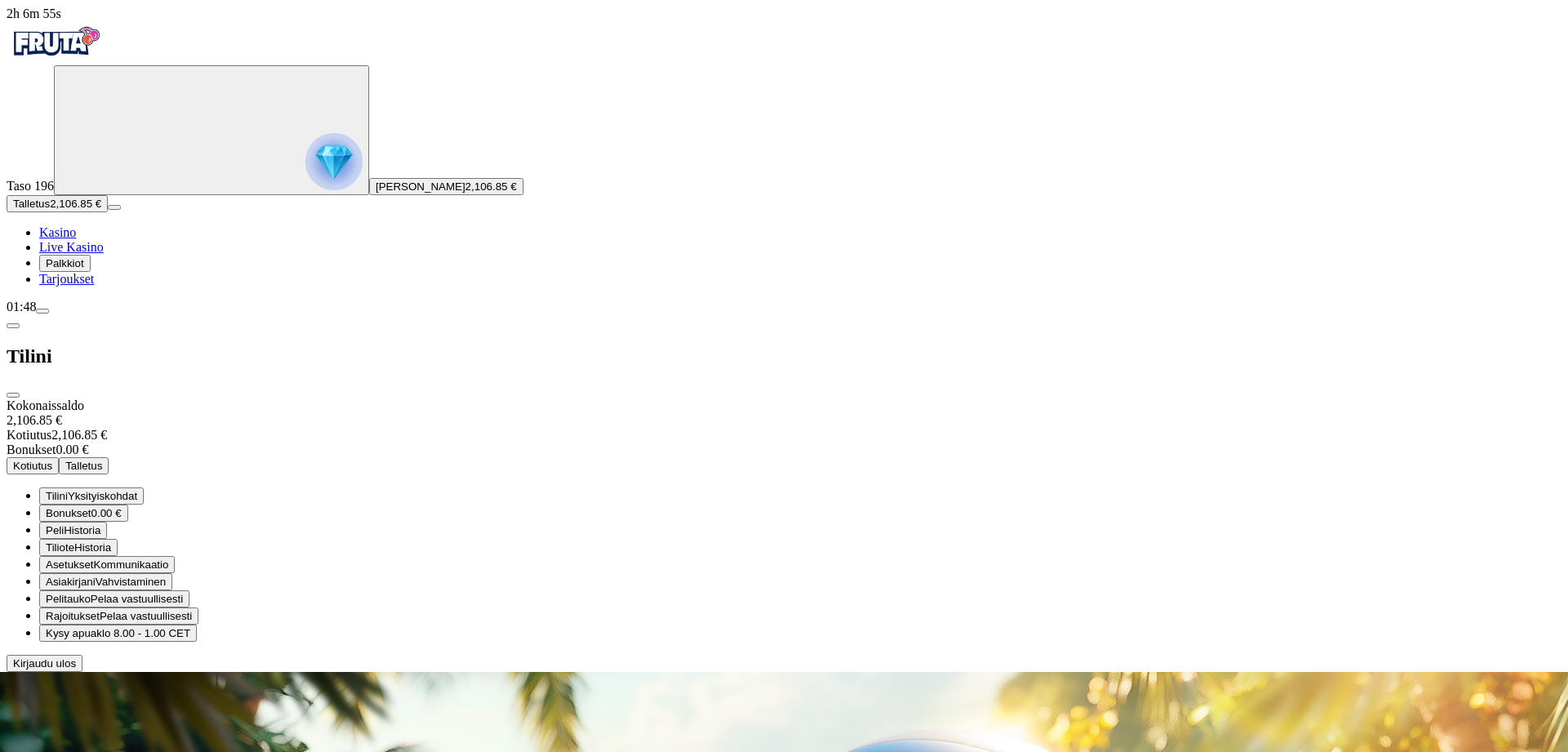
click at [59, 458] on button "Kotiutus" at bounding box center [32, 466] width 52 height 17
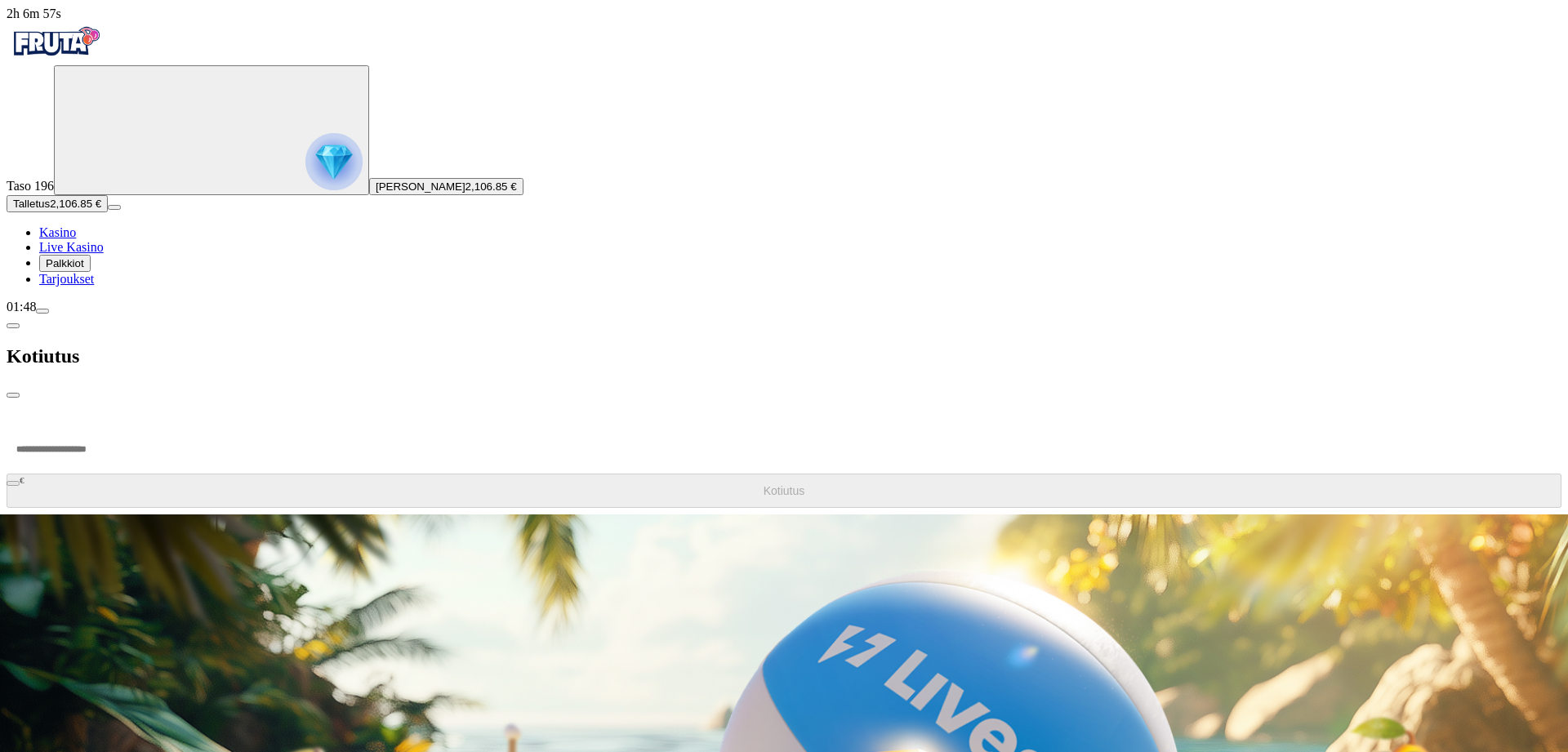
click at [117, 425] on input "number" at bounding box center [61, 449] width 110 height 49
type input "*******"
click at [346, 474] on button "Kotiutus" at bounding box center [784, 491] width 1555 height 35
click at [13, 326] on span "chevron-left icon" at bounding box center [13, 326] width 0 height 0
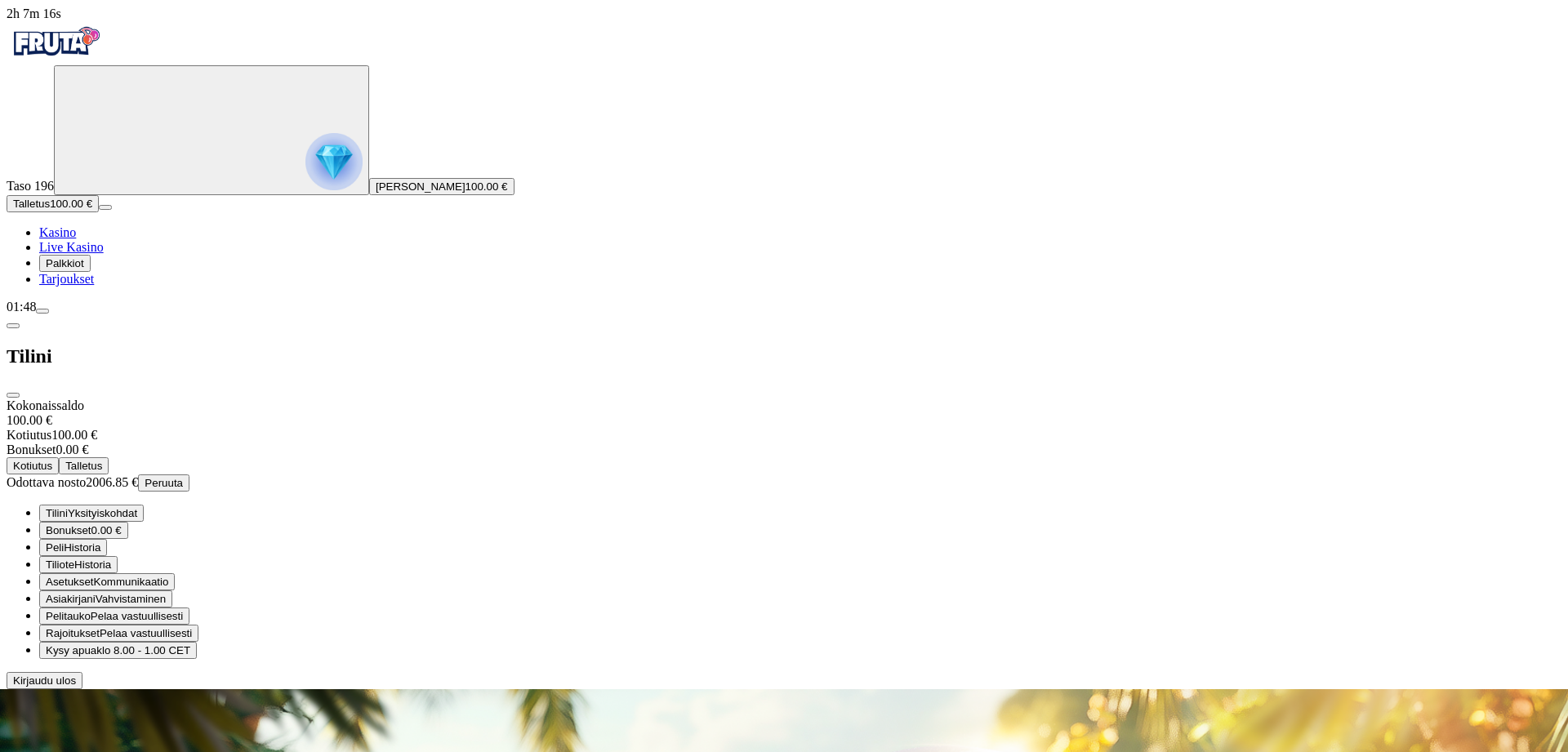
click at [13, 396] on span "close icon" at bounding box center [13, 396] width 0 height 0
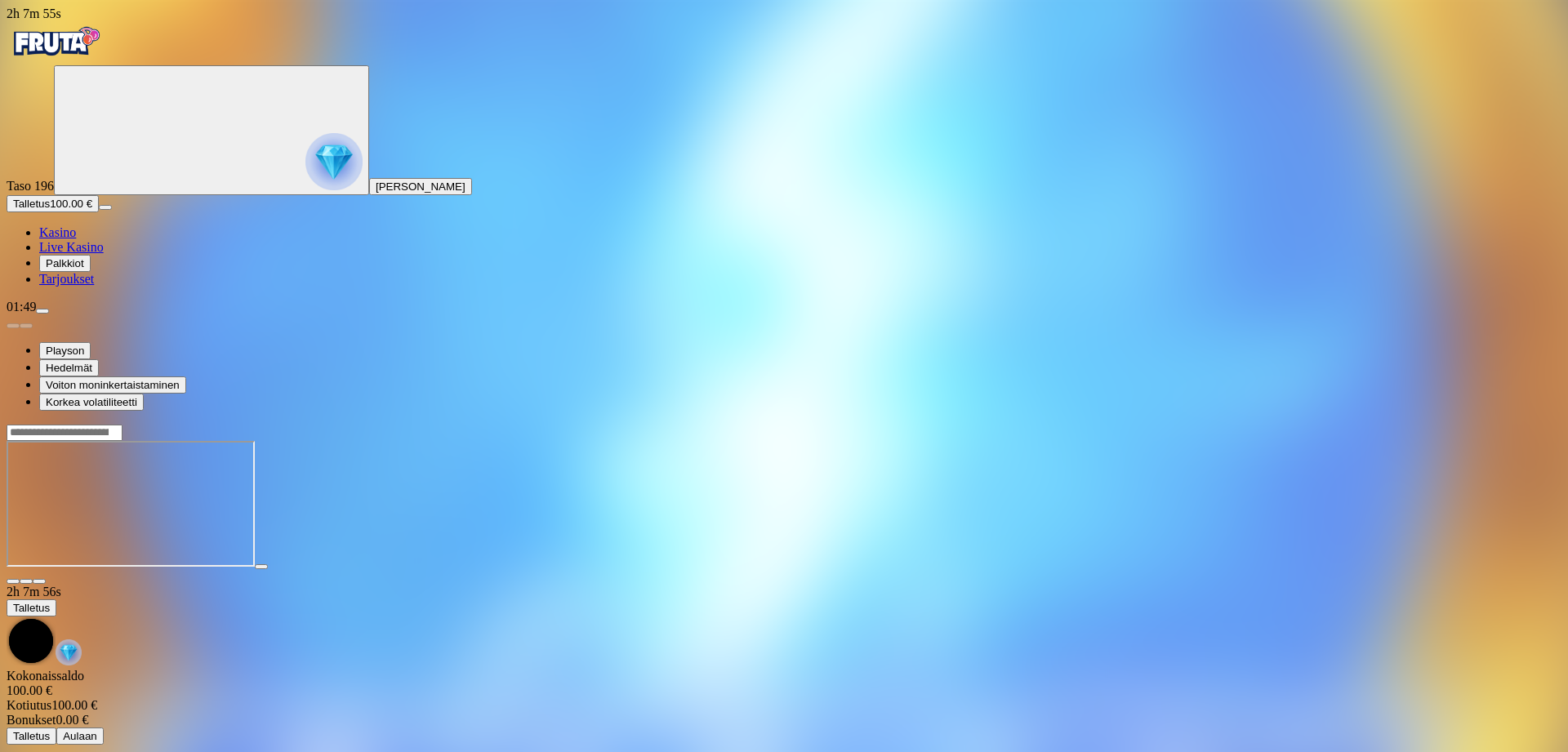
click at [13, 582] on span "close icon" at bounding box center [13, 582] width 0 height 0
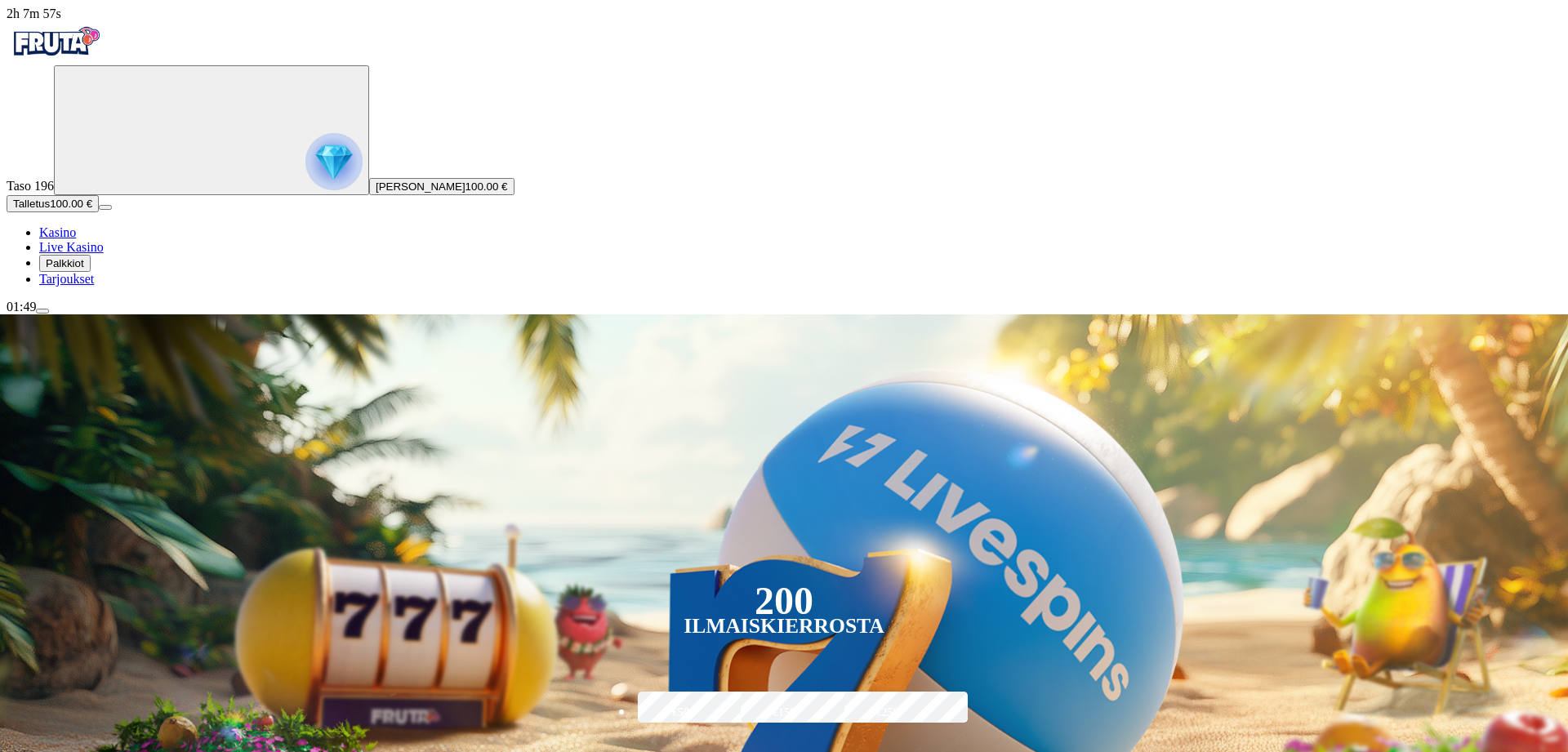
click at [305, 171] on img "Primary" at bounding box center [334, 161] width 57 height 57
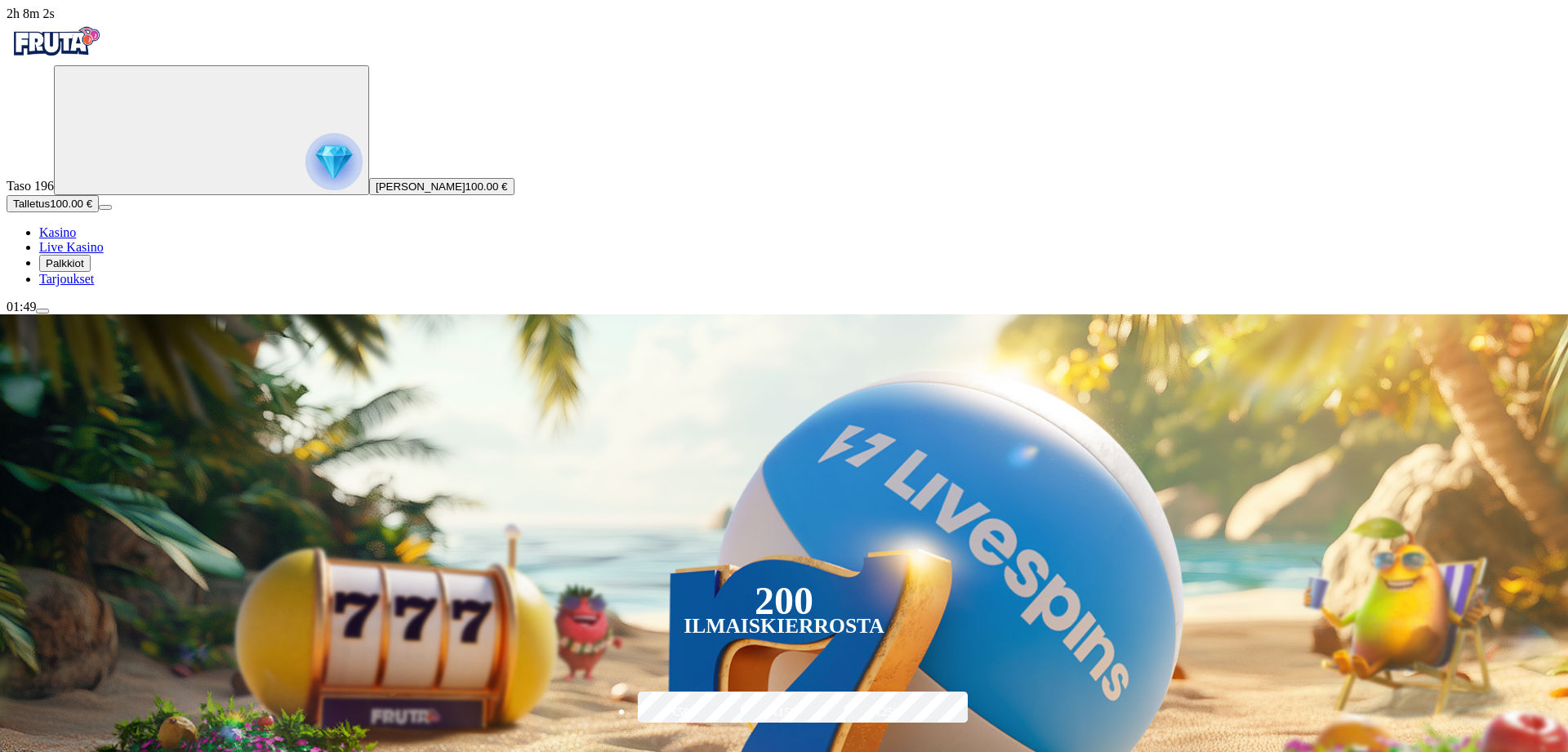
click at [43, 311] on span "menu icon" at bounding box center [43, 311] width 0 height 0
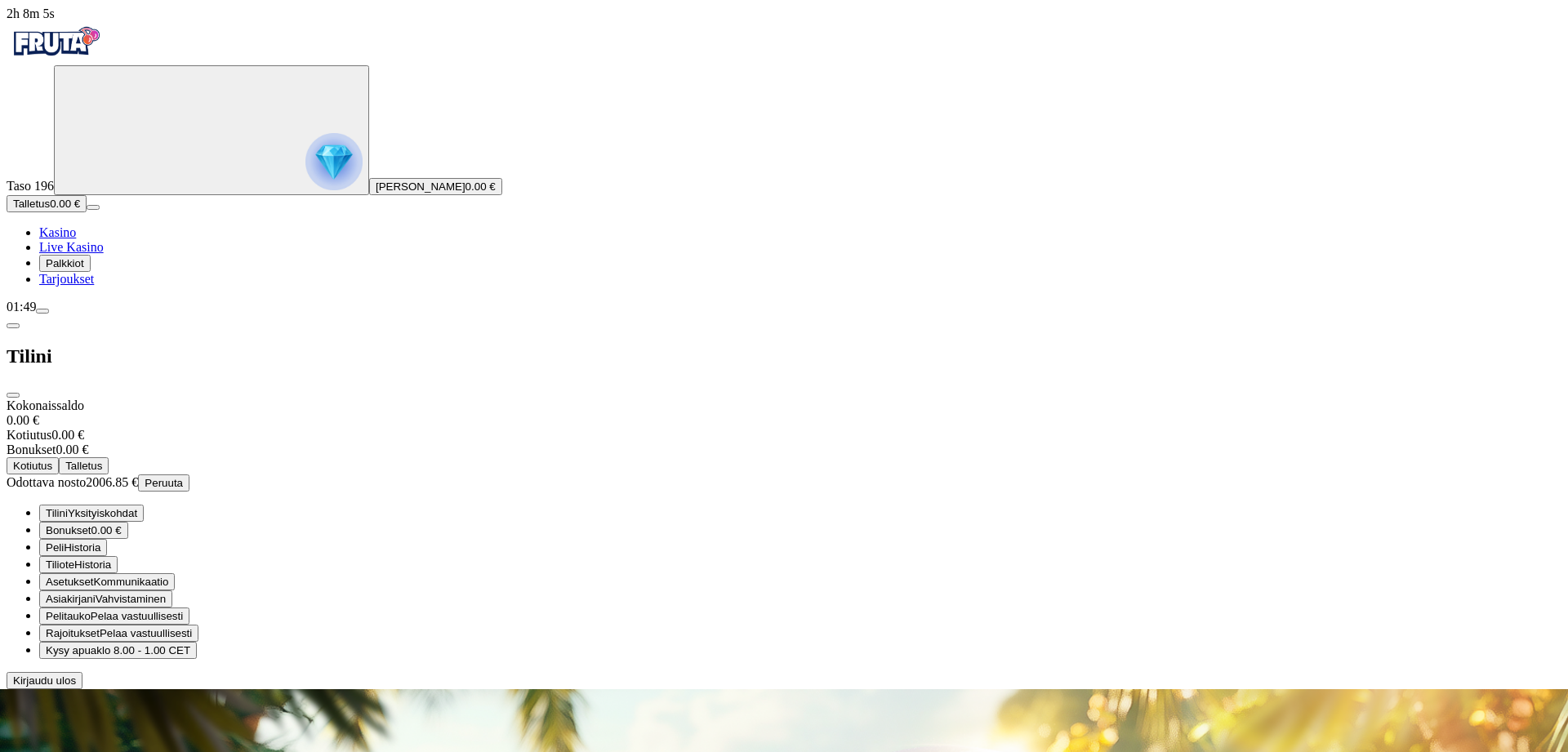
click at [76, 687] on span "Kirjaudu ulos" at bounding box center [44, 680] width 63 height 12
